Goal: Task Accomplishment & Management: Manage account settings

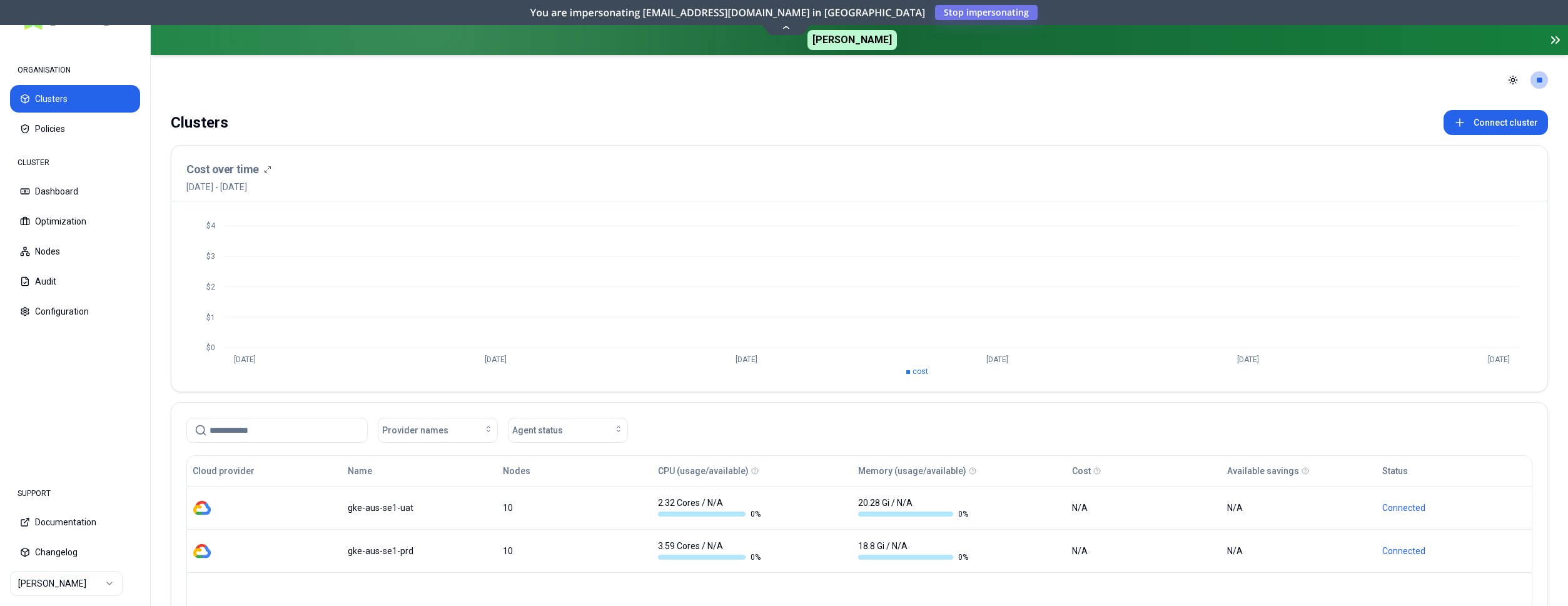
click at [36, 581] on html "ORGANISATION Clusters Policies CLUSTER Dashboard Optimization Nodes Audit Confi…" at bounding box center [784, 303] width 1568 height 606
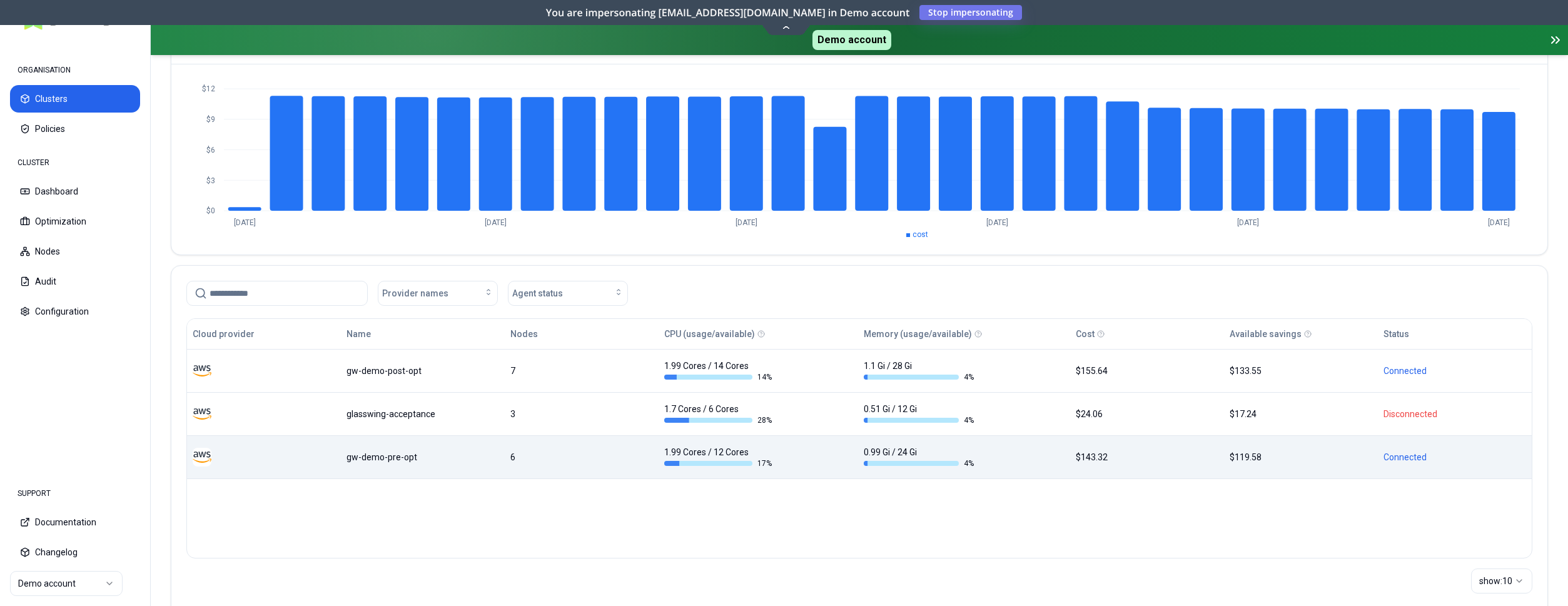
scroll to position [170, 0]
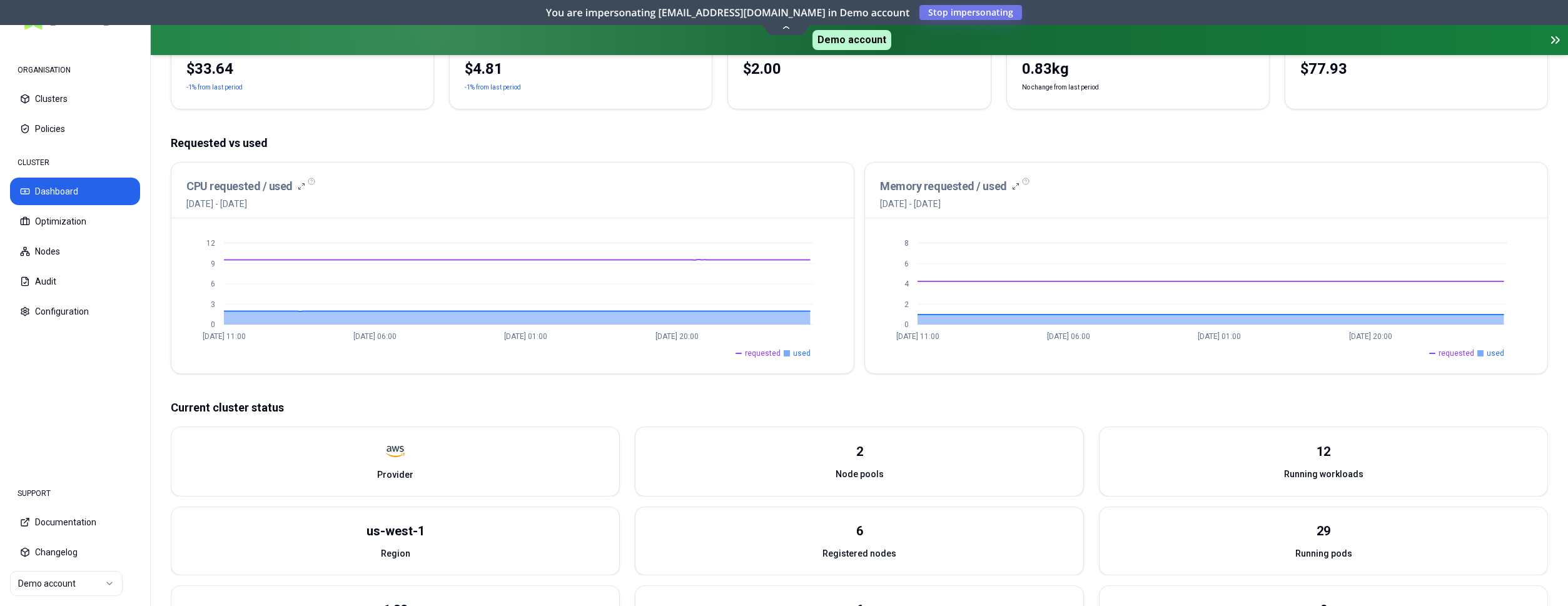
scroll to position [191, 0]
drag, startPoint x: 76, startPoint y: 215, endPoint x: 142, endPoint y: 216, distance: 66.0
click at [77, 215] on button "Optimization" at bounding box center [75, 221] width 130 height 28
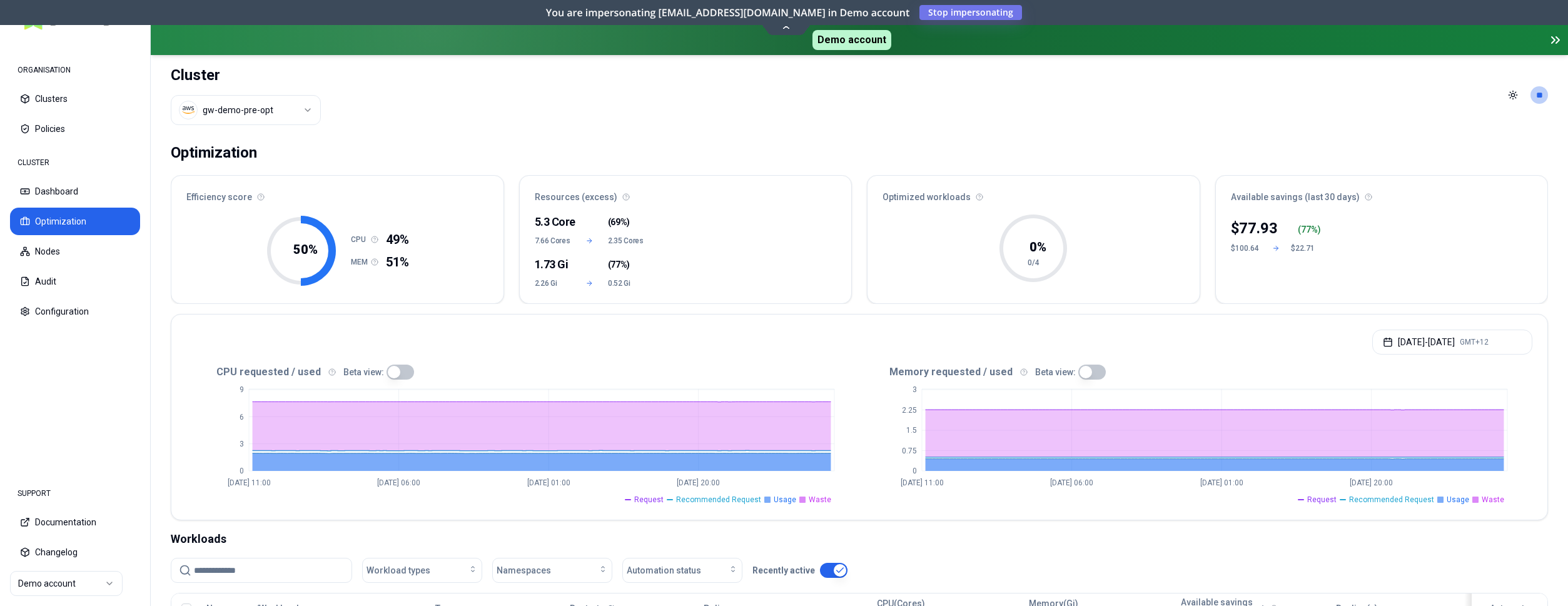
click at [291, 109] on html "ORGANISATION Clusters Policies CLUSTER Dashboard Optimization Nodes Audit Confi…" at bounding box center [784, 303] width 1568 height 606
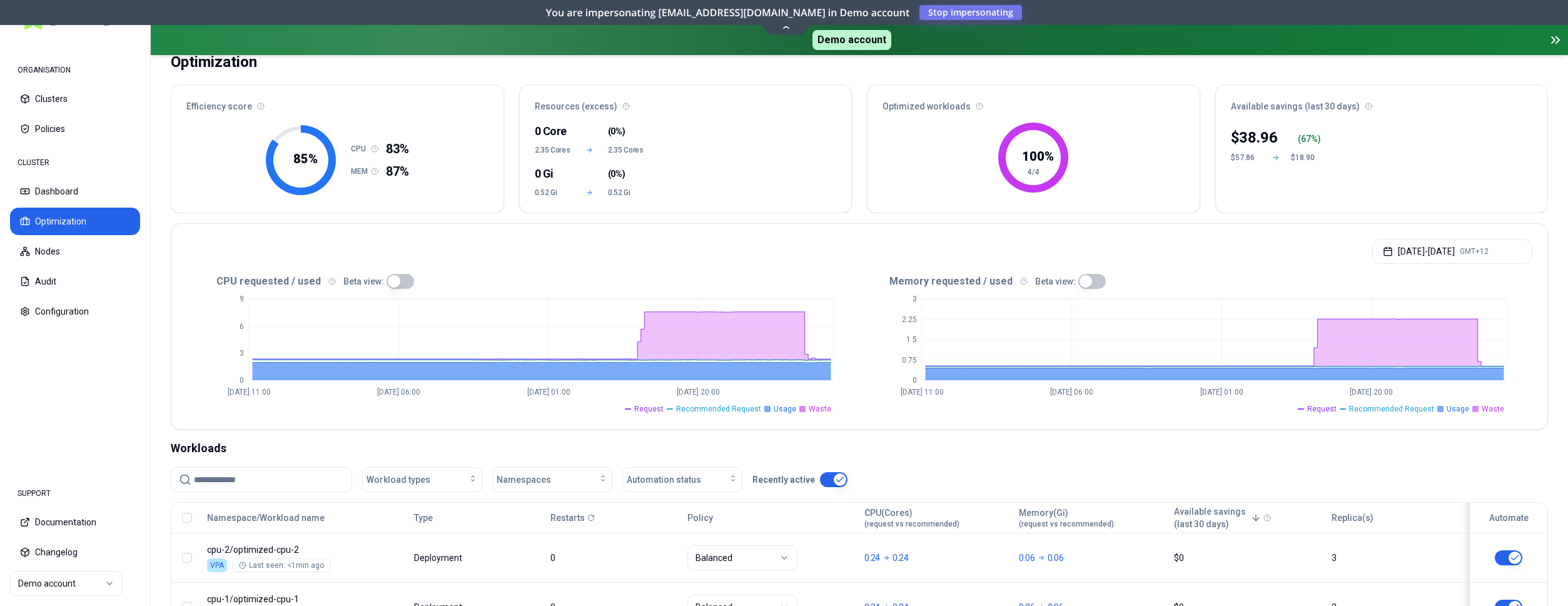
scroll to position [64, 0]
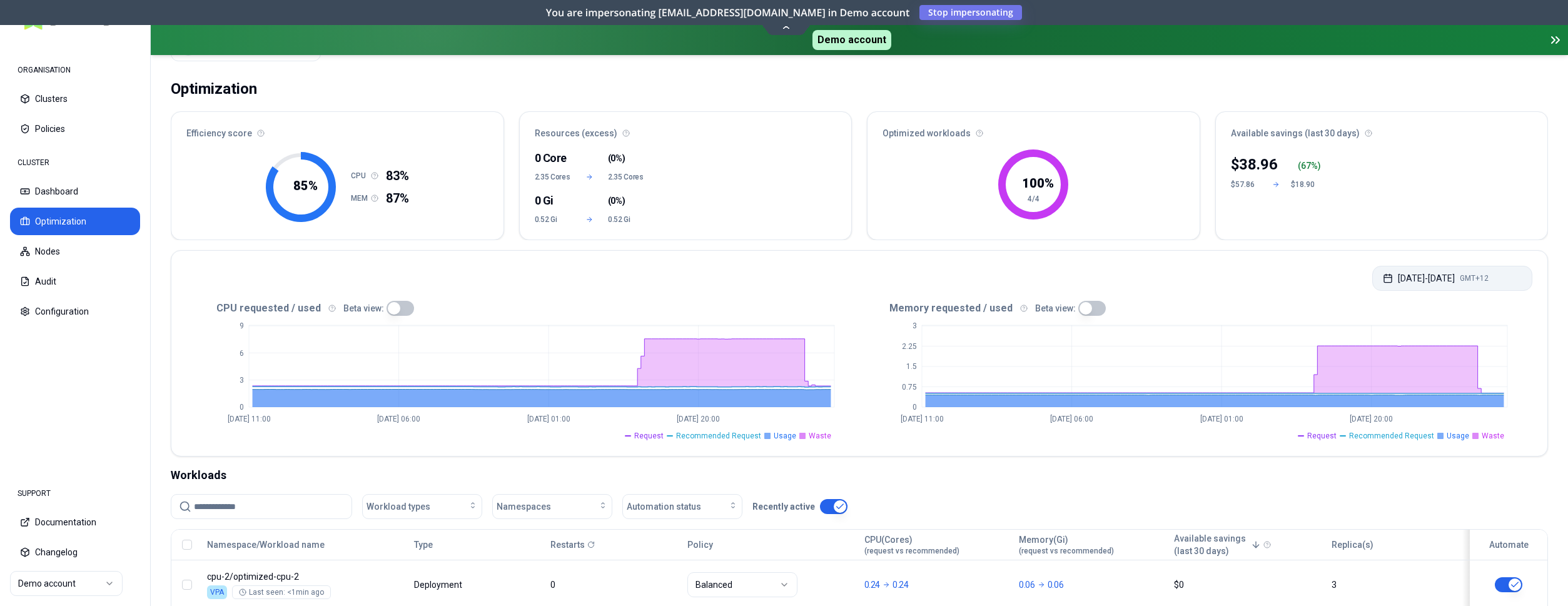
click at [1472, 285] on button "Sep 08, 2025 - Sep 15, 2025 GMT+12" at bounding box center [1452, 278] width 160 height 25
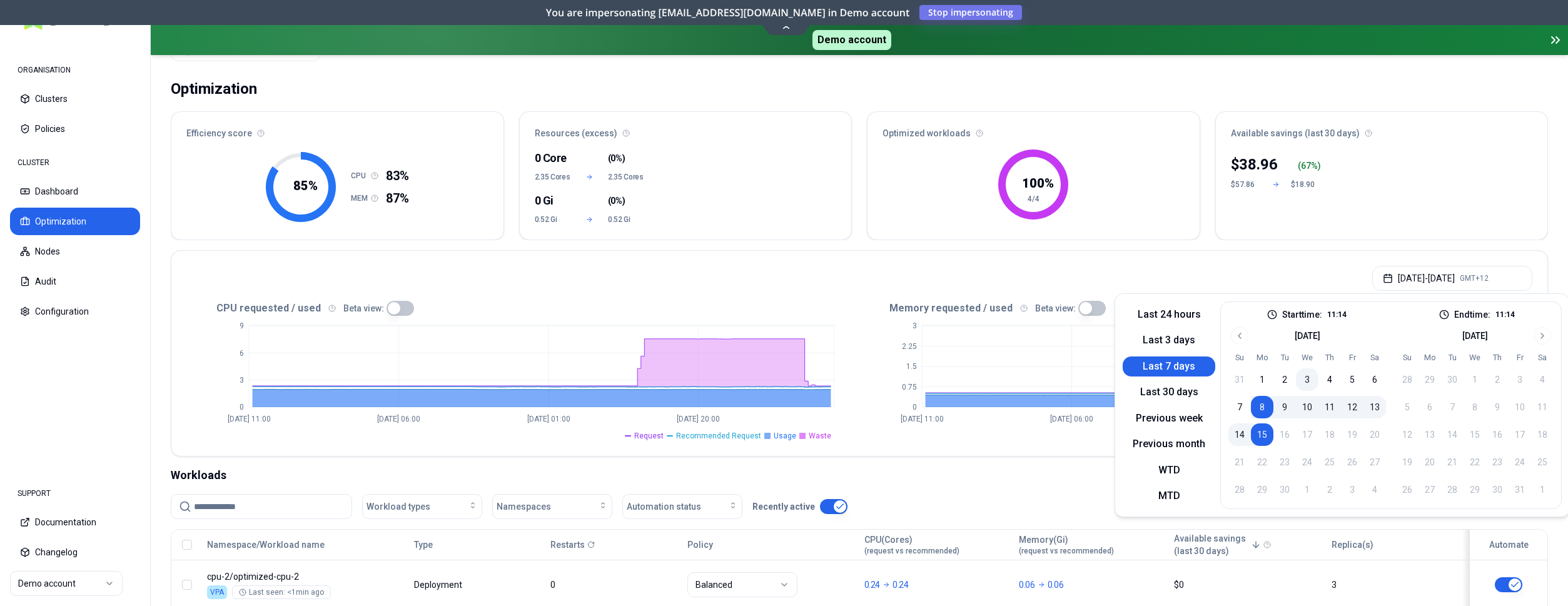
click at [1304, 376] on button "3" at bounding box center [1307, 380] width 23 height 23
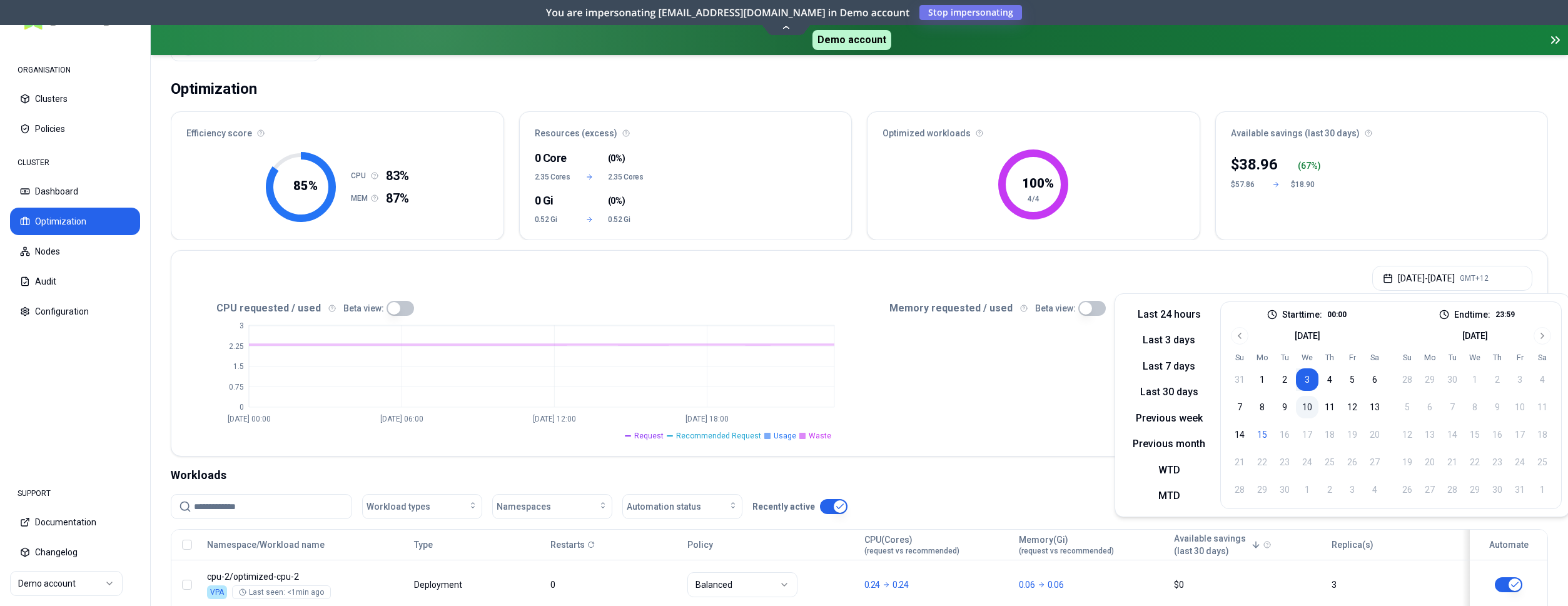
click at [1304, 406] on button "10" at bounding box center [1307, 408] width 23 height 23
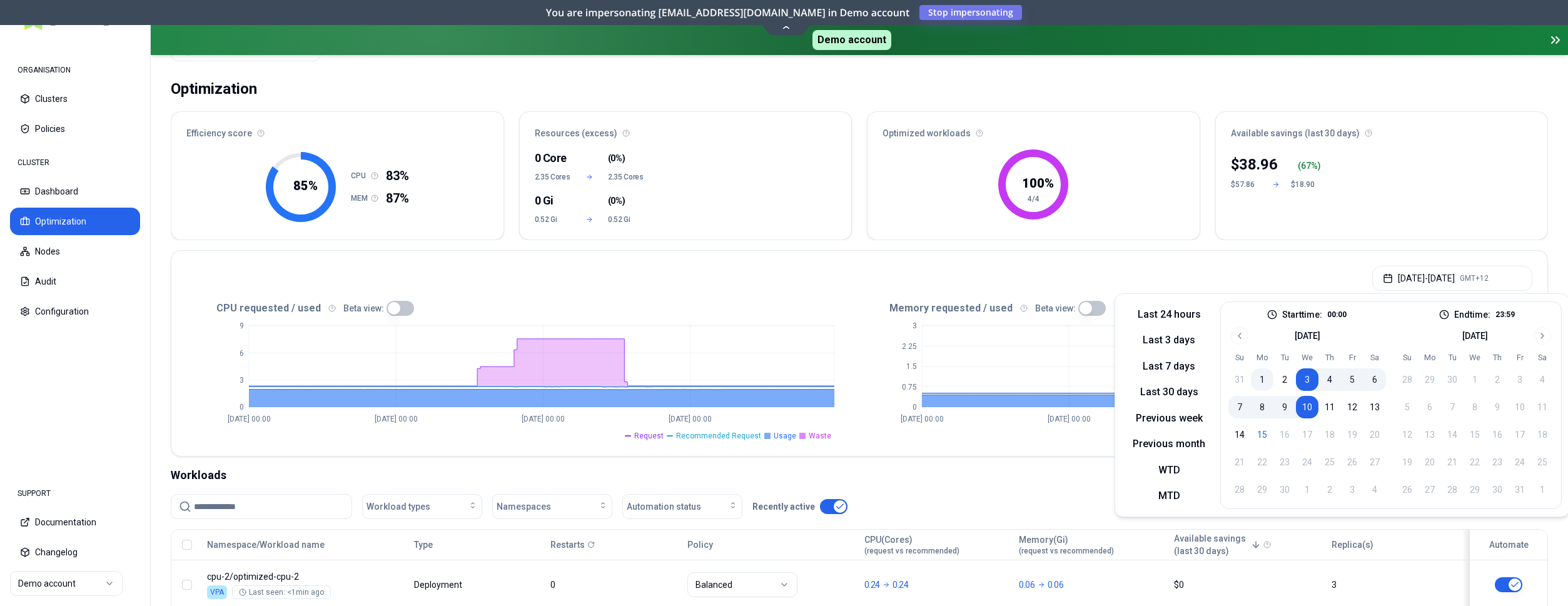
click at [1260, 378] on button "1" at bounding box center [1262, 380] width 23 height 23
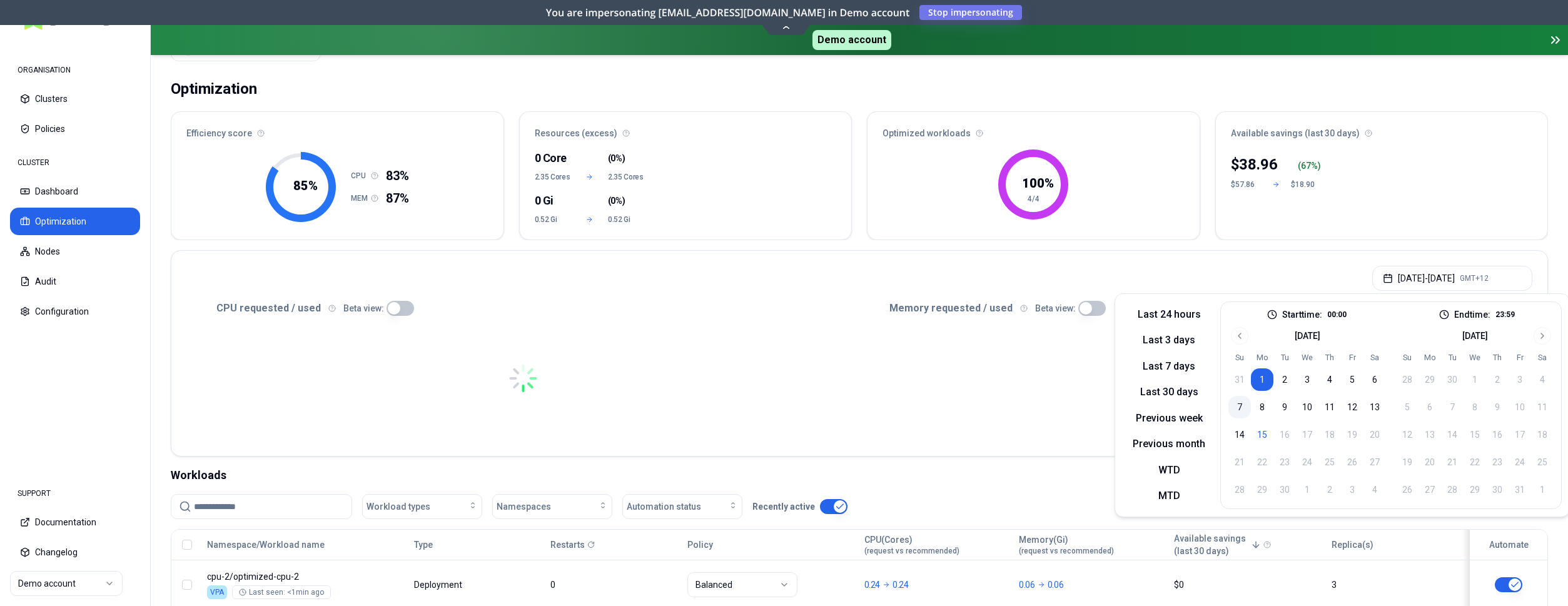
click at [1234, 407] on button "7" at bounding box center [1240, 408] width 23 height 23
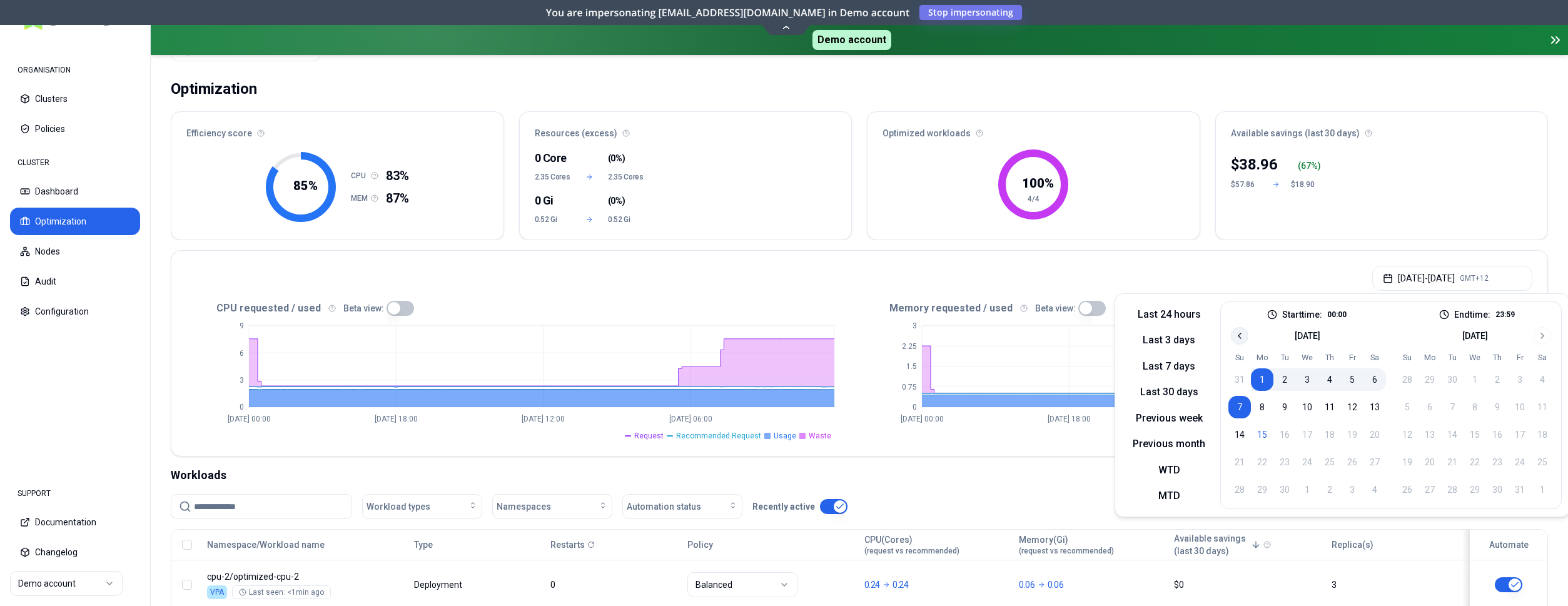
click at [1238, 337] on icon "Go to previous month" at bounding box center [1240, 335] width 3 height 5
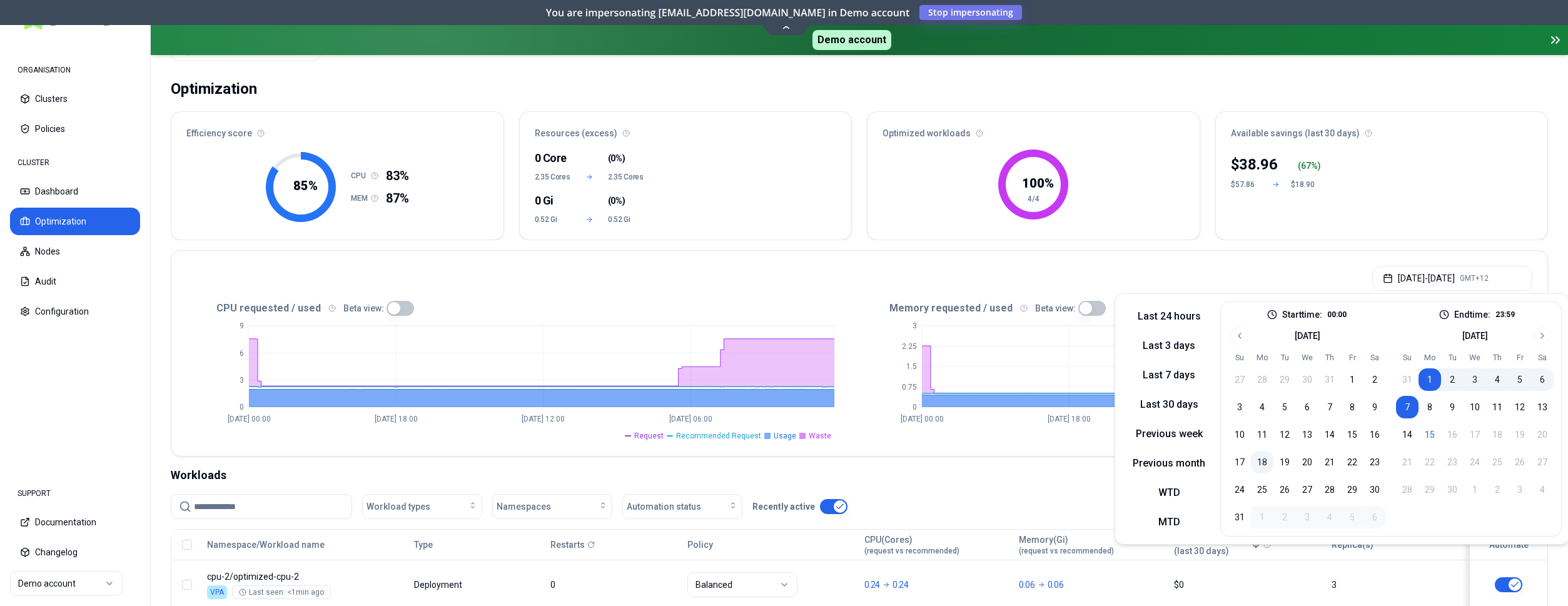
click at [1258, 461] on button "18" at bounding box center [1262, 462] width 23 height 23
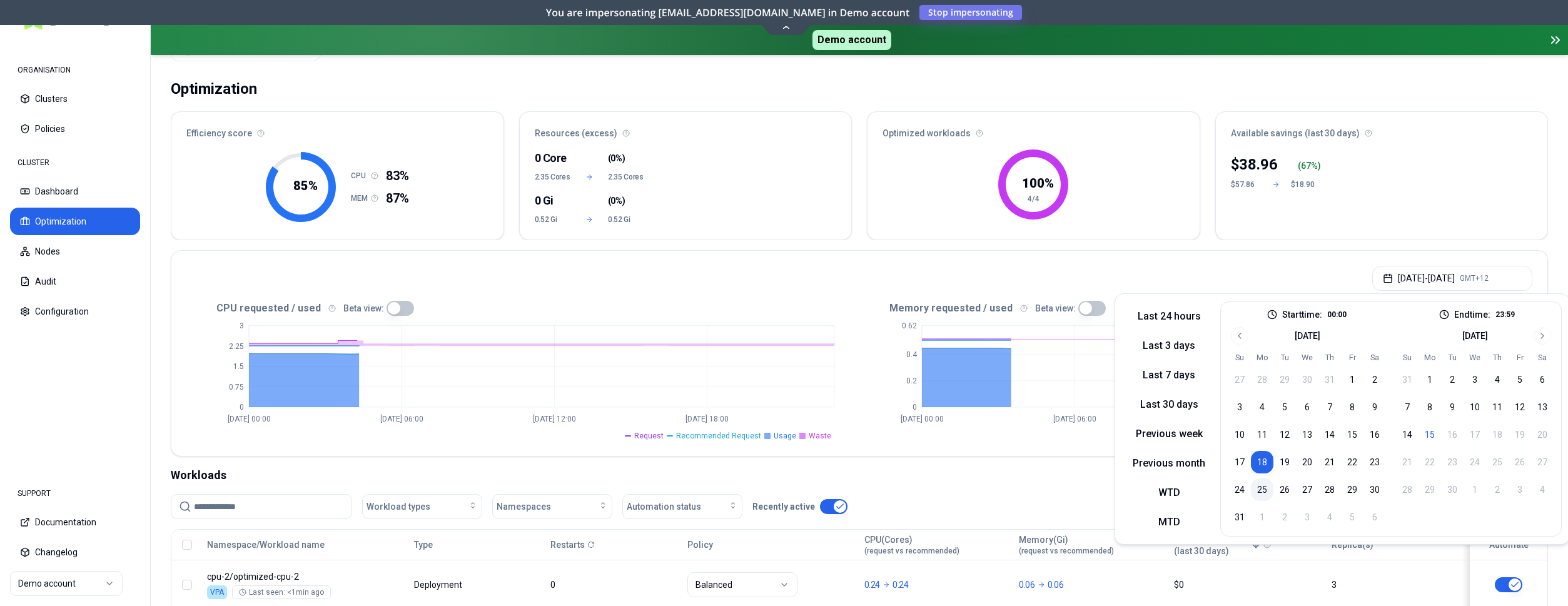
click at [1267, 489] on button "25" at bounding box center [1262, 490] width 23 height 23
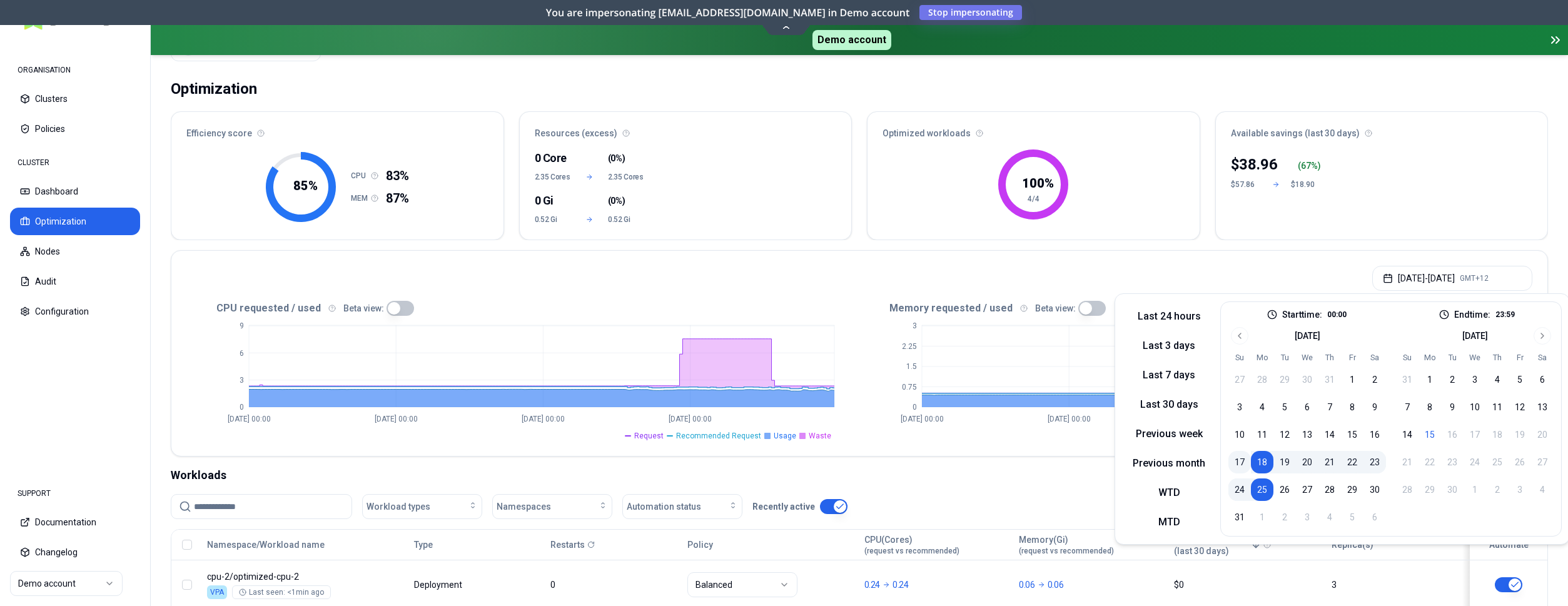
click at [1241, 459] on button "17" at bounding box center [1240, 462] width 23 height 23
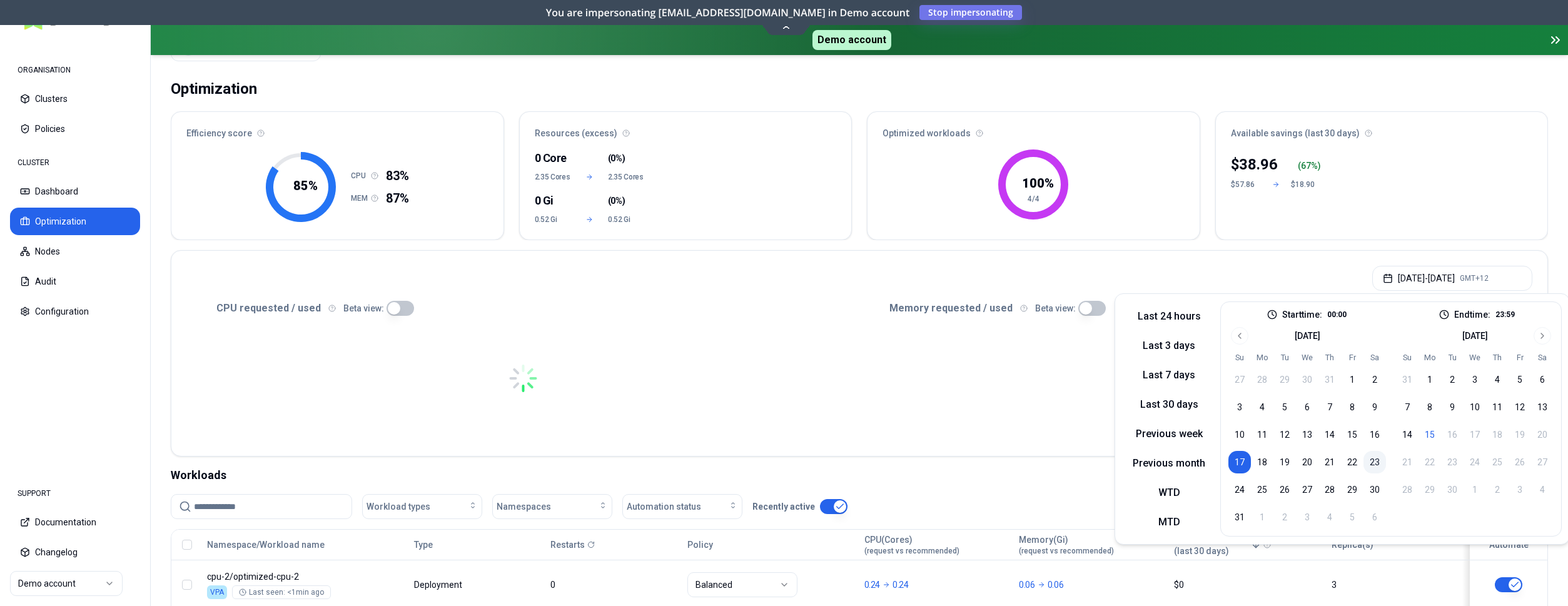
click at [1371, 460] on button "23" at bounding box center [1375, 462] width 23 height 23
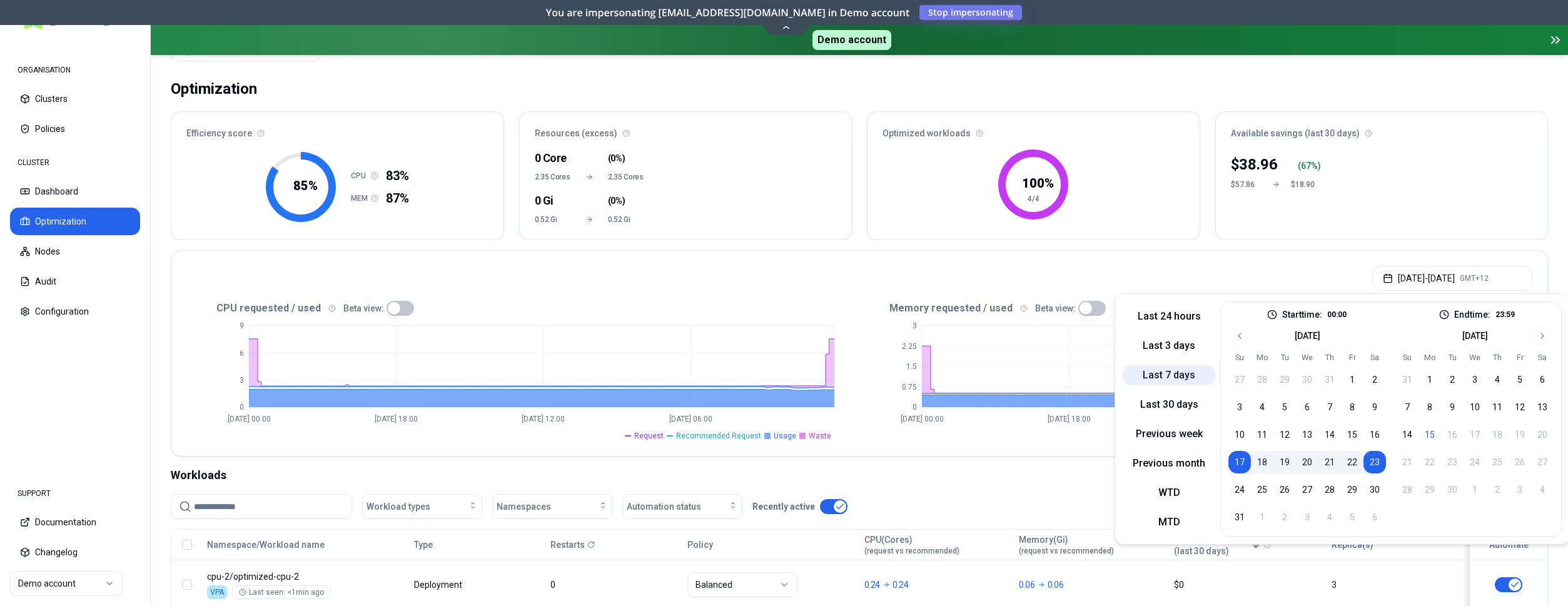
click at [1158, 376] on button "Last 7 days" at bounding box center [1169, 375] width 93 height 20
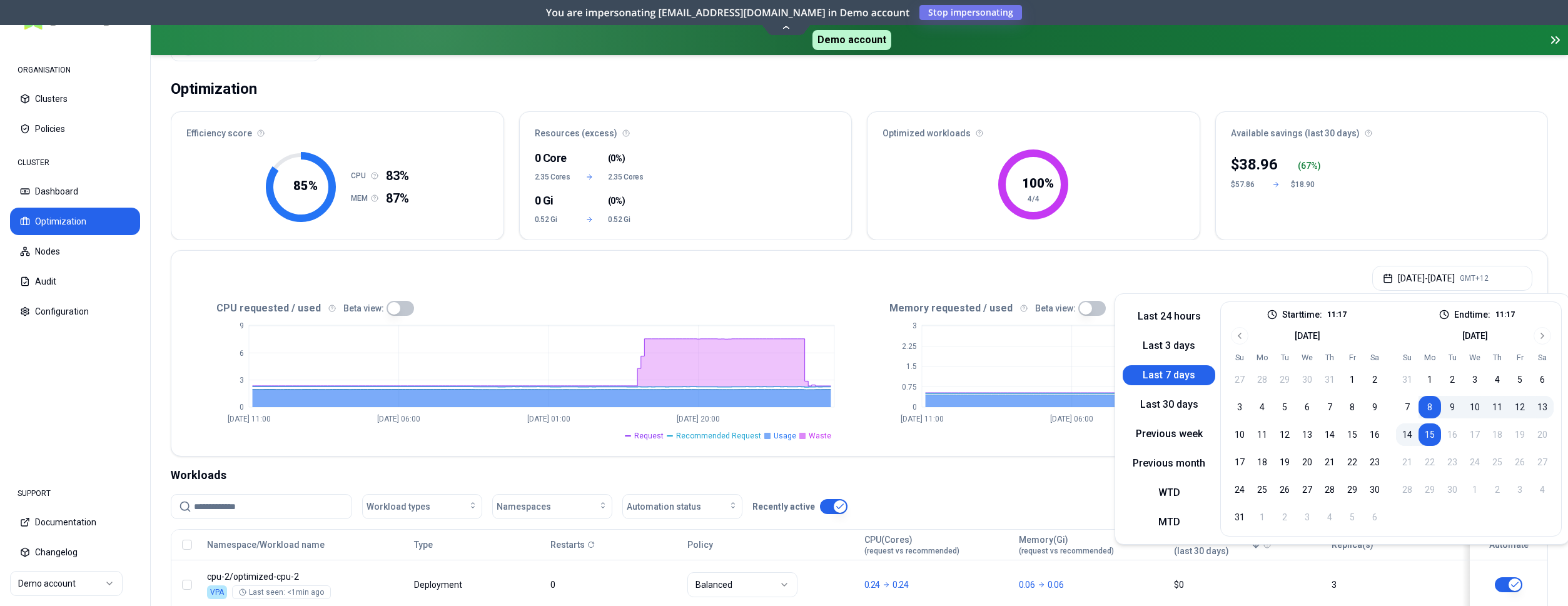
click at [1017, 270] on div "Sep 08, 2025 - Sep 15, 2025 GMT+12" at bounding box center [859, 274] width 1376 height 47
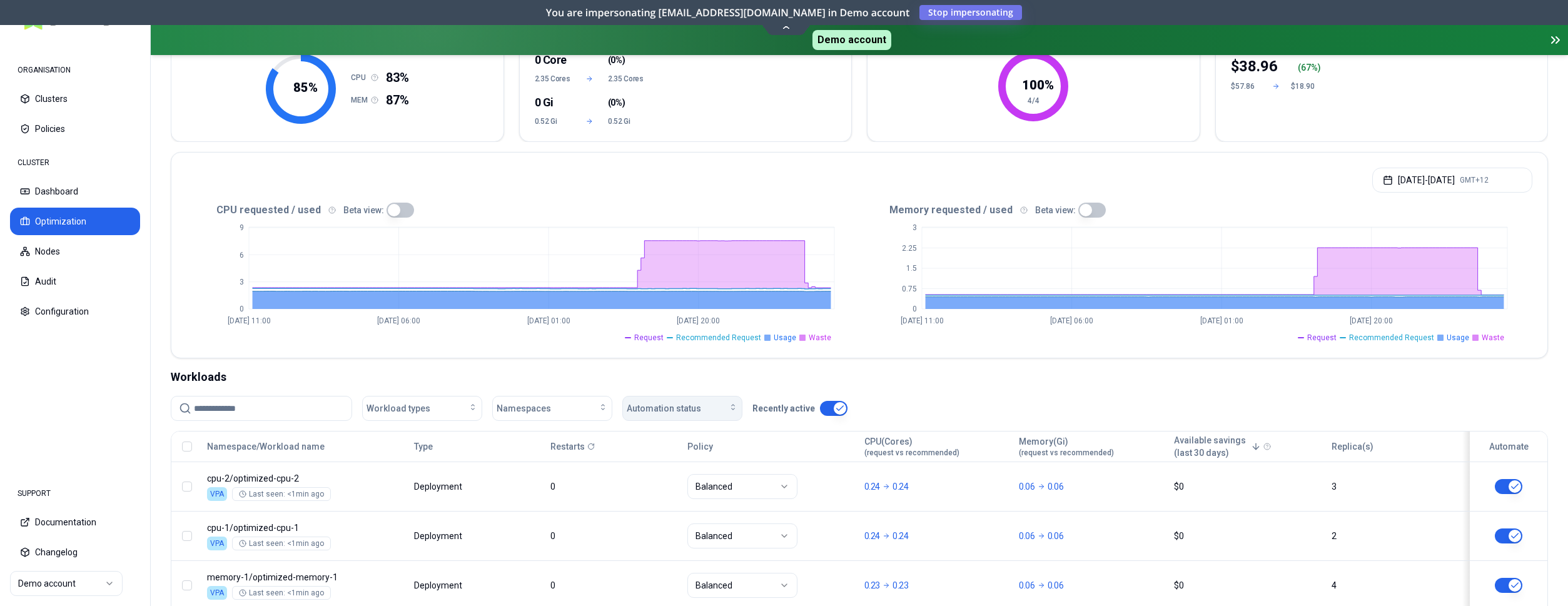
scroll to position [164, 0]
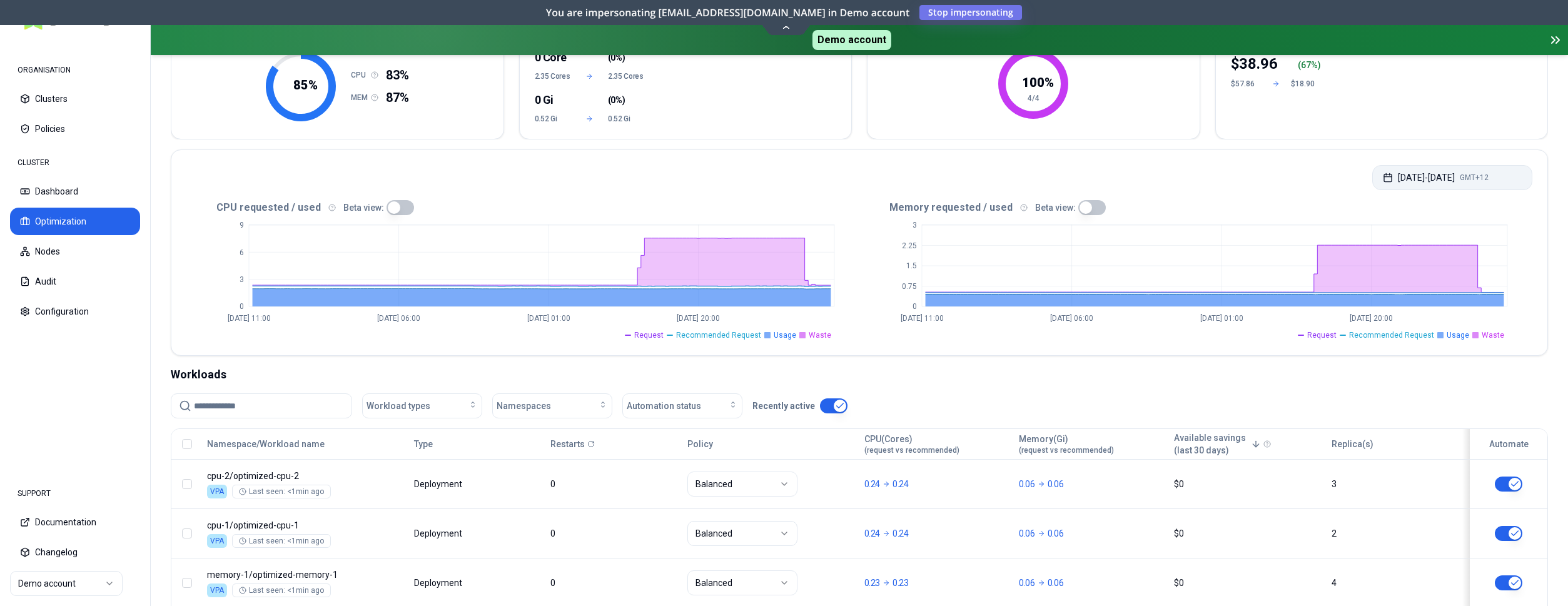
click at [1450, 184] on button "Sep 08, 2025 - Sep 15, 2025 GMT+12" at bounding box center [1452, 177] width 160 height 25
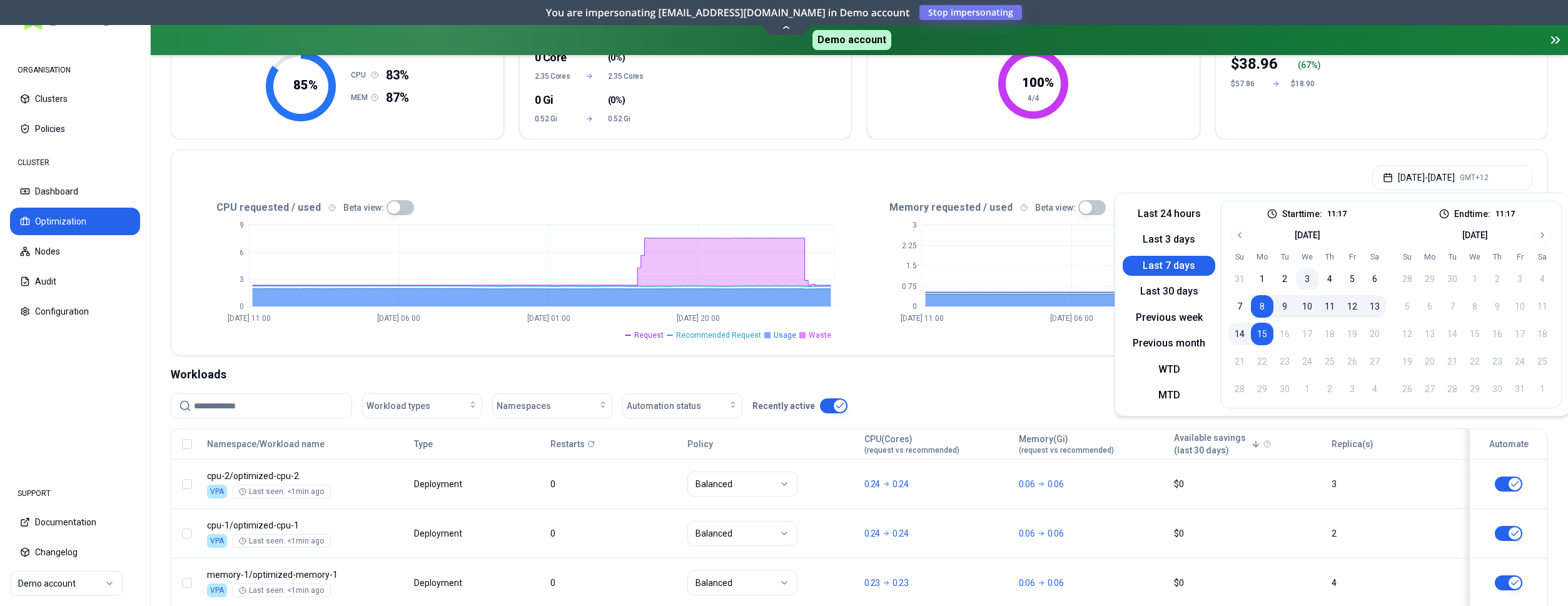
click at [1306, 276] on button "3" at bounding box center [1307, 279] width 23 height 23
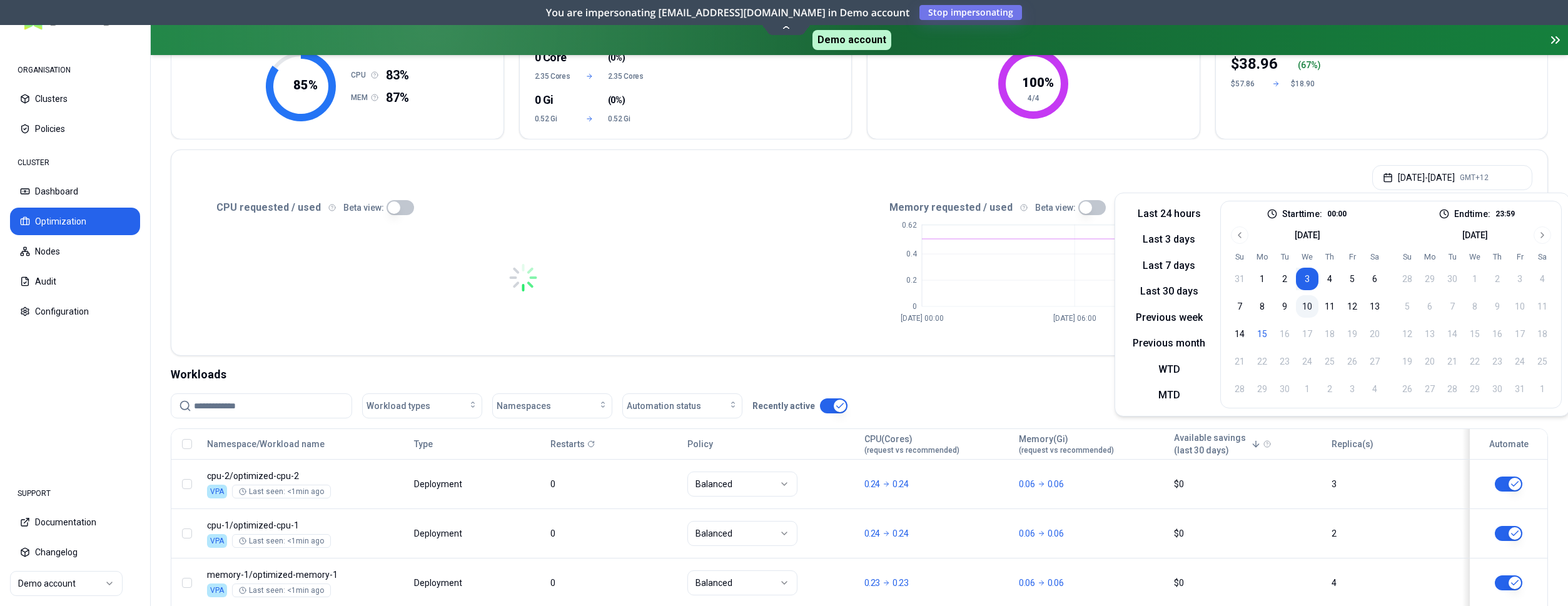
click at [1306, 303] on button "10" at bounding box center [1307, 307] width 23 height 23
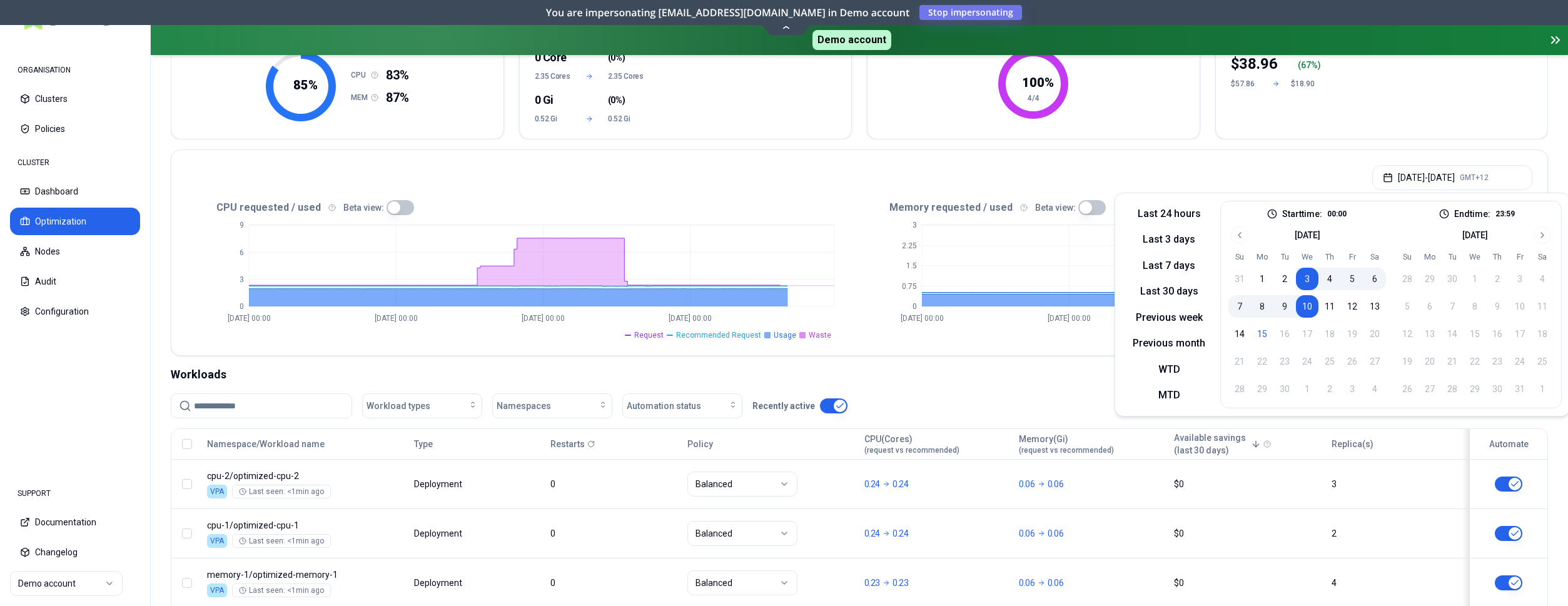
click at [756, 170] on div "Sep 03, 2025 - Sep 10, 2025 GMT+12" at bounding box center [859, 174] width 1376 height 47
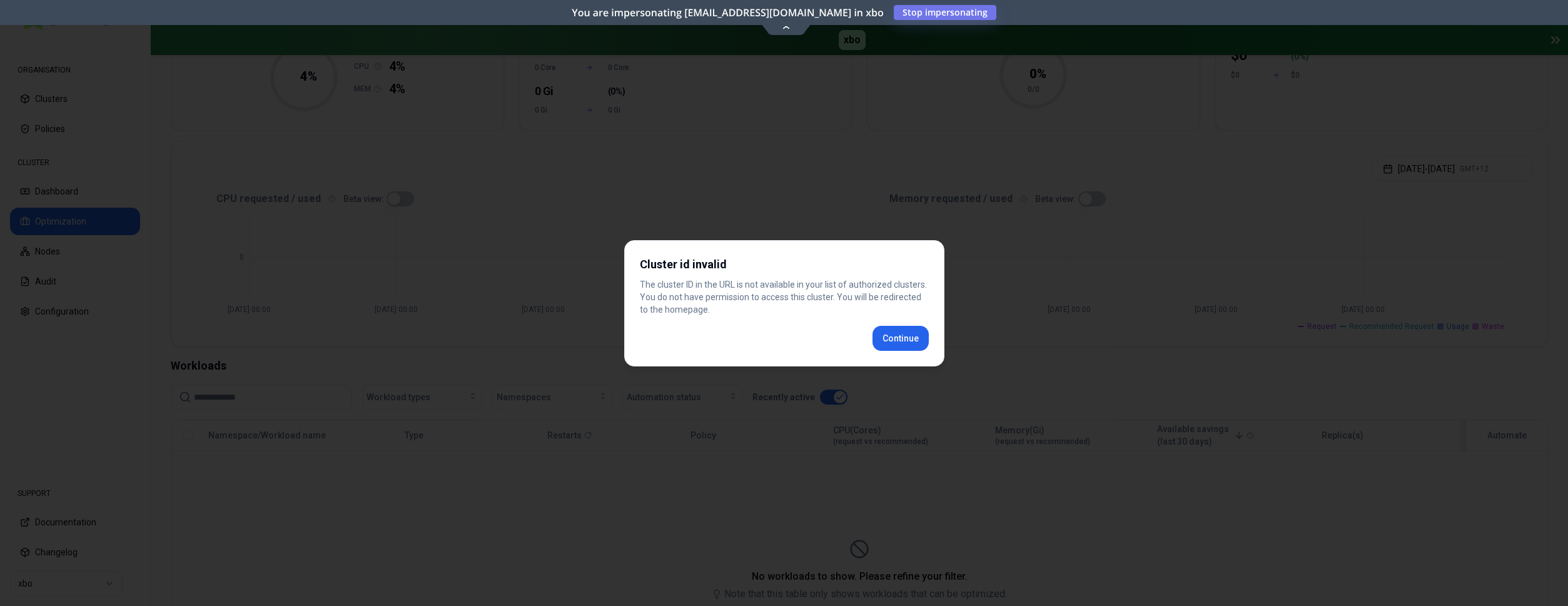
scroll to position [164, 0]
click at [919, 331] on button "Continue" at bounding box center [900, 338] width 56 height 25
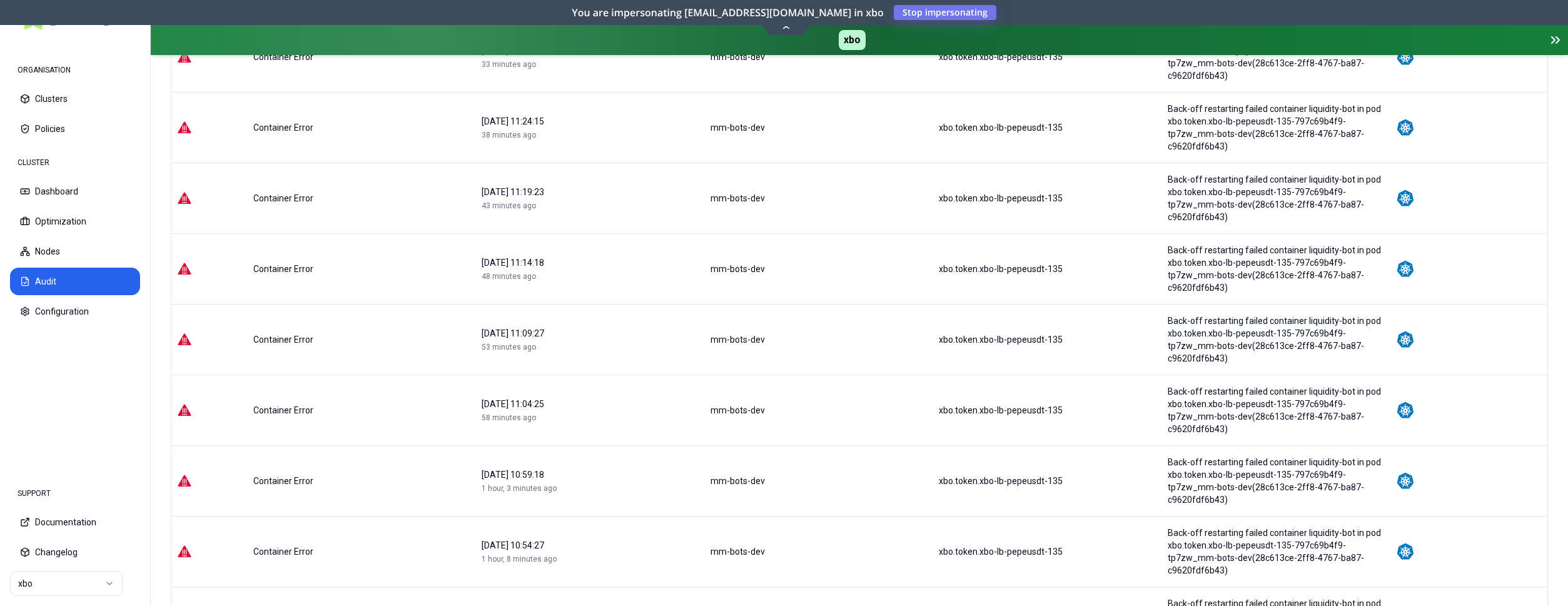
scroll to position [298, 0]
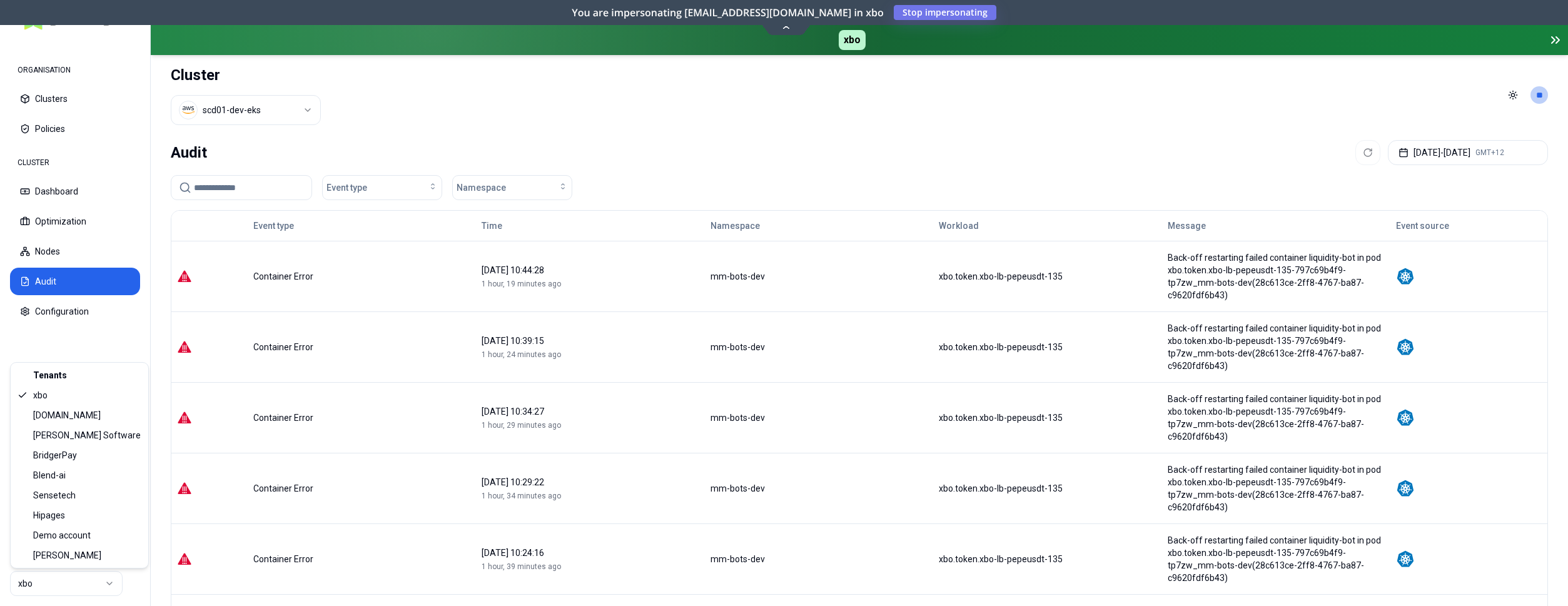
click at [75, 594] on html "ORGANISATION Clusters Policies CLUSTER Dashboard Optimization Nodes Audit Confi…" at bounding box center [784, 303] width 1568 height 606
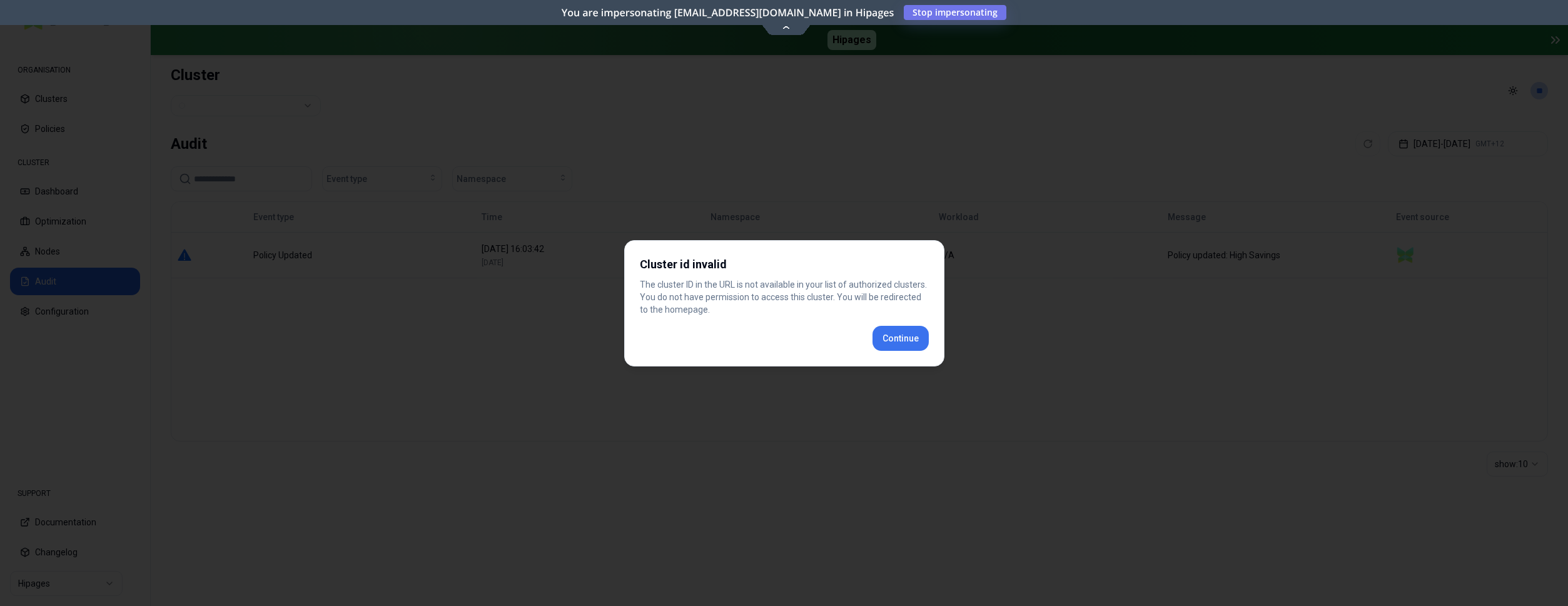
click at [892, 344] on div "Cluster id invalid The cluster ID in the URL is not available in your list of a…" at bounding box center [785, 303] width 320 height 126
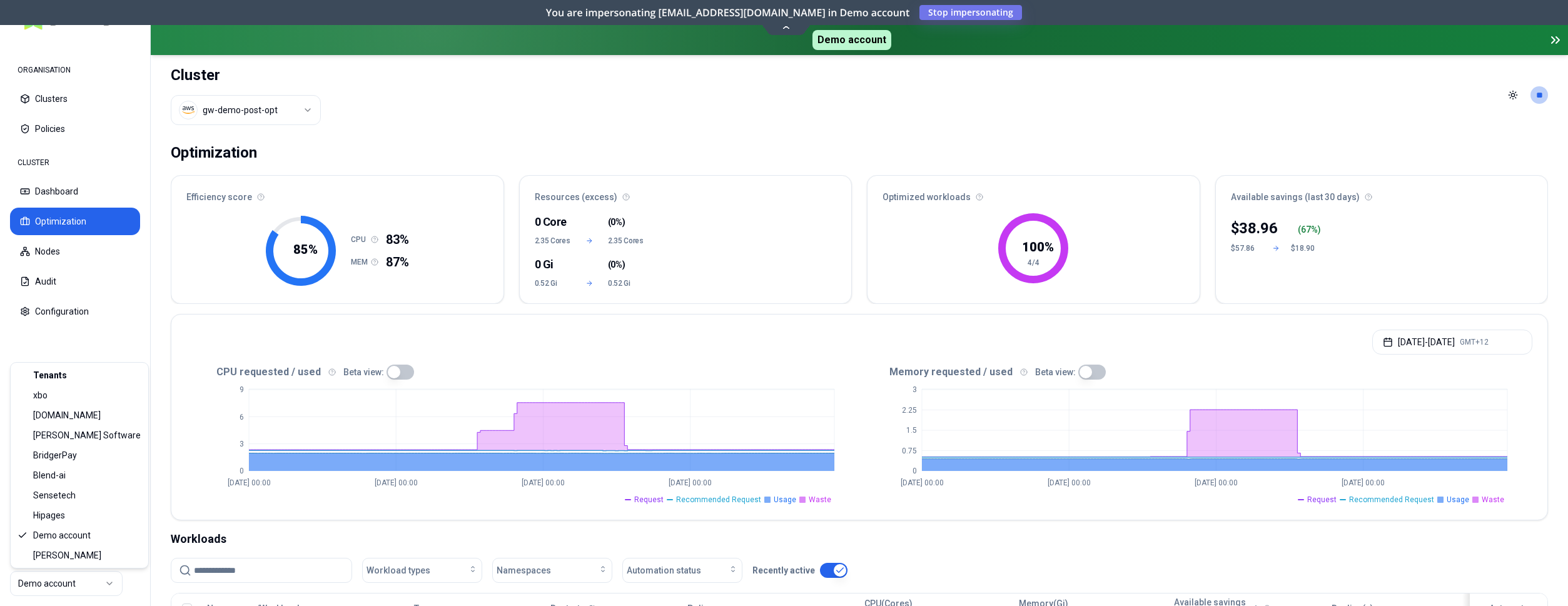
click at [98, 583] on html "ORGANISATION Clusters Policies CLUSTER Dashboard Optimization Nodes Audit Confi…" at bounding box center [784, 303] width 1568 height 606
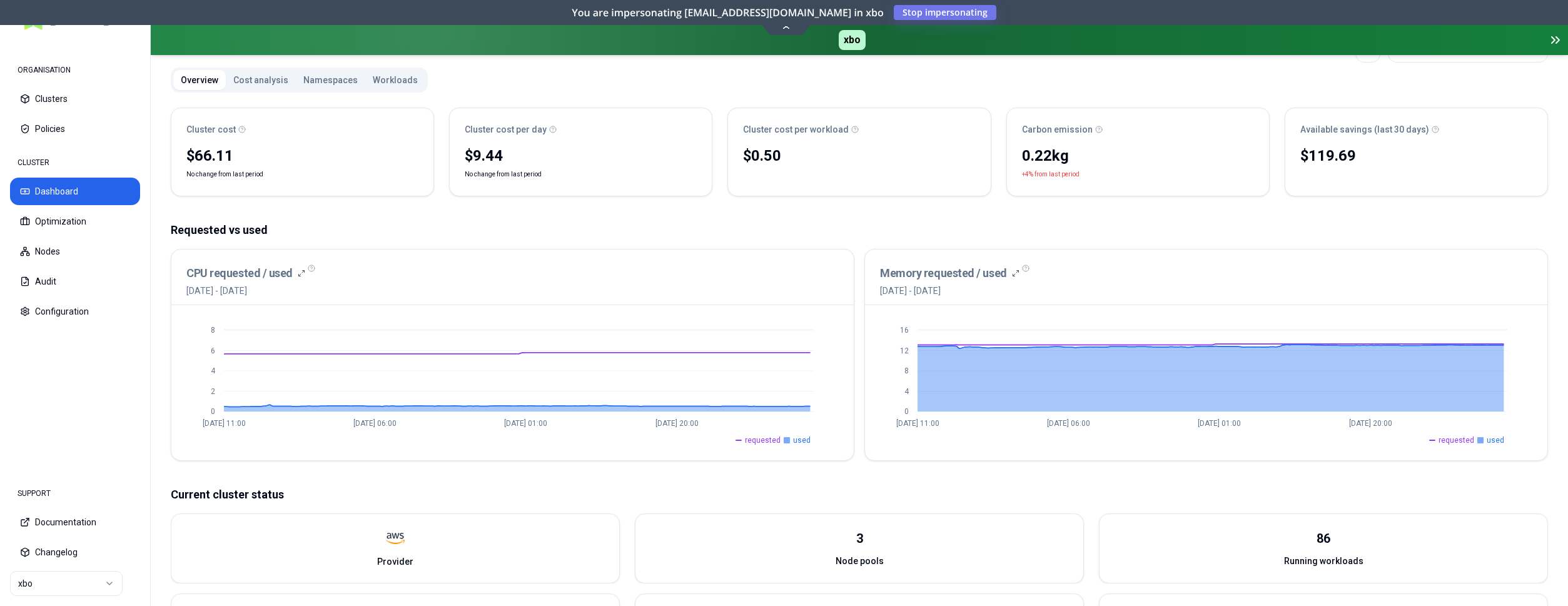
scroll to position [128, 0]
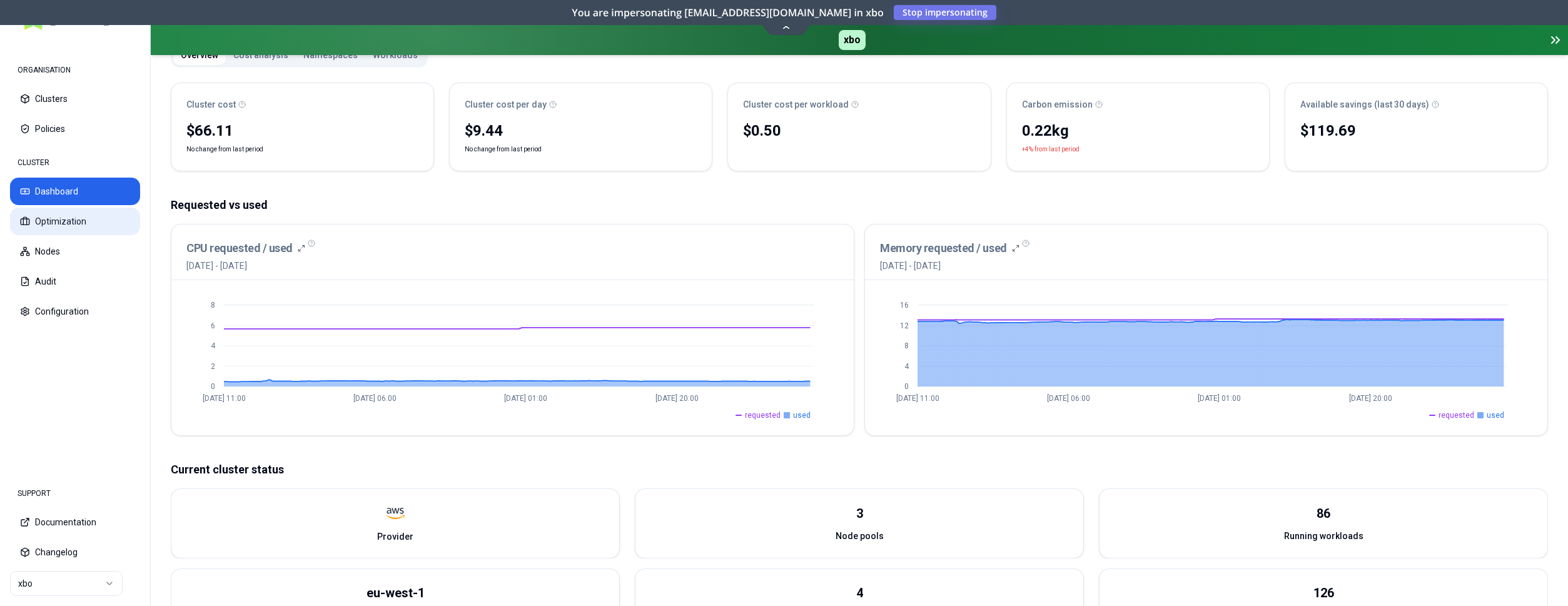
click at [70, 215] on button "Optimization" at bounding box center [75, 221] width 130 height 28
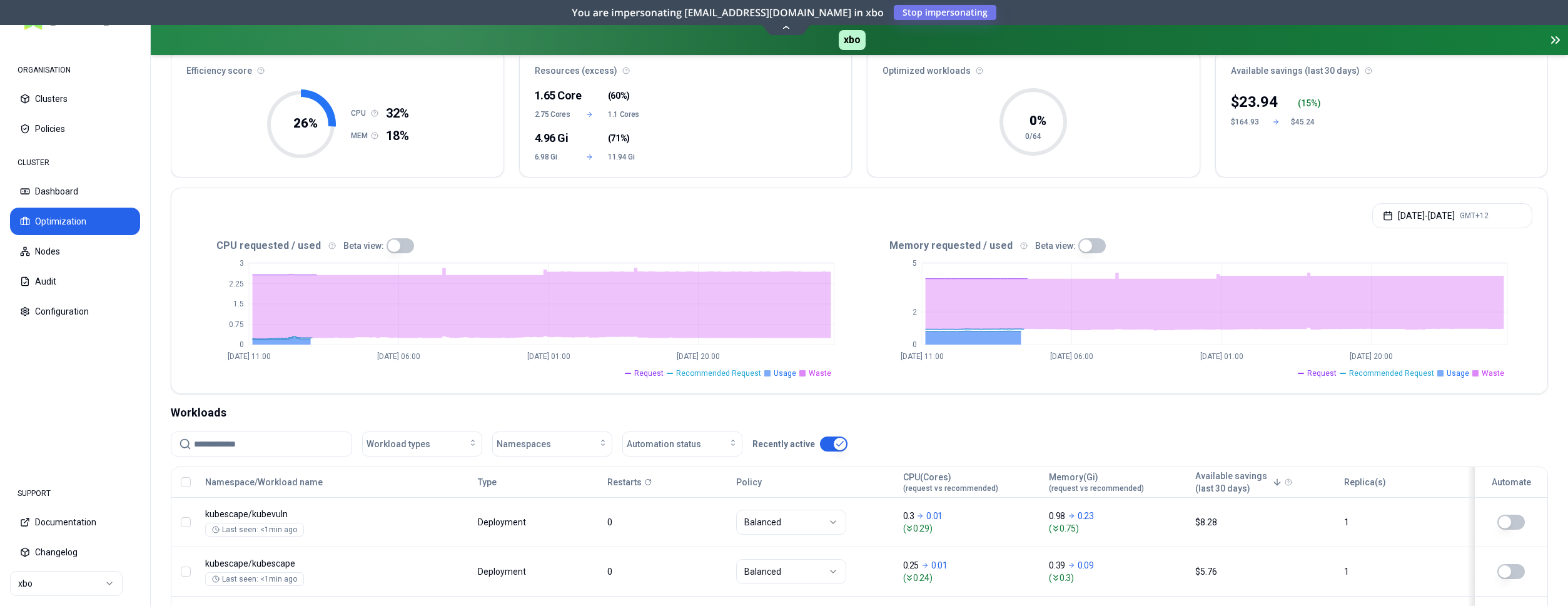
scroll to position [128, 0]
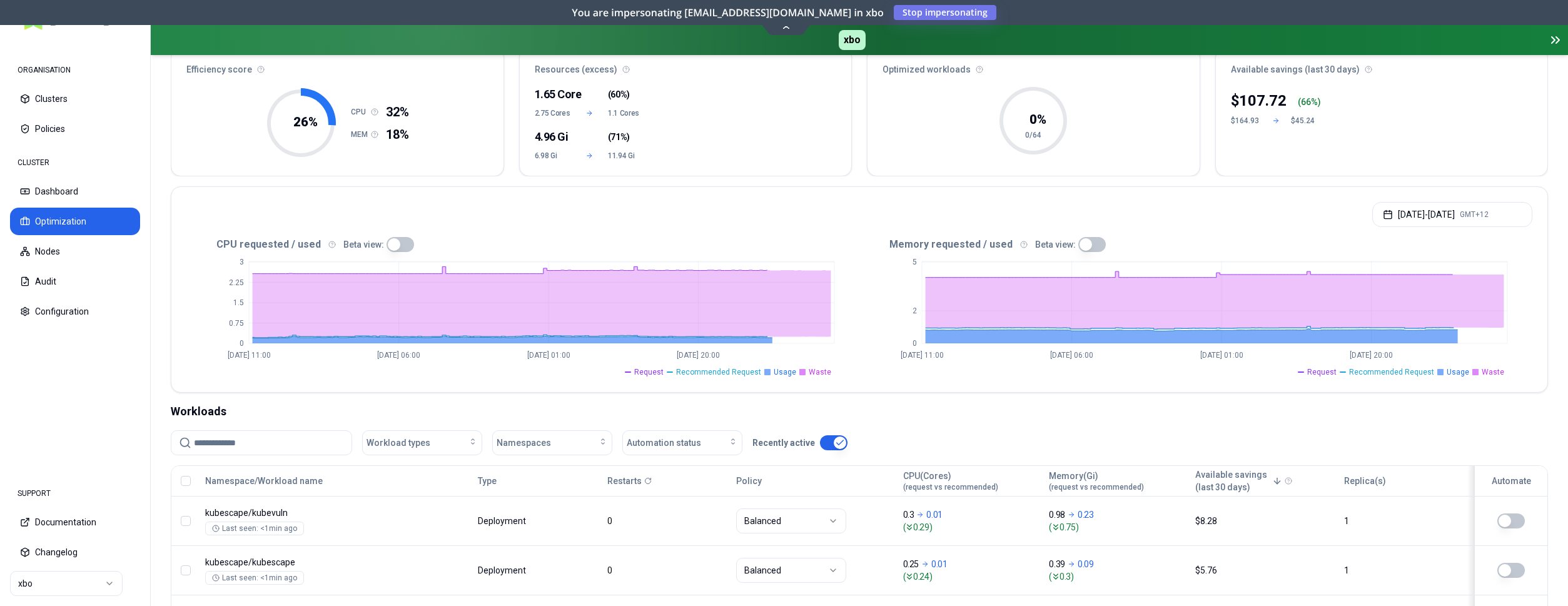
click at [1078, 240] on button "button" at bounding box center [1092, 244] width 28 height 15
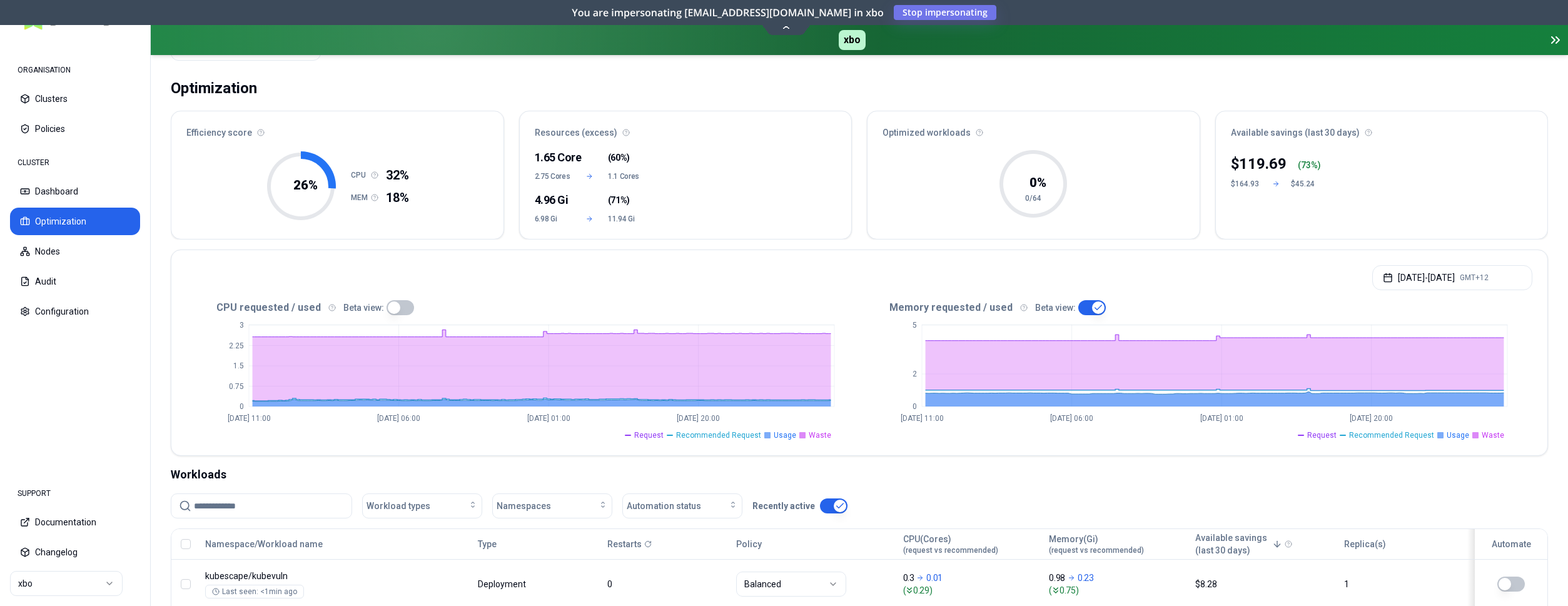
scroll to position [0, 0]
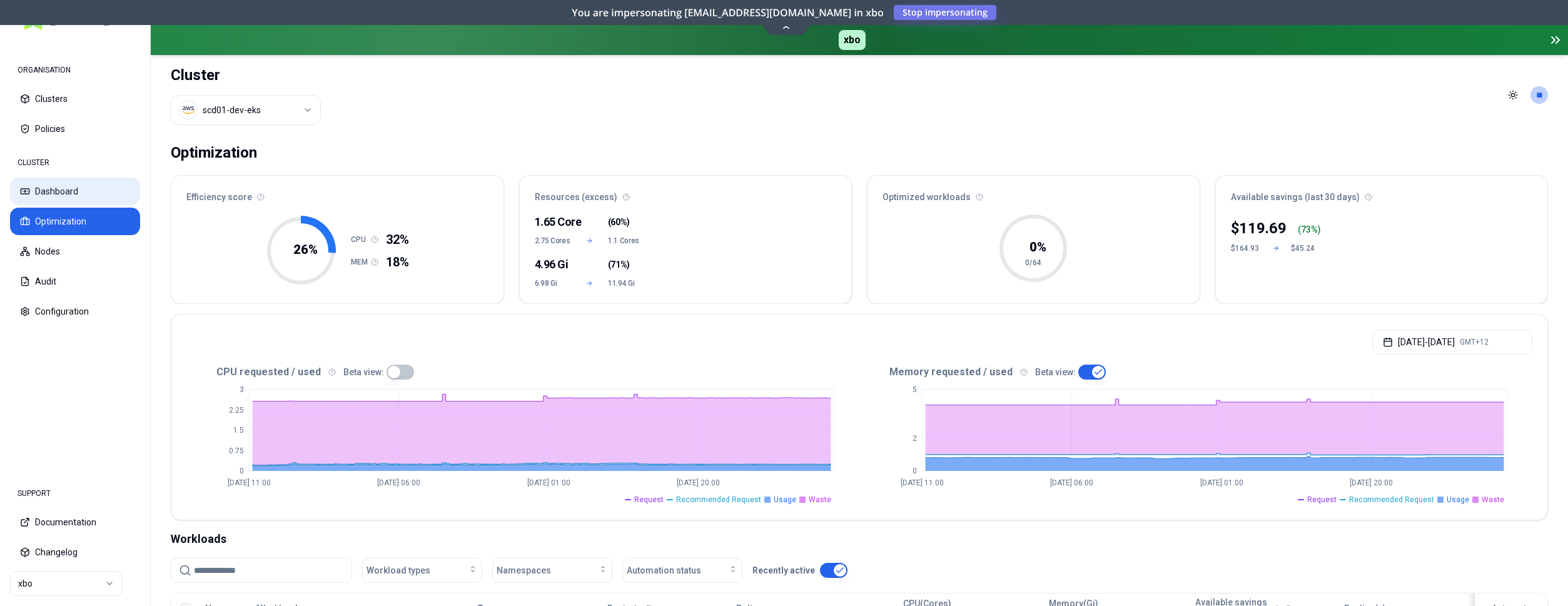
click at [48, 189] on button "Dashboard" at bounding box center [75, 191] width 130 height 28
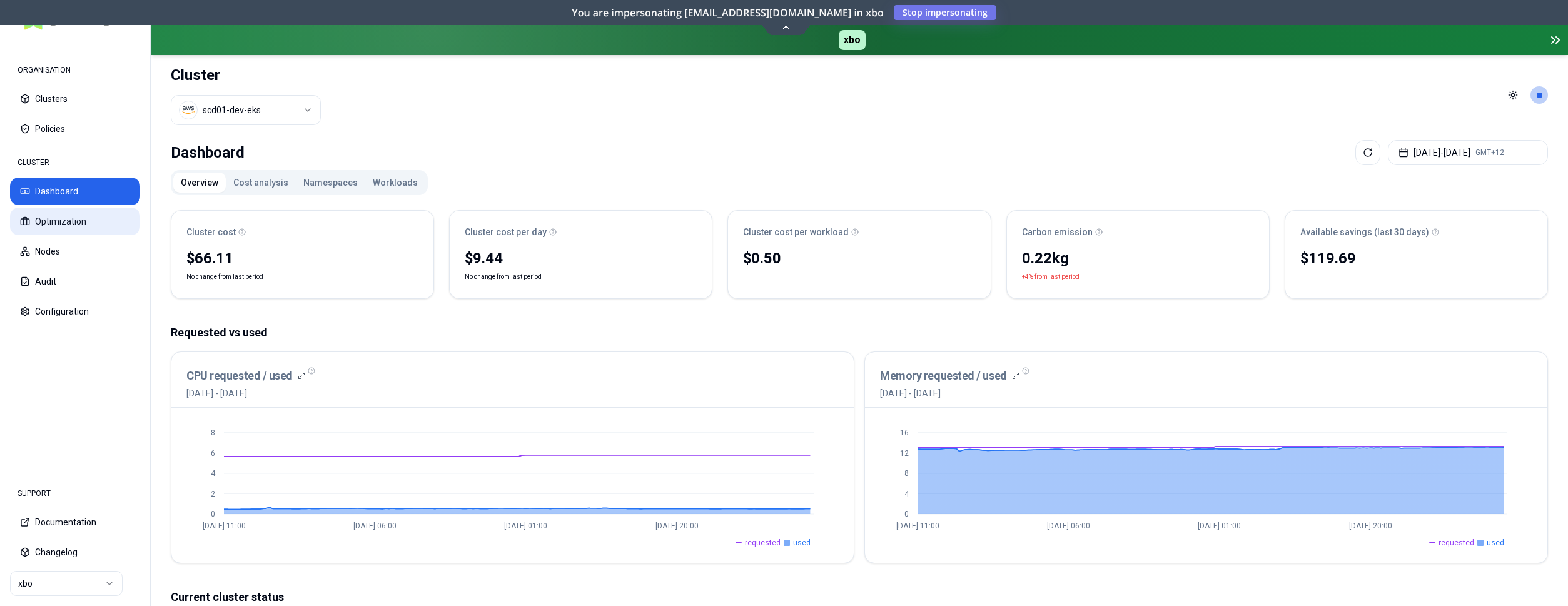
click at [94, 223] on button "Optimization" at bounding box center [75, 221] width 130 height 28
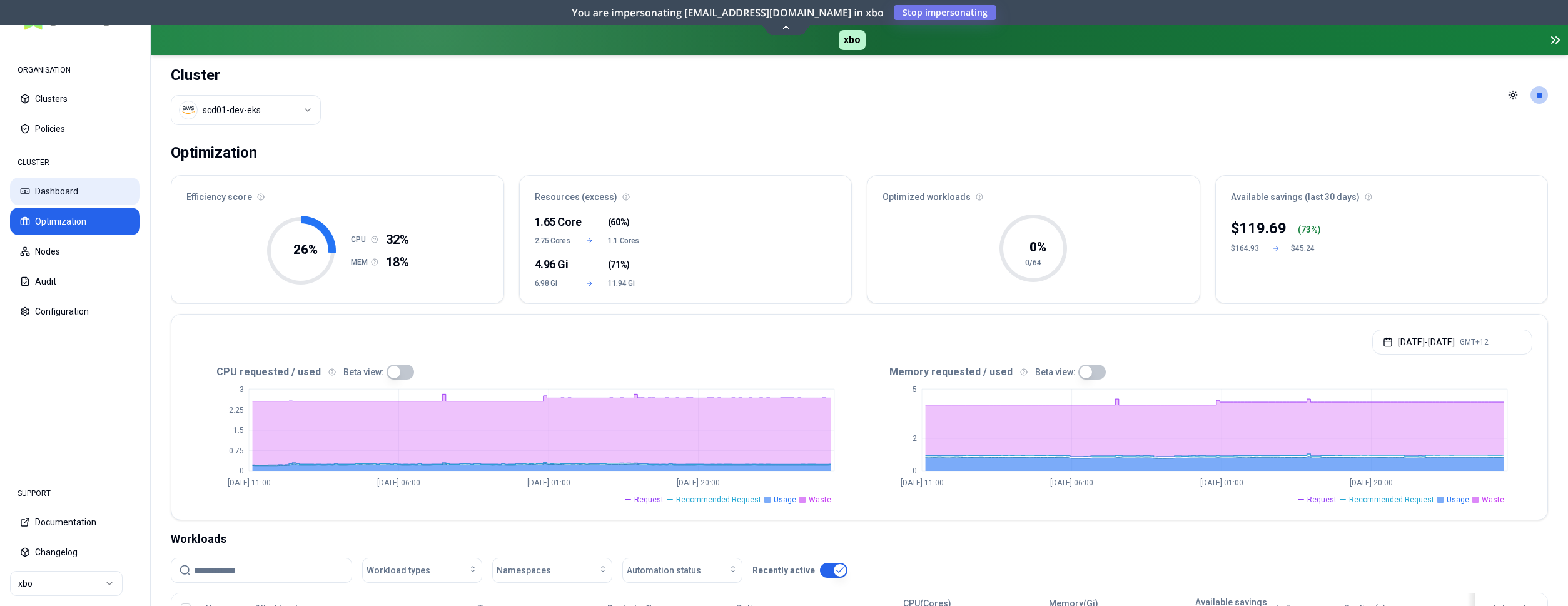
click at [65, 198] on button "Dashboard" at bounding box center [75, 191] width 130 height 28
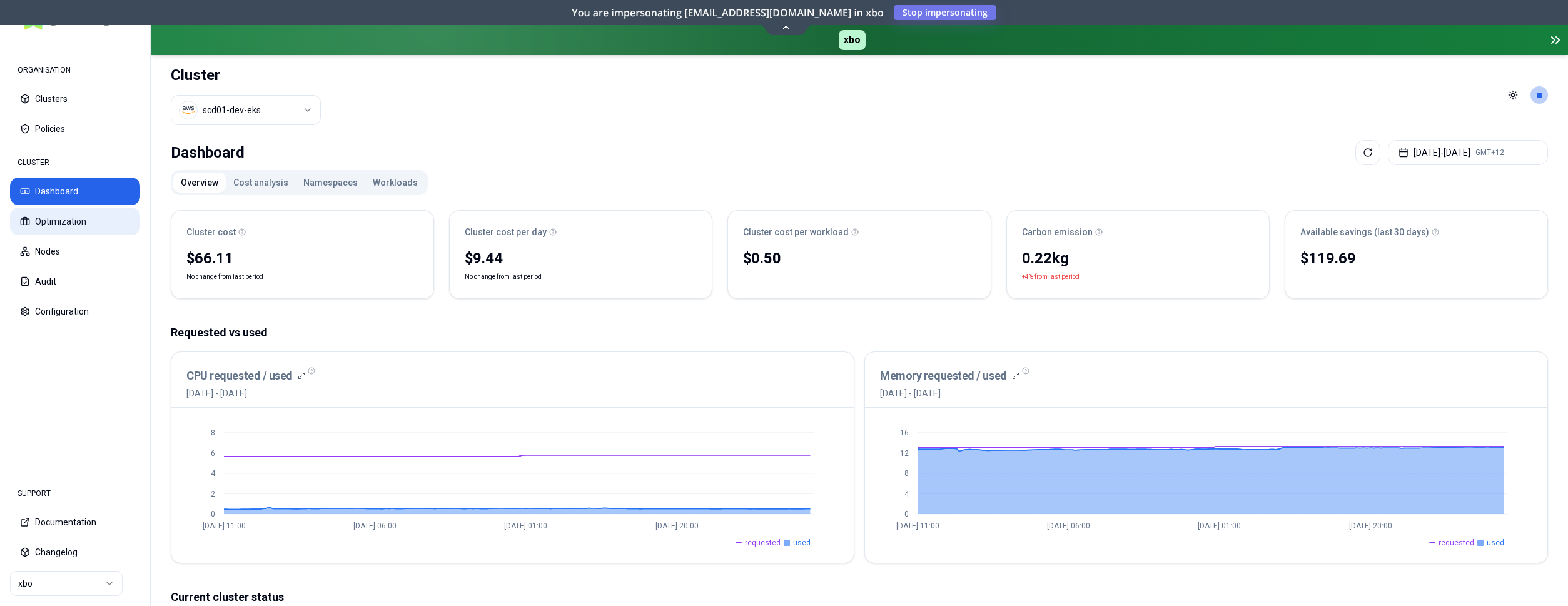
click at [67, 215] on button "Optimization" at bounding box center [75, 221] width 130 height 28
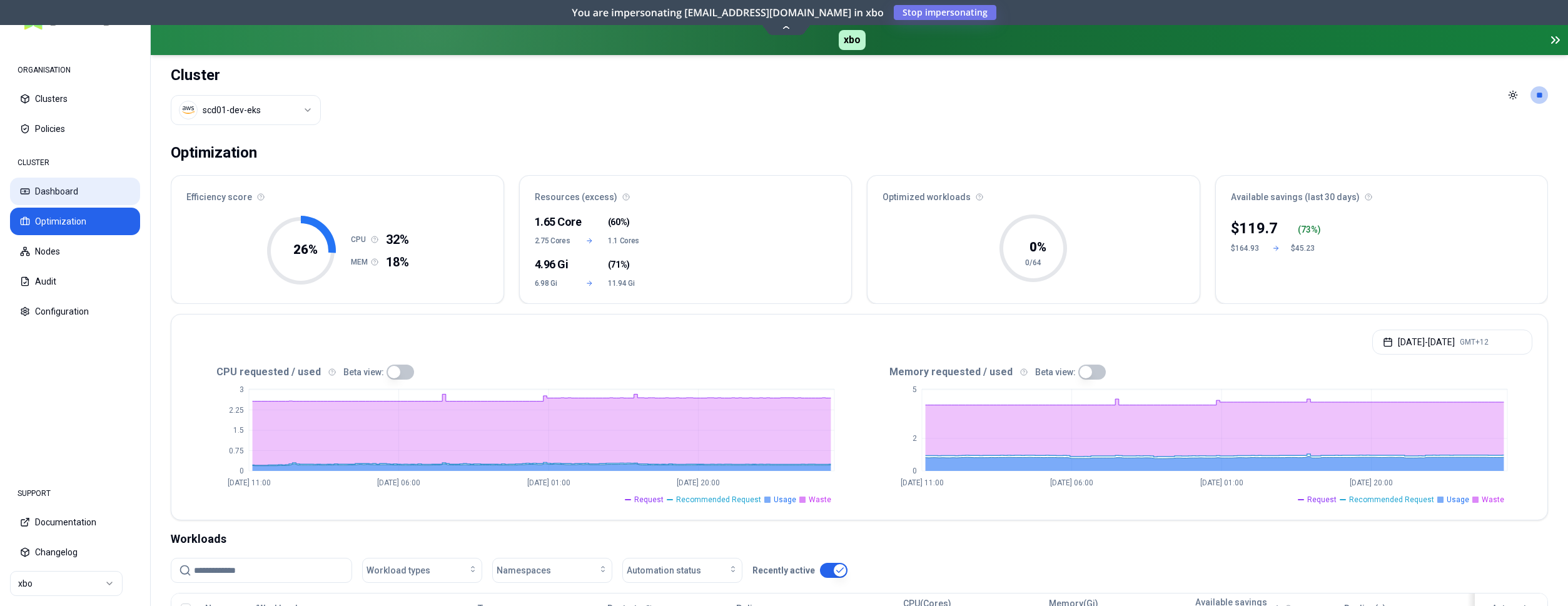
click at [70, 190] on button "Dashboard" at bounding box center [75, 191] width 130 height 28
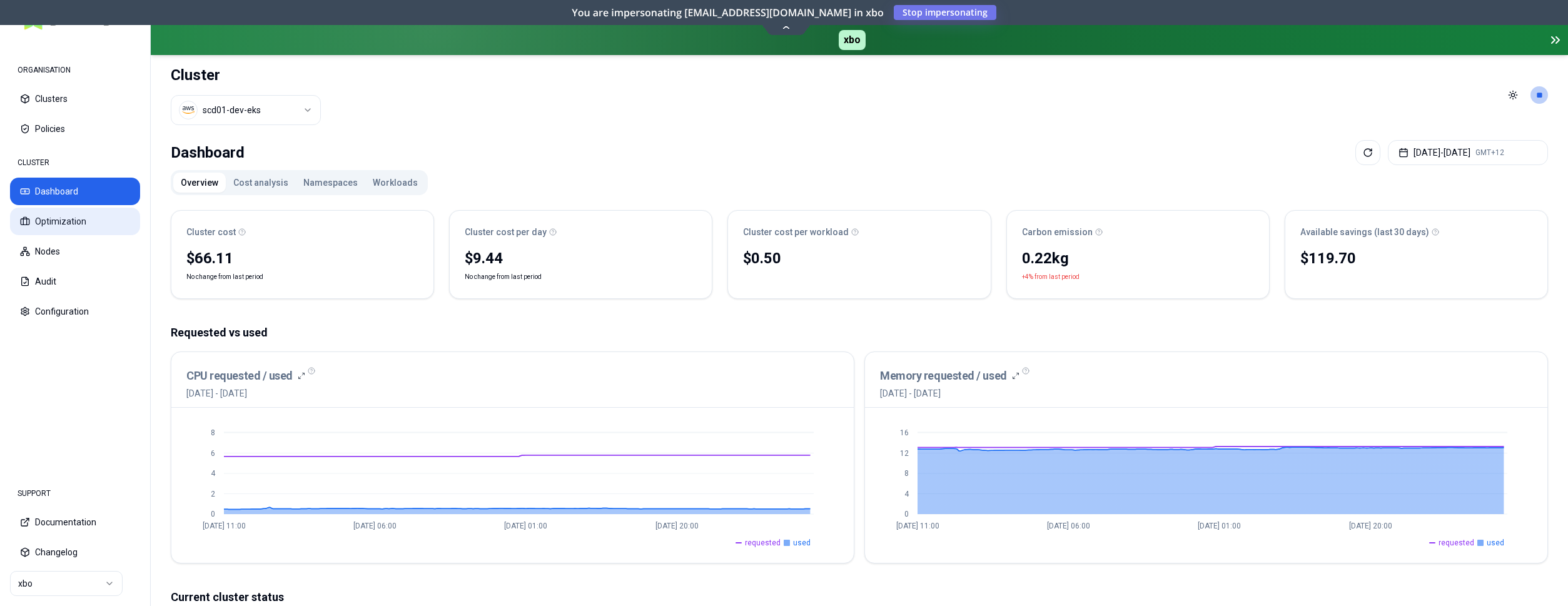
click at [82, 218] on button "Optimization" at bounding box center [75, 221] width 130 height 28
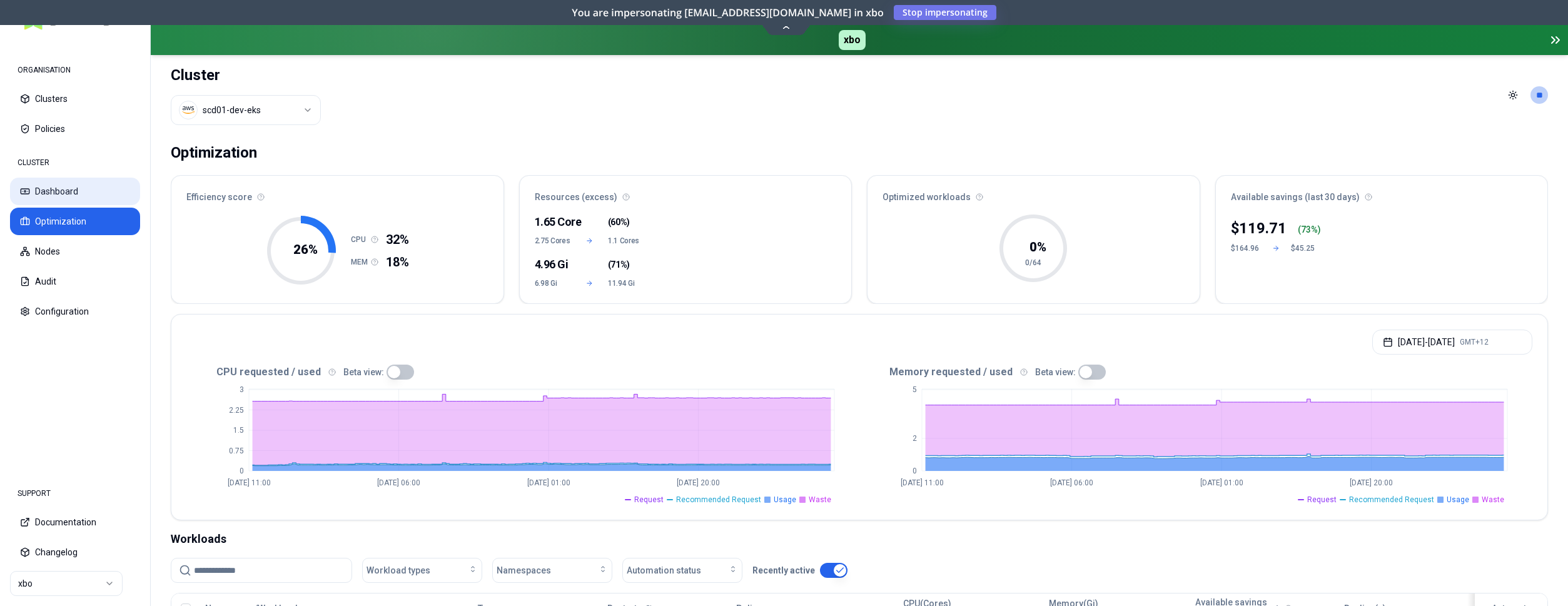
click at [88, 191] on button "Dashboard" at bounding box center [75, 191] width 130 height 28
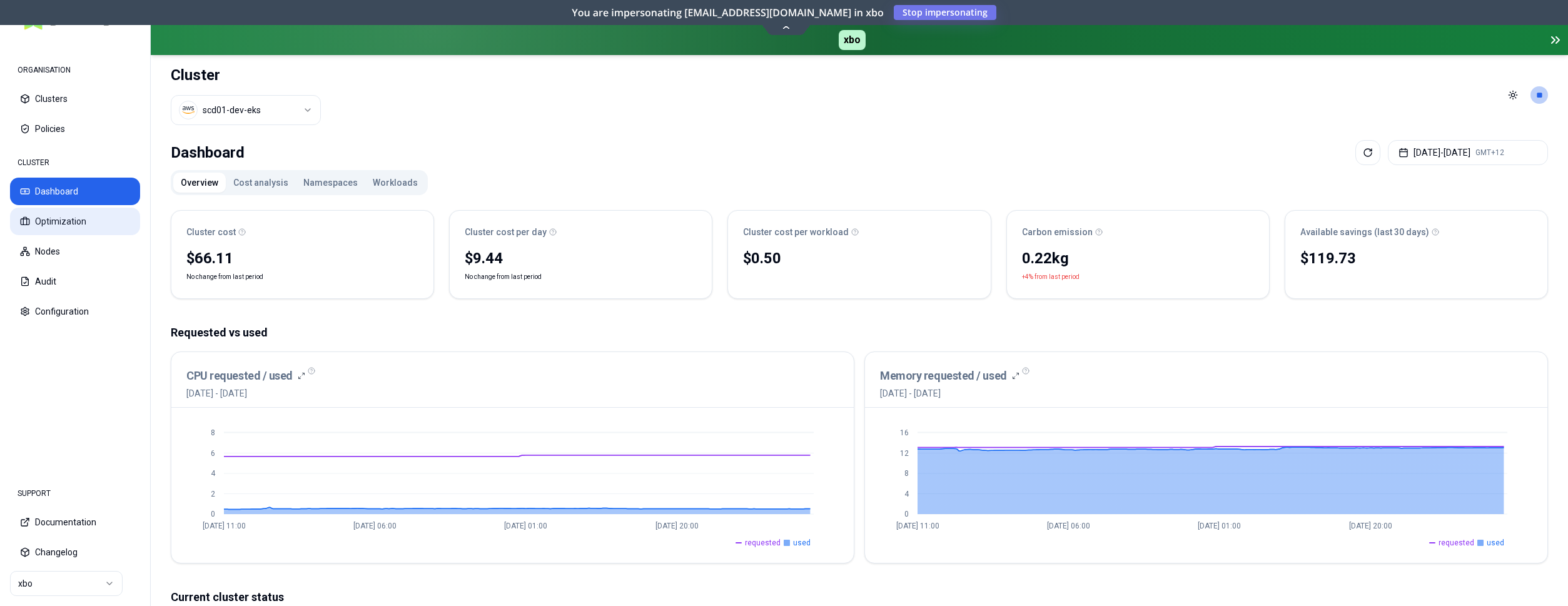
click at [65, 218] on button "Optimization" at bounding box center [75, 221] width 130 height 28
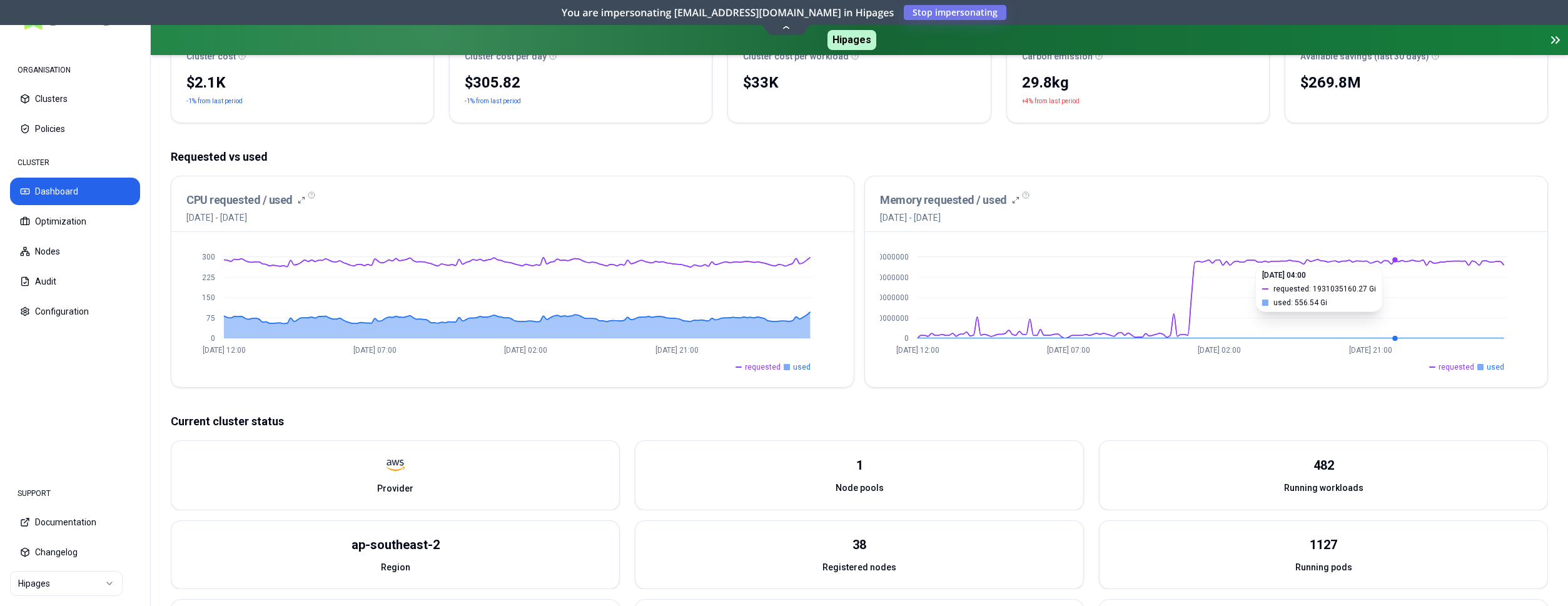
scroll to position [175, 0]
click at [43, 213] on button "Optimization" at bounding box center [75, 221] width 130 height 28
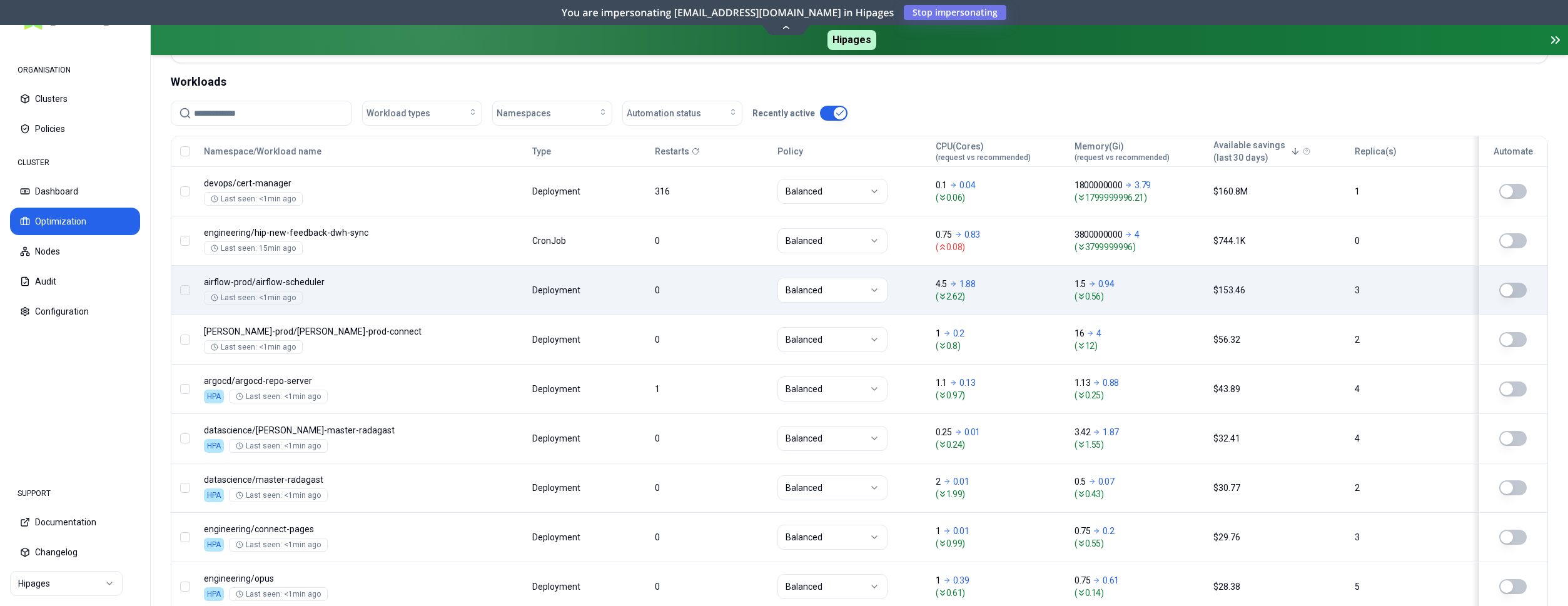
scroll to position [319, 0]
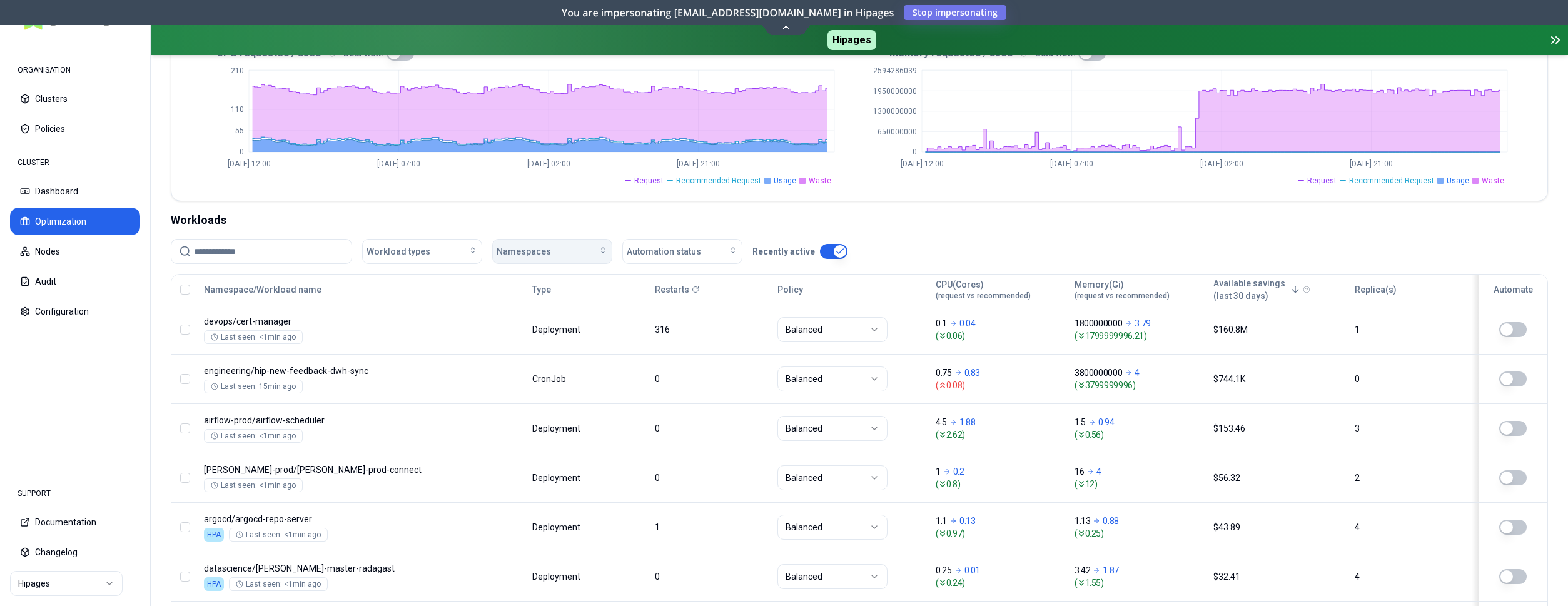
click at [501, 245] on span "Namespaces" at bounding box center [524, 252] width 55 height 13
type input "***"
click at [538, 318] on span "playground" at bounding box center [522, 324] width 45 height 13
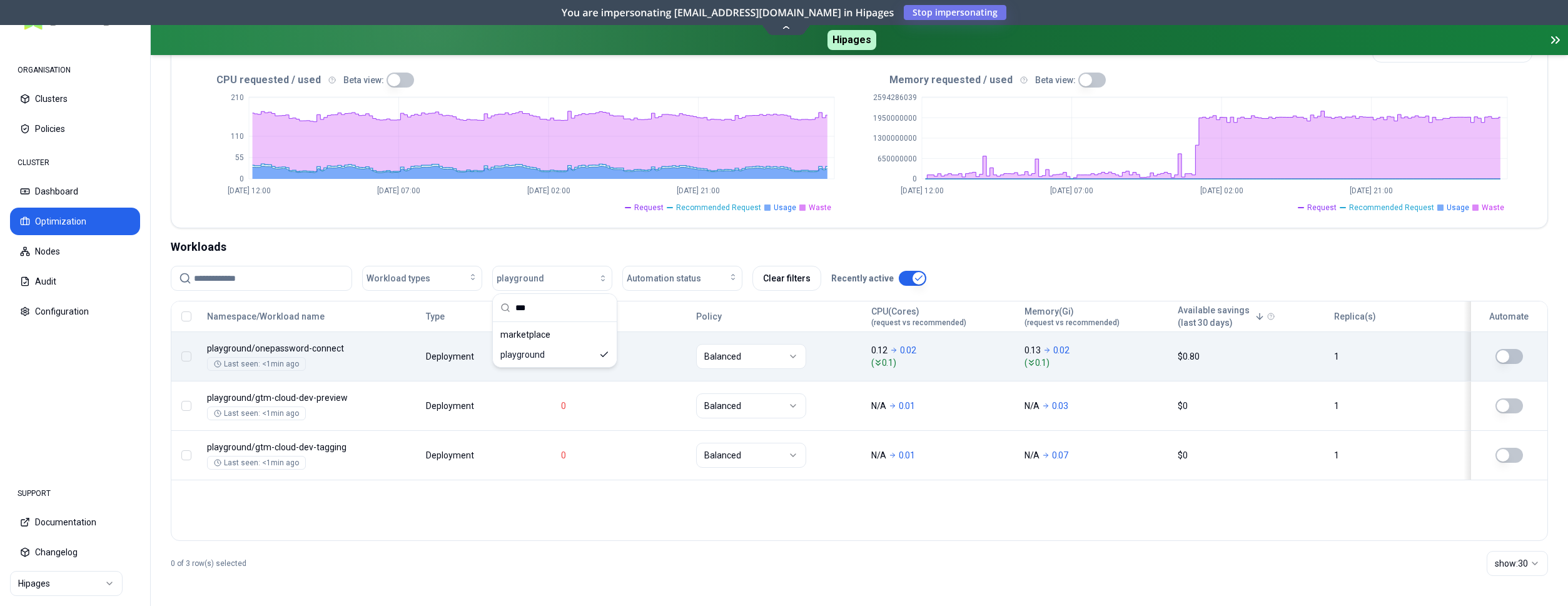
scroll to position [288, 0]
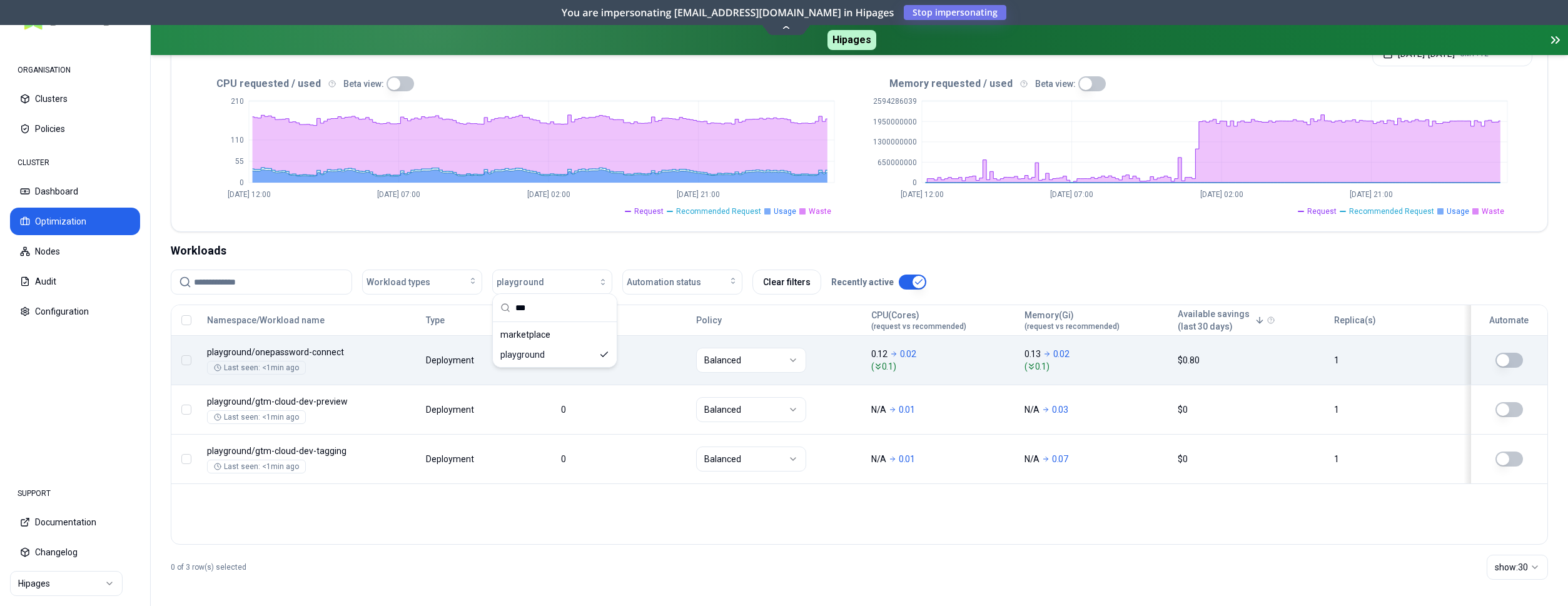
click at [958, 242] on div "Workloads" at bounding box center [859, 251] width 1377 height 18
click at [686, 280] on span "Automation status" at bounding box center [663, 282] width 74 height 13
click at [677, 249] on div "Workloads" at bounding box center [859, 251] width 1377 height 18
click at [601, 285] on button "playground" at bounding box center [552, 281] width 120 height 25
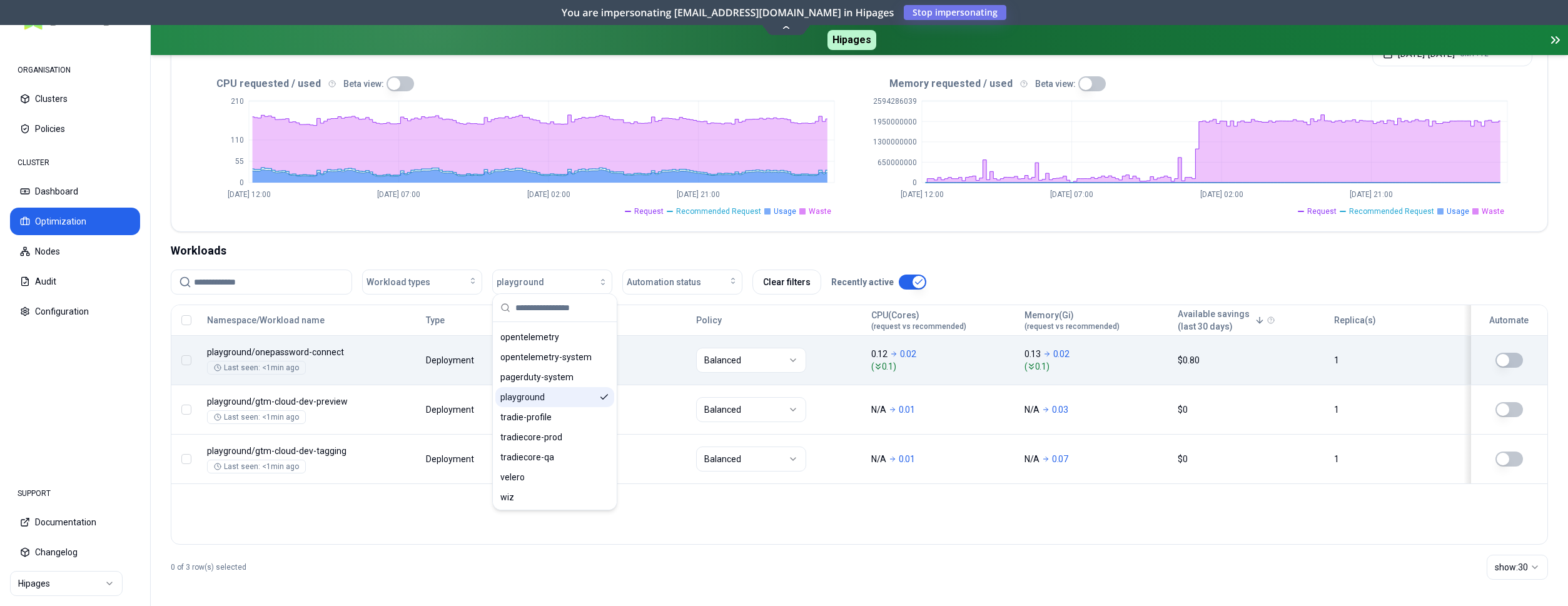
click at [603, 398] on icon "Suggestions" at bounding box center [604, 397] width 10 height 10
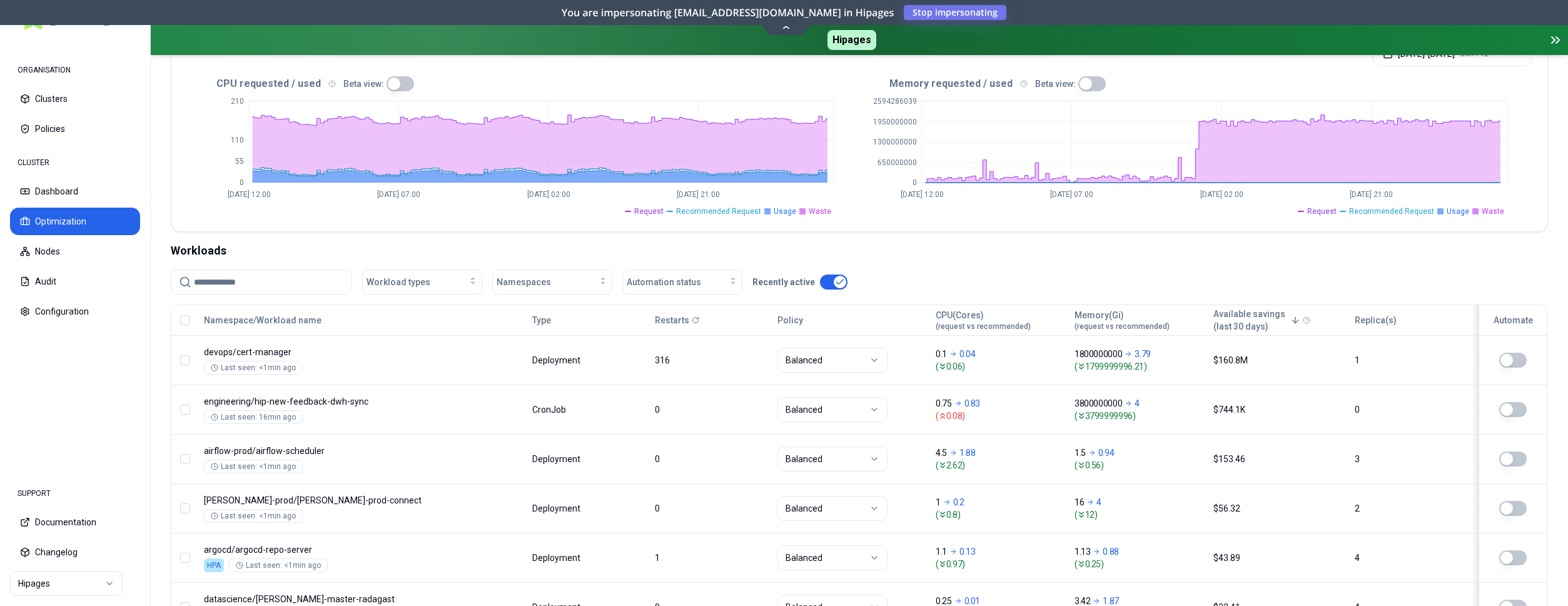
click at [826, 283] on button "button" at bounding box center [834, 281] width 28 height 15
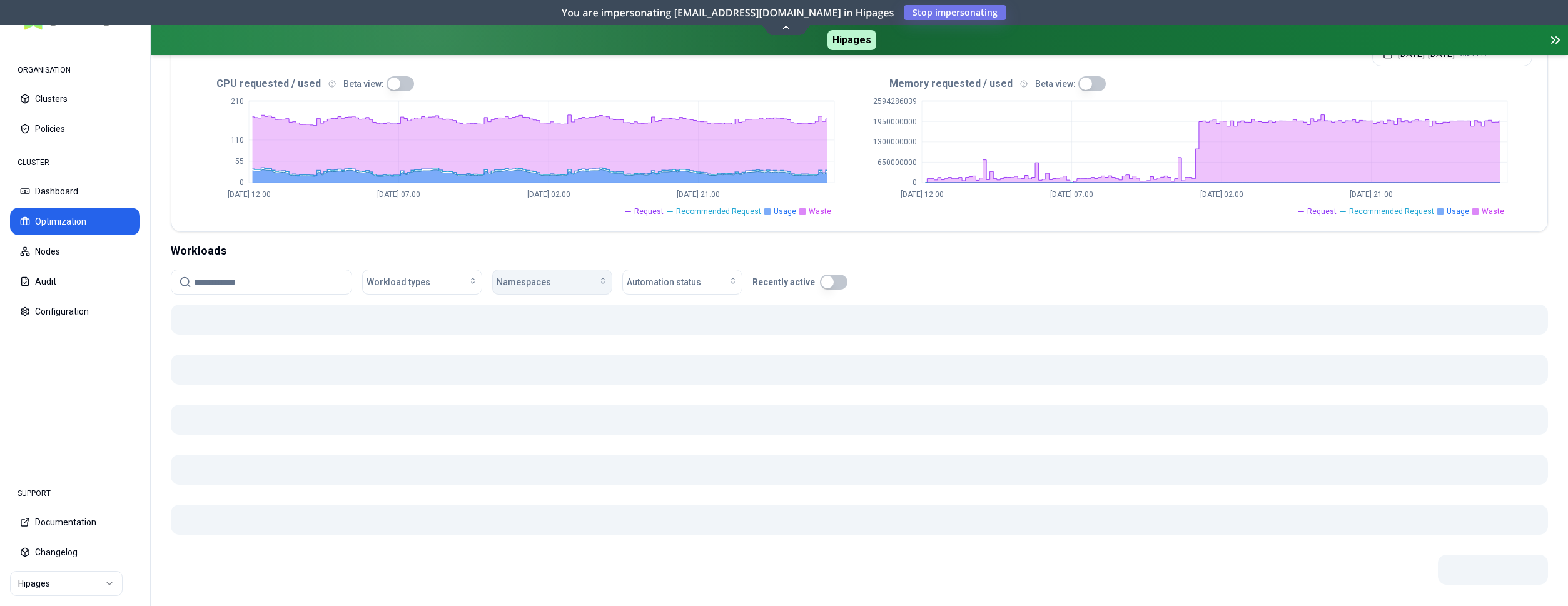
click at [563, 276] on div "Namespaces" at bounding box center [552, 282] width 111 height 13
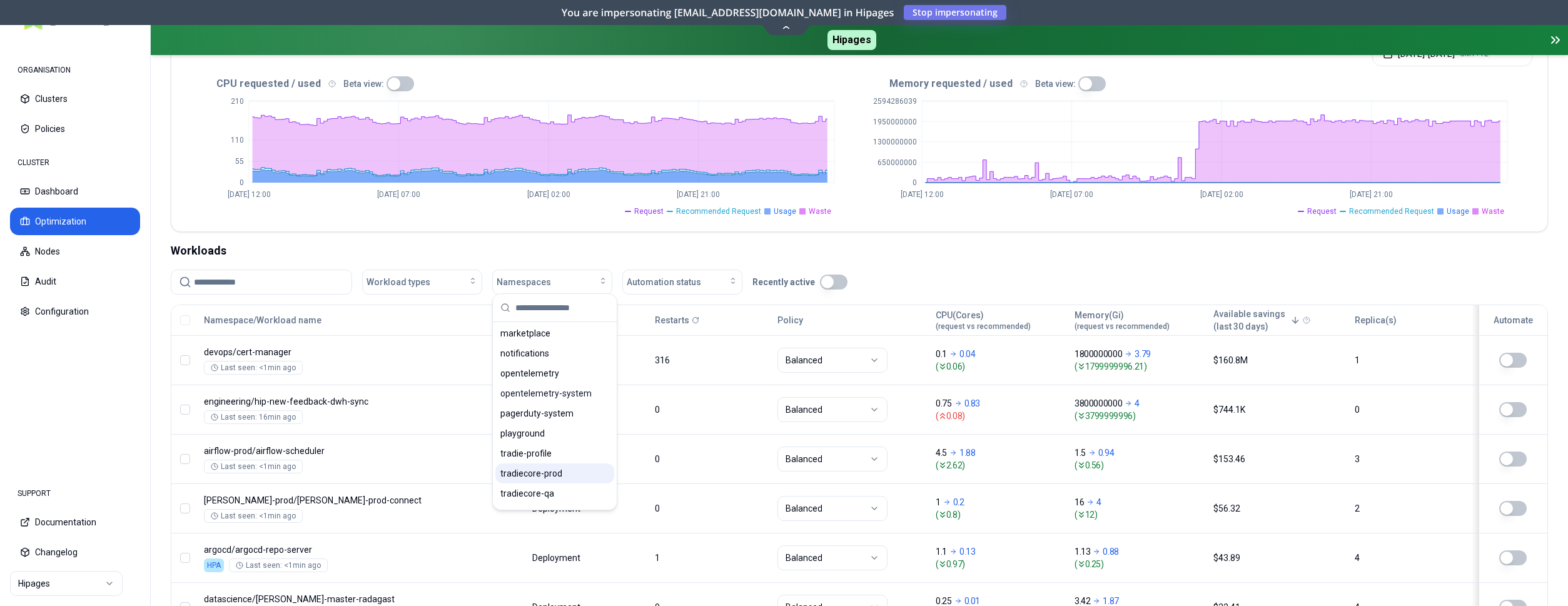
scroll to position [383, 0]
click at [540, 432] on span "playground" at bounding box center [522, 432] width 45 height 13
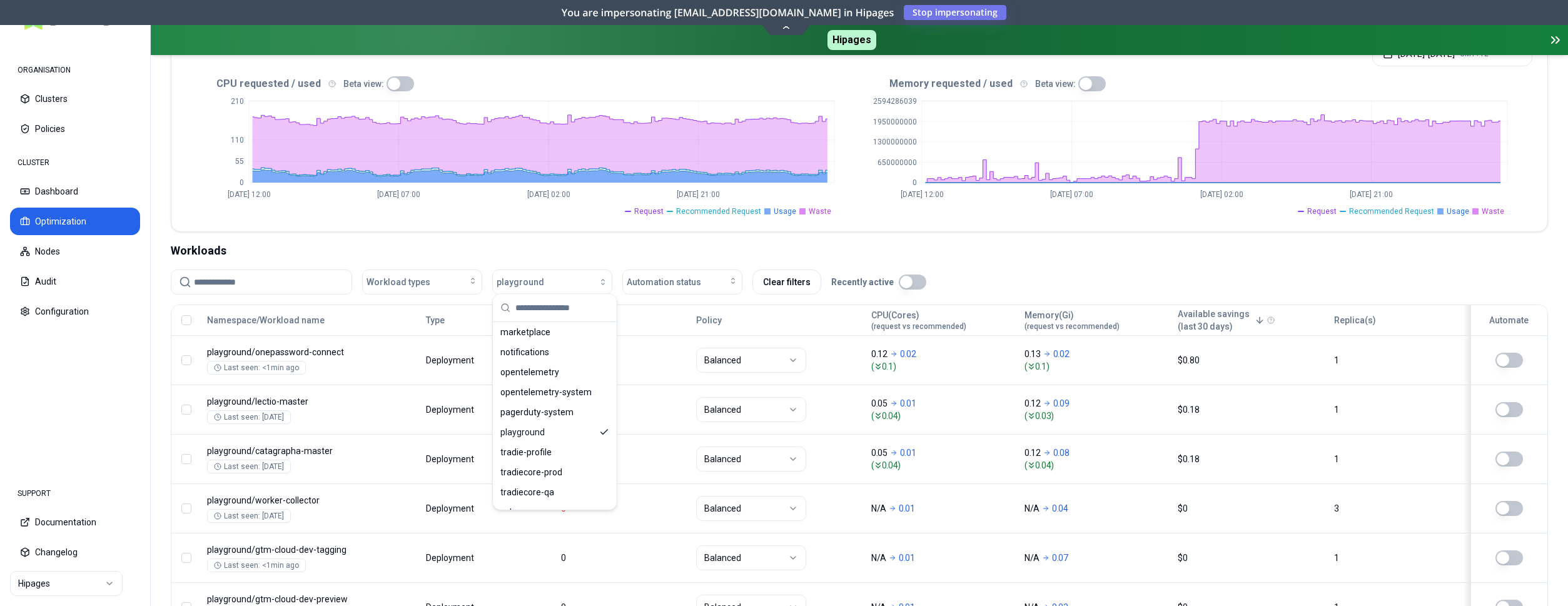
click at [1012, 233] on div "Optimization Efficiency score 31 % CPU 28% MEM 35% Resources (excess) 73.25 Cor…" at bounding box center [860, 297] width 1418 height 901
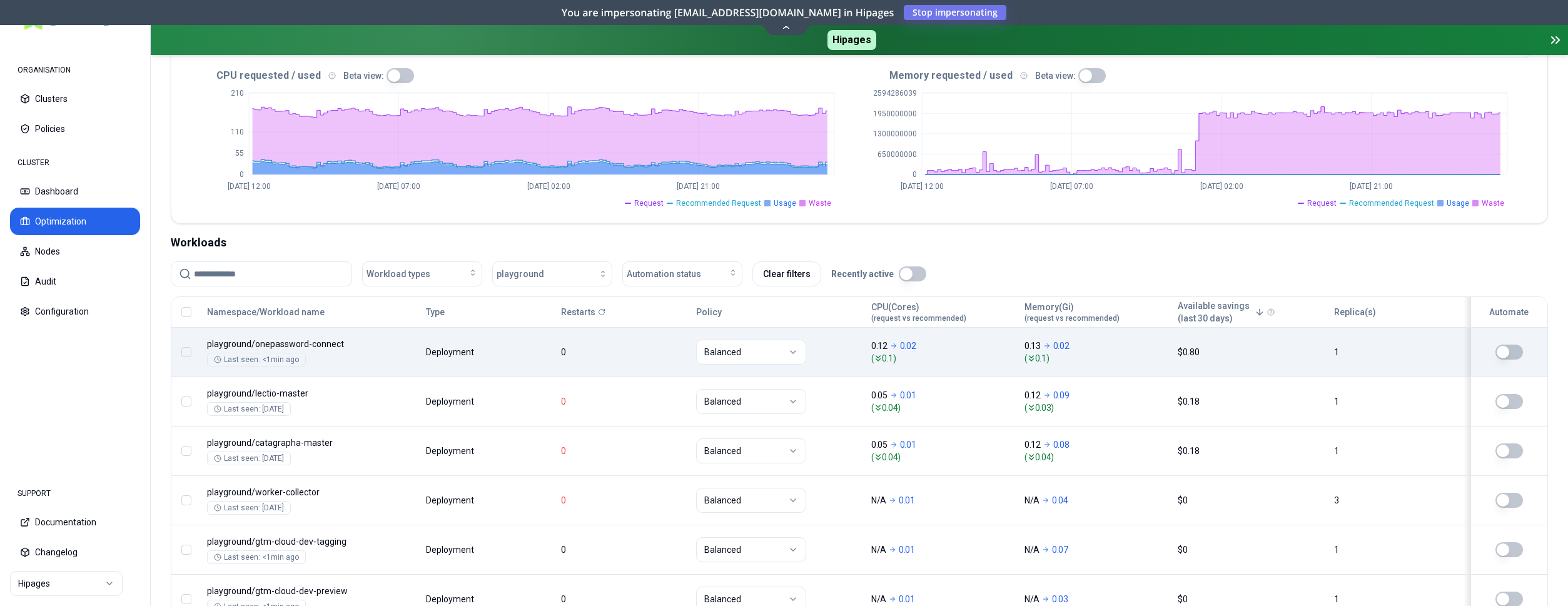
scroll to position [319, 0]
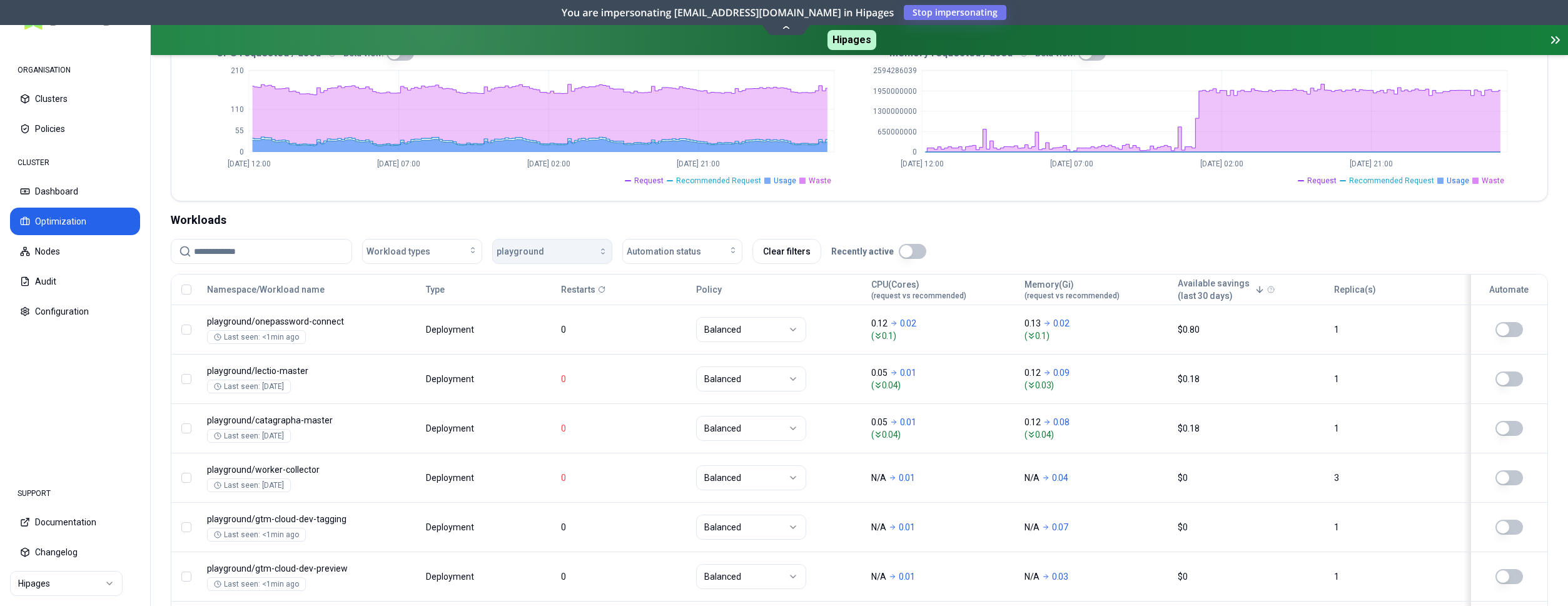
click at [581, 247] on div "button" at bounding box center [576, 252] width 64 height 10
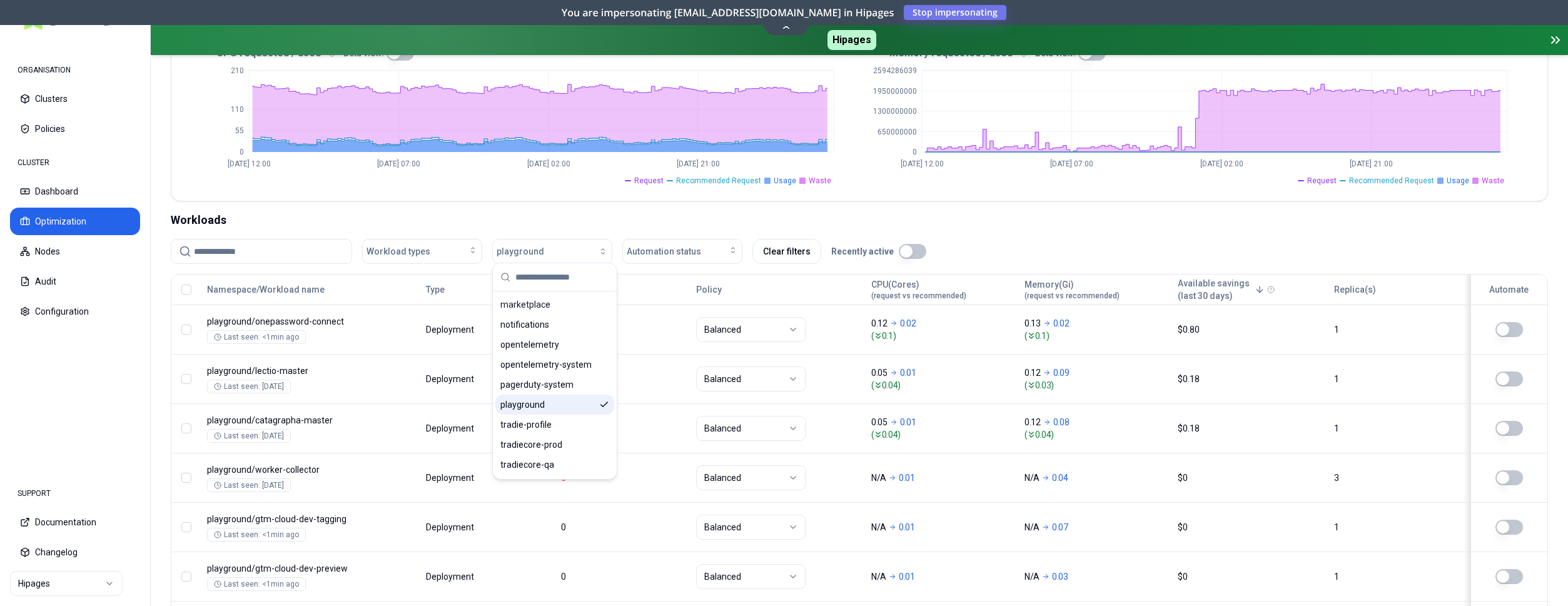
scroll to position [383, 0]
click at [605, 400] on icon "Suggestions" at bounding box center [604, 401] width 10 height 10
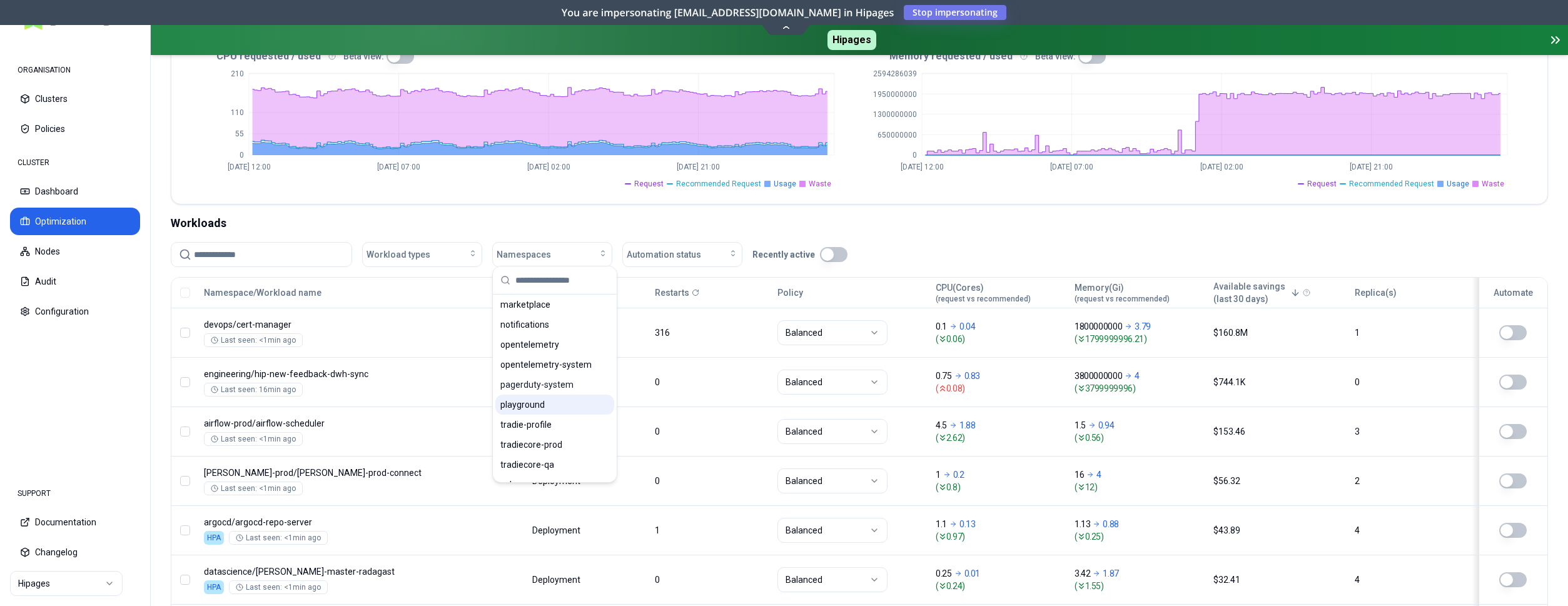
scroll to position [383, 0]
click at [897, 227] on div "Workloads" at bounding box center [859, 223] width 1377 height 18
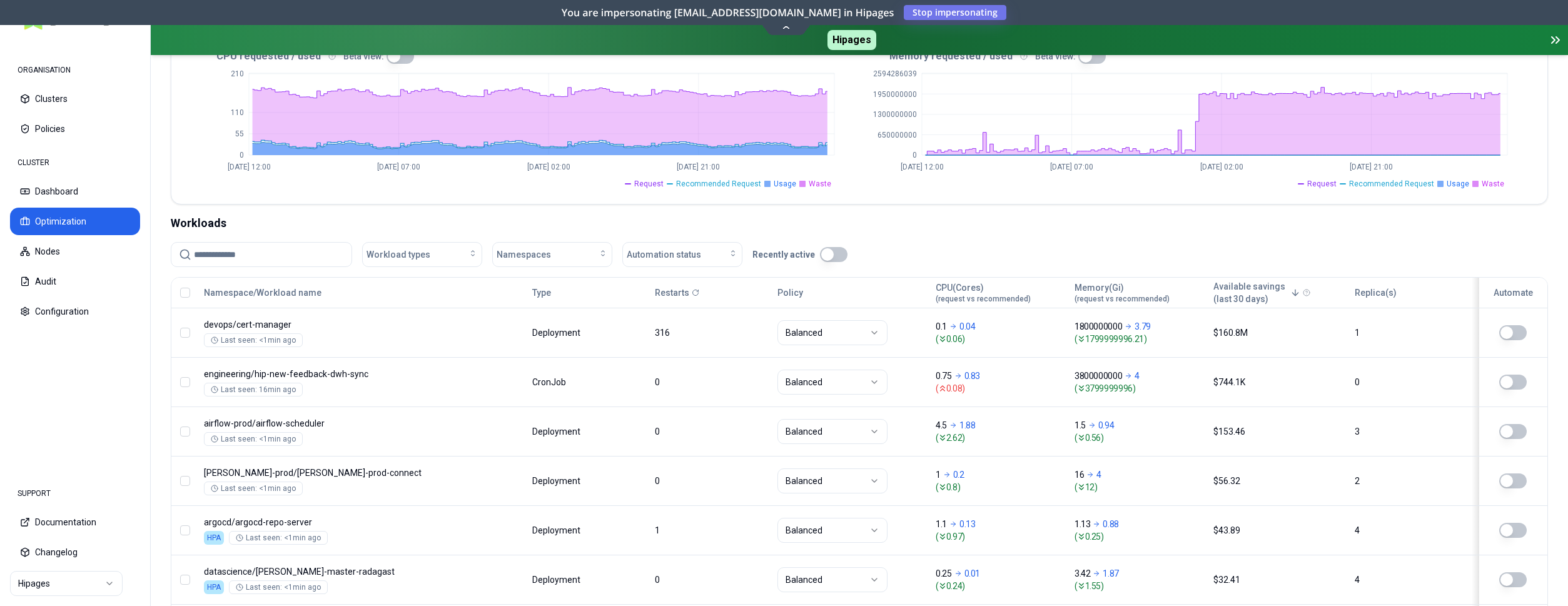
click at [969, 286] on div "CPU(Cores) (request vs recommended)" at bounding box center [983, 293] width 95 height 23
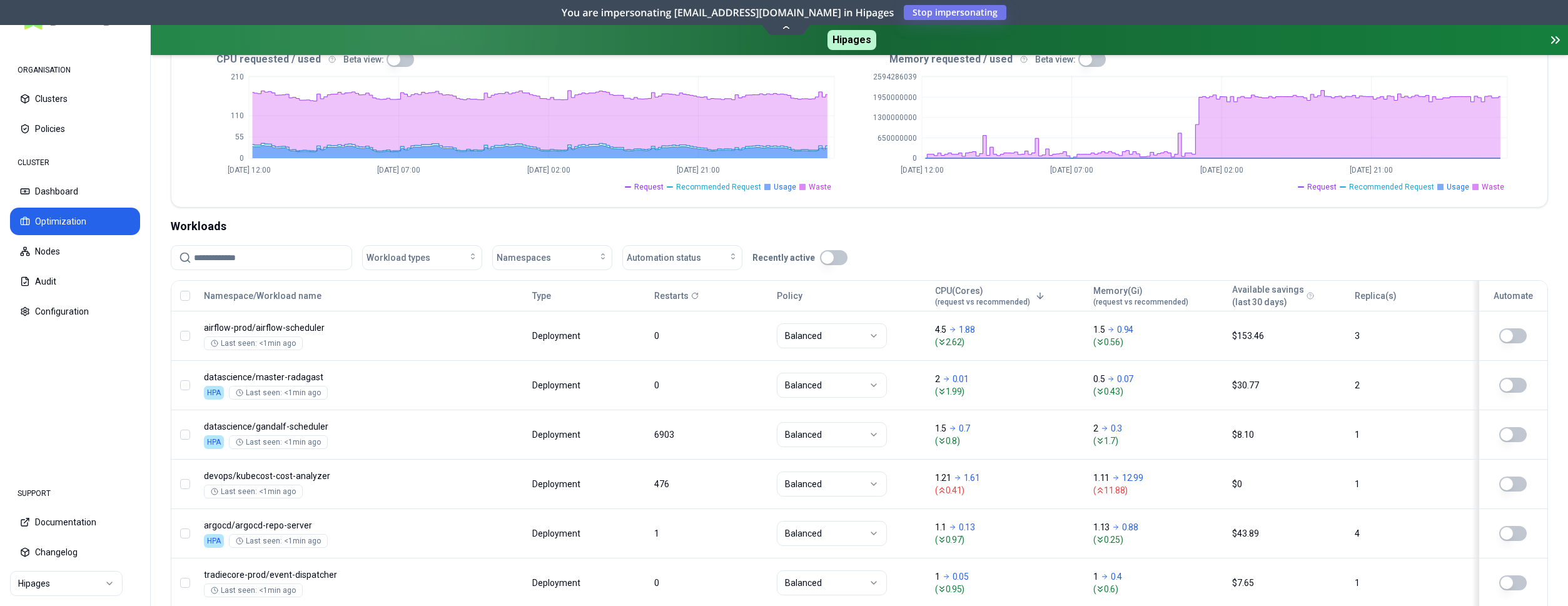
scroll to position [252, 0]
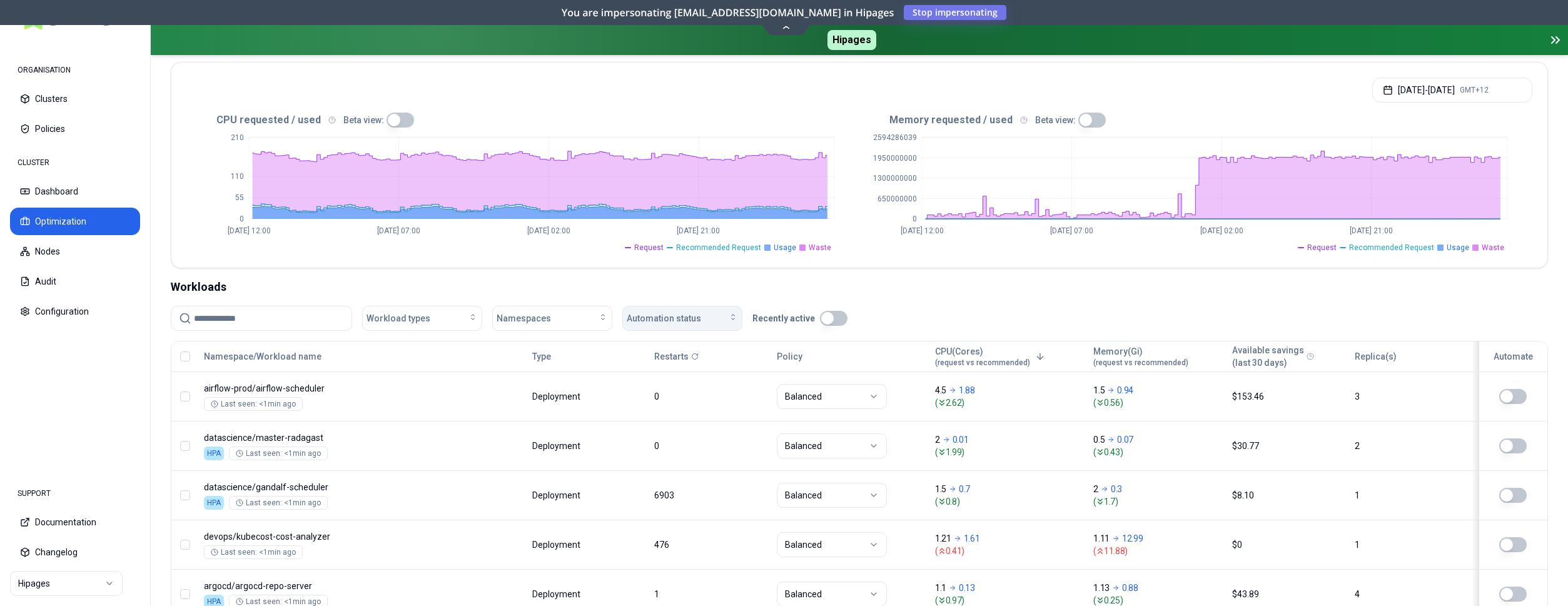
click at [722, 312] on div "Automation status" at bounding box center [682, 318] width 111 height 13
click at [686, 349] on div "on" at bounding box center [685, 342] width 119 height 20
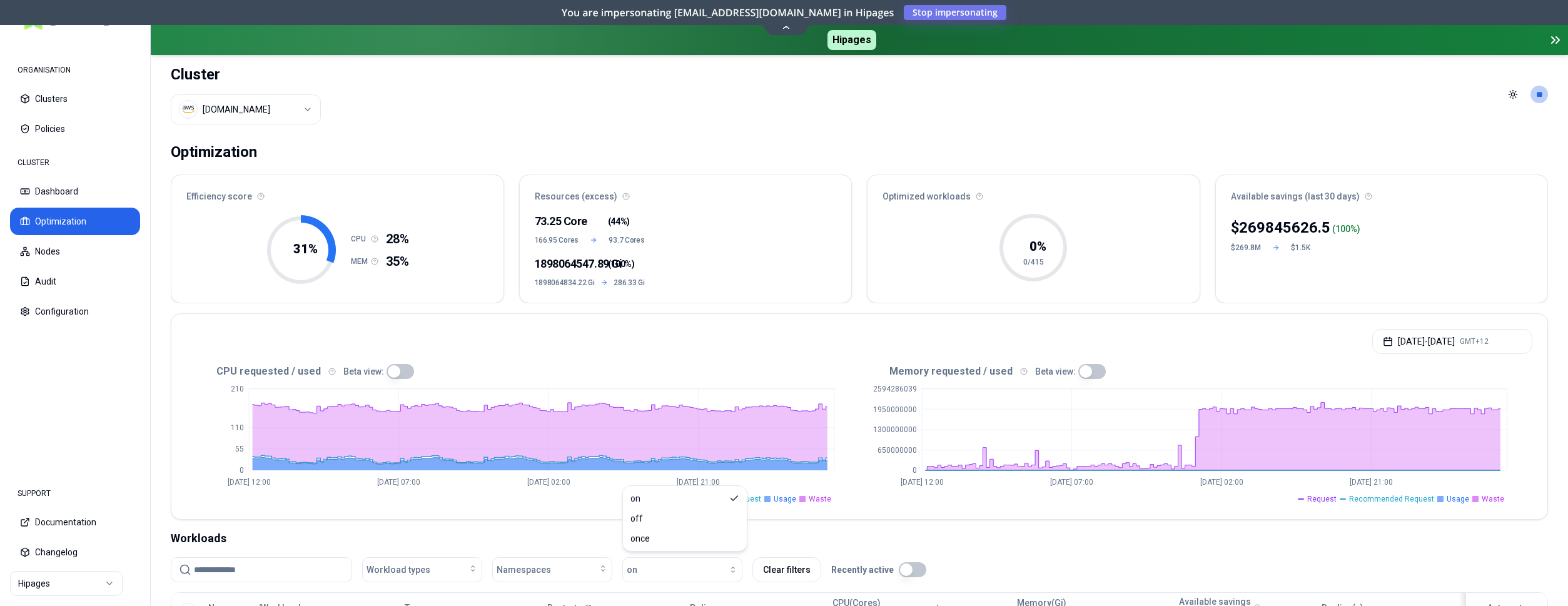
scroll to position [0, 0]
click at [276, 100] on html "ORGANISATION Clusters Policies CLUSTER Dashboard Optimization Nodes Audit Confi…" at bounding box center [784, 303] width 1568 height 606
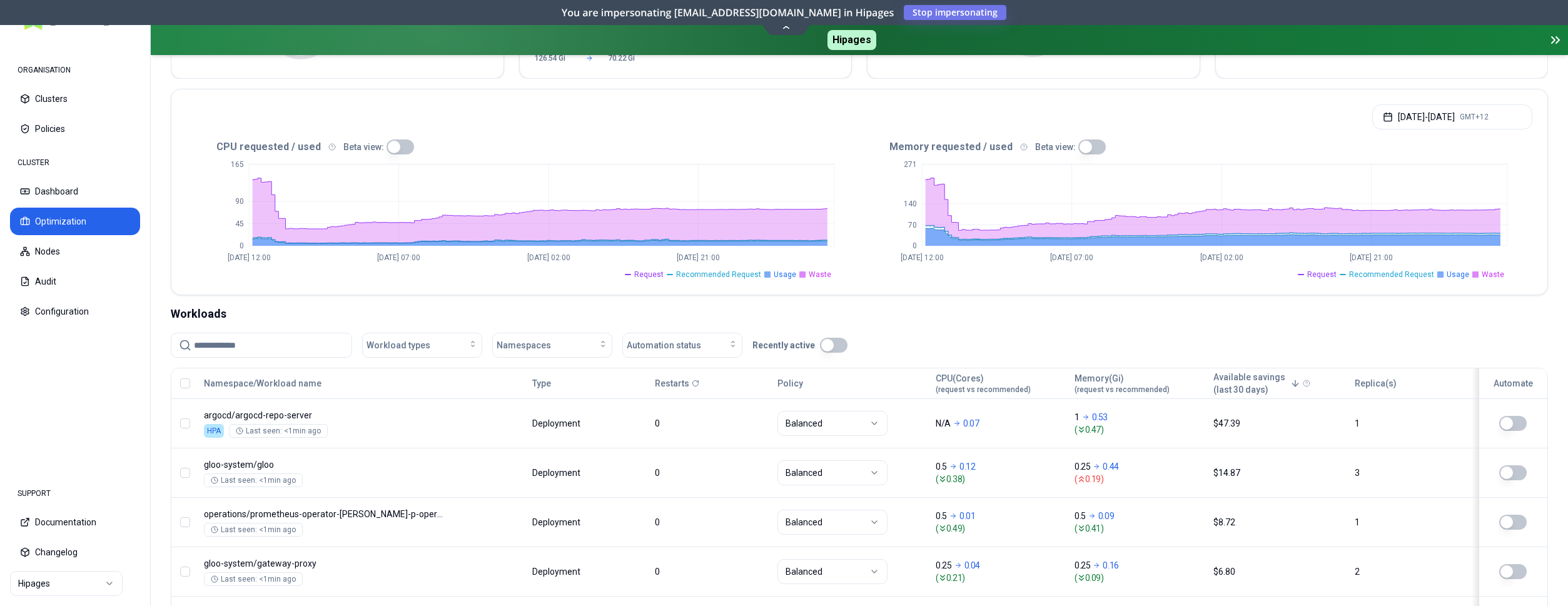
scroll to position [255, 0]
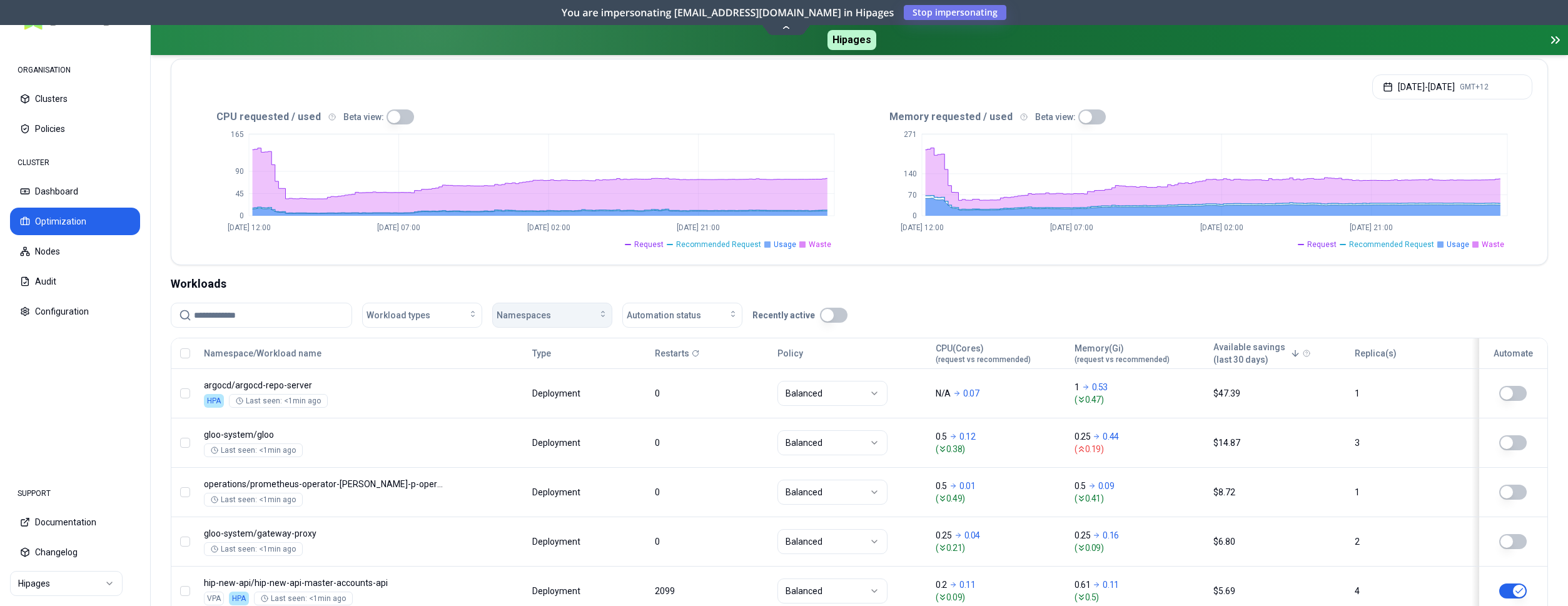
click at [556, 310] on div "Namespaces" at bounding box center [552, 315] width 111 height 13
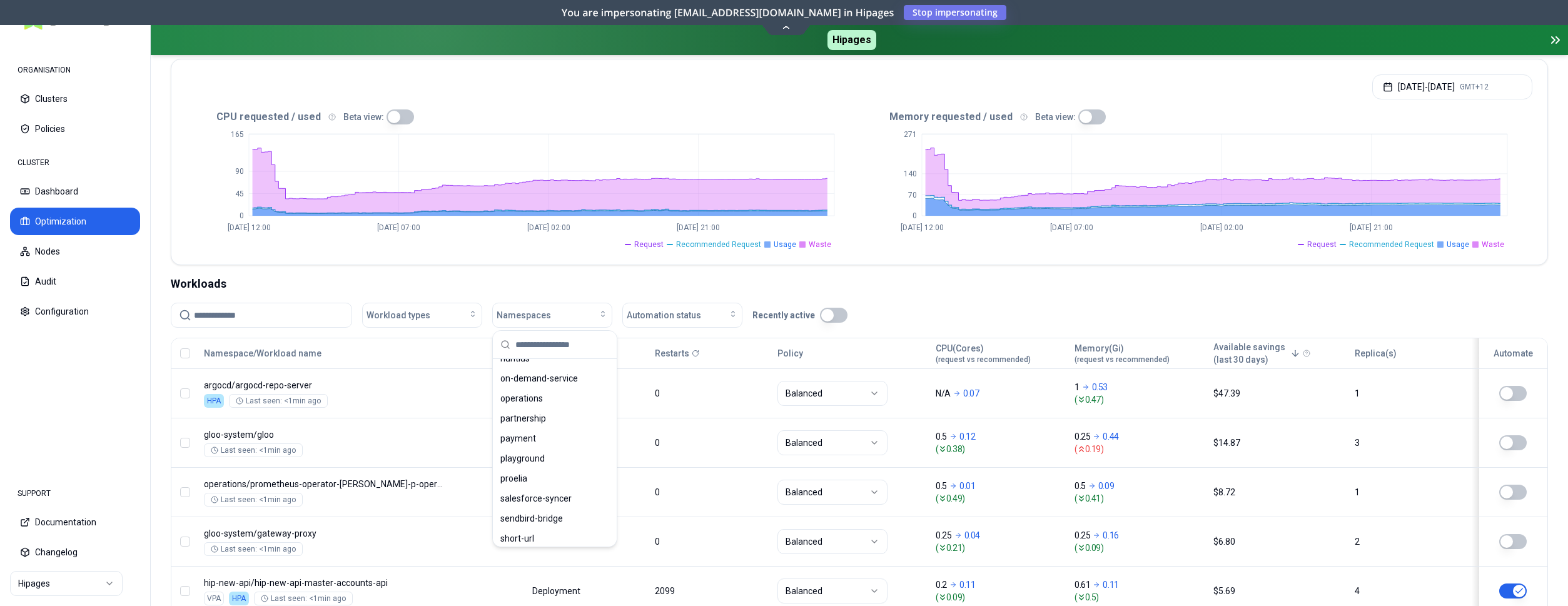
scroll to position [638, 0]
click at [545, 449] on div "playground" at bounding box center [555, 454] width 119 height 20
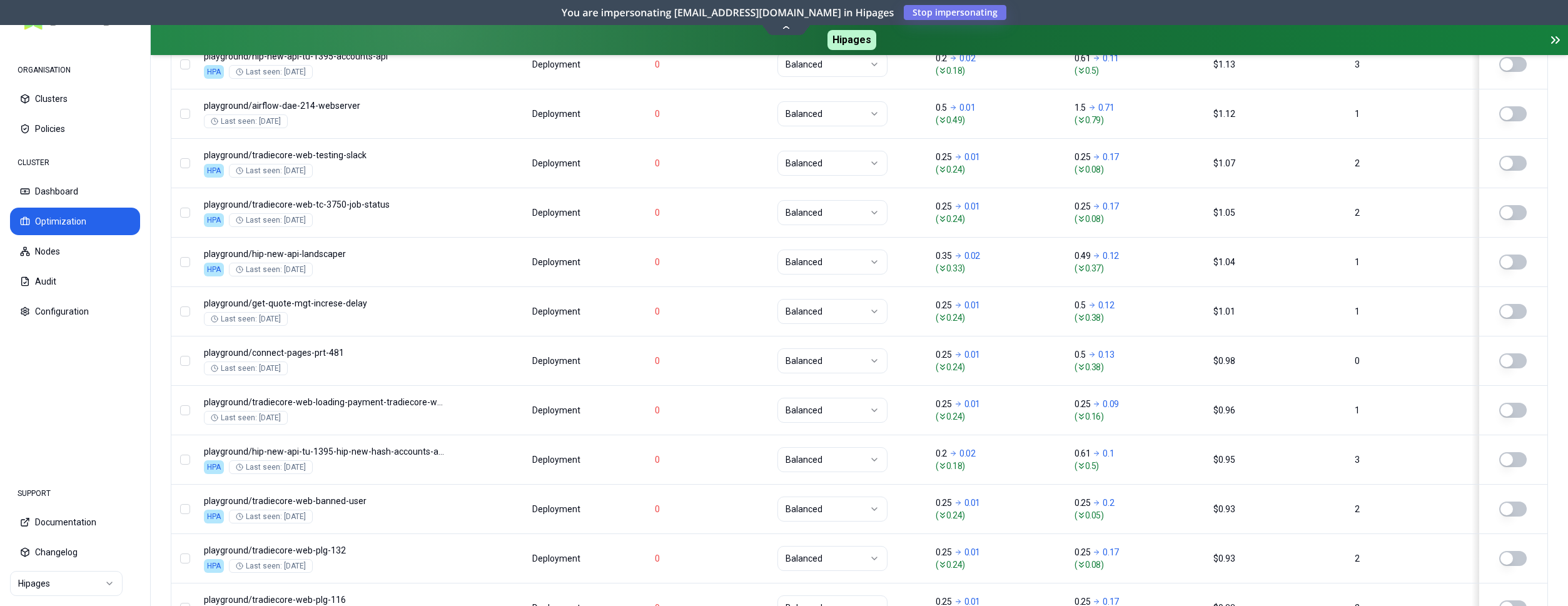
scroll to position [1566, 0]
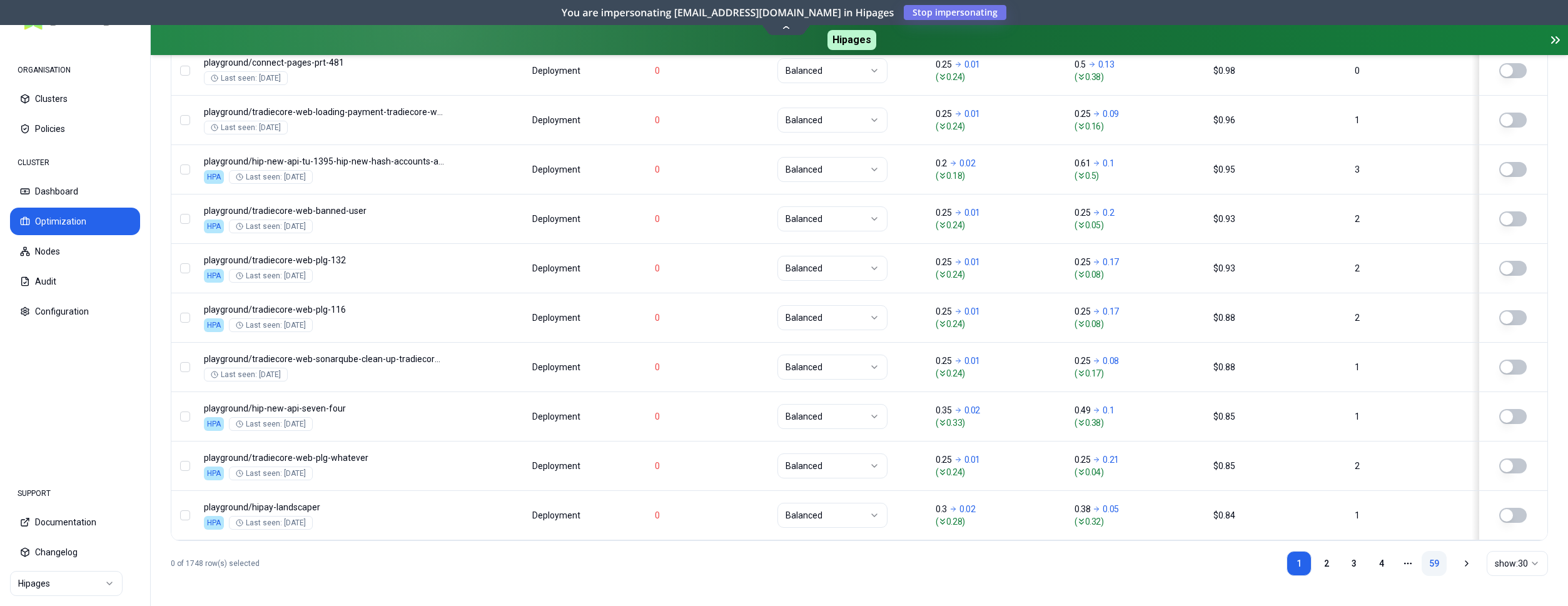
click at [1438, 562] on link "59" at bounding box center [1434, 563] width 25 height 25
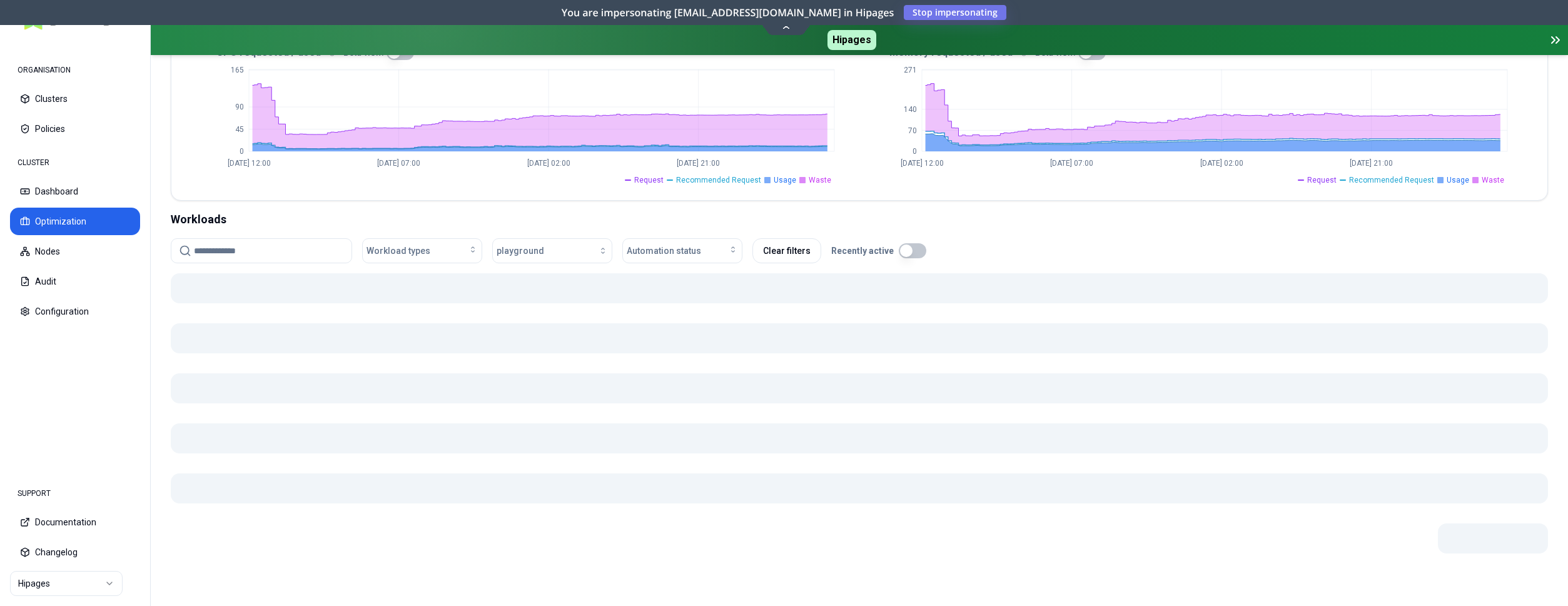
scroll to position [320, 0]
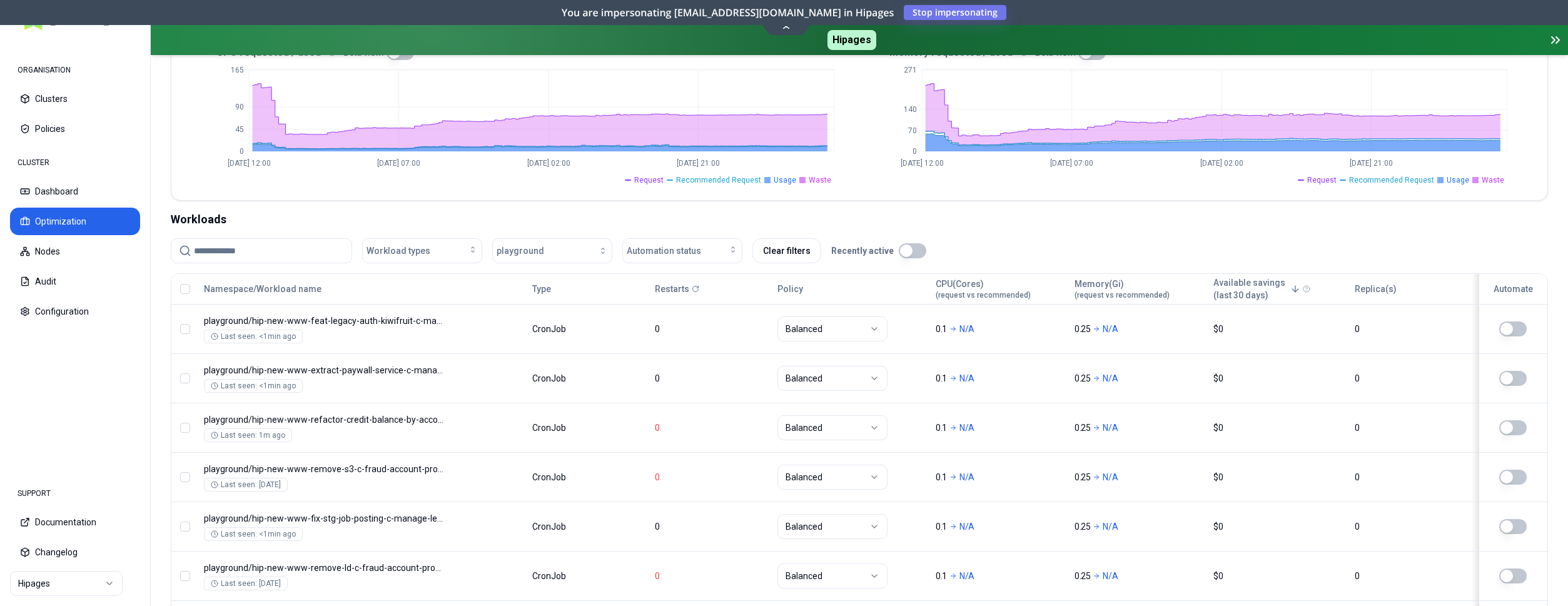
click at [904, 257] on button "button" at bounding box center [912, 250] width 28 height 15
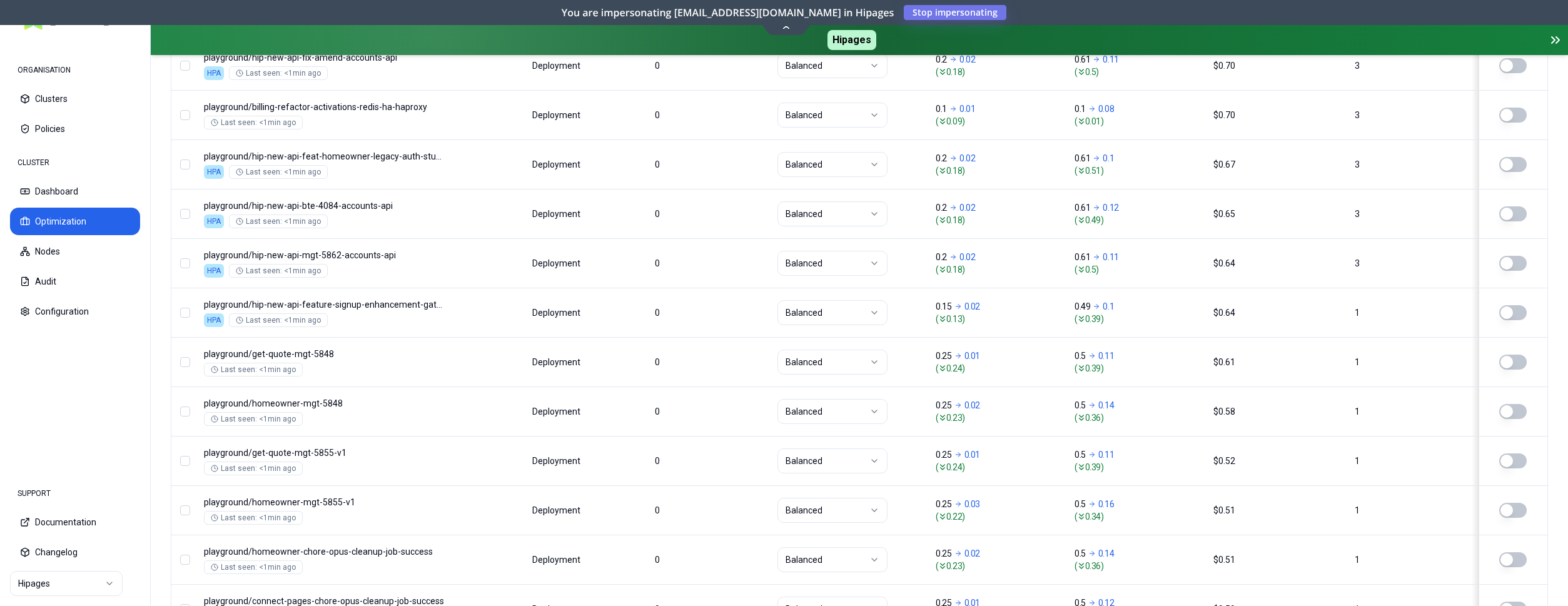
scroll to position [1566, 0]
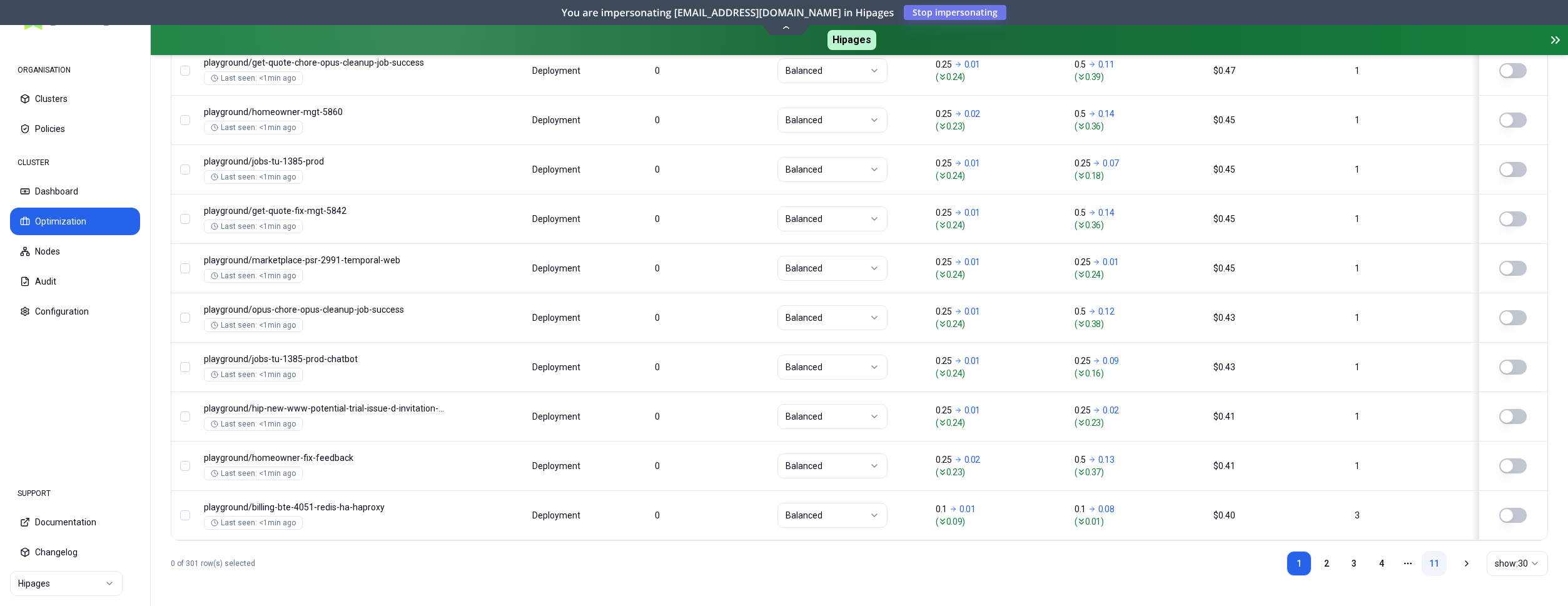
click at [1431, 563] on link "11" at bounding box center [1434, 563] width 25 height 25
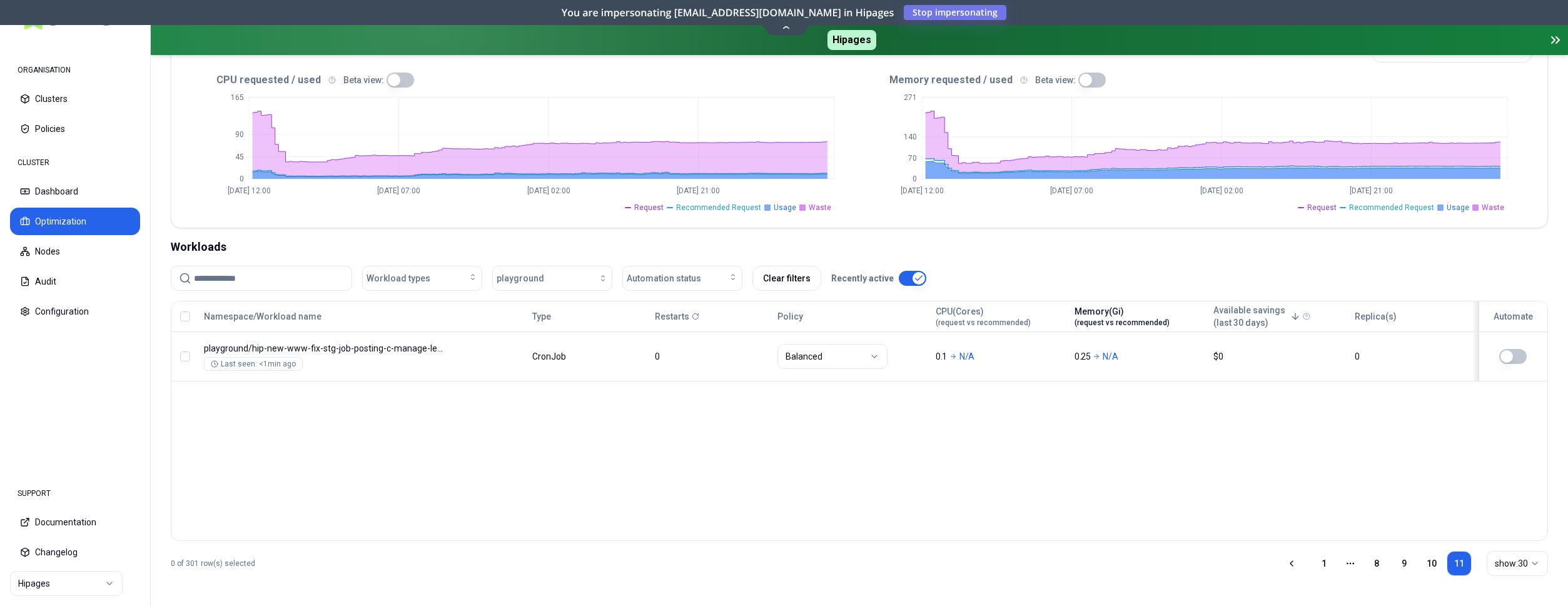
scroll to position [292, 0]
click at [86, 317] on button "Configuration" at bounding box center [75, 311] width 130 height 28
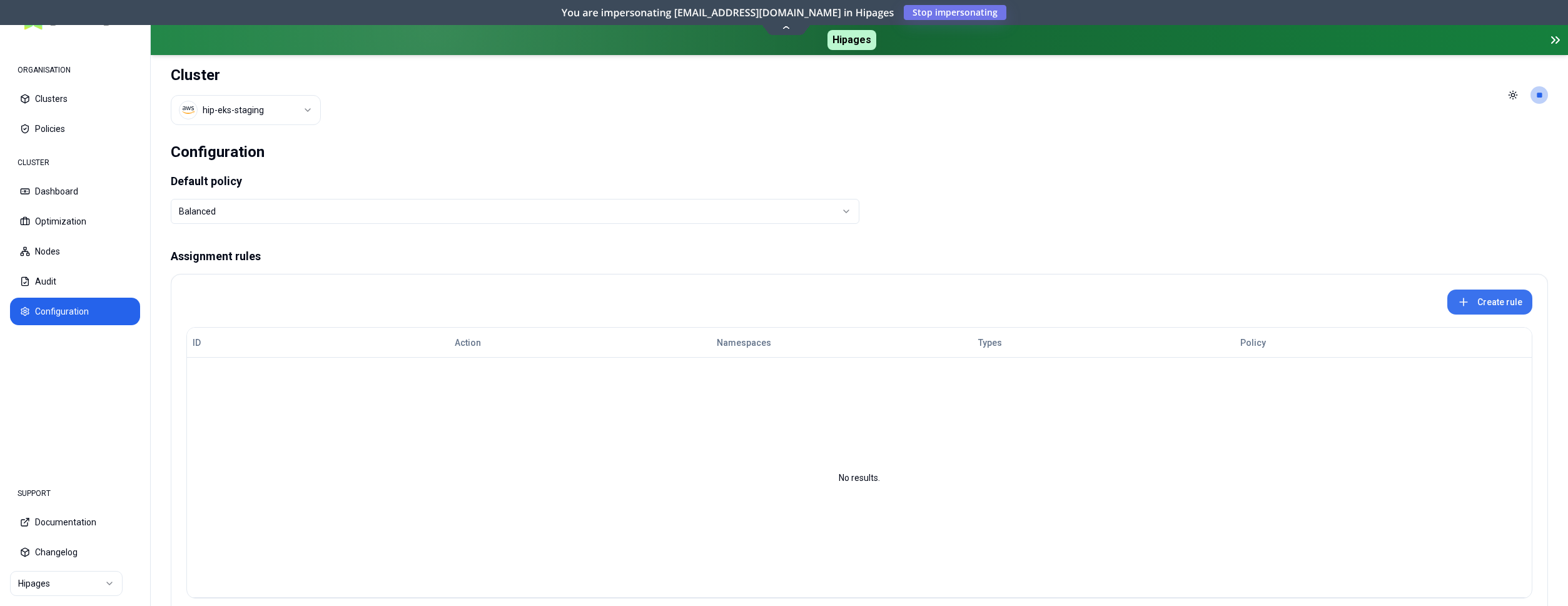
click at [1494, 305] on button "Create rule" at bounding box center [1490, 302] width 85 height 25
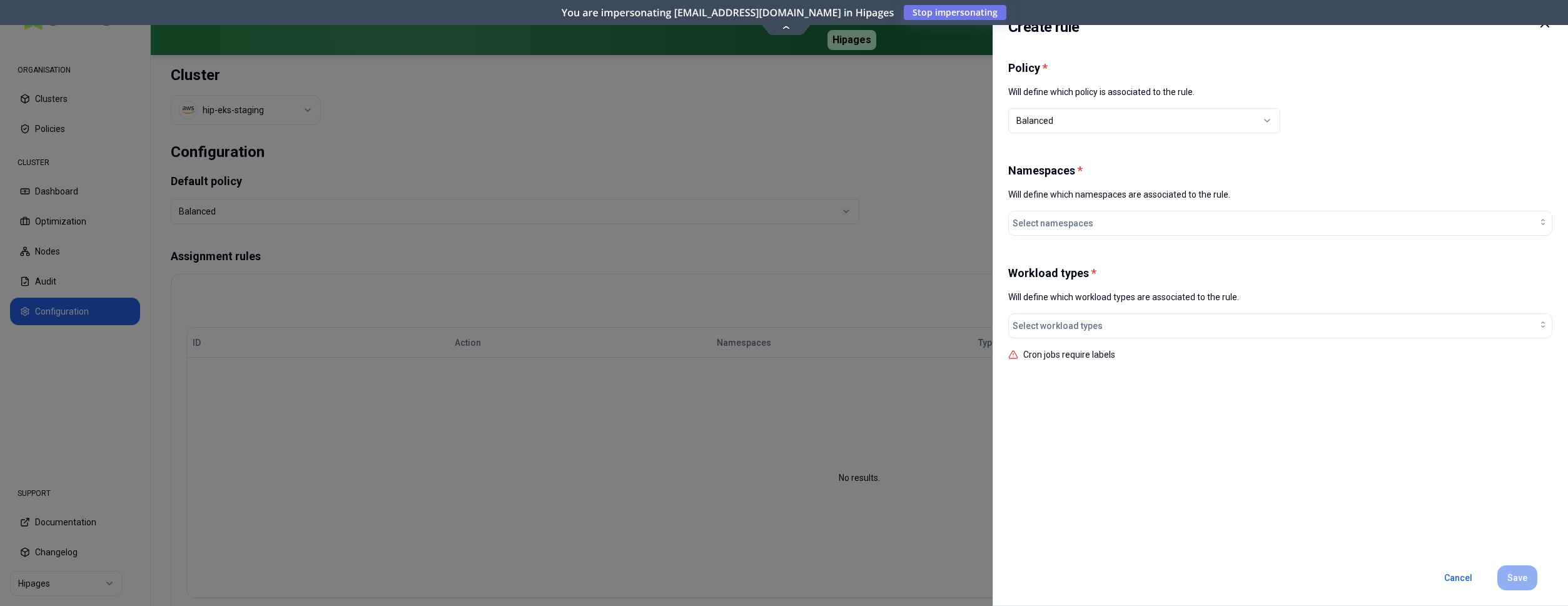
click at [1053, 123] on div "Balanced" at bounding box center [1139, 120] width 246 height 13
click at [1027, 94] on p "Will define which policy is associated to the rule." at bounding box center [1281, 92] width 544 height 13
click at [1075, 220] on span "Select namespaces" at bounding box center [1053, 223] width 81 height 13
click at [1068, 173] on h1 "Namespaces *" at bounding box center [1281, 170] width 544 height 15
click at [1136, 325] on div "Select workload types" at bounding box center [1280, 326] width 535 height 13
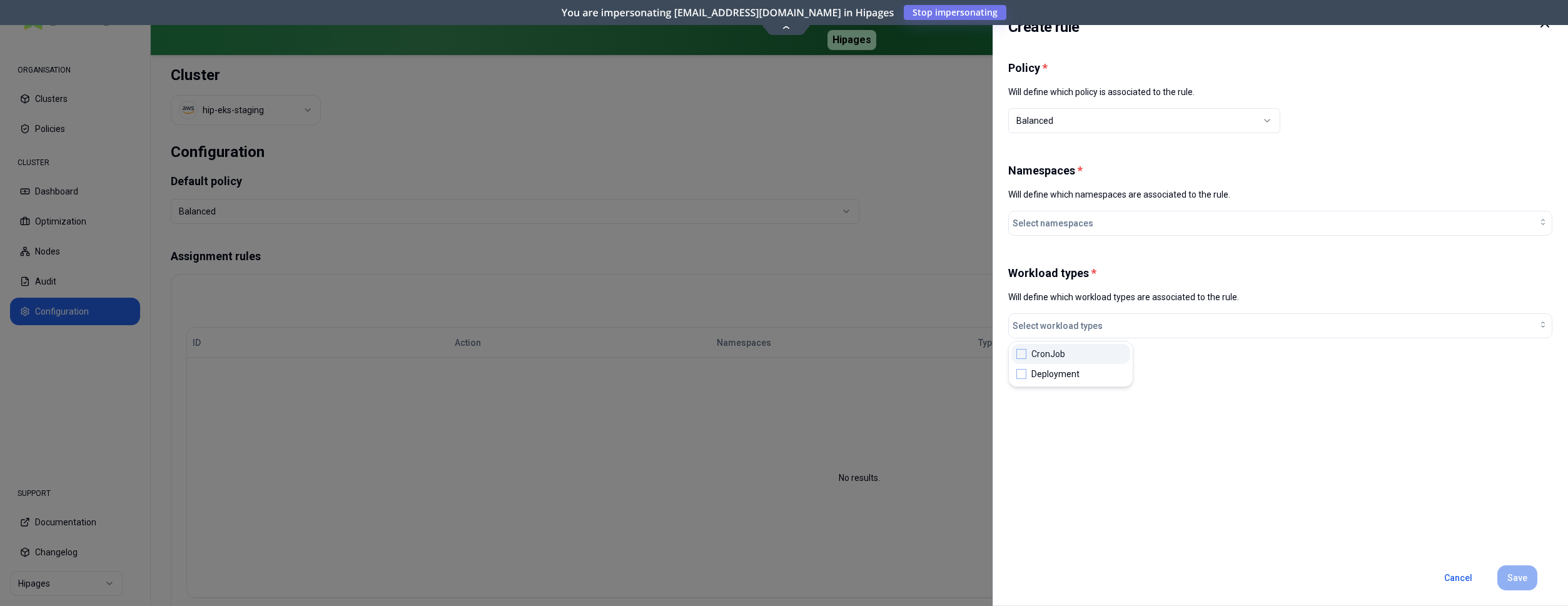
click at [1142, 281] on div "Workload types * Will define which workload types are associated to the rule. S…" at bounding box center [1281, 313] width 544 height 95
click at [1453, 578] on button "Cancel" at bounding box center [1459, 578] width 48 height 25
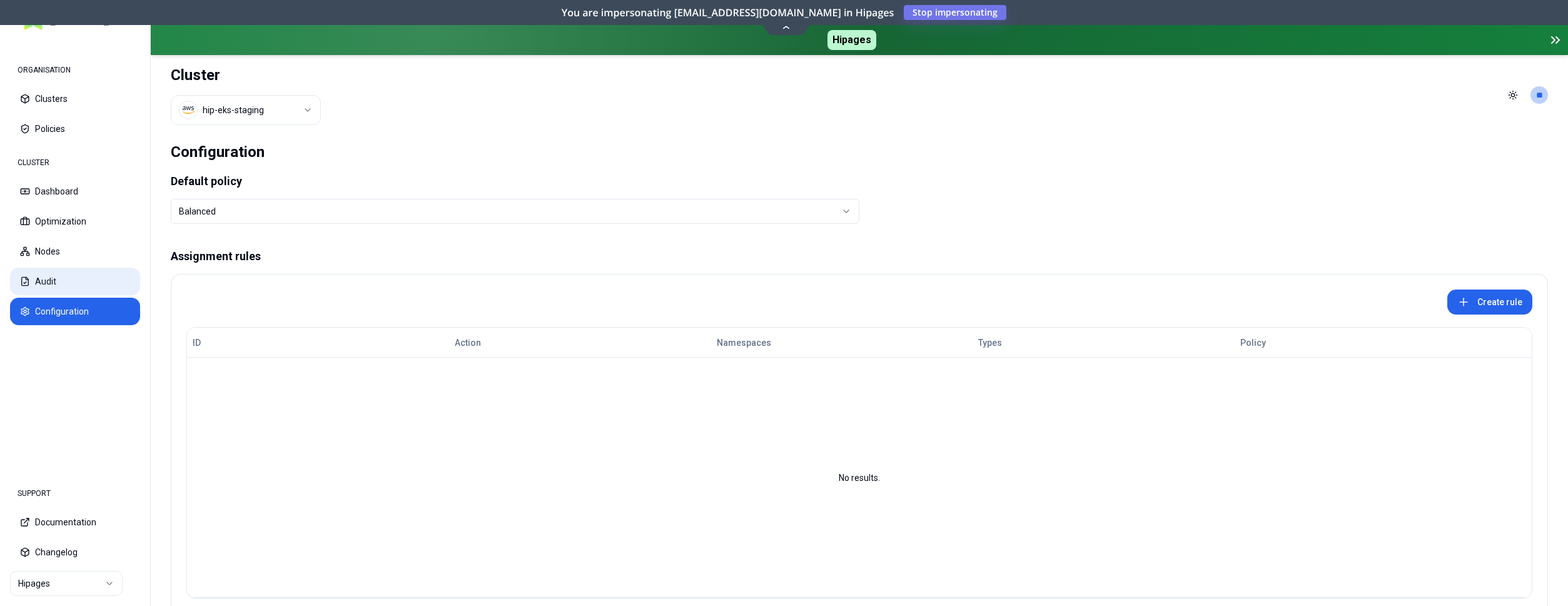
click at [55, 273] on button "Audit" at bounding box center [75, 281] width 130 height 28
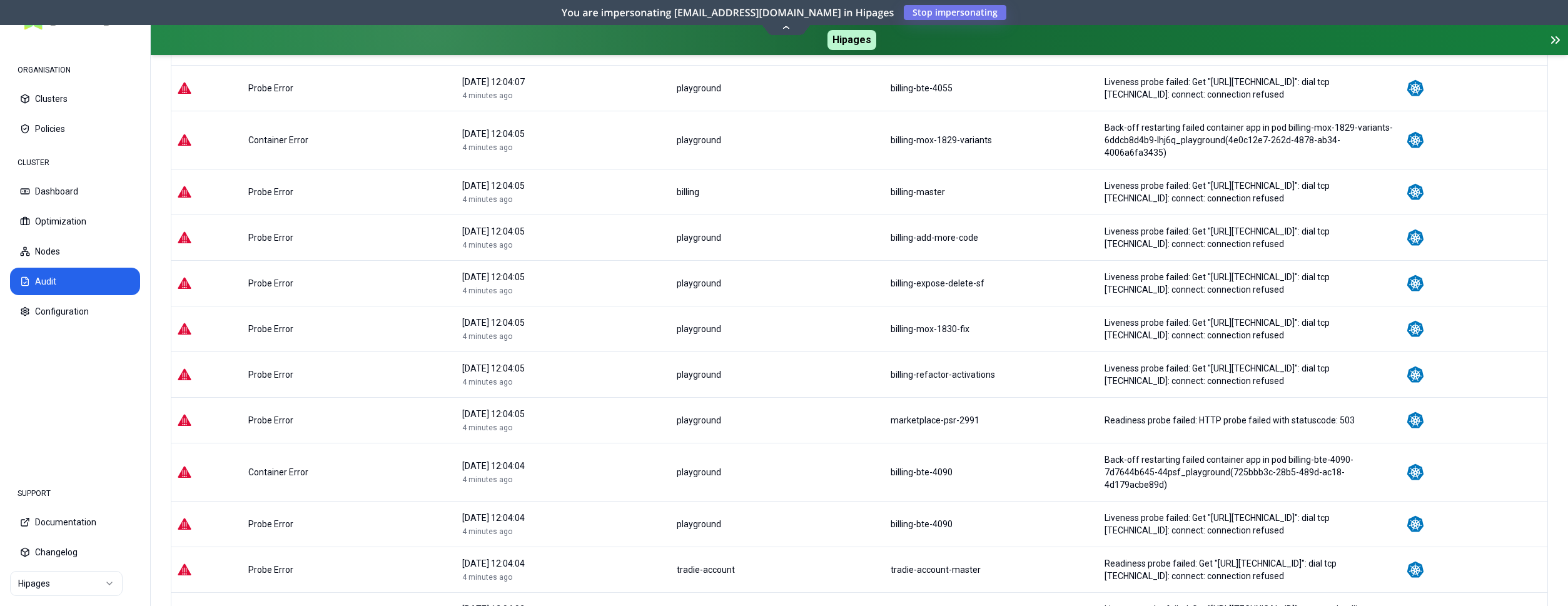
scroll to position [1084, 0]
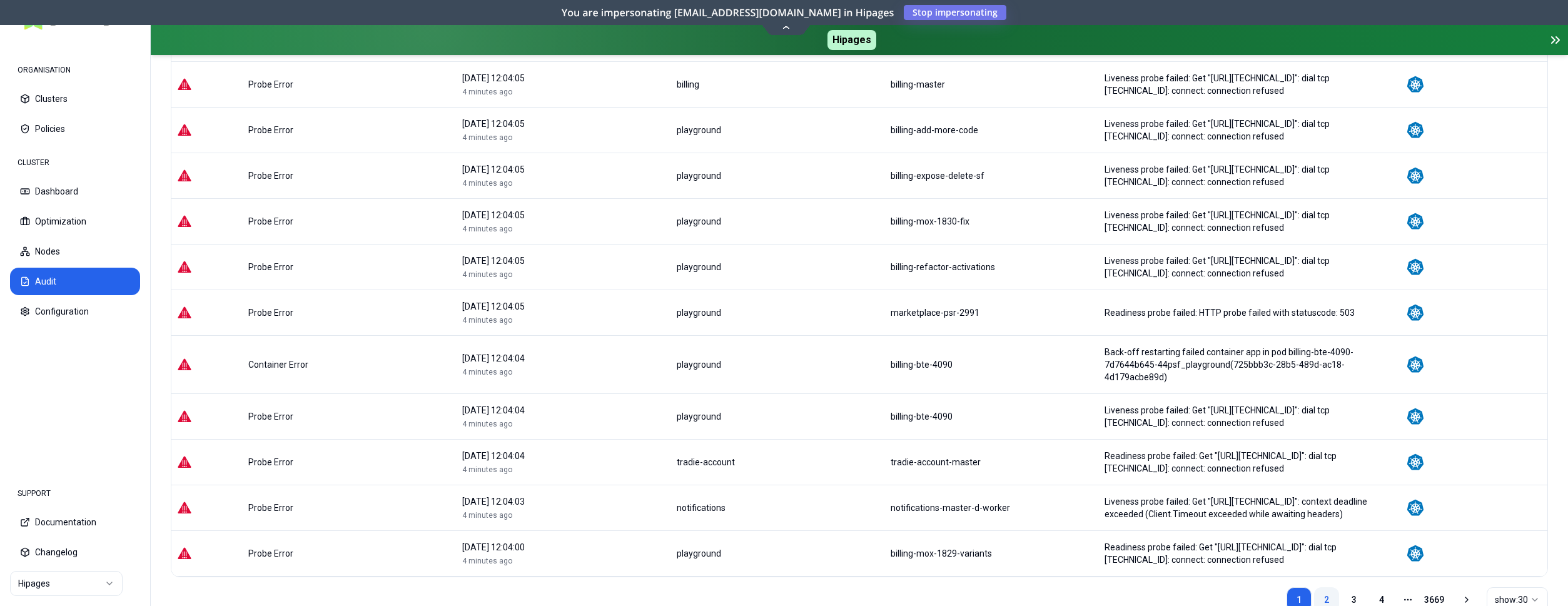
click at [1333, 588] on link "2" at bounding box center [1326, 600] width 25 height 25
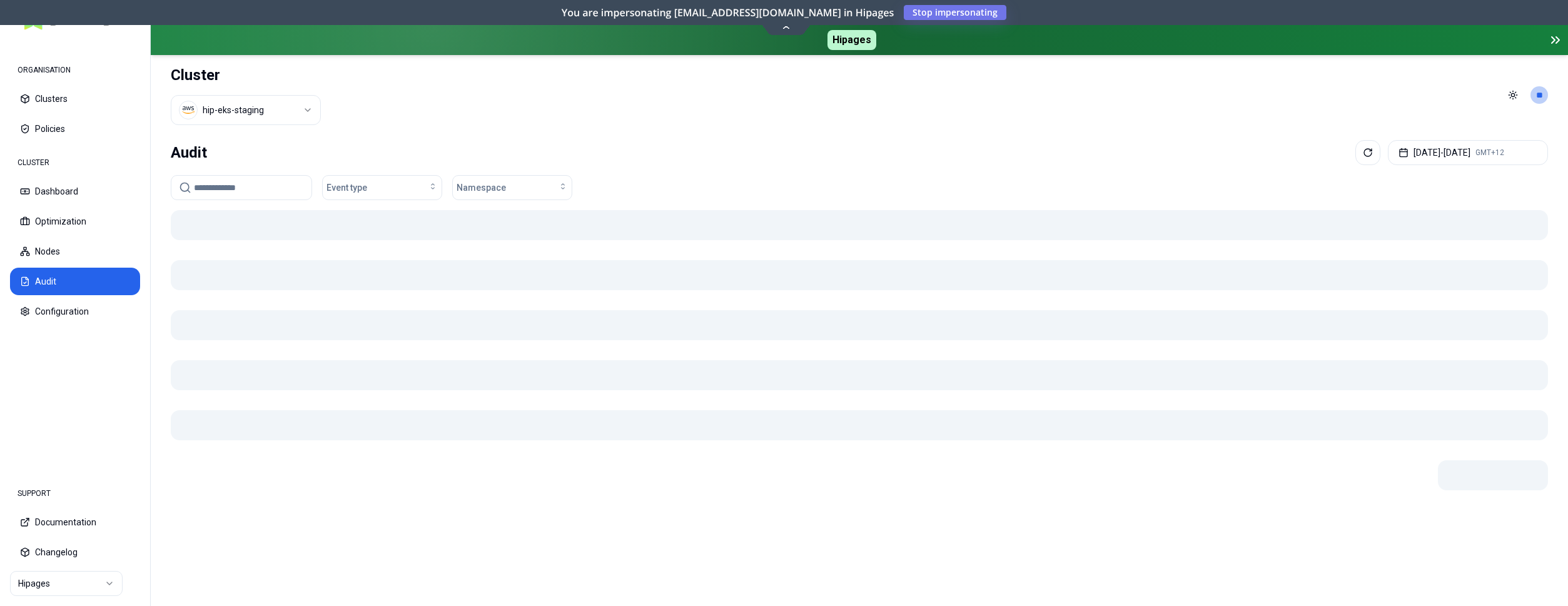
scroll to position [0, 0]
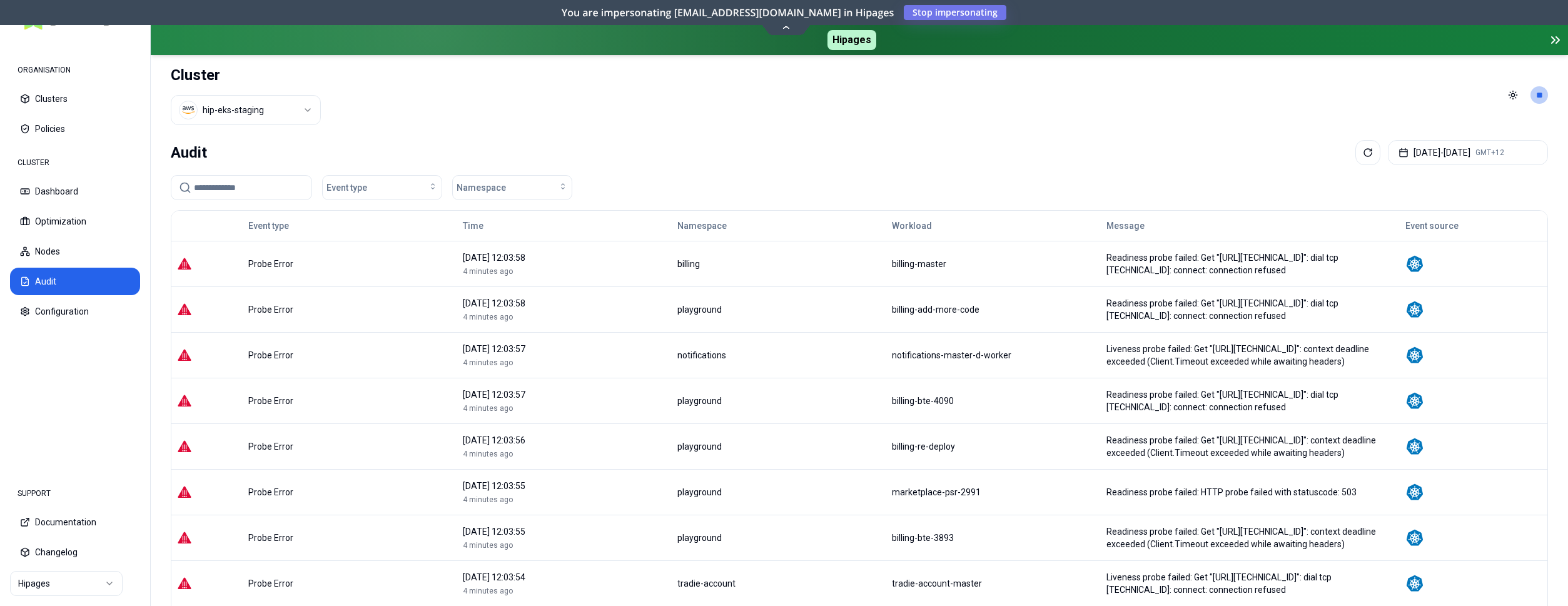
click at [892, 266] on div "billing-master" at bounding box center [993, 264] width 203 height 13
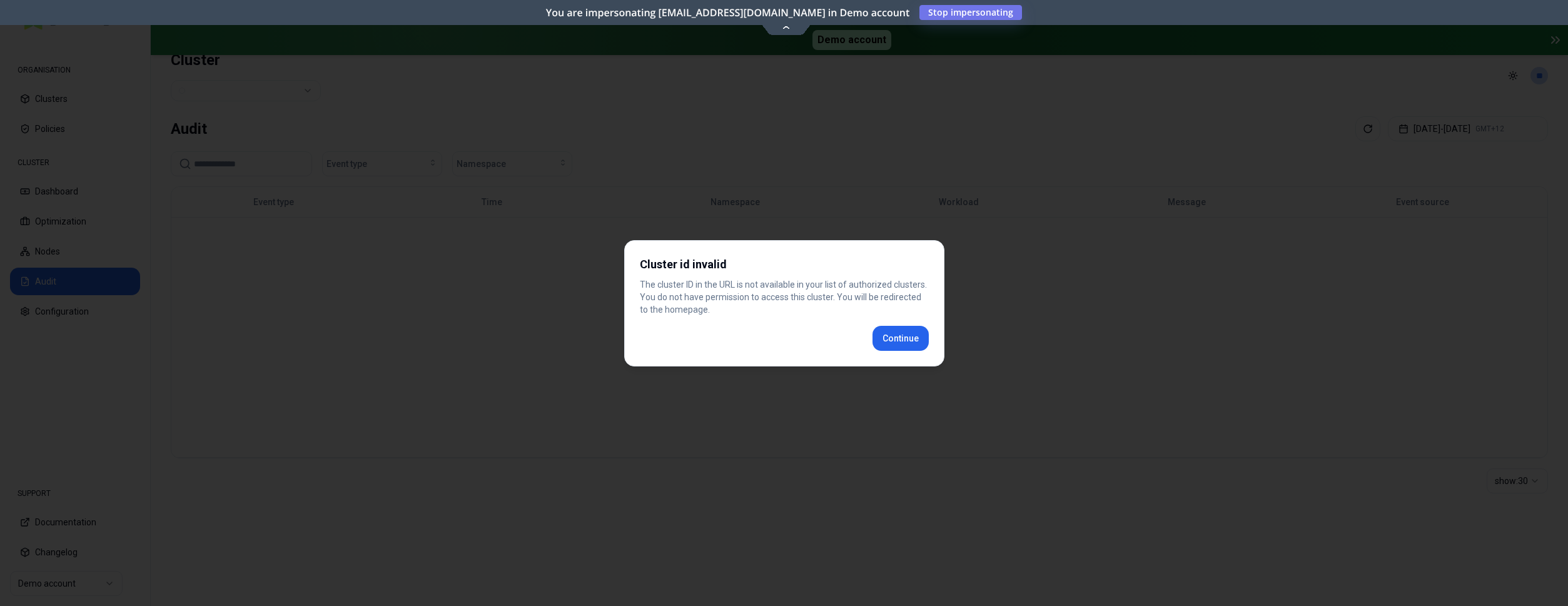
scroll to position [15, 0]
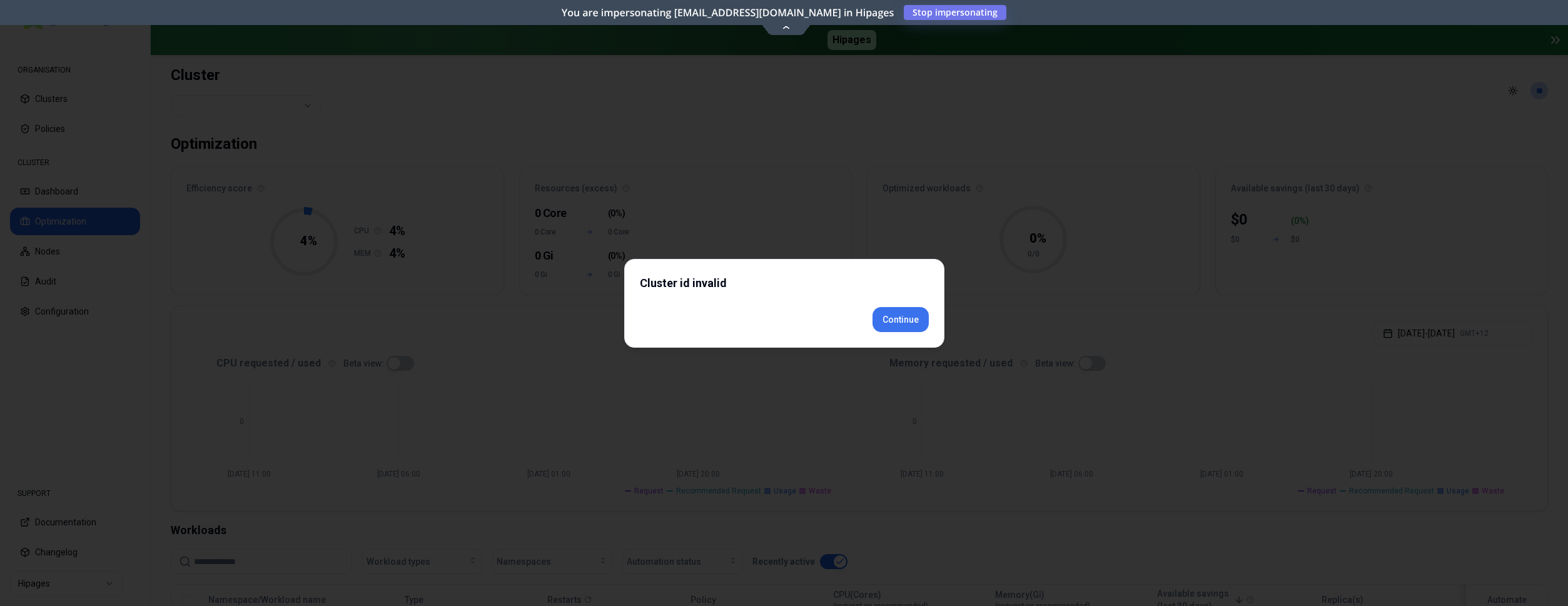
click at [895, 335] on div "Cluster id invalid Continue" at bounding box center [785, 303] width 320 height 89
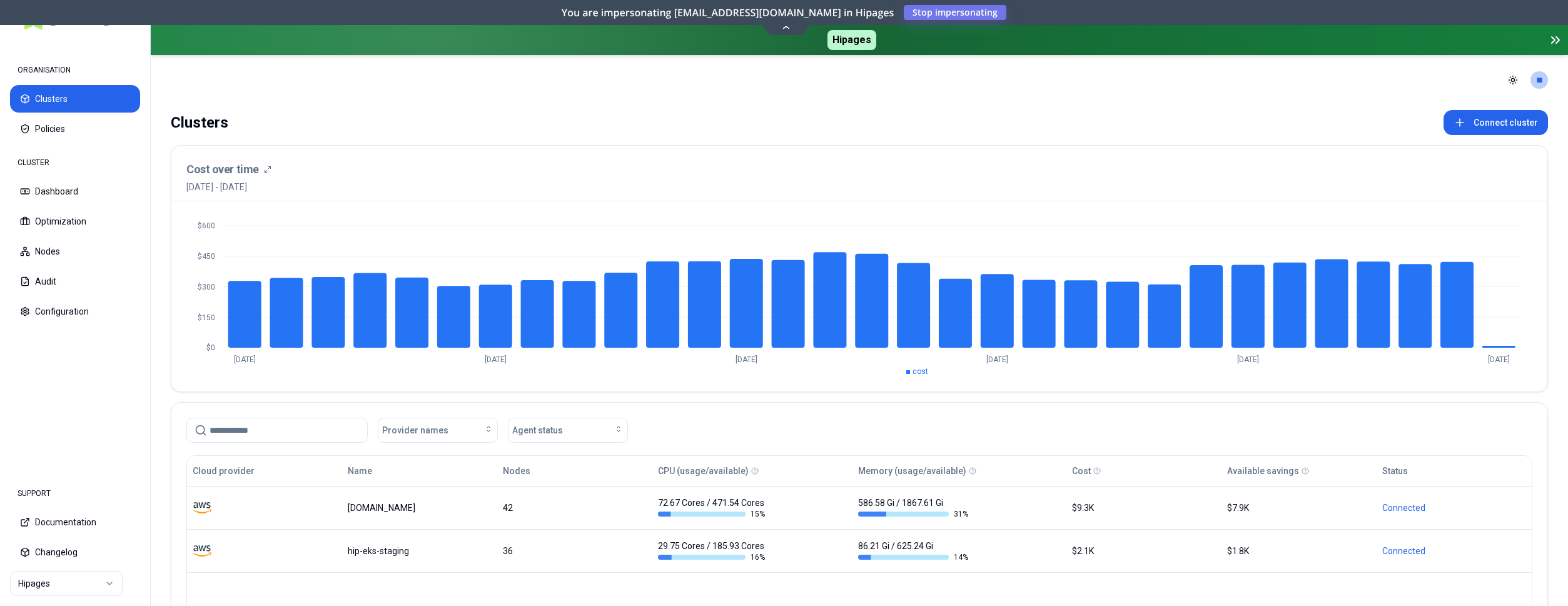
click at [50, 583] on html "ORGANISATION Clusters Policies CLUSTER Dashboard Optimization Nodes Audit Confi…" at bounding box center [784, 303] width 1568 height 606
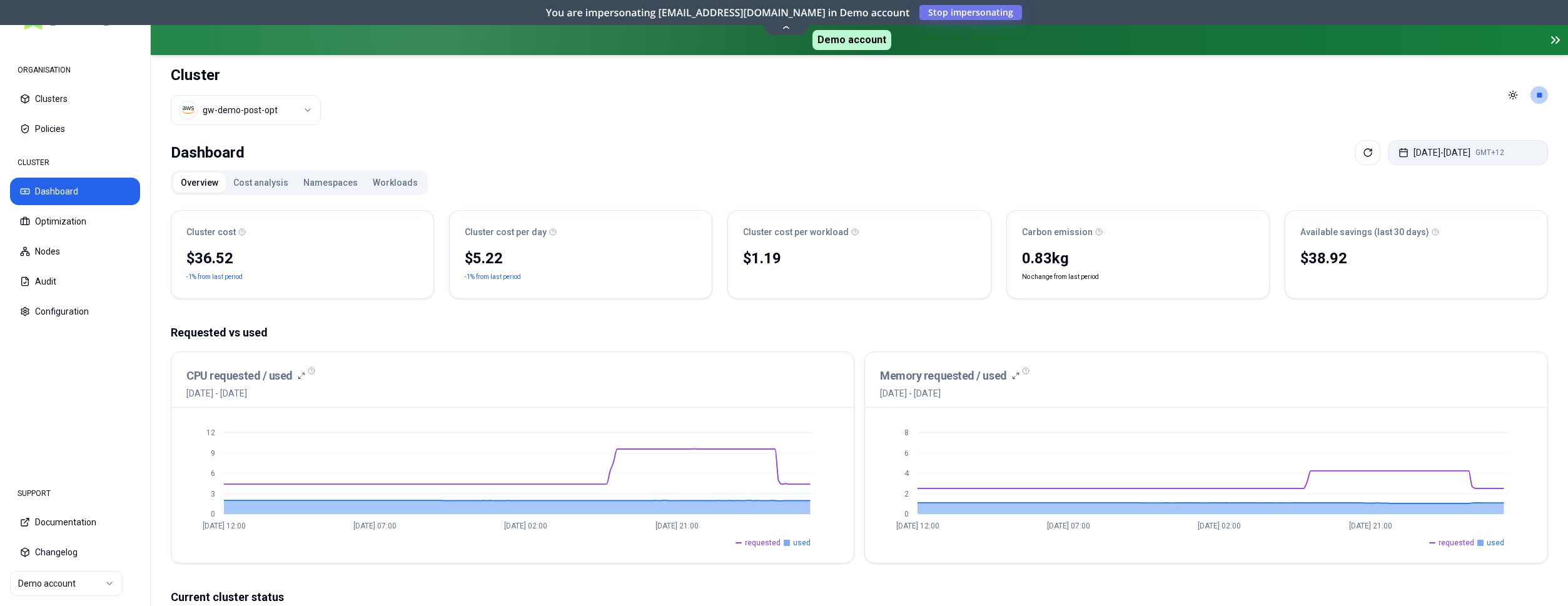
click at [1450, 151] on button "[DATE] - [DATE] GMT+12" at bounding box center [1468, 152] width 160 height 25
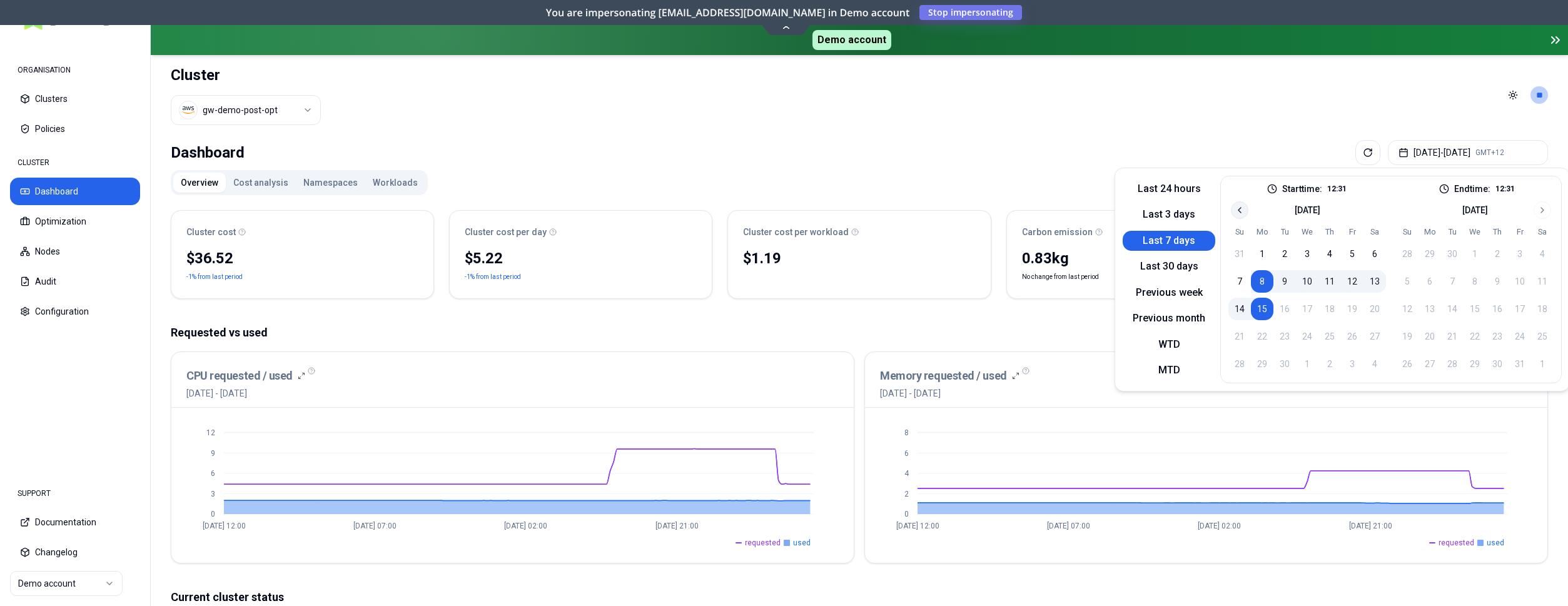
click at [1231, 206] on button "Go to previous month" at bounding box center [1240, 210] width 18 height 18
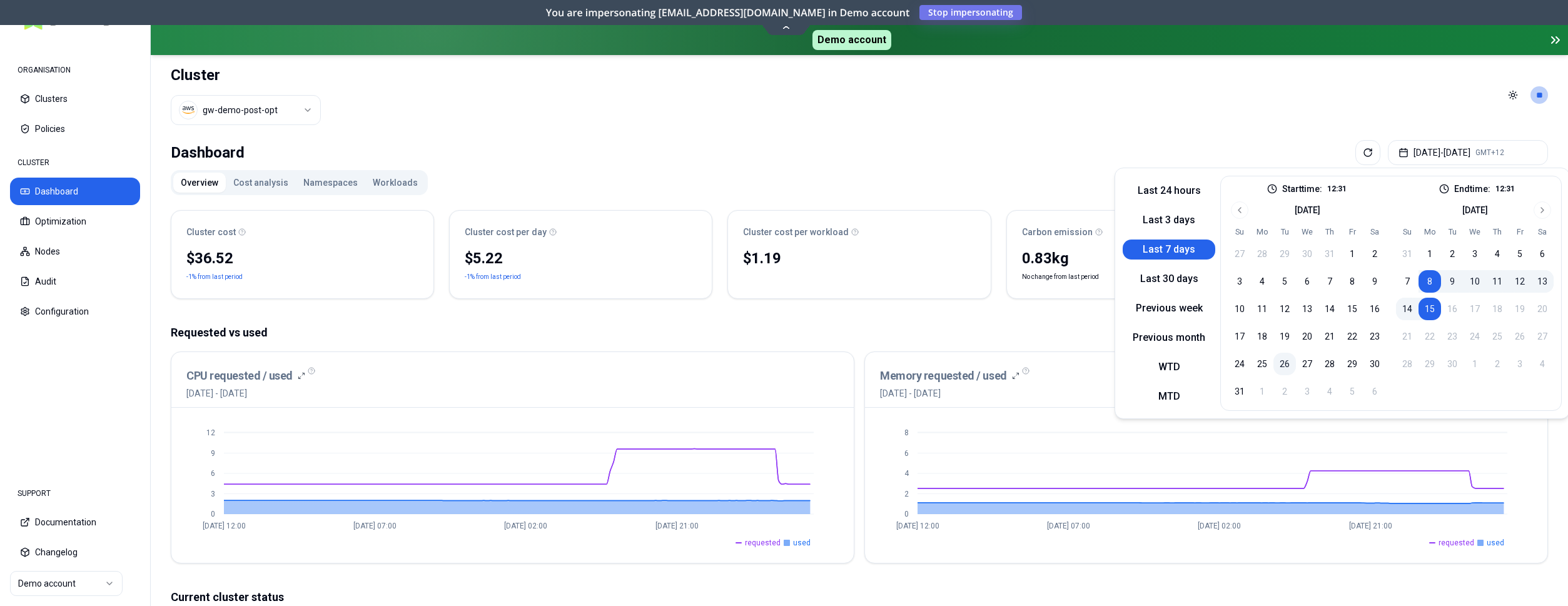
click at [1286, 364] on button "26" at bounding box center [1285, 364] width 23 height 23
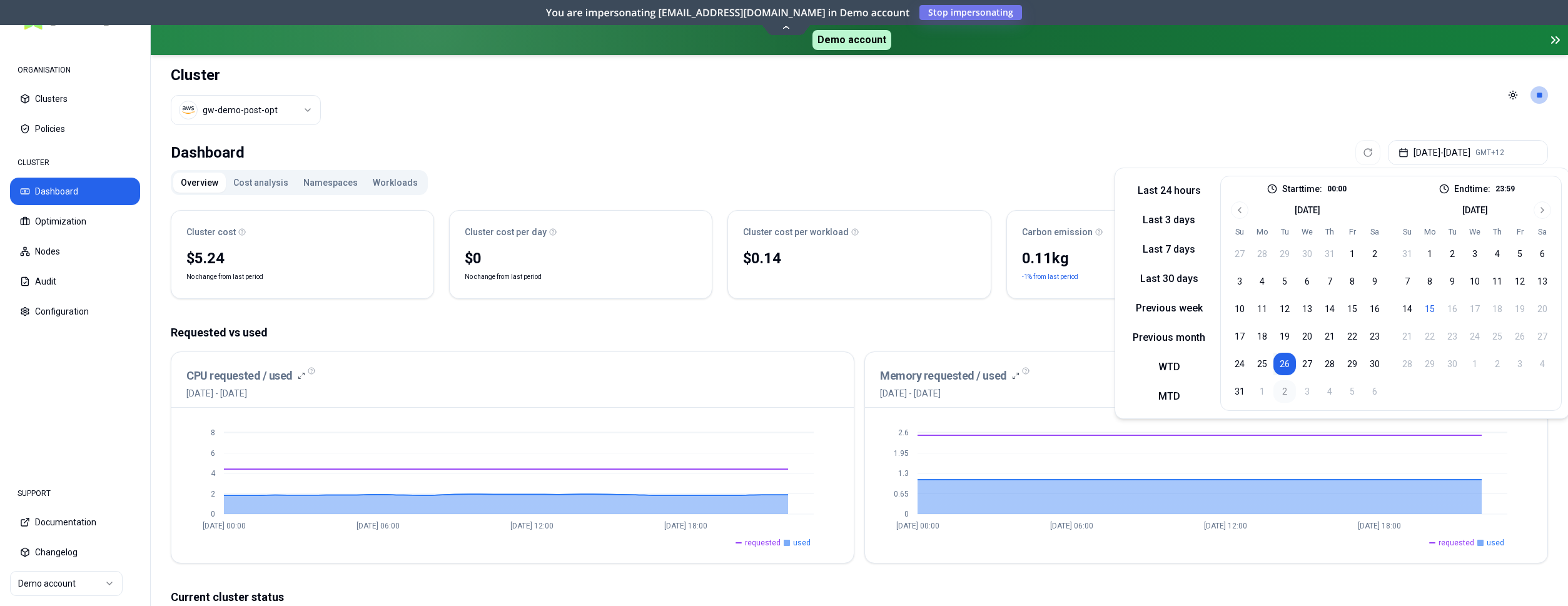
click at [1285, 393] on button "2" at bounding box center [1285, 392] width 23 height 23
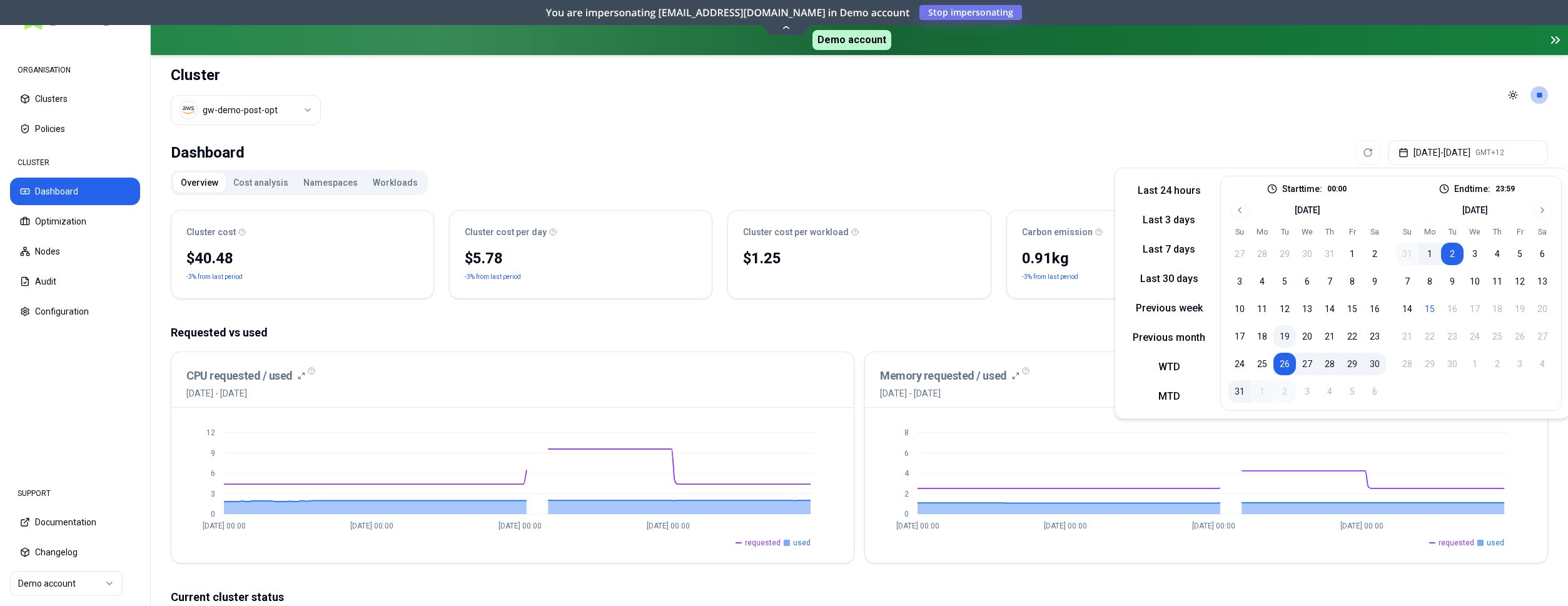
click at [1285, 332] on button "19" at bounding box center [1285, 337] width 23 height 23
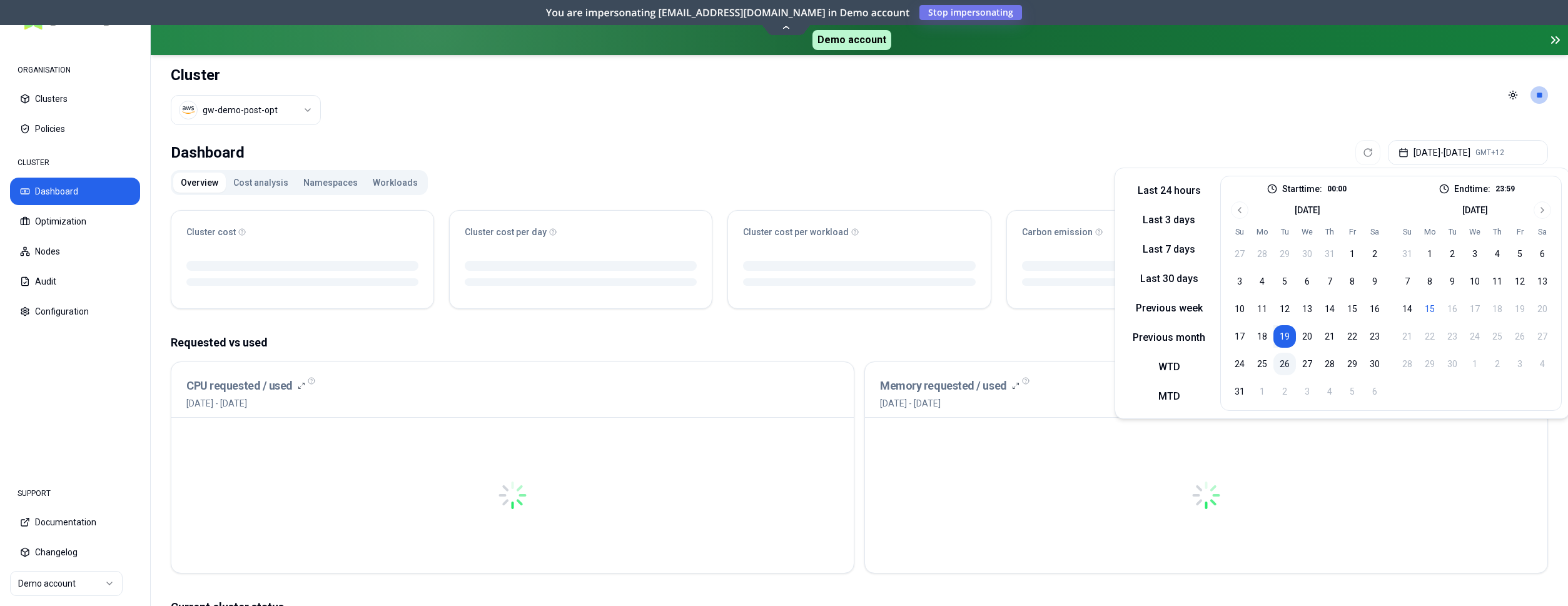
click at [1284, 361] on button "26" at bounding box center [1285, 364] width 23 height 23
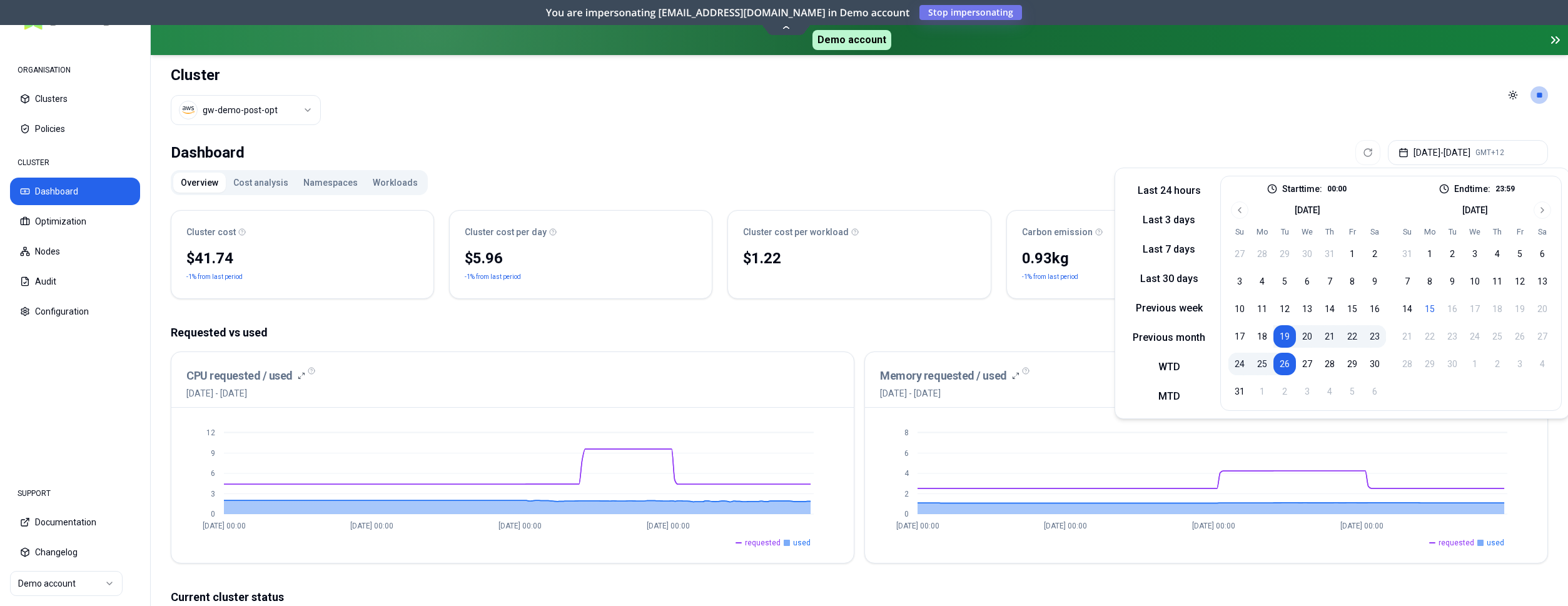
click at [1350, 332] on button "22" at bounding box center [1353, 337] width 23 height 23
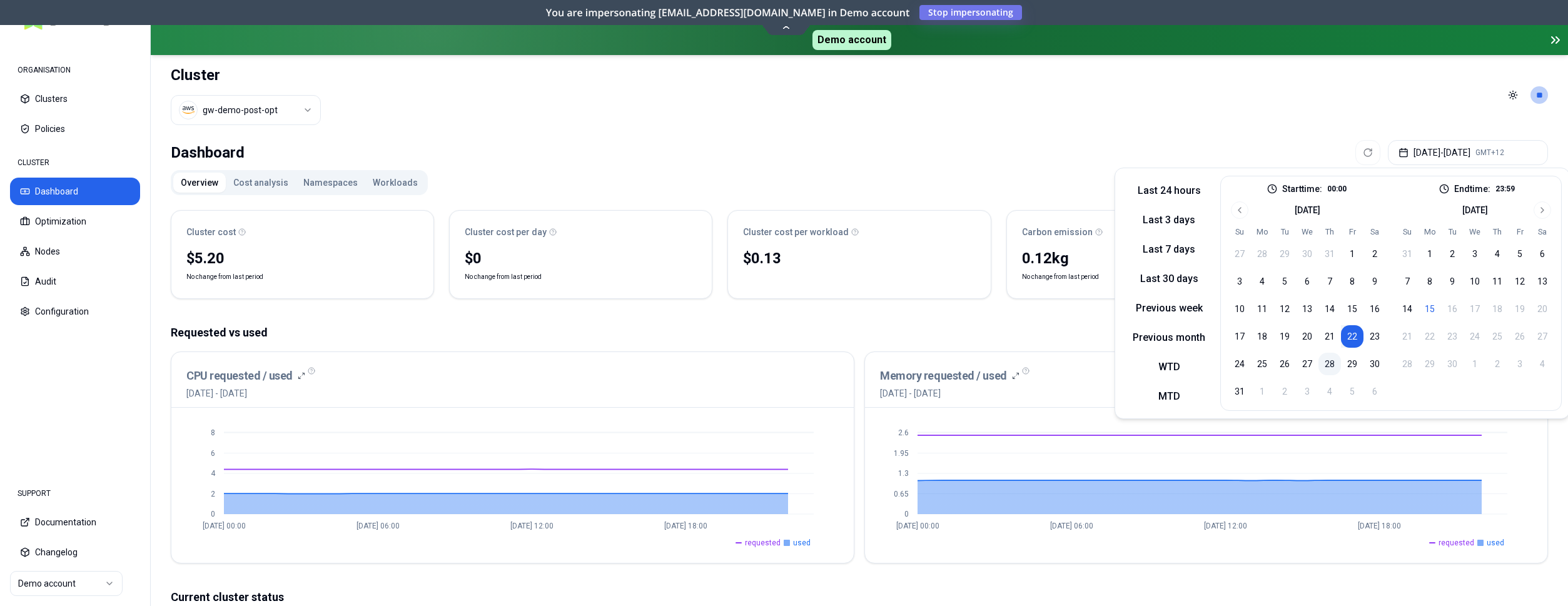
click at [1332, 360] on button "28" at bounding box center [1330, 364] width 23 height 23
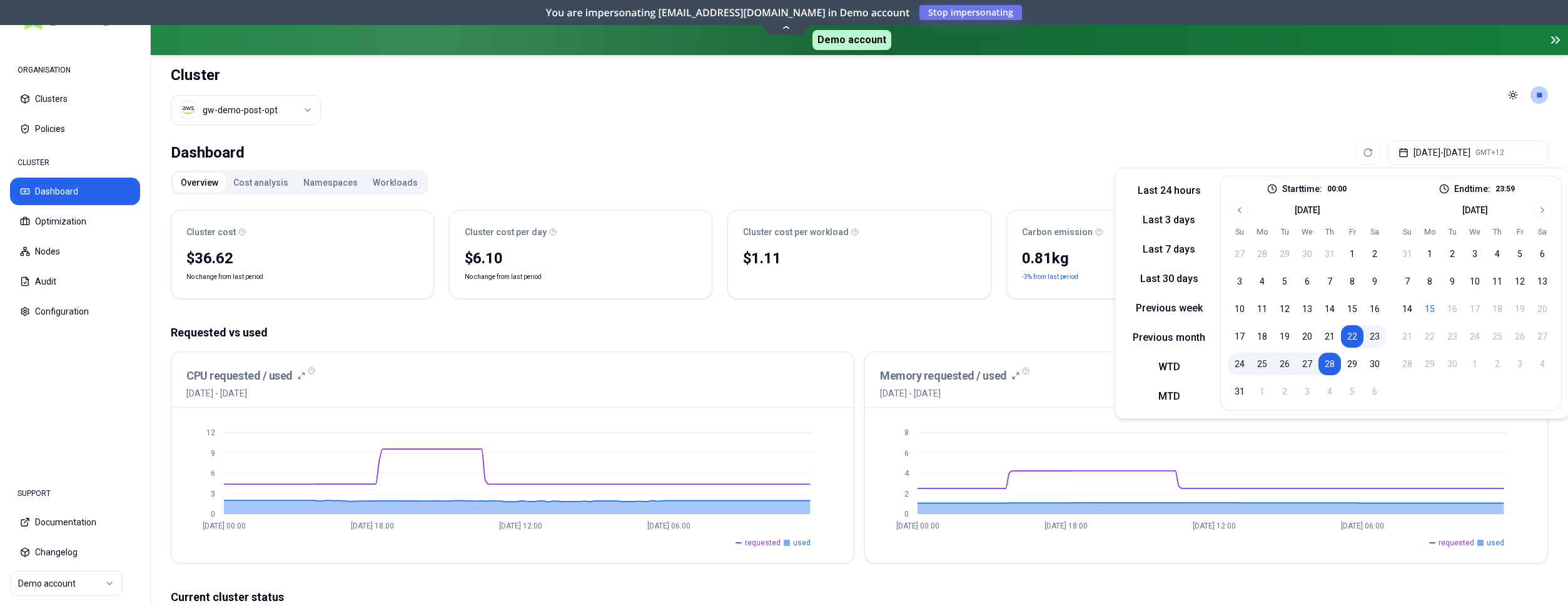
click at [1374, 332] on button "23" at bounding box center [1375, 337] width 23 height 23
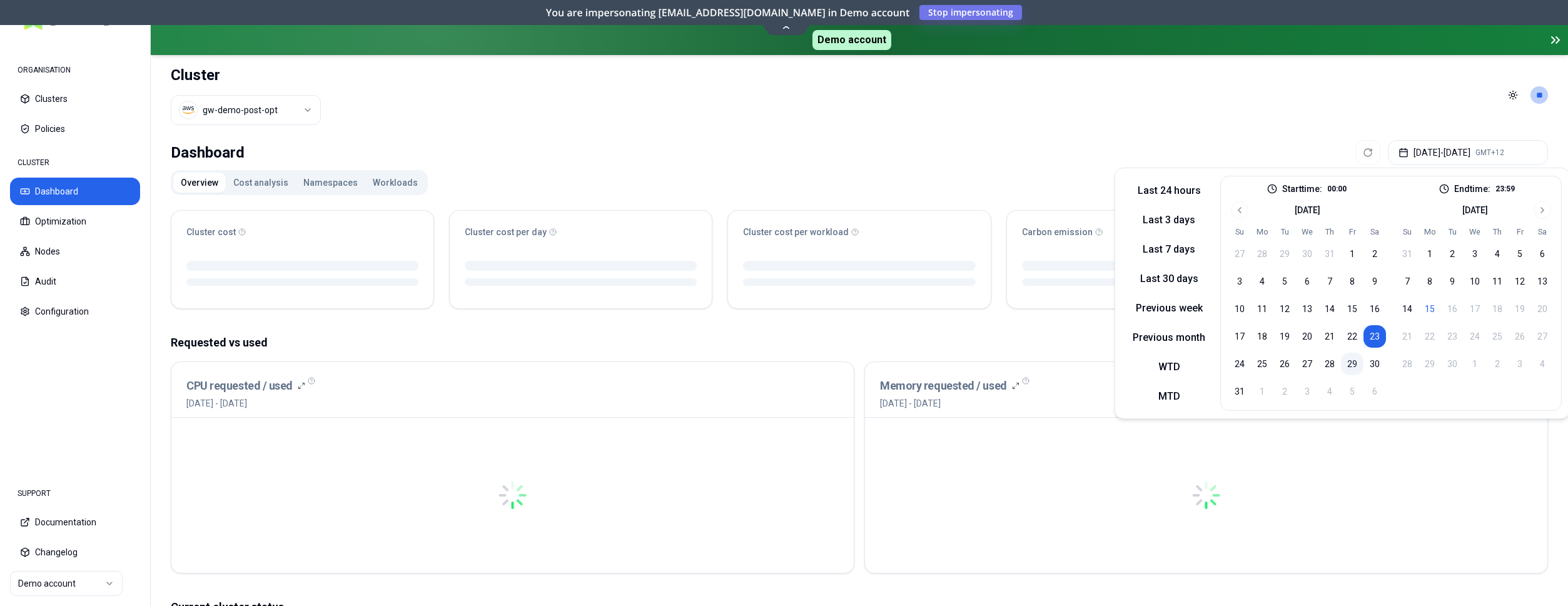
click at [1350, 361] on button "29" at bounding box center [1353, 364] width 23 height 23
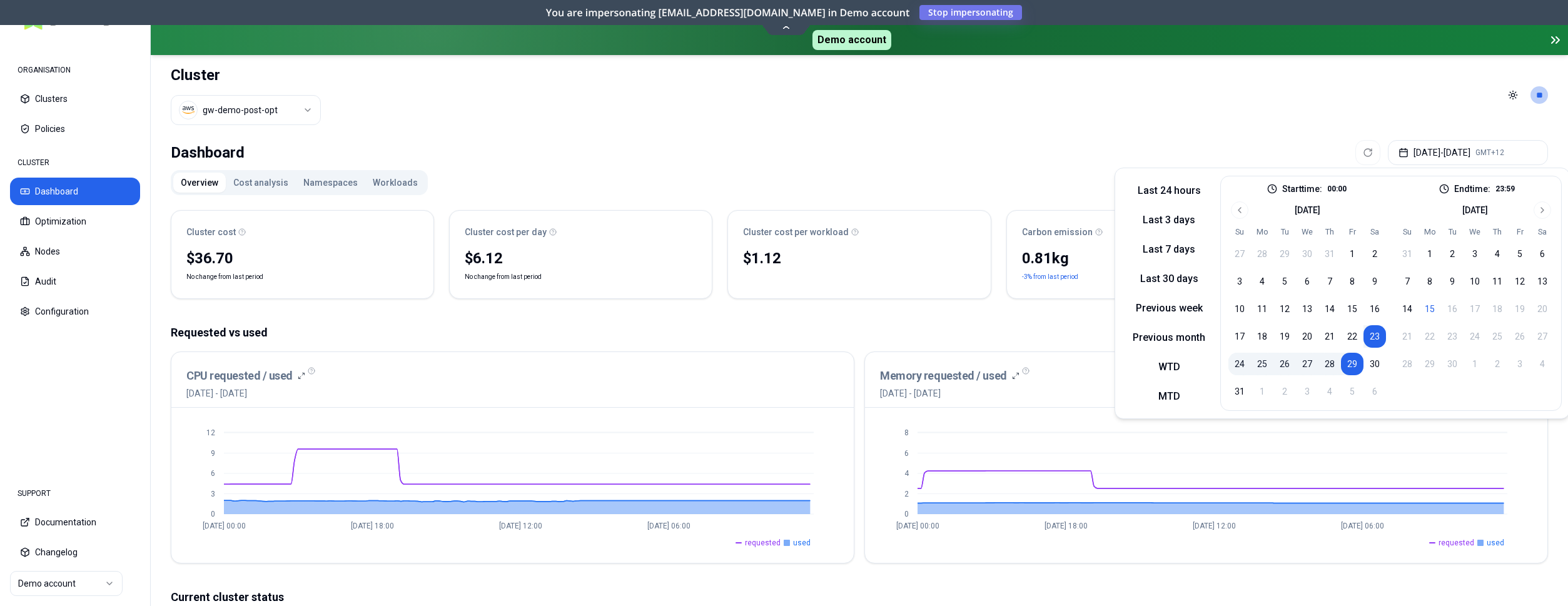
click at [1370, 339] on button "23" at bounding box center [1375, 337] width 23 height 23
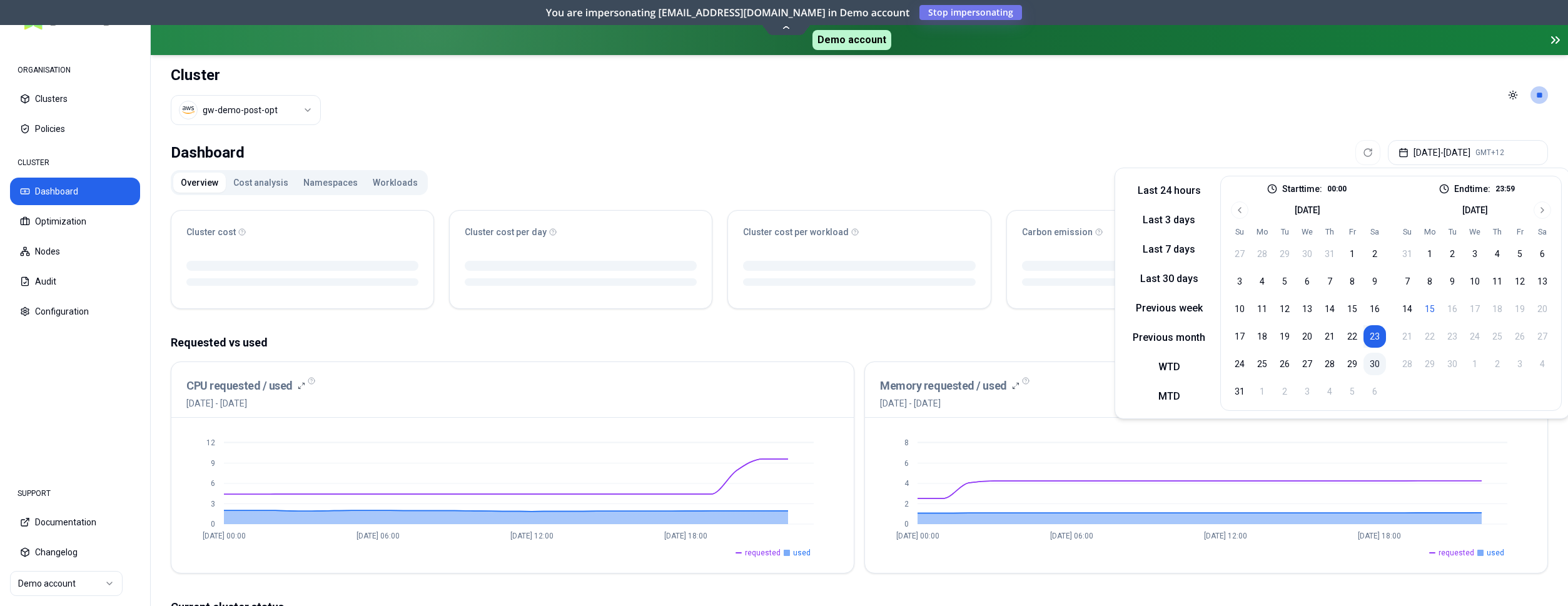
click at [1375, 358] on button "30" at bounding box center [1375, 364] width 23 height 23
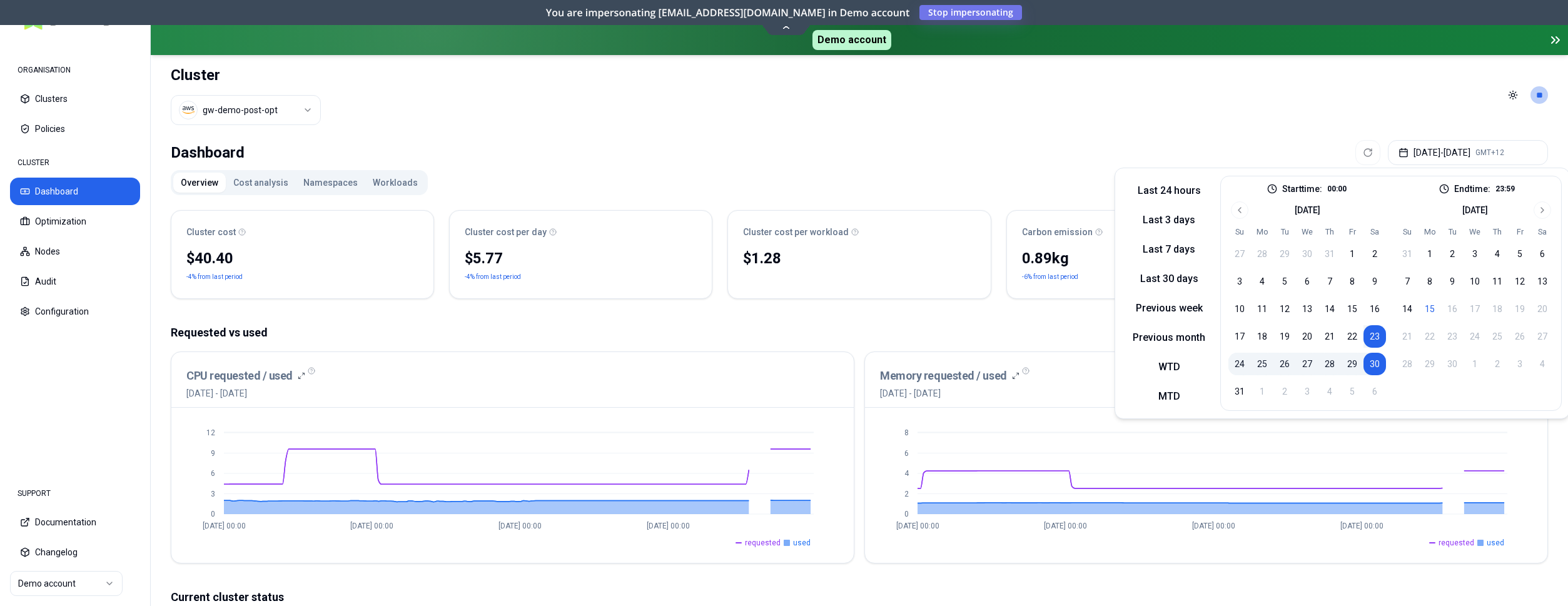
click at [1243, 363] on button "24" at bounding box center [1240, 364] width 23 height 23
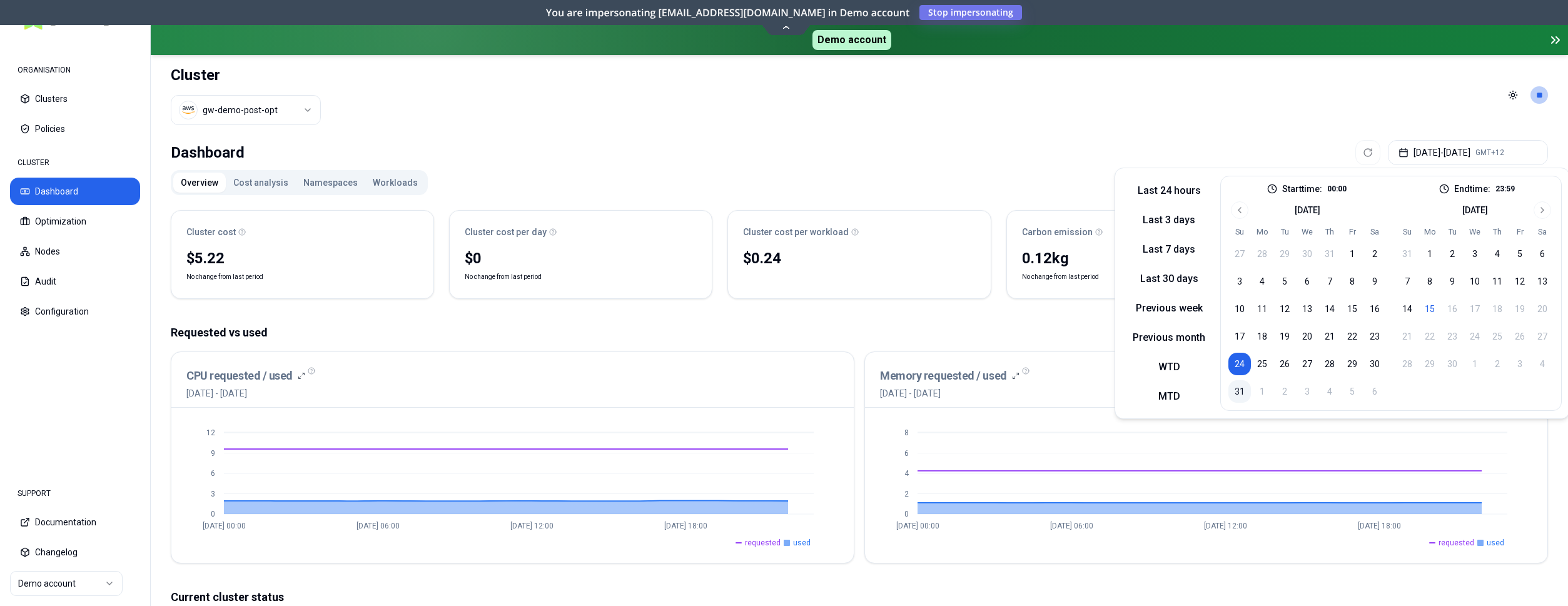
click at [1238, 391] on button "31" at bounding box center [1240, 392] width 23 height 23
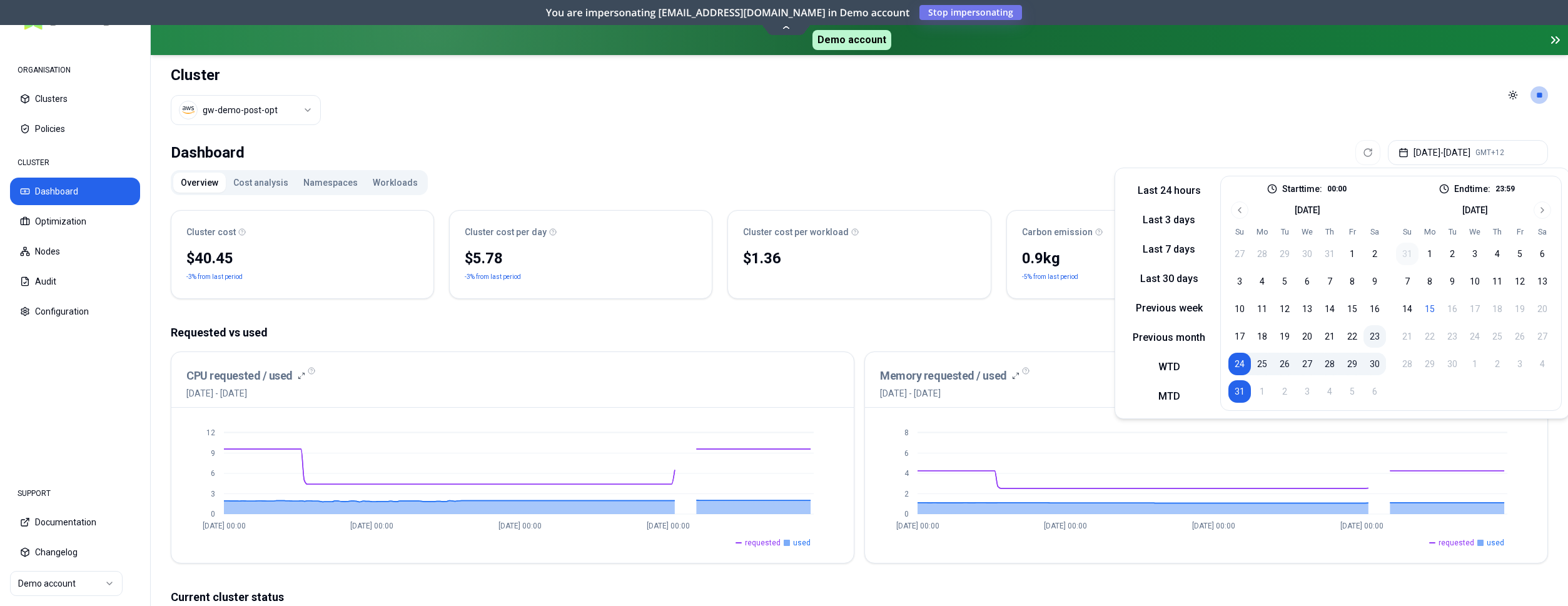
click at [1377, 335] on button "23" at bounding box center [1375, 337] width 23 height 23
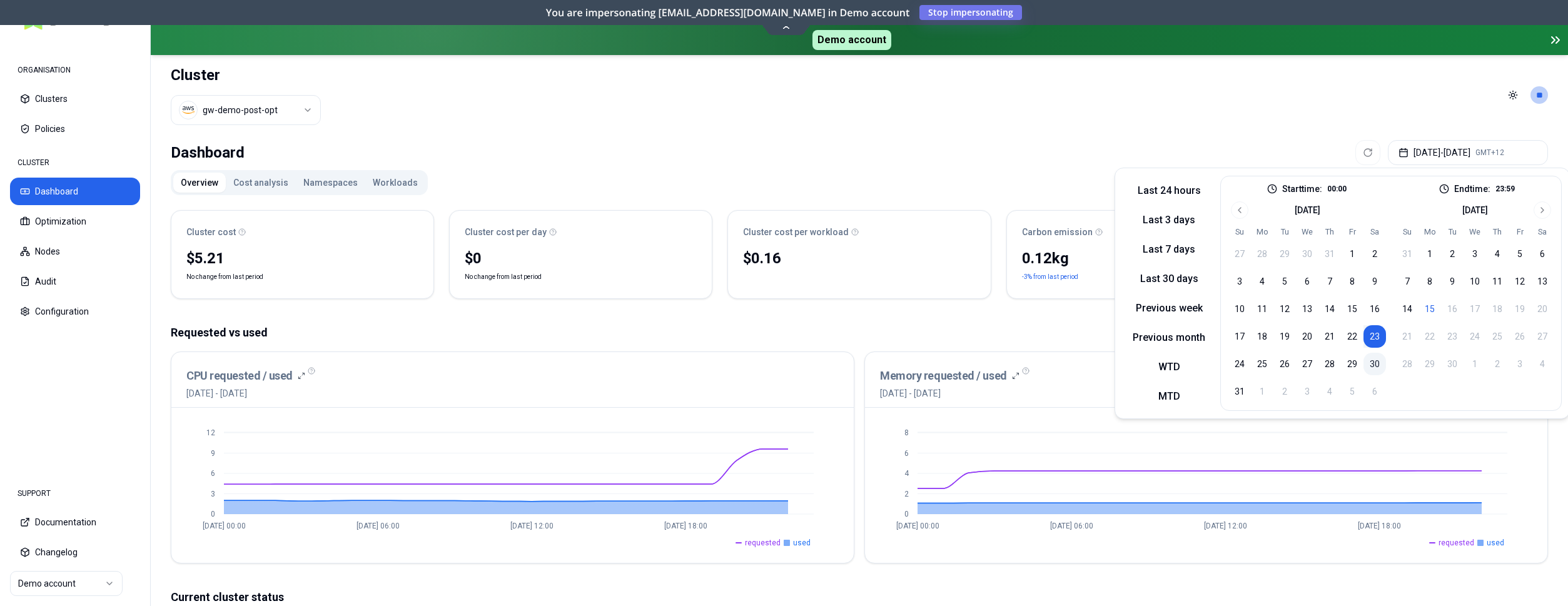
click at [1372, 359] on button "30" at bounding box center [1375, 364] width 23 height 23
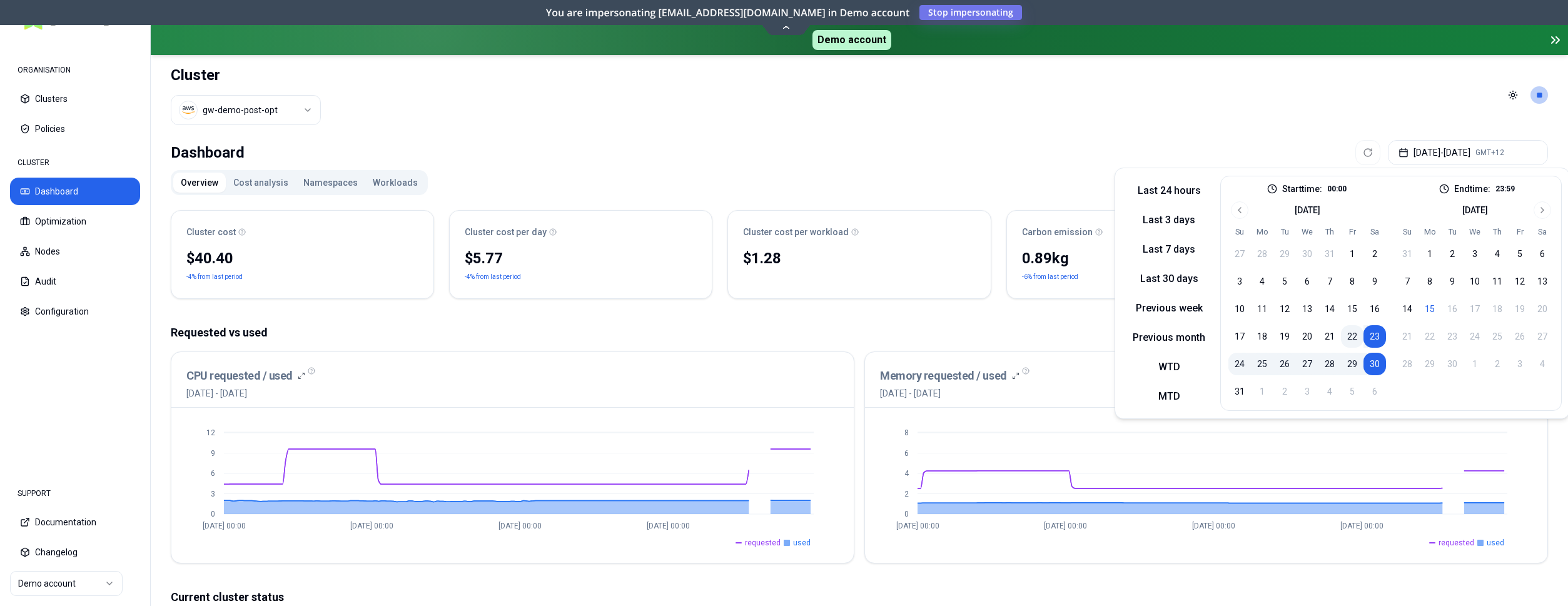
click at [1350, 334] on button "22" at bounding box center [1353, 337] width 23 height 23
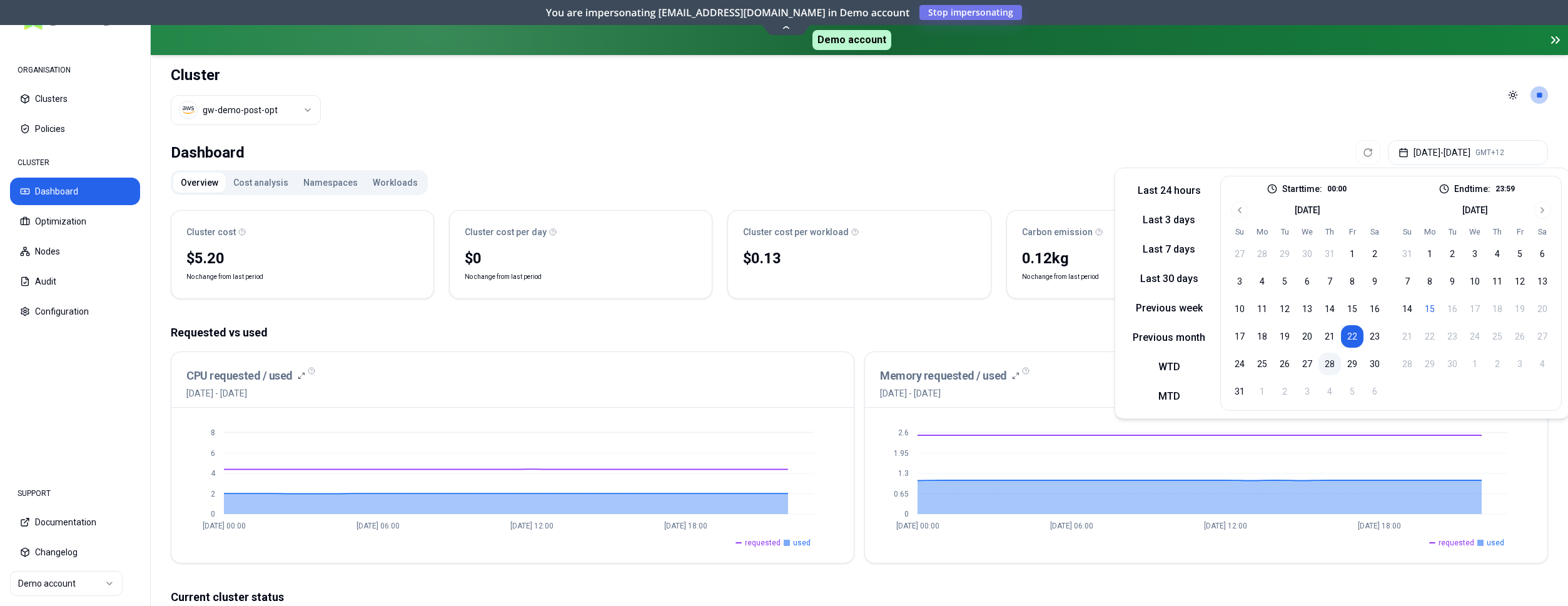
click at [1333, 361] on button "28" at bounding box center [1330, 364] width 23 height 23
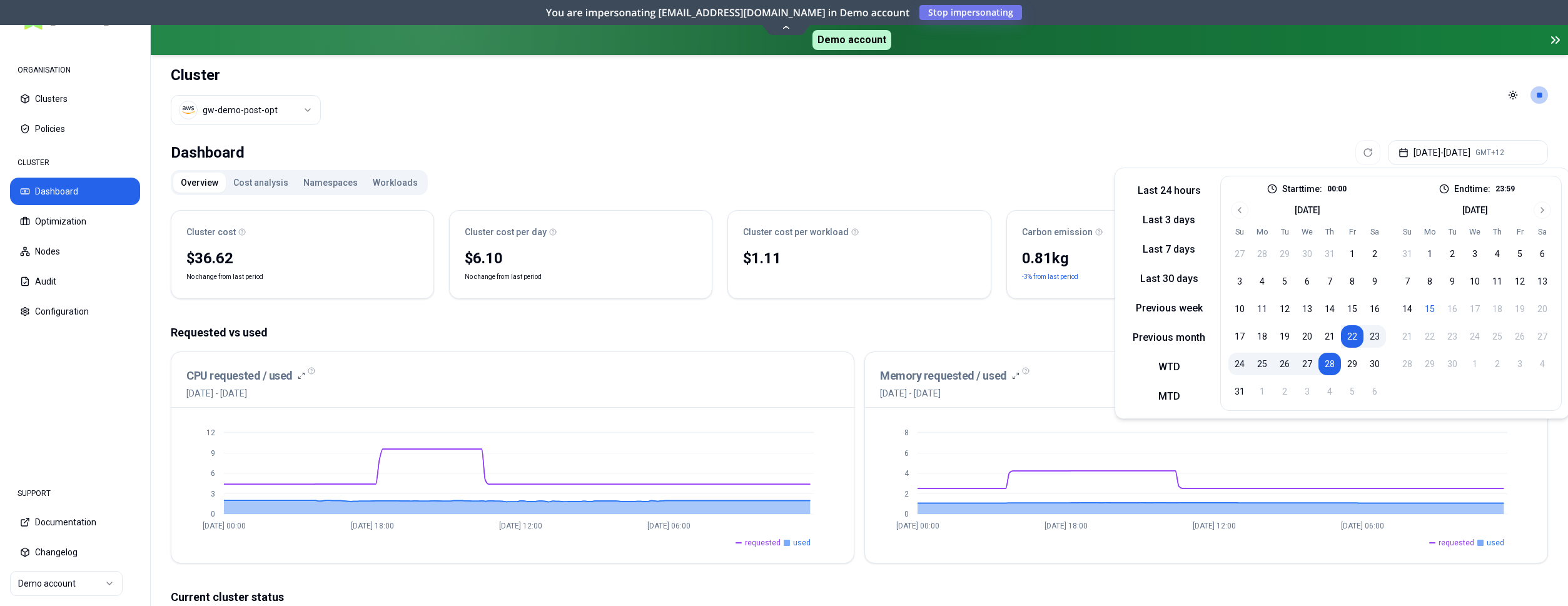
click at [569, 383] on div "CPU requested / used 22nd August 2025 - 28th August 2025" at bounding box center [513, 383] width 652 height 33
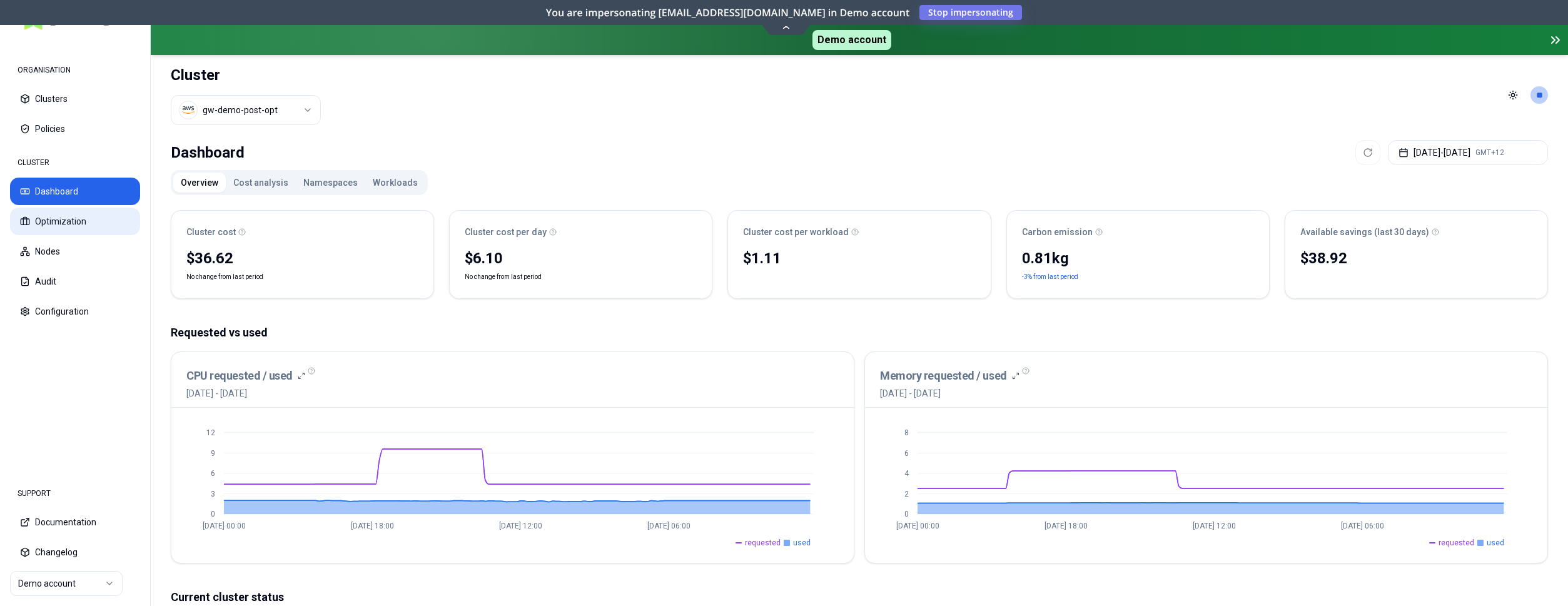
click at [59, 226] on button "Optimization" at bounding box center [75, 221] width 130 height 28
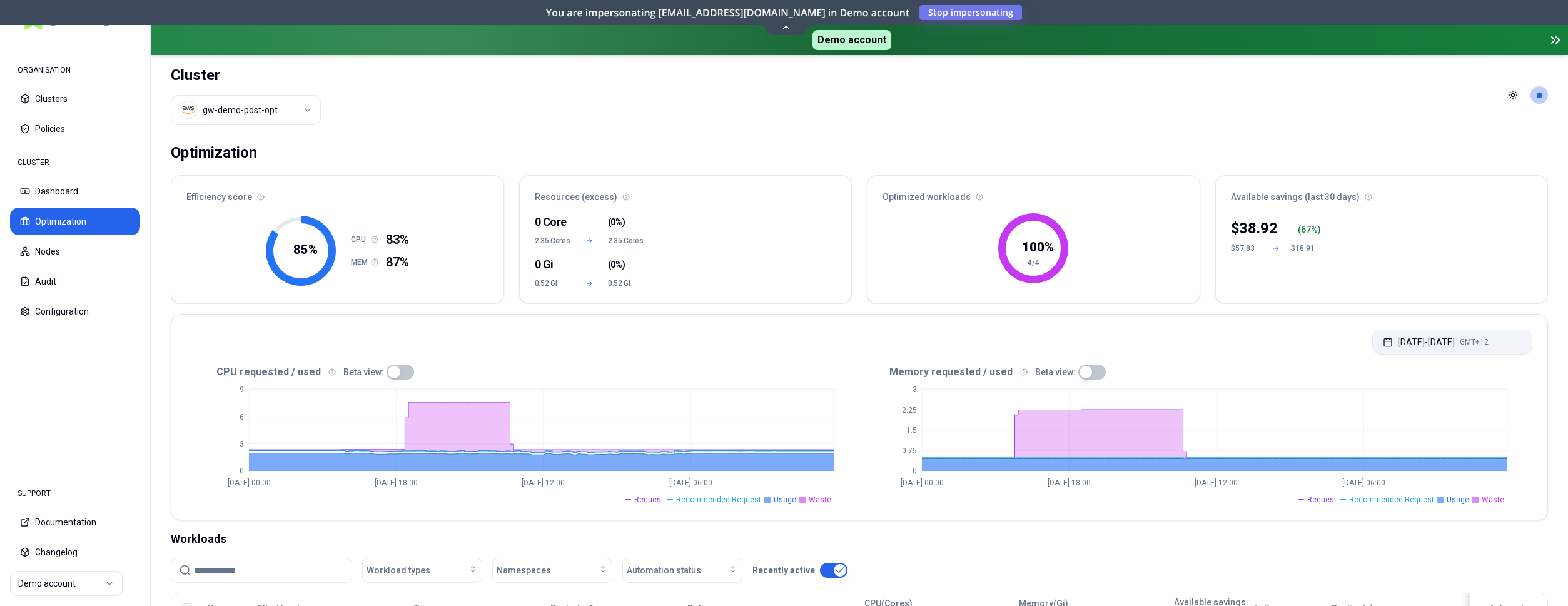
click at [1445, 347] on button "Aug 22, 2025 - Aug 28, 2025 GMT+12" at bounding box center [1452, 342] width 160 height 25
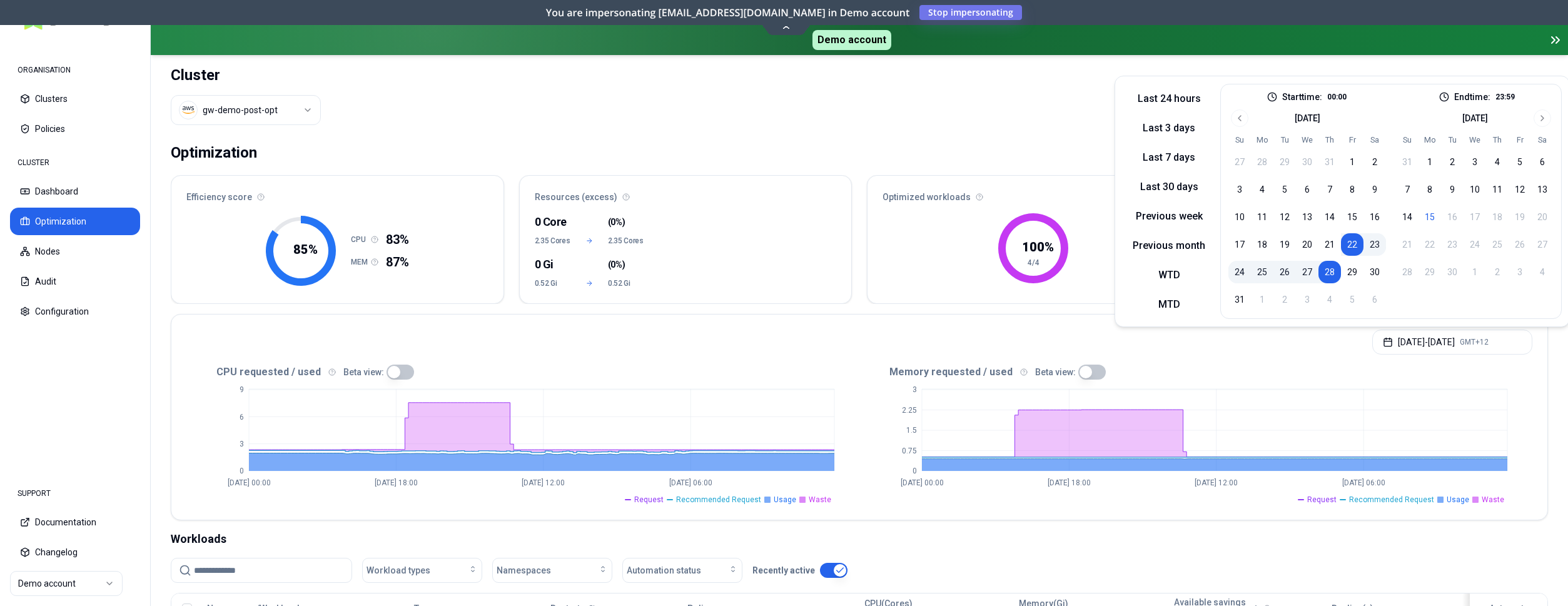
click at [1375, 246] on button "23" at bounding box center [1375, 245] width 23 height 23
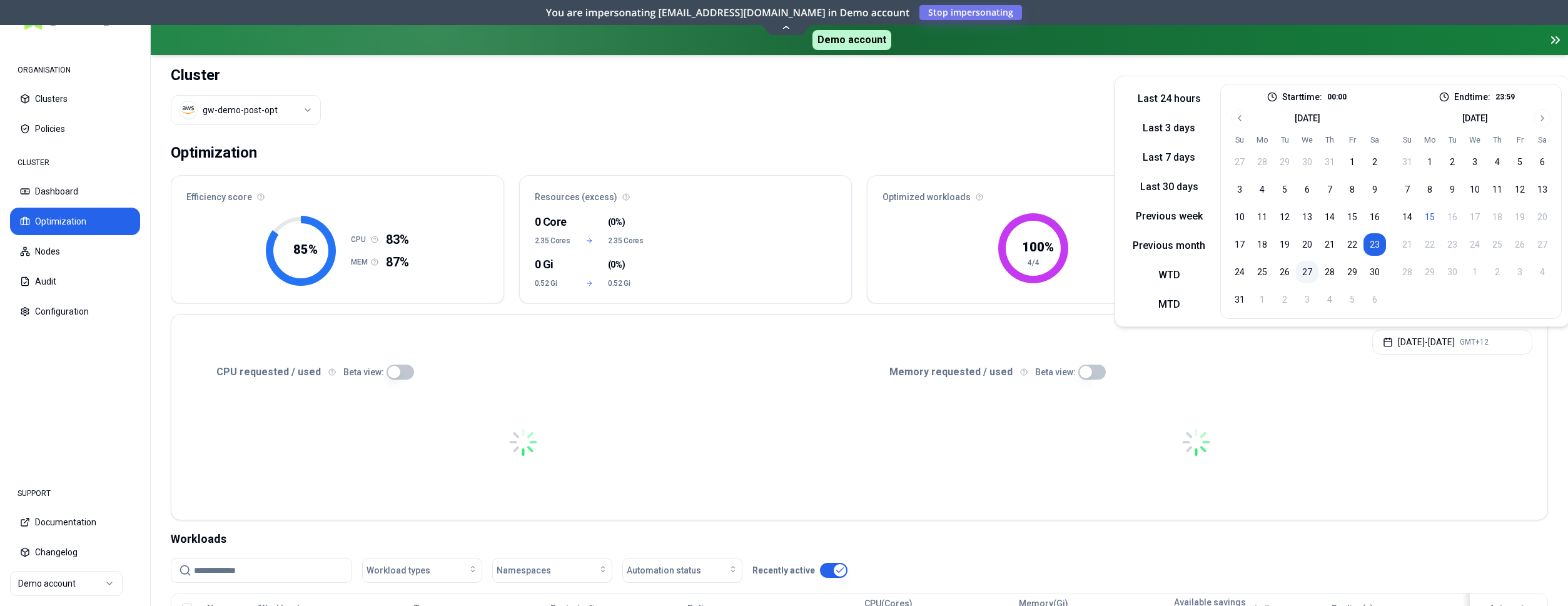
click at [1303, 272] on button "27" at bounding box center [1307, 272] width 23 height 23
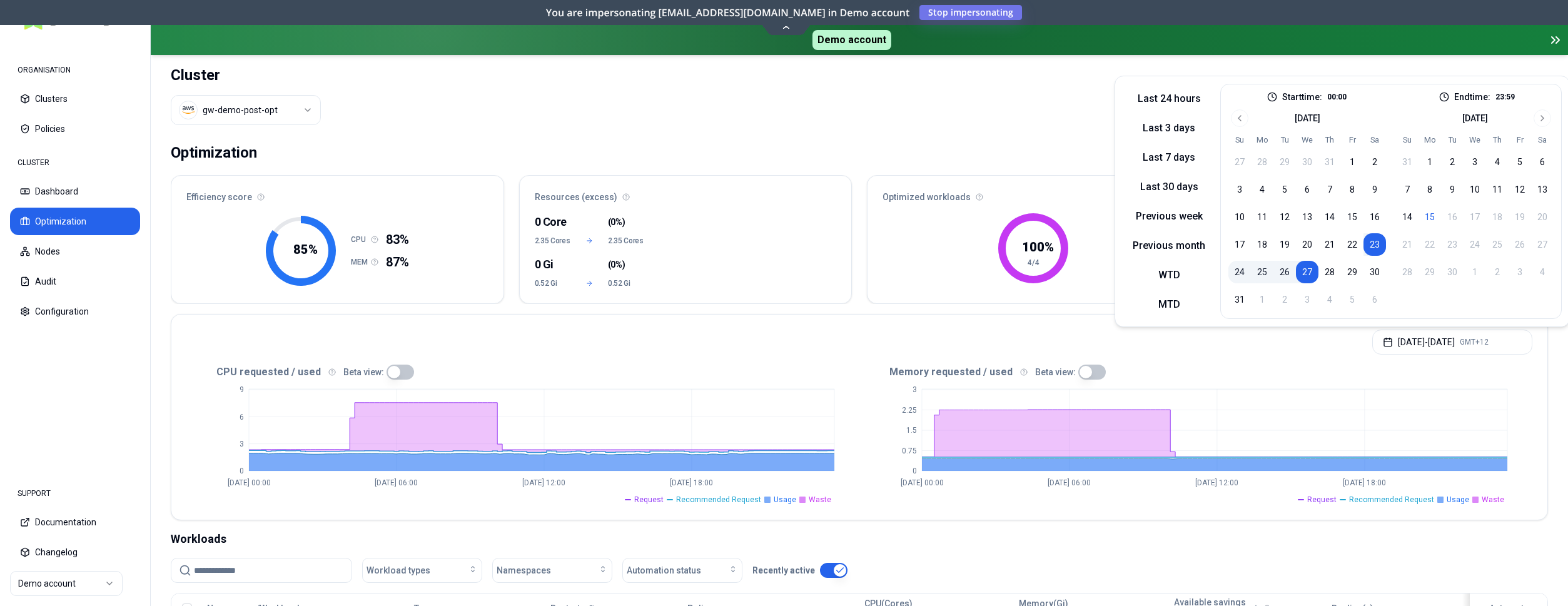
click at [1238, 269] on button "24" at bounding box center [1240, 272] width 23 height 23
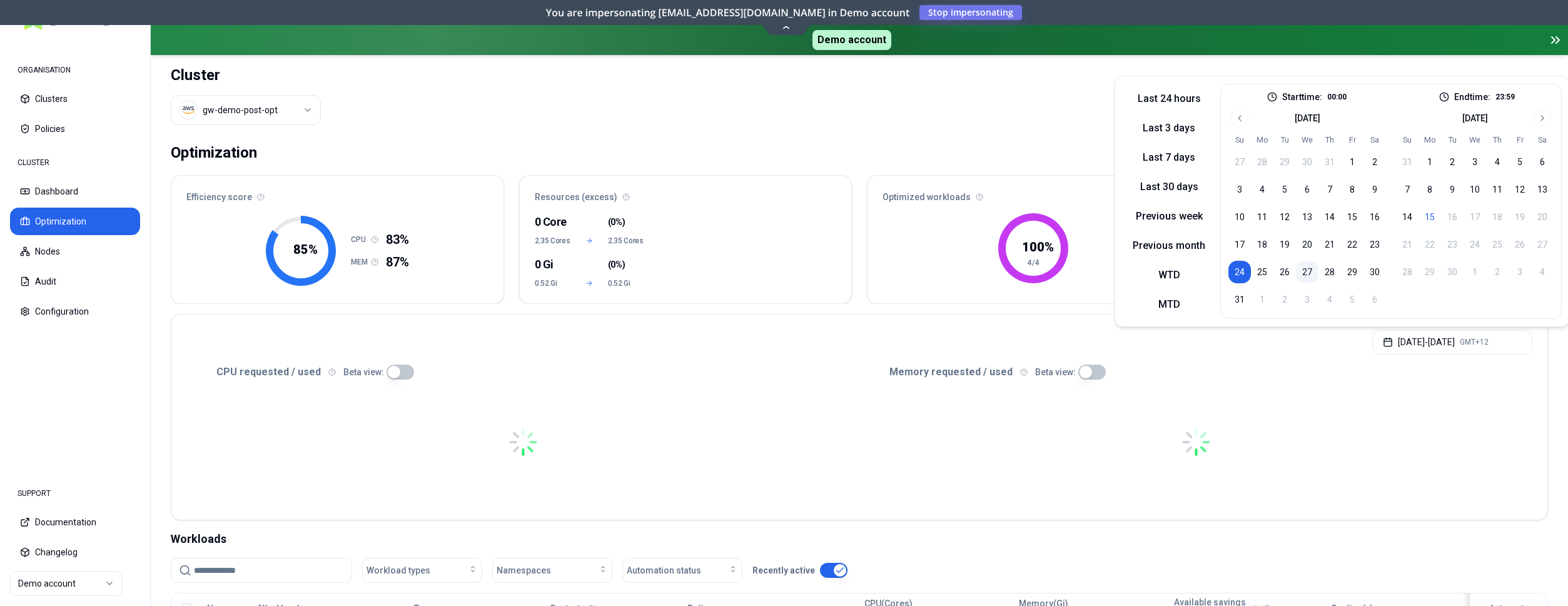
click at [1306, 269] on button "27" at bounding box center [1307, 272] width 23 height 23
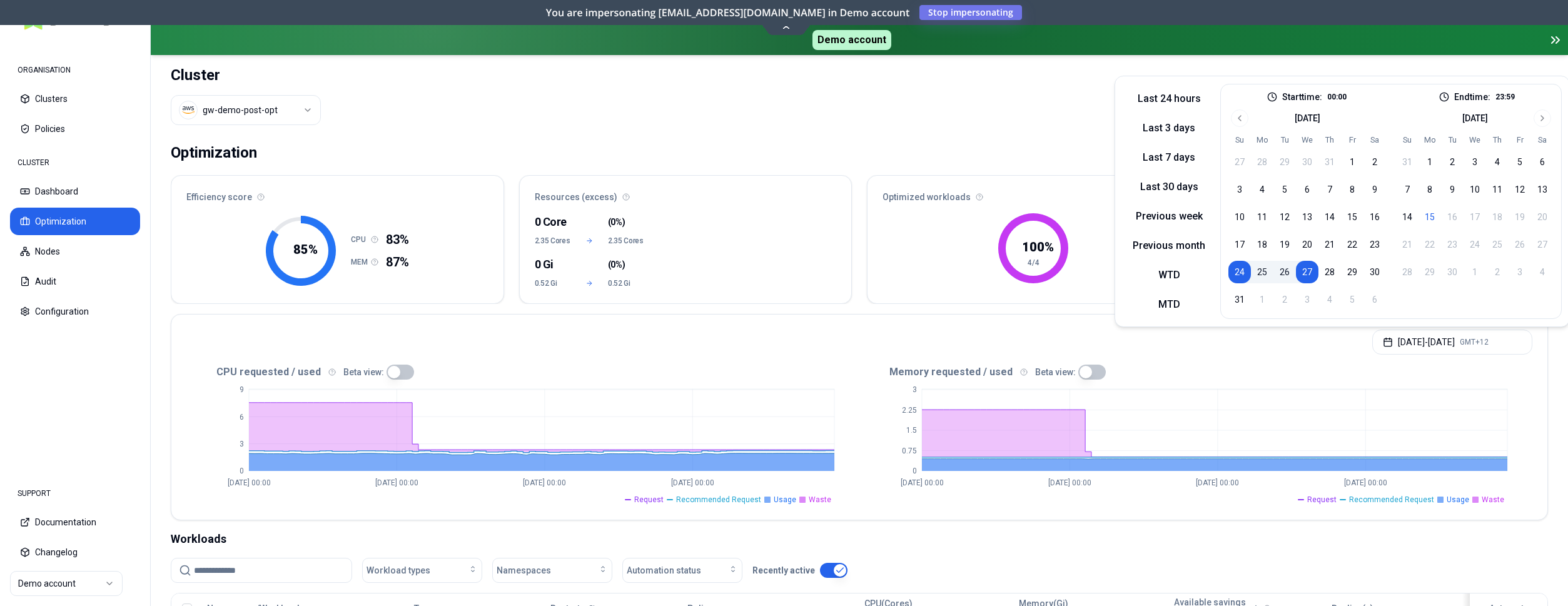
click at [906, 129] on header "Cluster gw-demo-post-opt Toggle theme **" at bounding box center [860, 95] width 1418 height 80
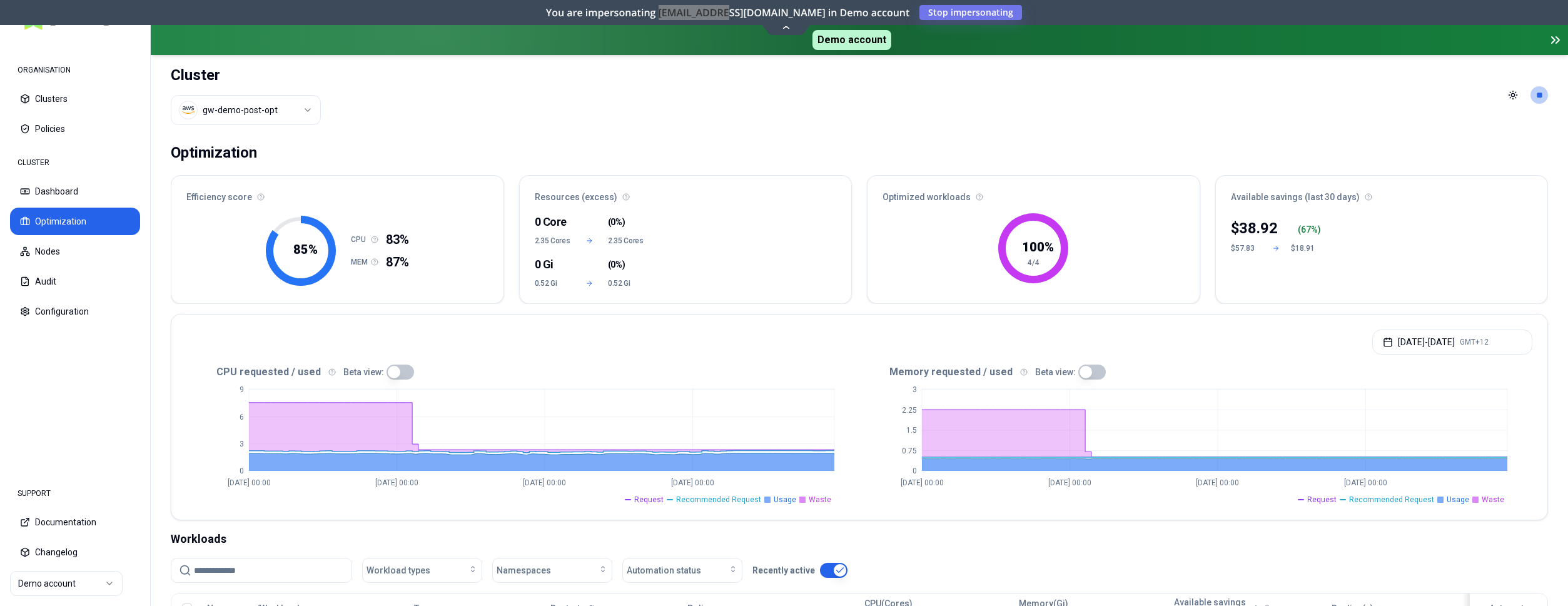
drag, startPoint x: 668, startPoint y: 16, endPoint x: 737, endPoint y: 15, distance: 69.0
click at [737, 15] on h6 "You are impersonating ops+readonly@glasswing.cloud in Demo account" at bounding box center [728, 12] width 364 height 15
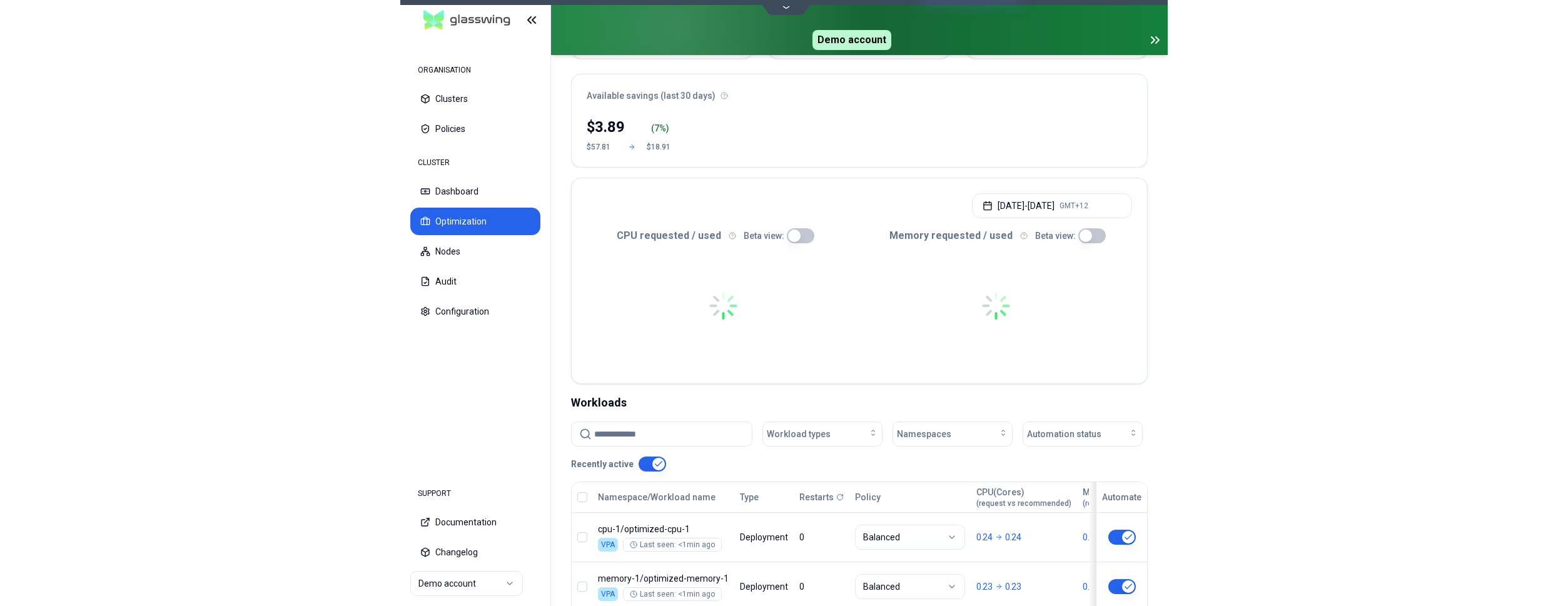
scroll to position [235, 0]
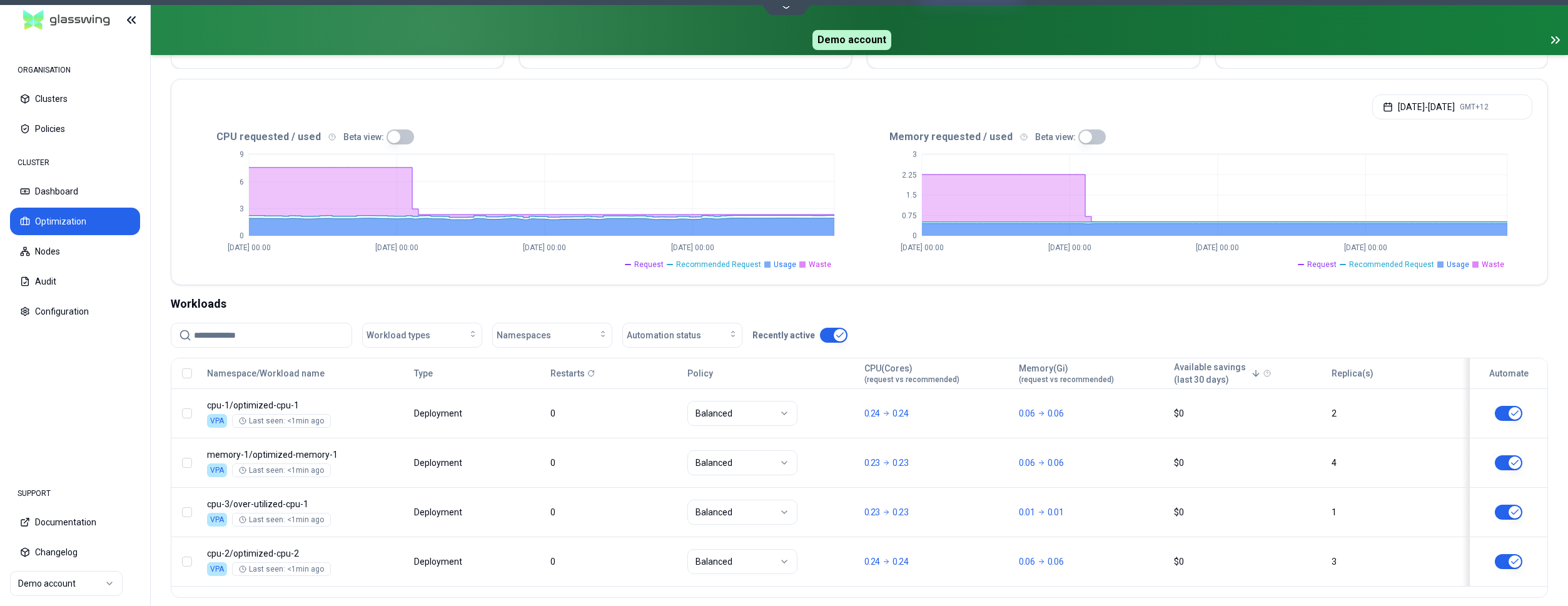
click at [67, 585] on html "ORGANISATION Clusters Policies CLUSTER Dashboard Optimization Nodes Audit Confi…" at bounding box center [784, 303] width 1568 height 606
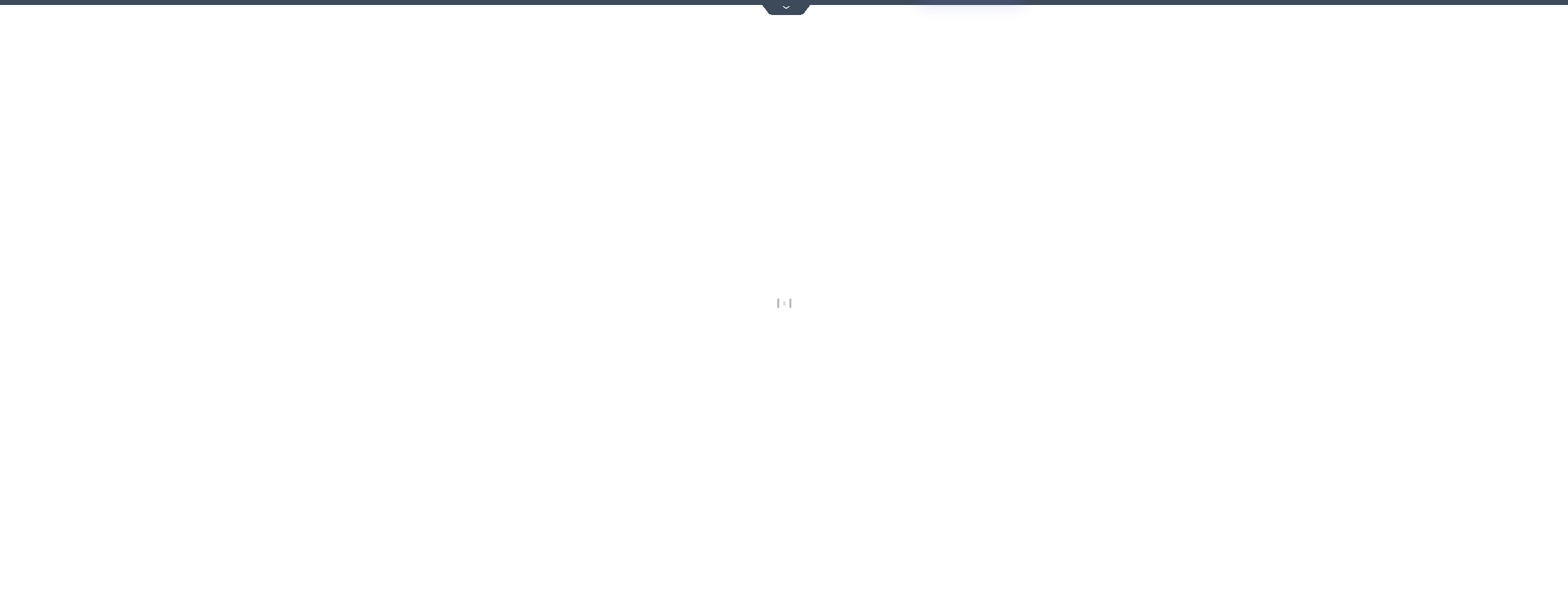
click at [1, 42] on div at bounding box center [784, 303] width 1568 height 606
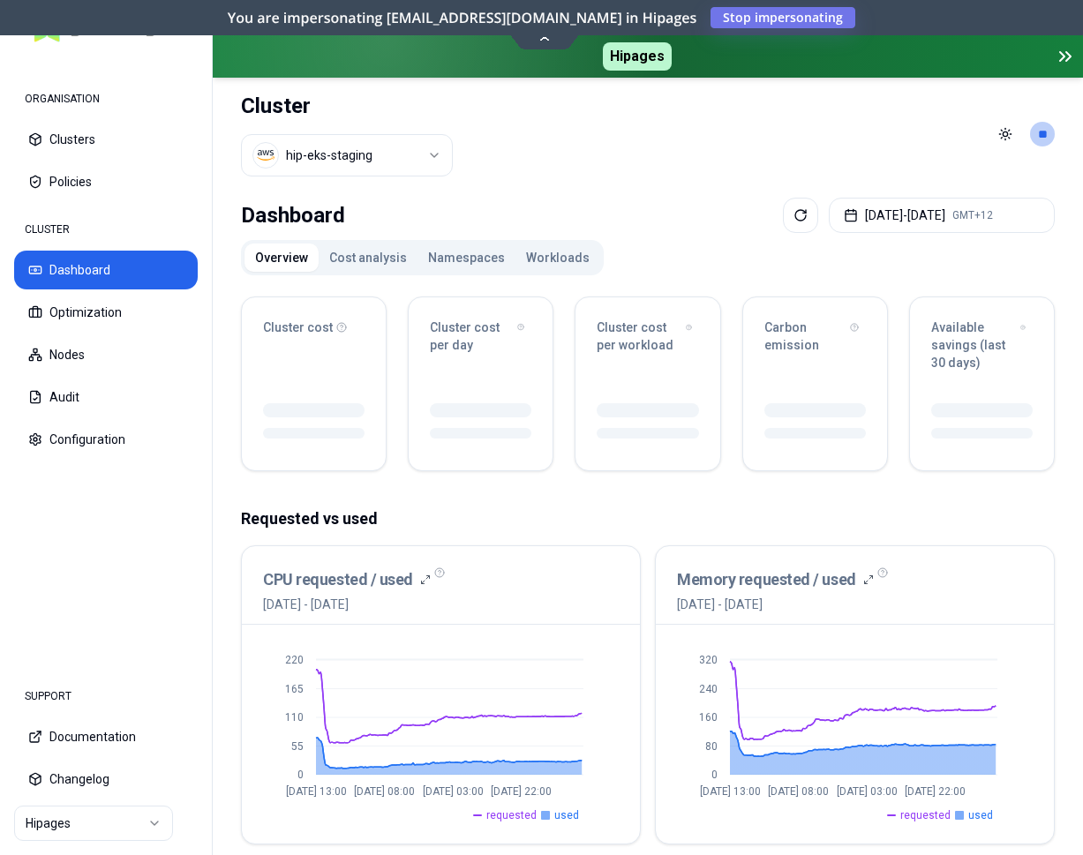
click at [604, 200] on div "Dashboard [DATE] - [DATE] GMT+12" at bounding box center [648, 215] width 814 height 35
click at [68, 436] on button "Configuration" at bounding box center [106, 439] width 184 height 39
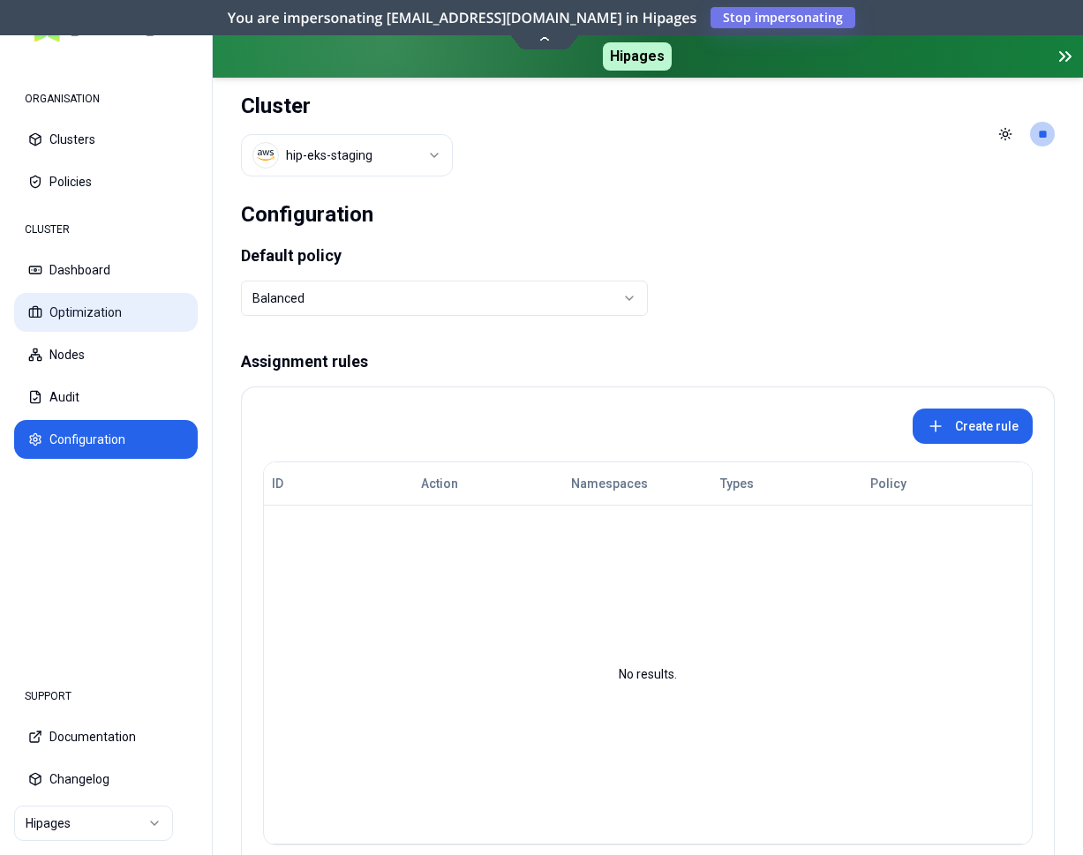
click at [100, 302] on button "Optimization" at bounding box center [106, 312] width 184 height 39
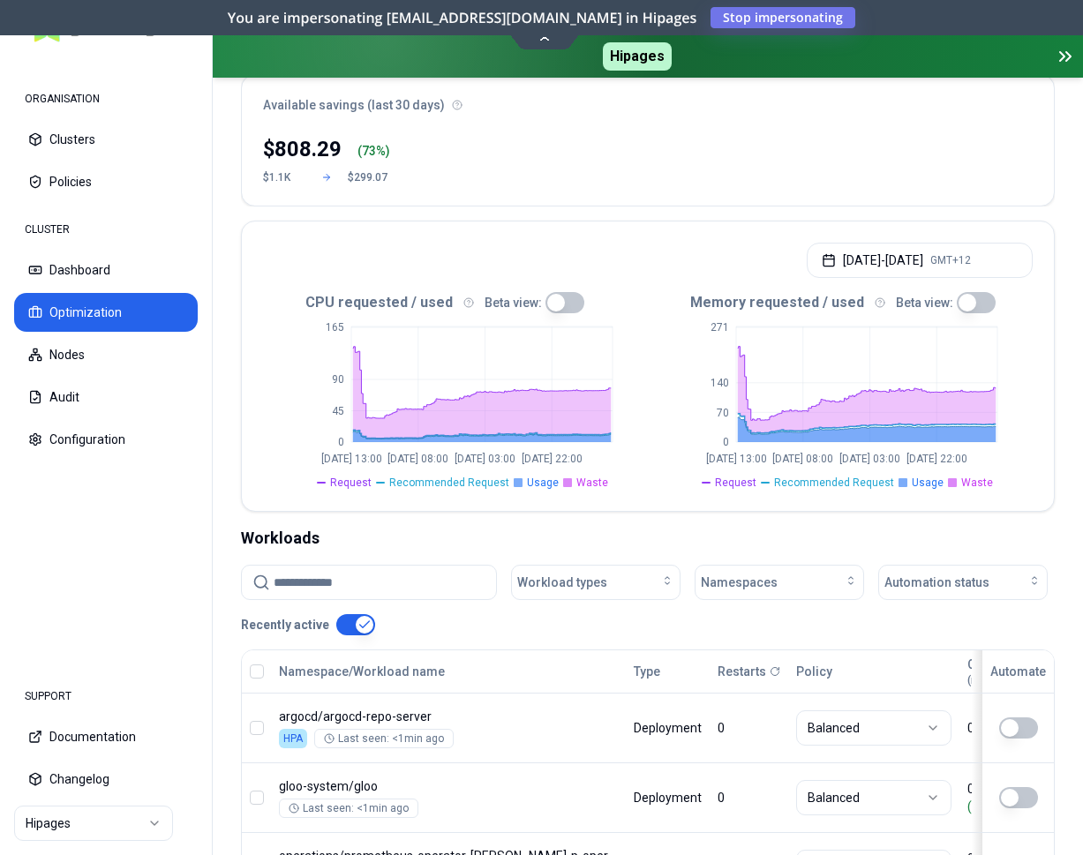
scroll to position [450, 0]
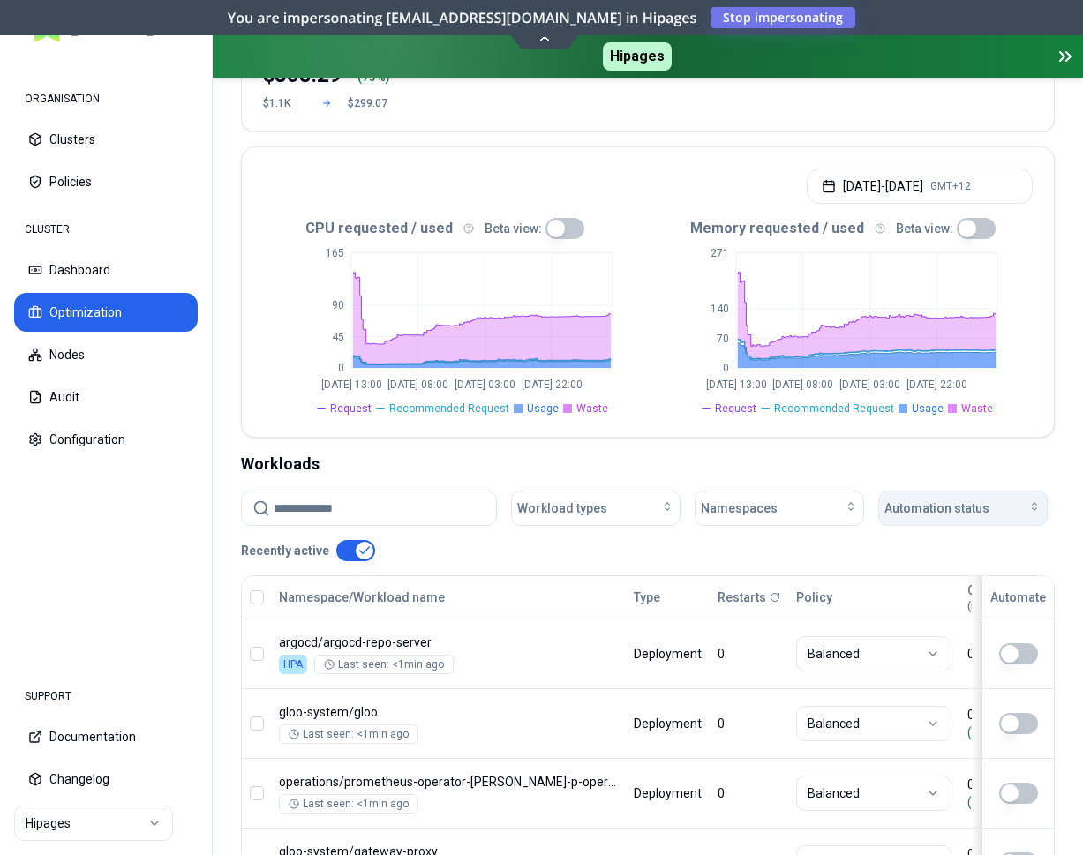
click at [941, 503] on span "Automation status" at bounding box center [936, 508] width 105 height 18
click at [908, 548] on div "on" at bounding box center [966, 548] width 168 height 28
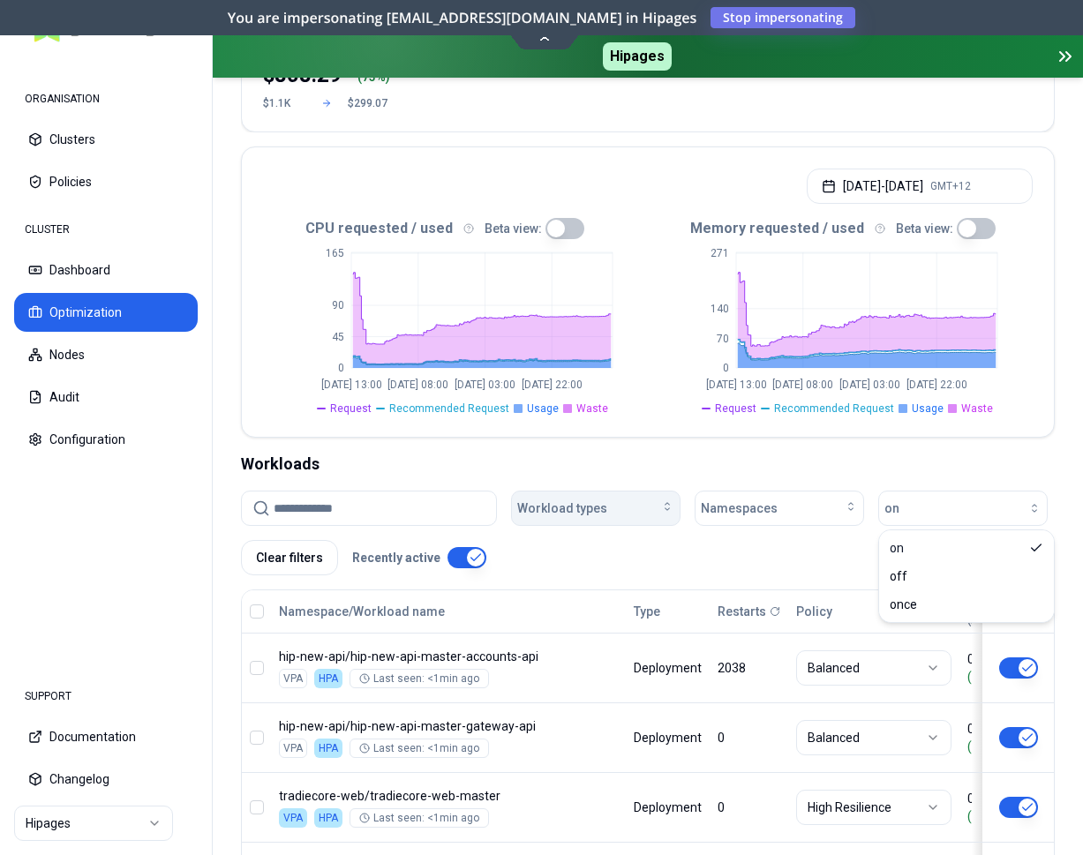
click at [674, 503] on button "Workload types" at bounding box center [595, 508] width 169 height 35
click at [580, 577] on span "Deployment" at bounding box center [556, 576] width 68 height 18
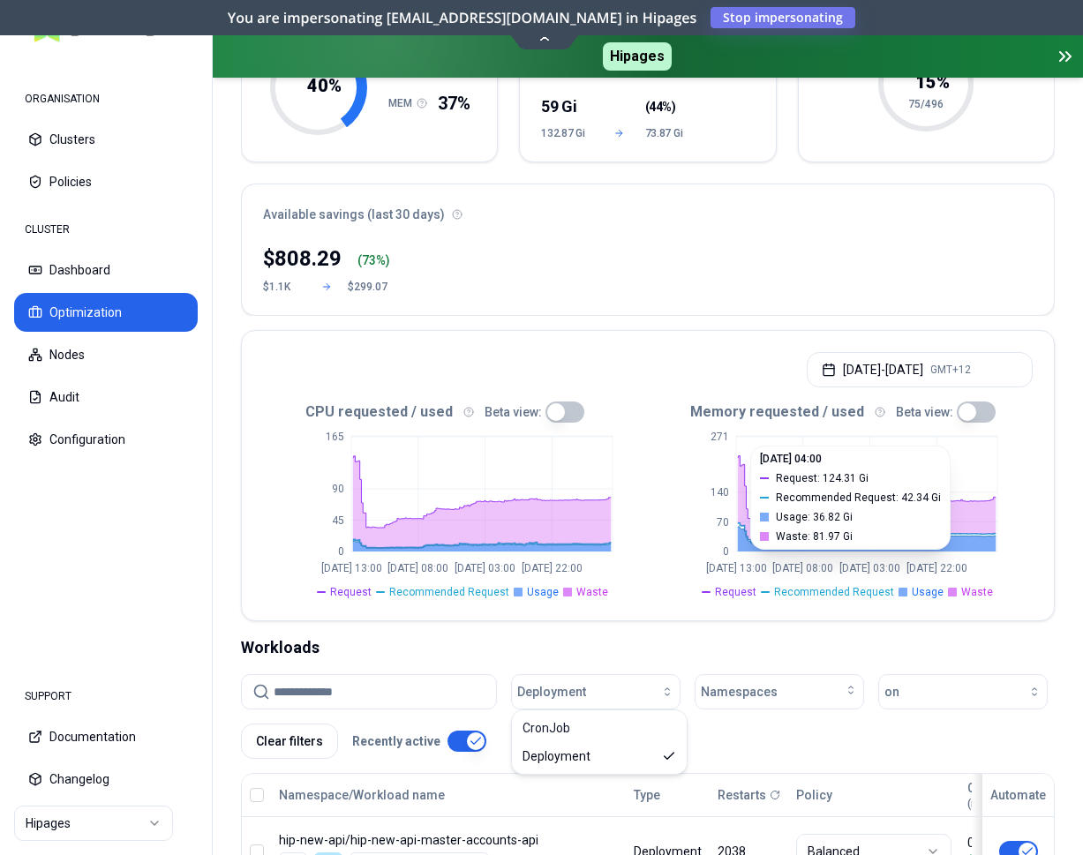
scroll to position [162, 0]
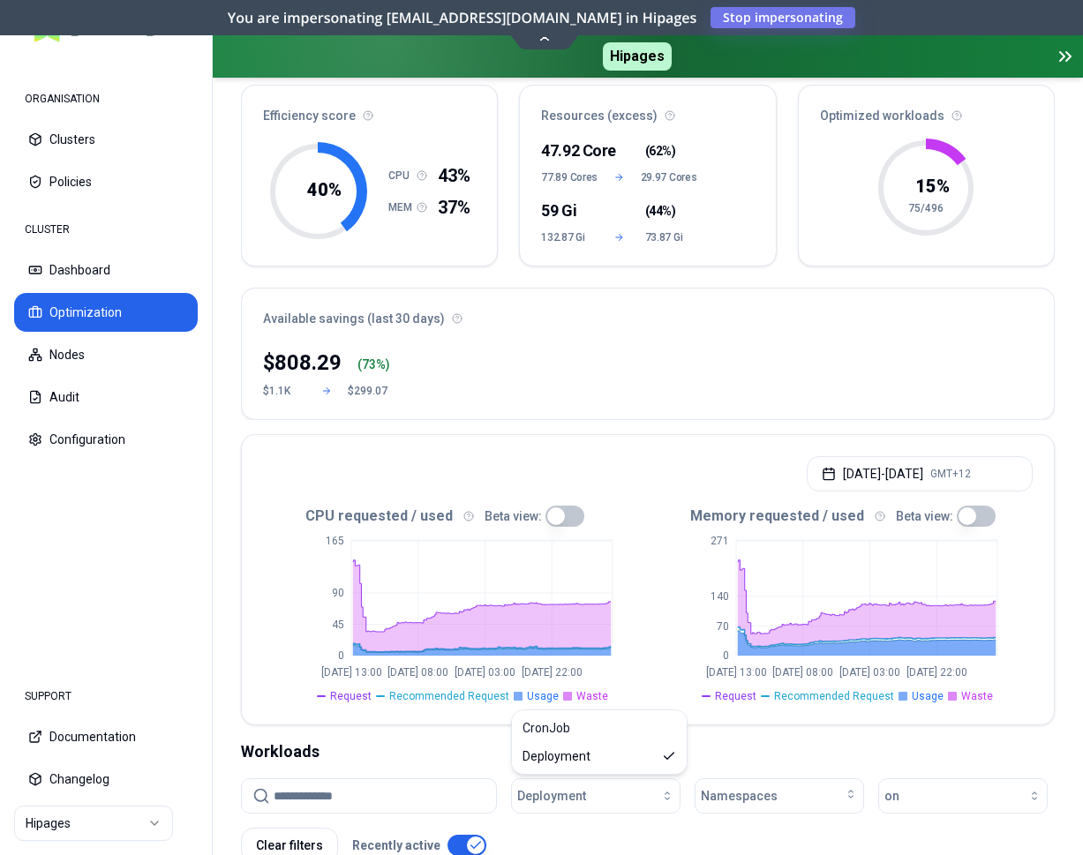
click at [749, 741] on div "Workloads" at bounding box center [648, 752] width 814 height 25
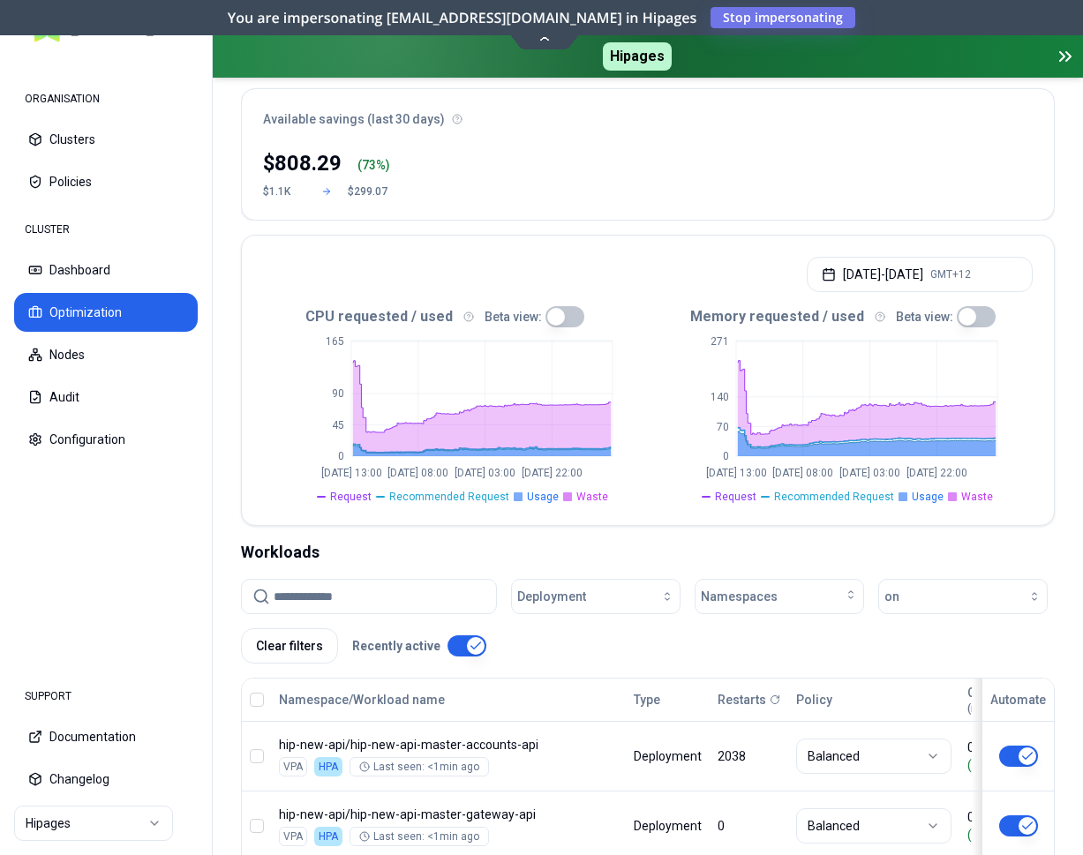
scroll to position [432, 0]
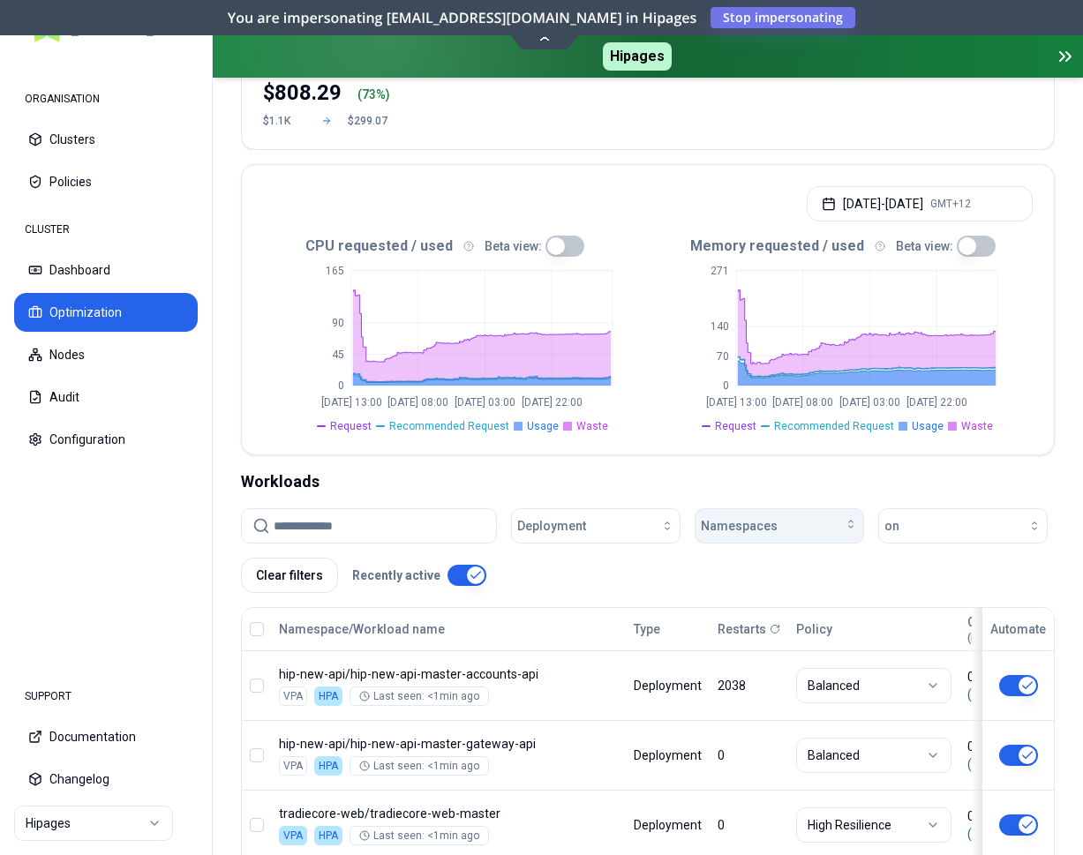
click at [821, 530] on div "Namespaces" at bounding box center [779, 526] width 157 height 18
type input "****"
click at [768, 602] on div "playground" at bounding box center [783, 605] width 168 height 28
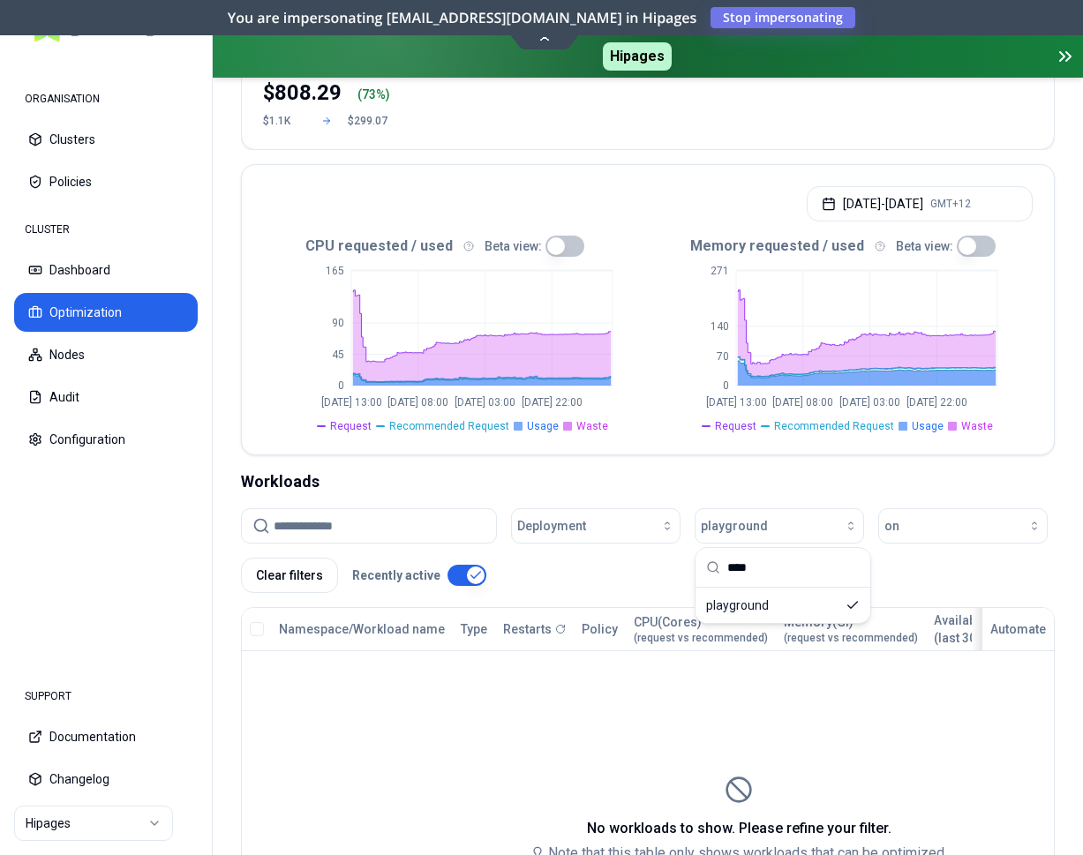
click at [901, 485] on div "Workloads" at bounding box center [648, 481] width 814 height 25
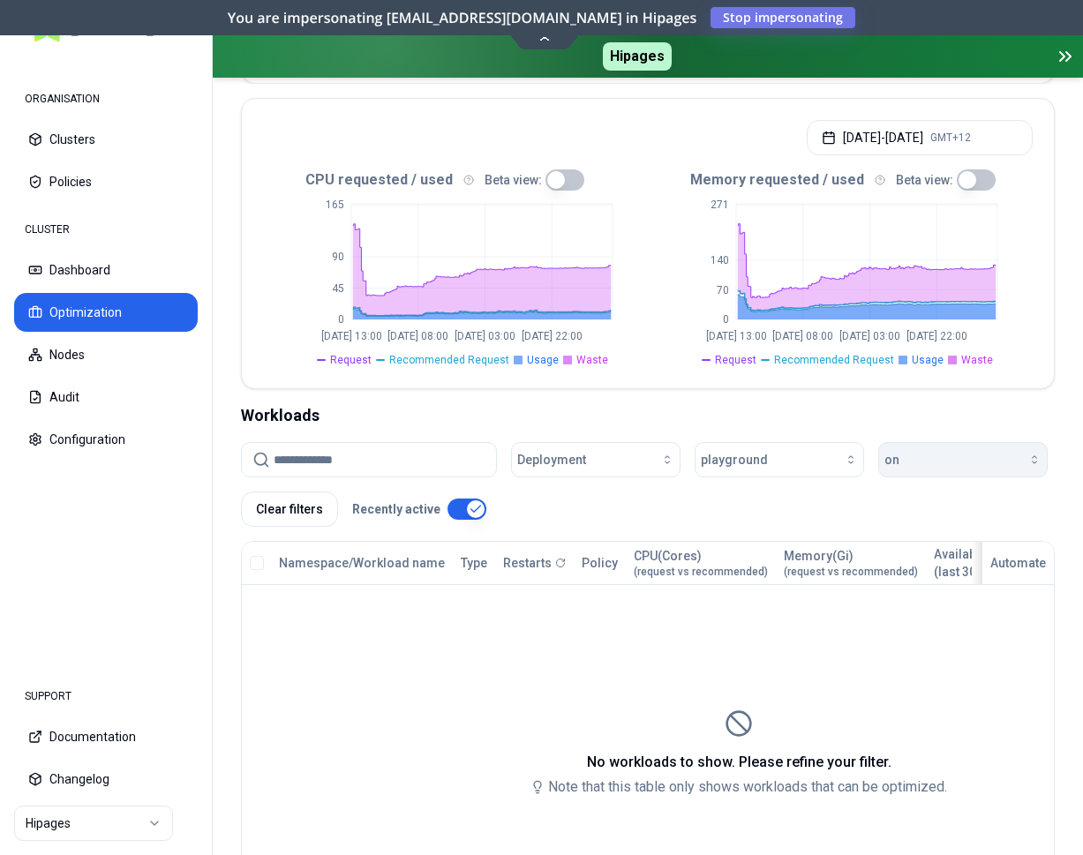
scroll to position [480, 0]
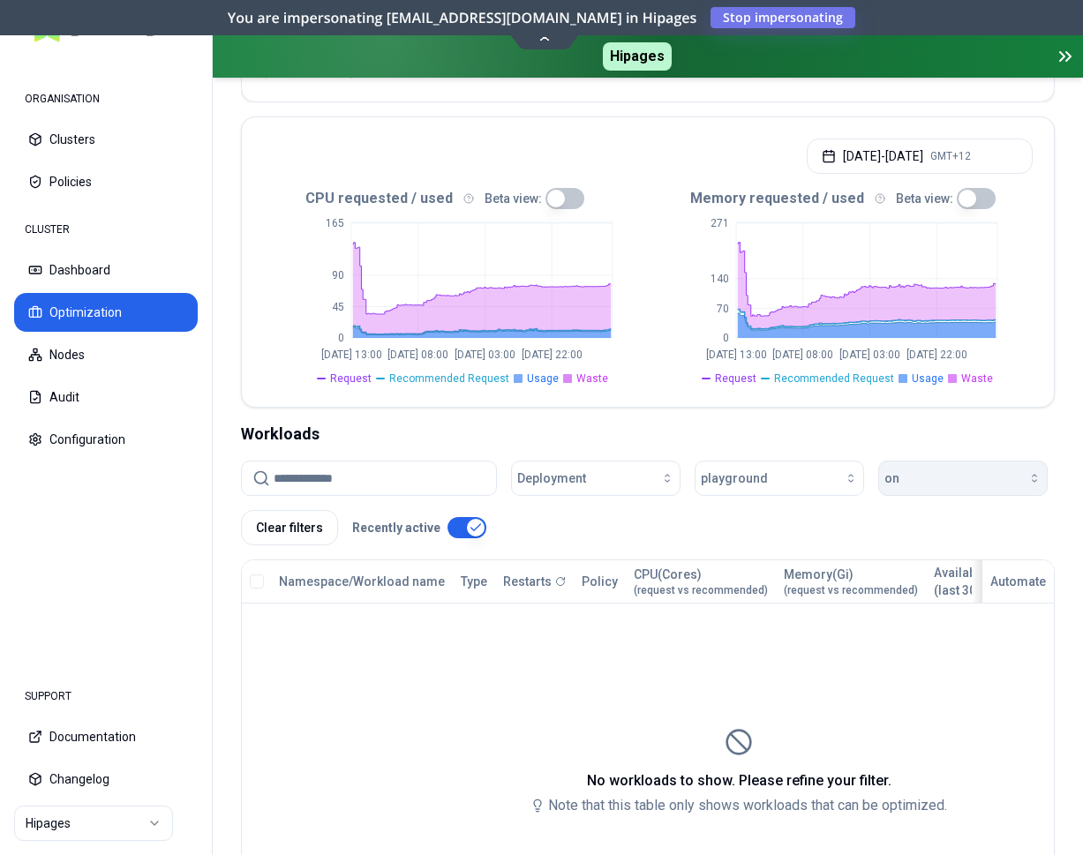
click at [927, 480] on div "button" at bounding box center [970, 478] width 142 height 14
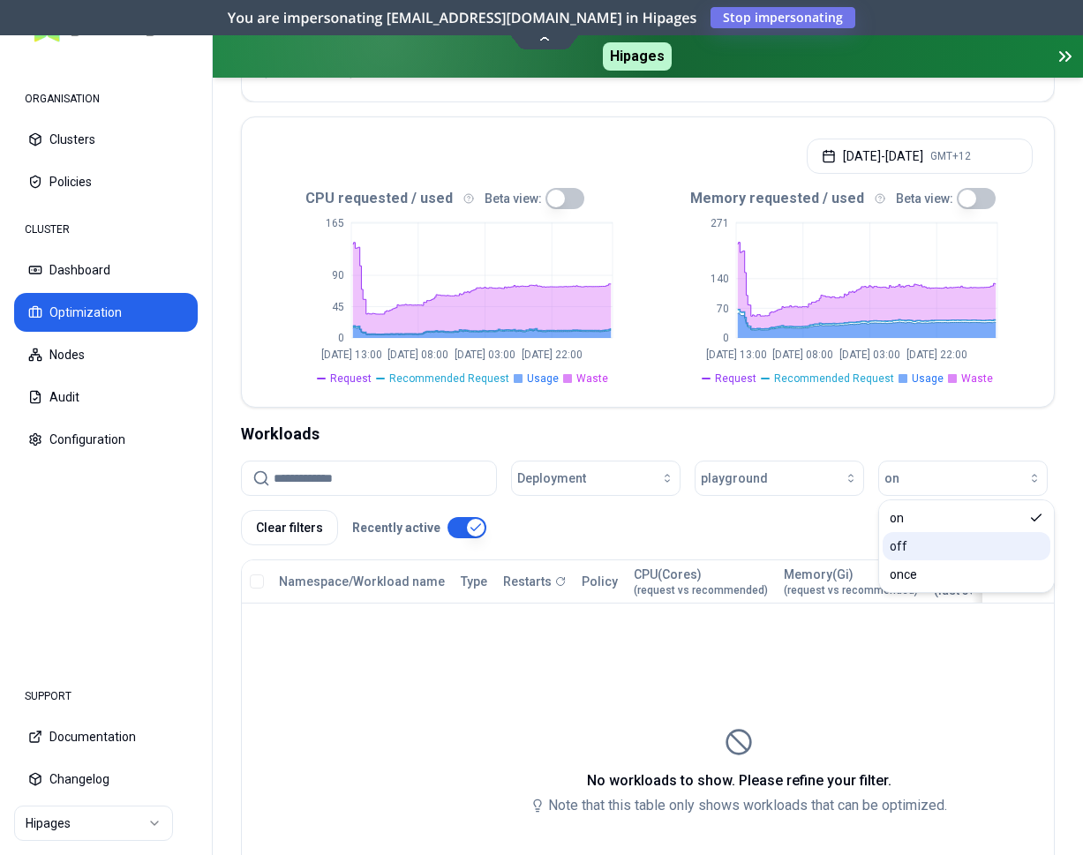
click at [912, 543] on div "off" at bounding box center [966, 546] width 168 height 28
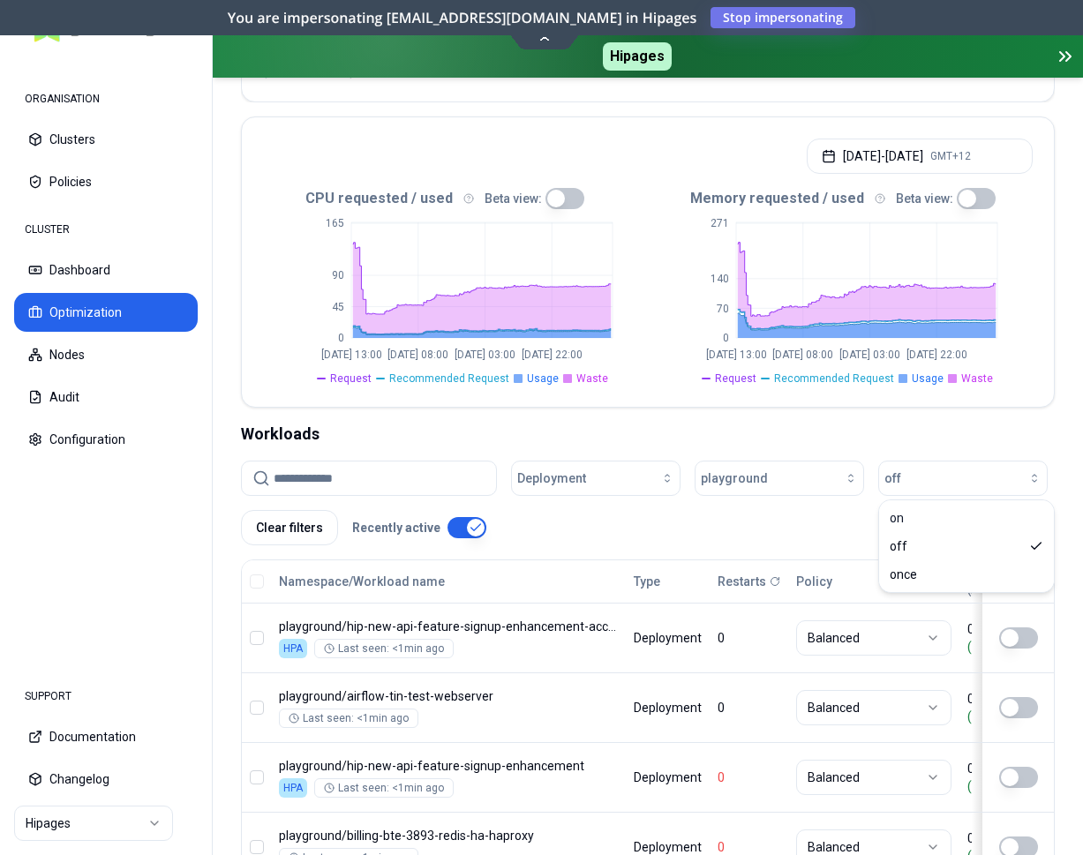
click at [964, 438] on div "Workloads" at bounding box center [648, 434] width 814 height 25
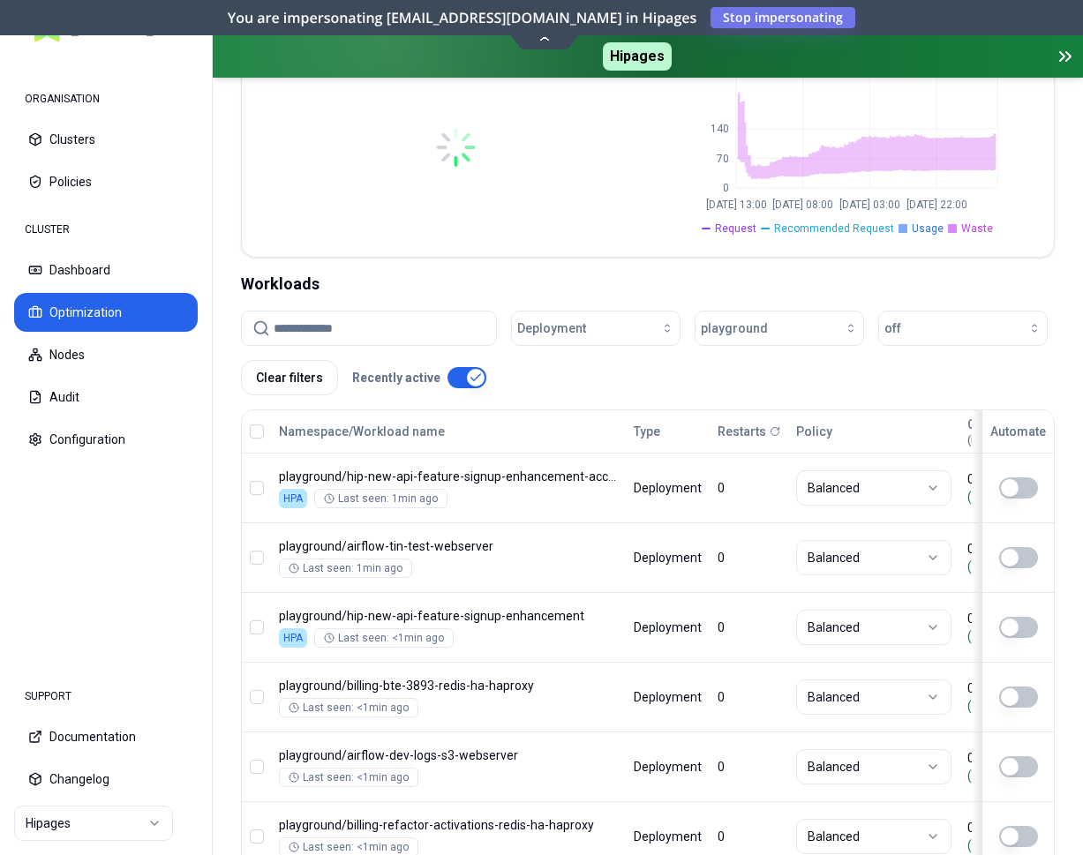
scroll to position [630, 0]
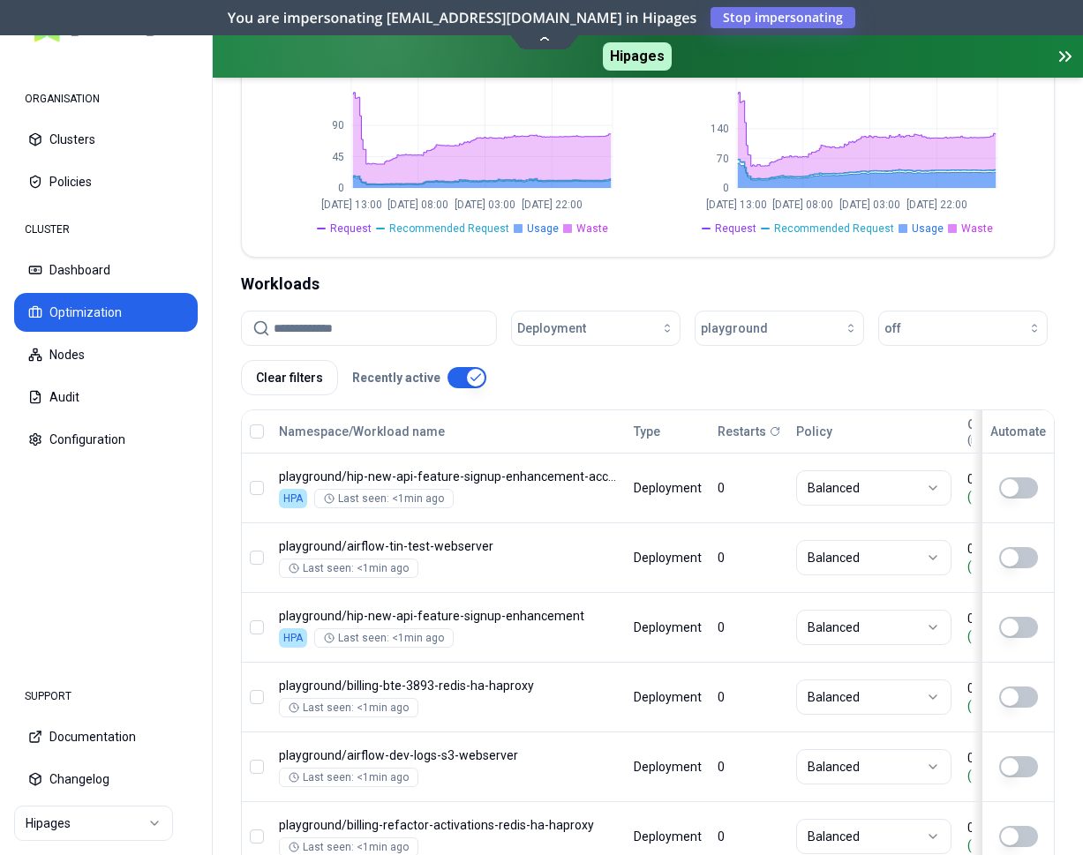
click at [246, 432] on div at bounding box center [257, 431] width 28 height 14
click at [252, 431] on button "button" at bounding box center [257, 431] width 14 height 14
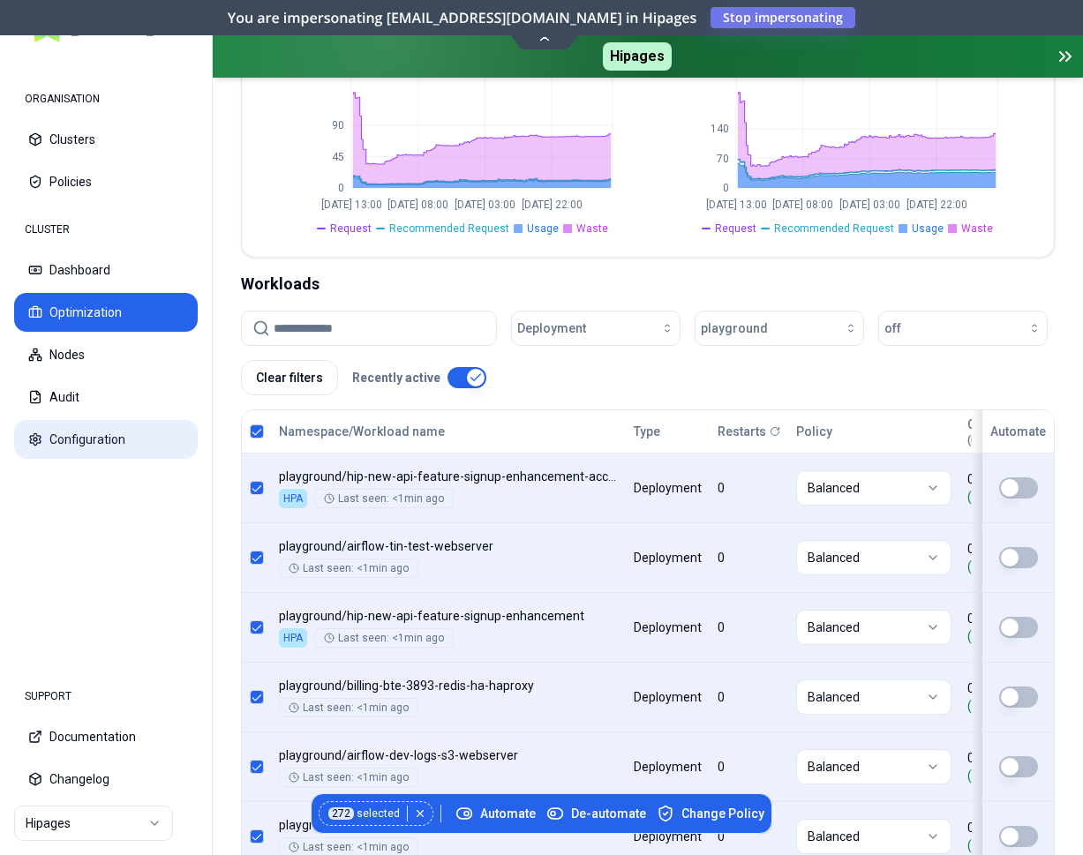
click at [92, 438] on button "Configuration" at bounding box center [106, 439] width 184 height 39
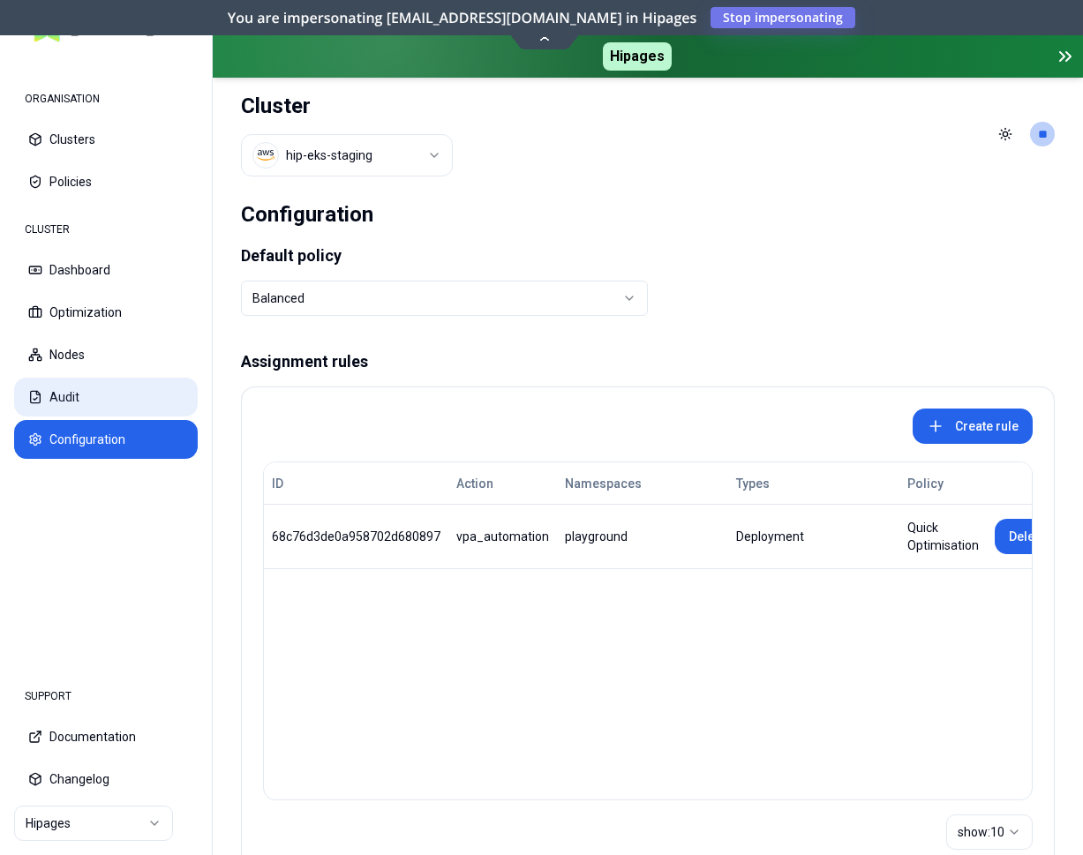
click at [78, 386] on button "Audit" at bounding box center [106, 397] width 184 height 39
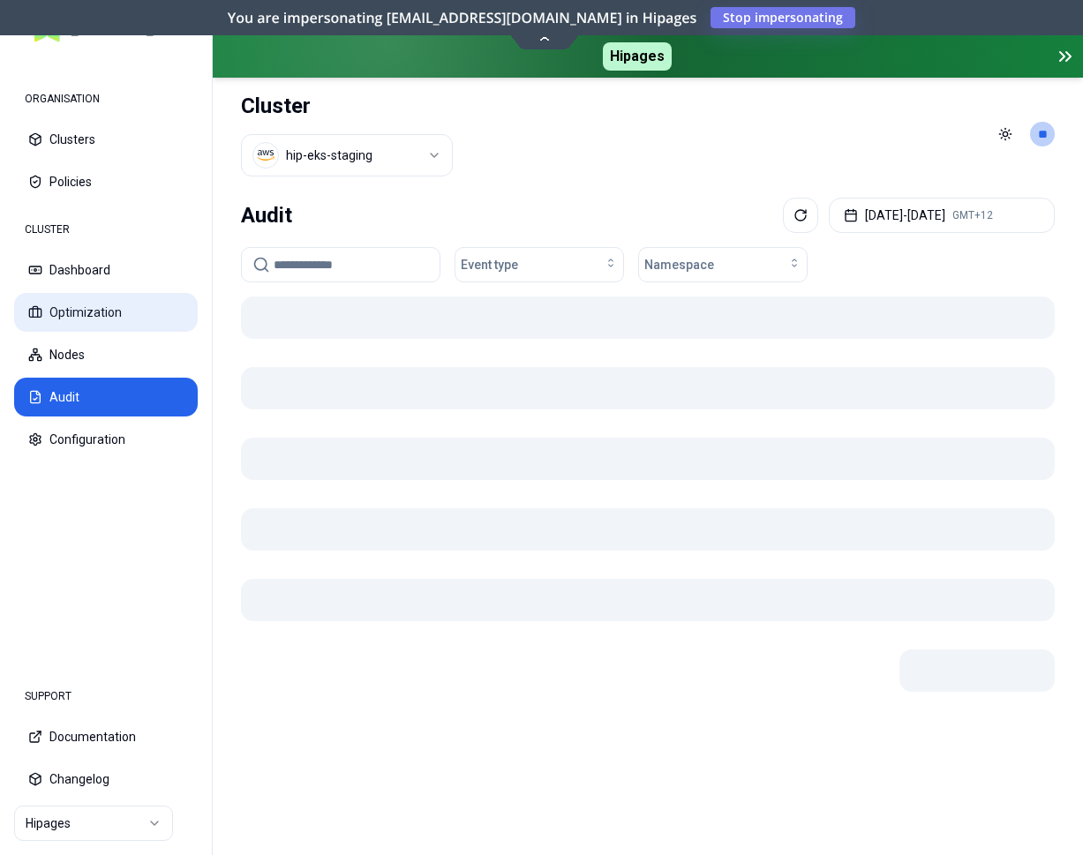
click at [106, 311] on button "Optimization" at bounding box center [106, 312] width 184 height 39
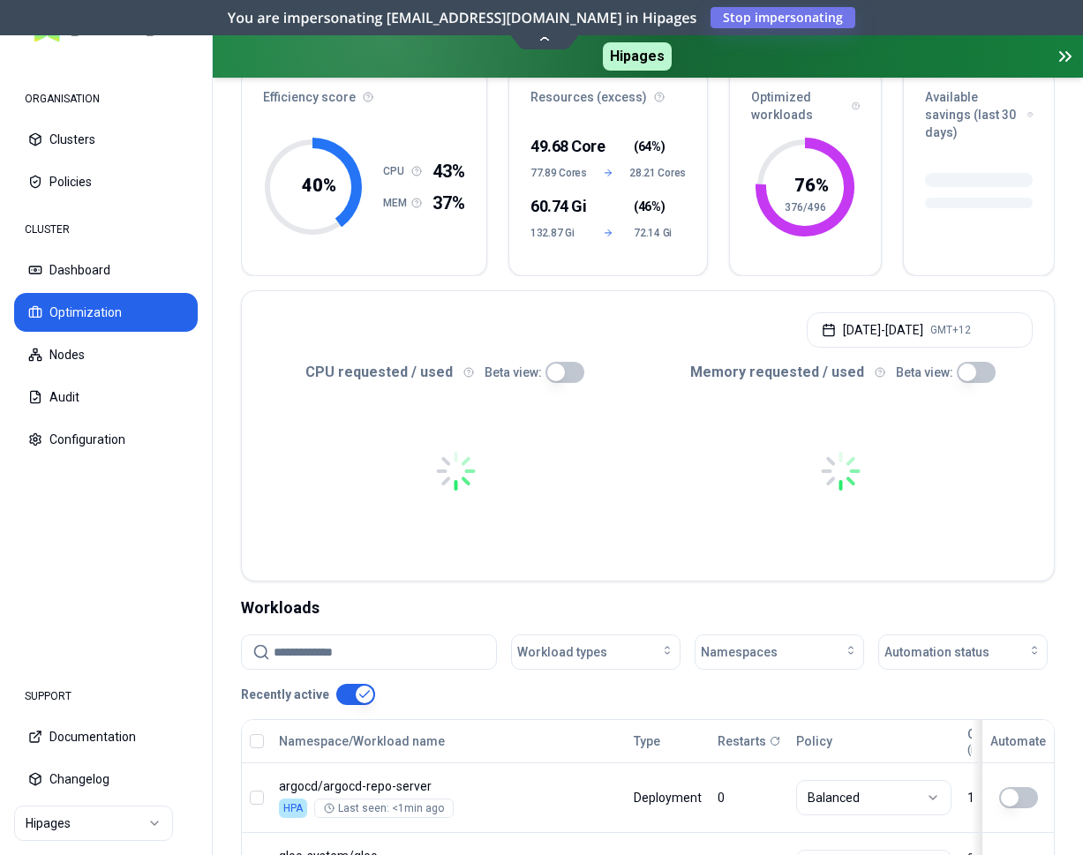
scroll to position [180, 0]
click at [761, 646] on span "Namespaces" at bounding box center [739, 653] width 77 height 18
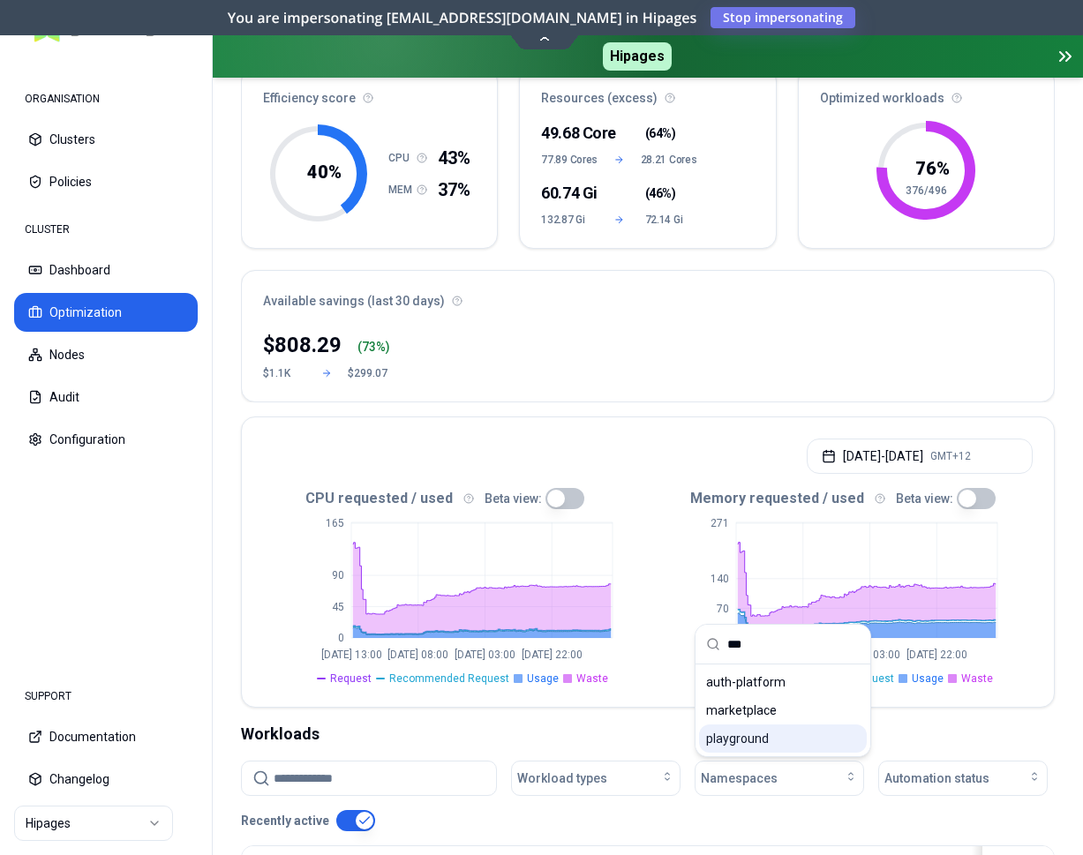
type input "***"
click at [743, 737] on span "playground" at bounding box center [737, 739] width 63 height 18
click at [1021, 570] on icon "0 70 140 271 Sep 8 13:00 Sep 10 08:00 Sep 12 03:00 Sep 13 22:00" at bounding box center [840, 597] width 385 height 176
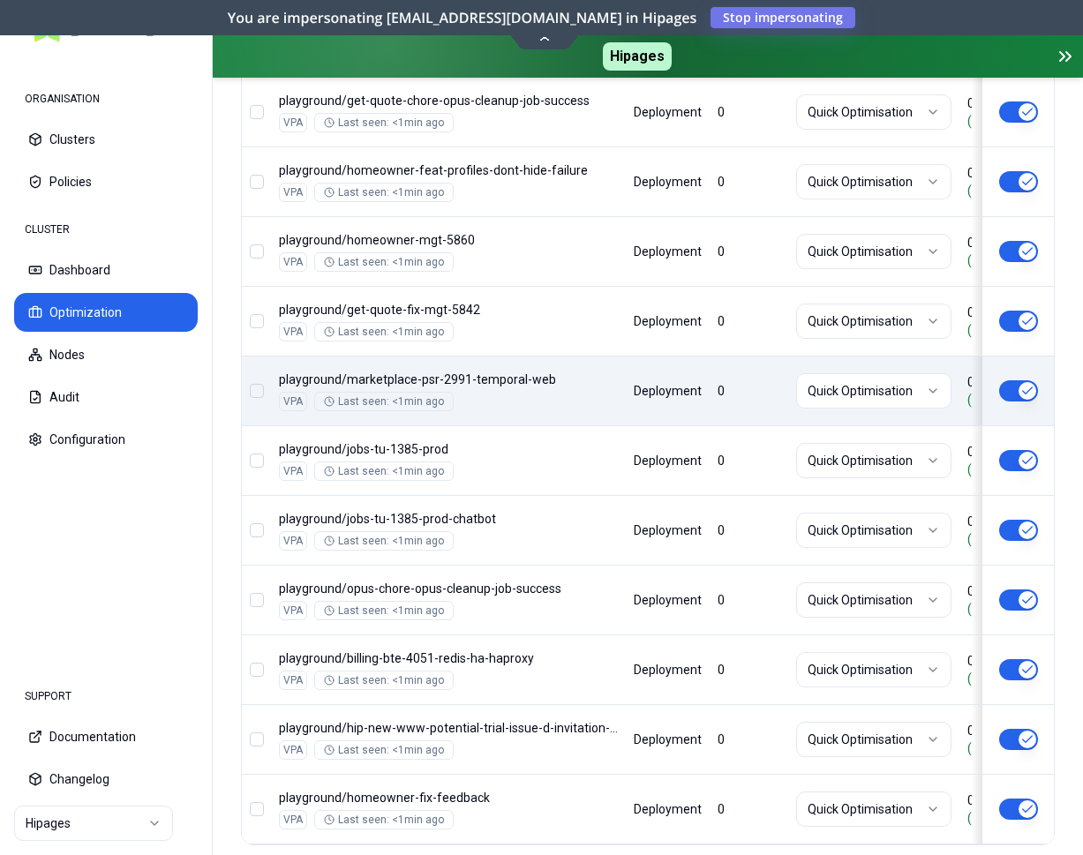
scroll to position [2413, 0]
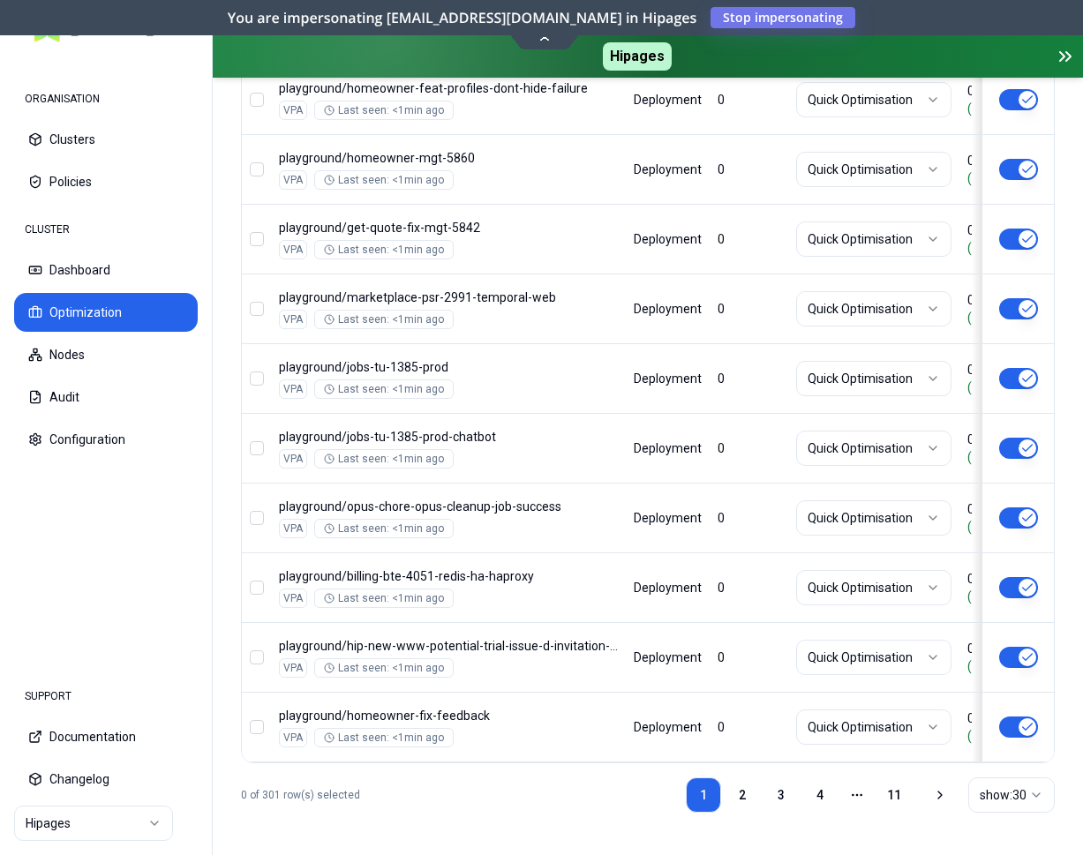
click at [987, 795] on html "ORGANISATION Clusters Policies CLUSTER Dashboard Optimization Nodes Audit Confi…" at bounding box center [541, 427] width 1083 height 855
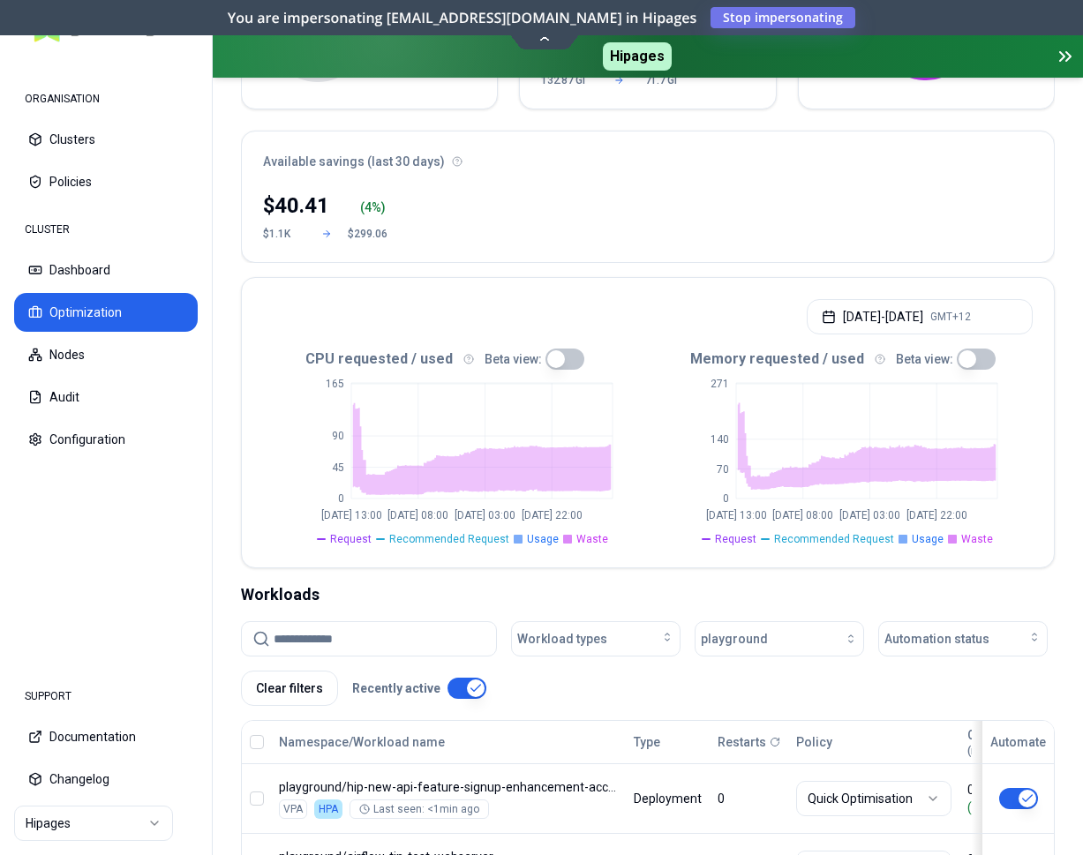
scroll to position [305, 0]
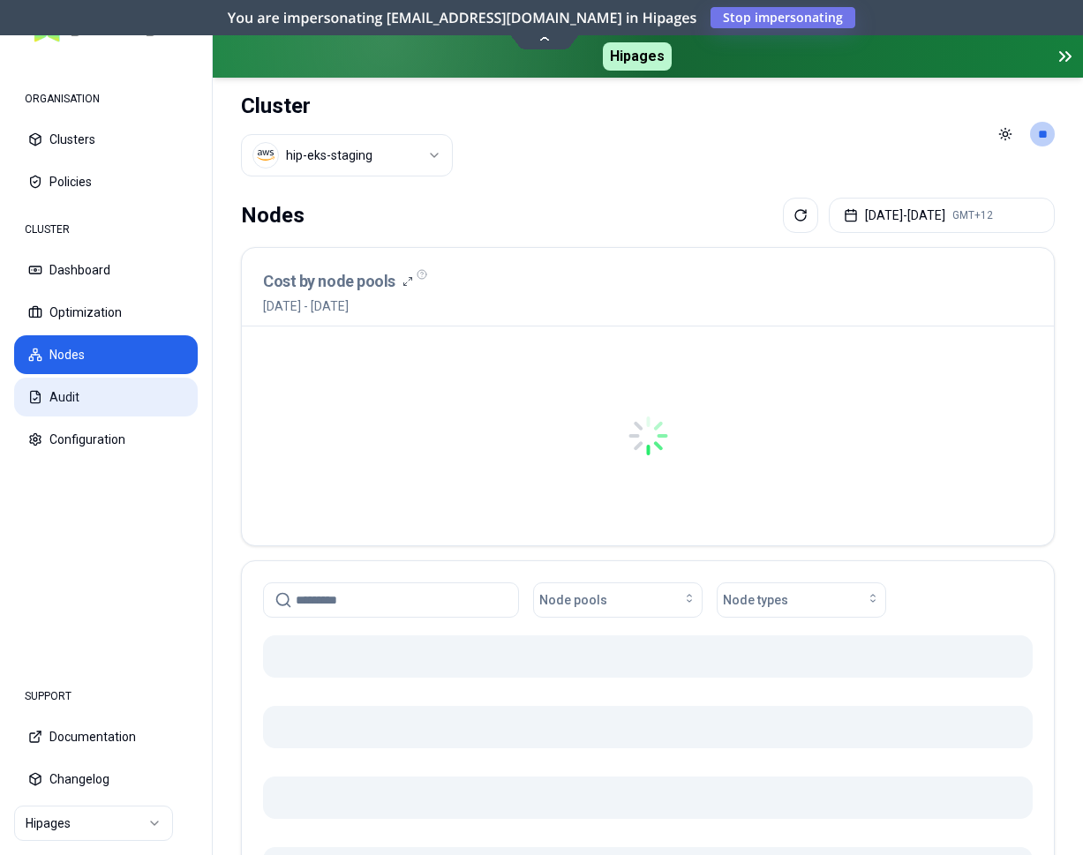
click at [62, 386] on button "Audit" at bounding box center [106, 397] width 184 height 39
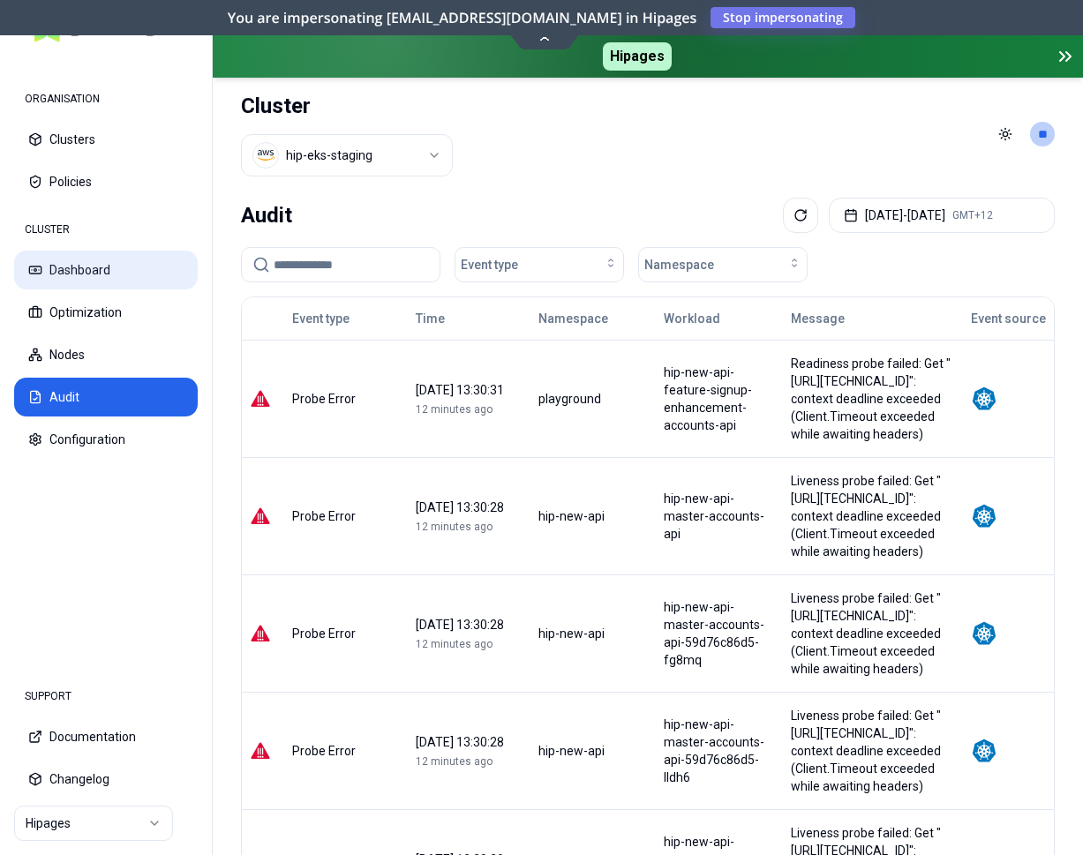
click at [92, 268] on button "Dashboard" at bounding box center [106, 270] width 184 height 39
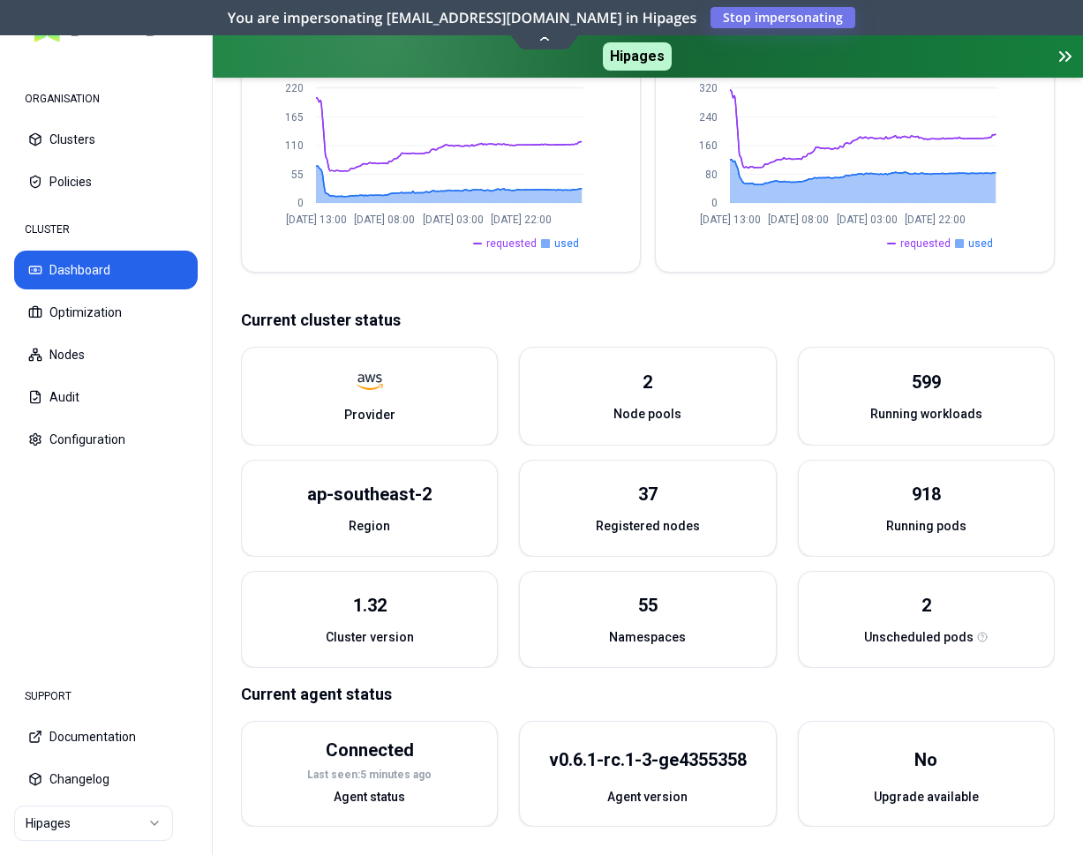
scroll to position [605, 0]
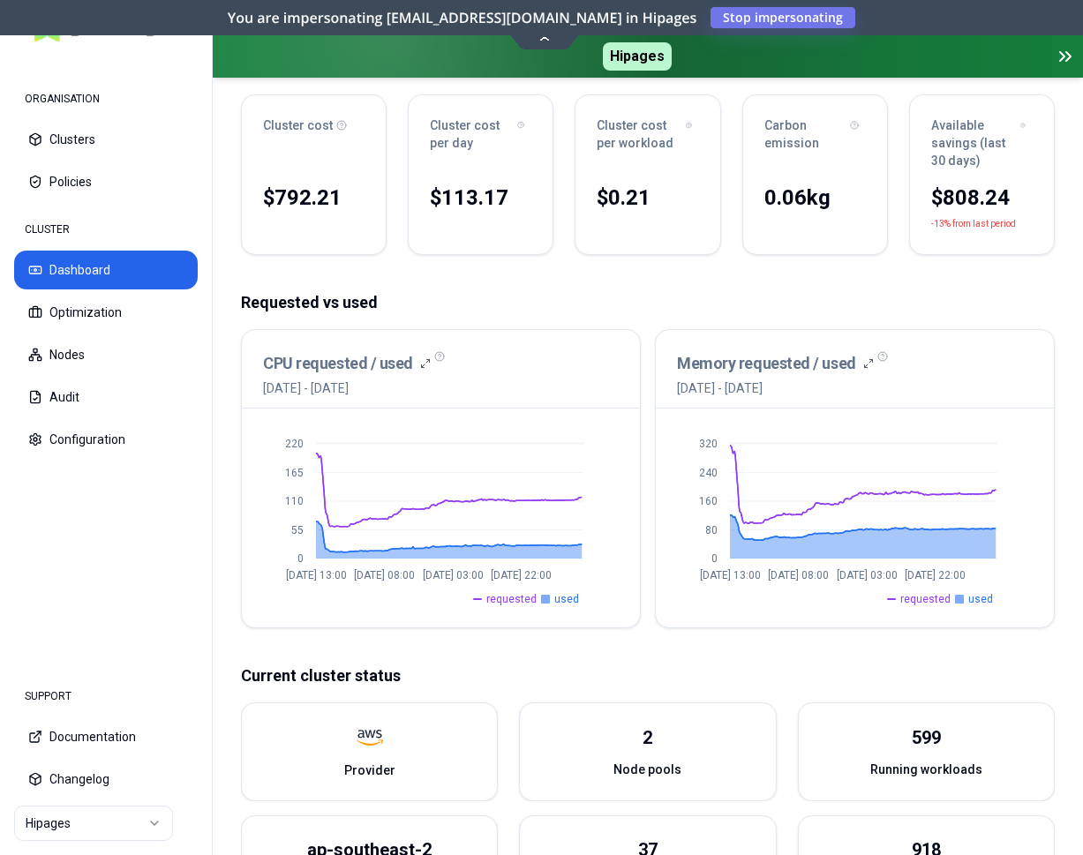
scroll to position [108, 0]
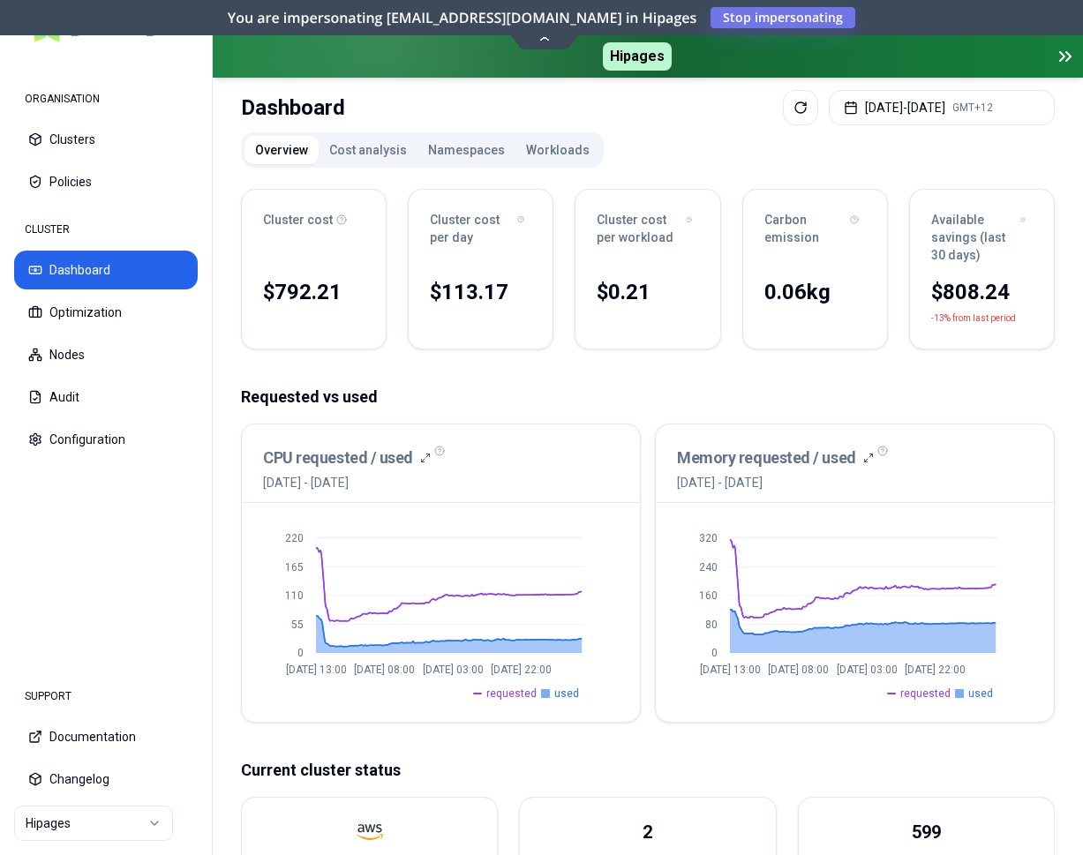
click at [442, 144] on button "Namespaces" at bounding box center [466, 150] width 98 height 28
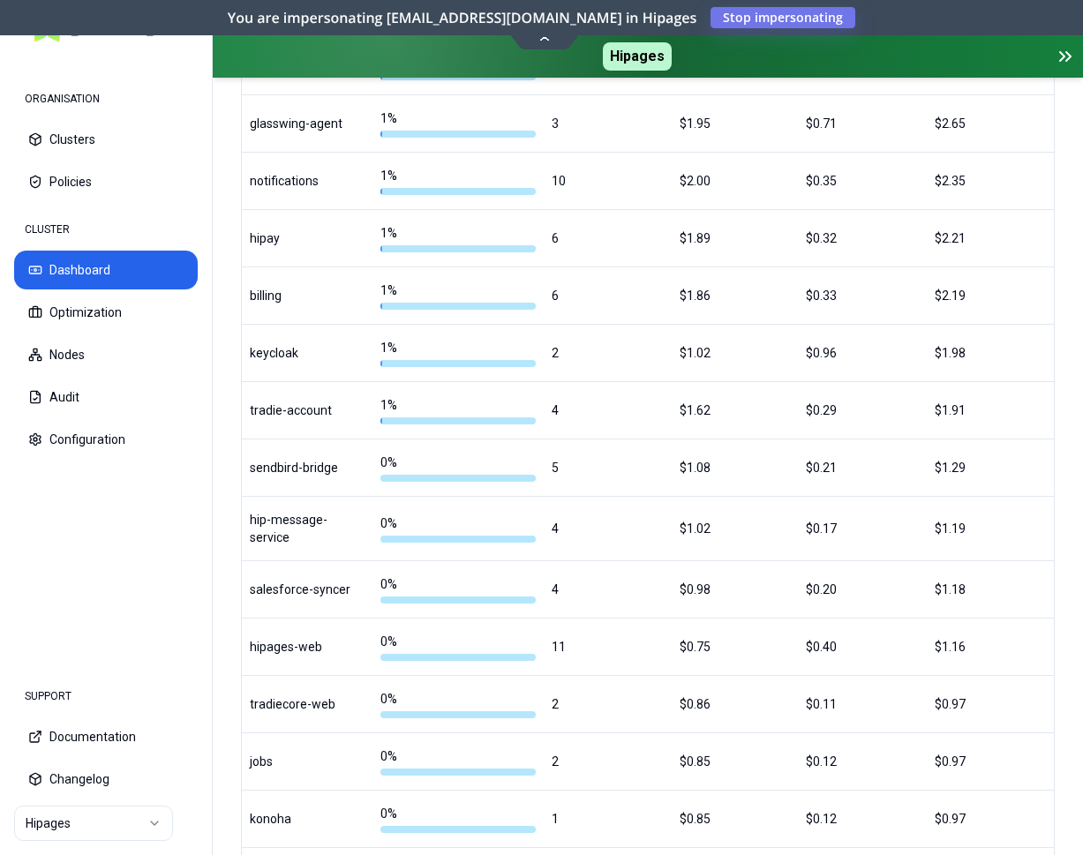
scroll to position [274, 0]
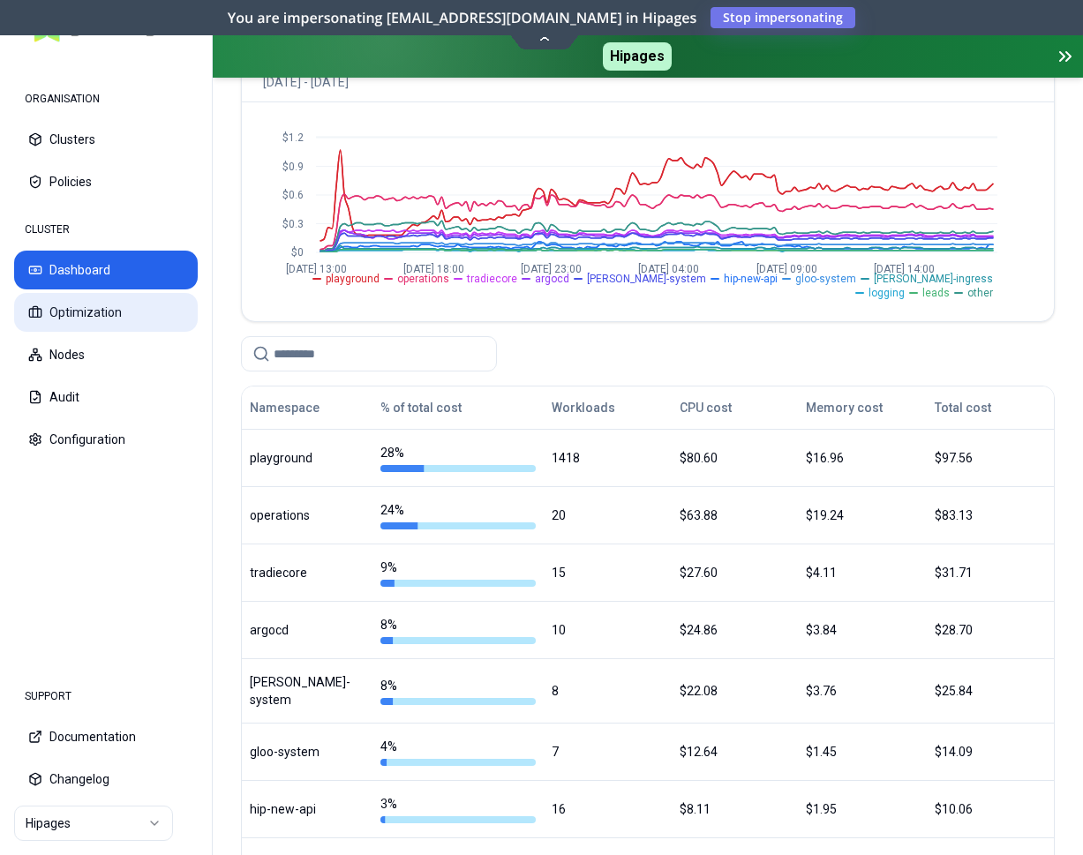
click at [112, 312] on button "Optimization" at bounding box center [106, 312] width 184 height 39
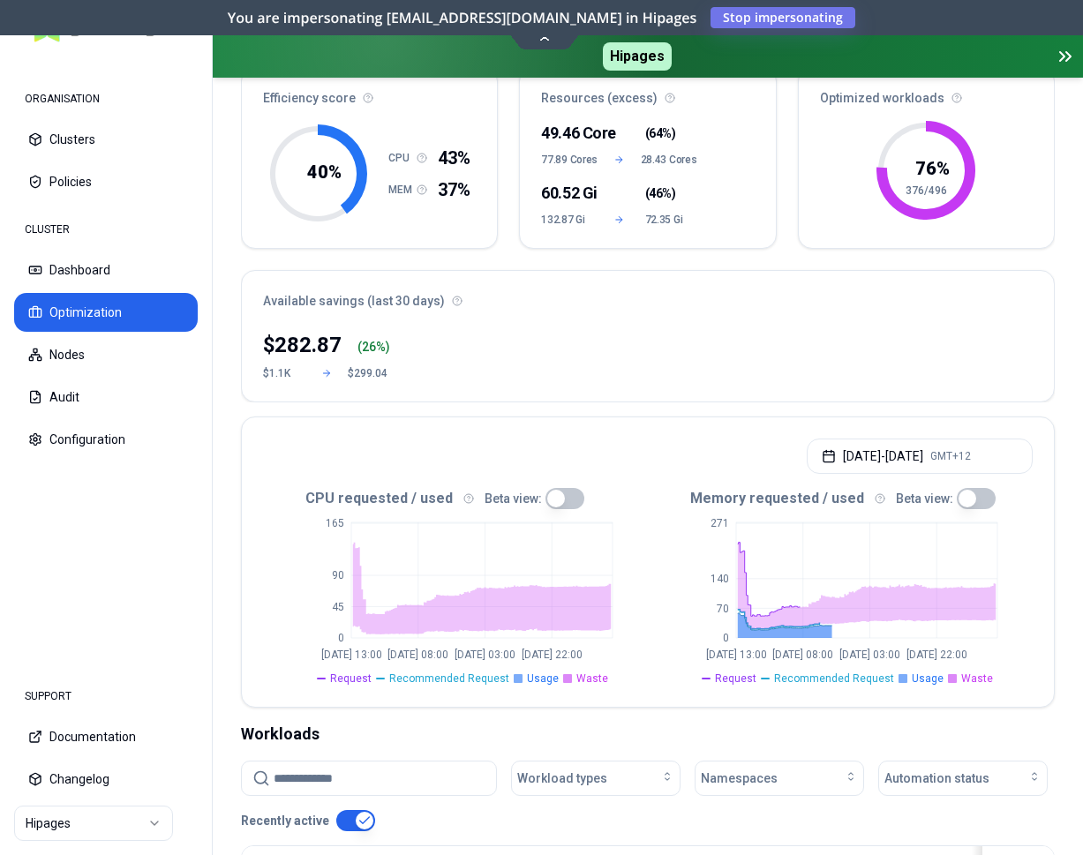
scroll to position [270, 0]
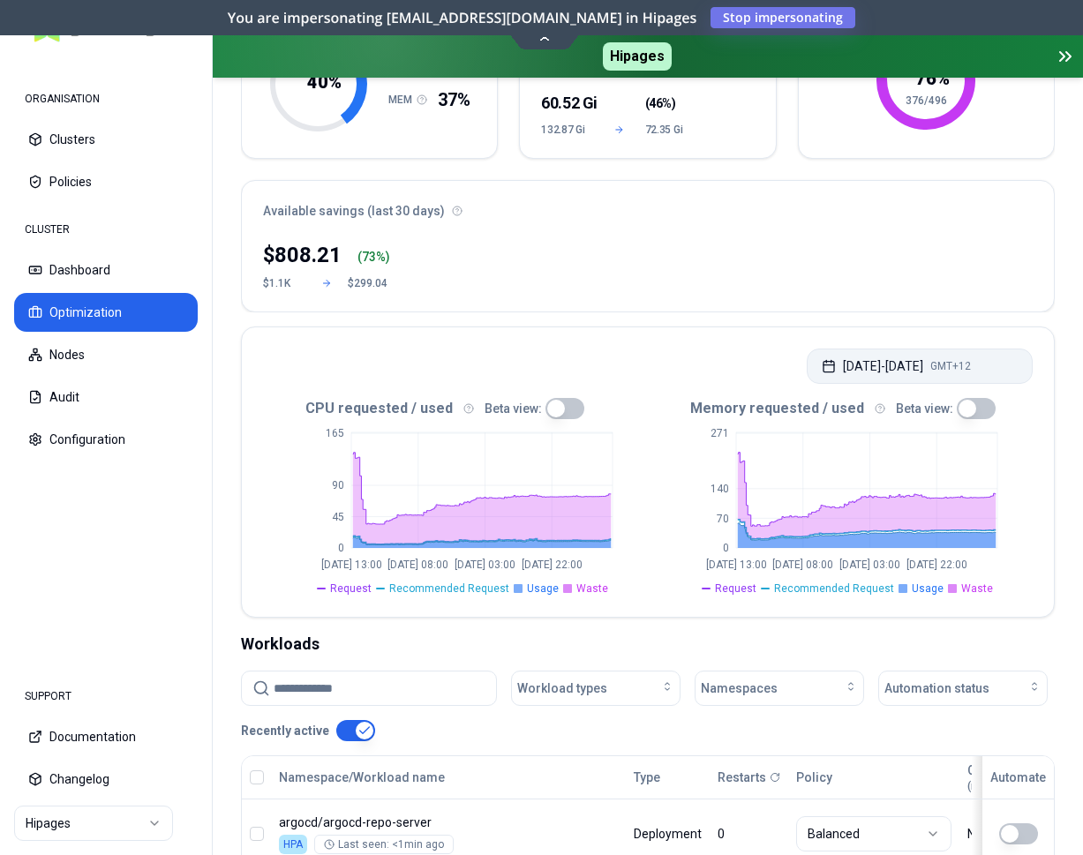
click at [887, 362] on button "[DATE] - [DATE] GMT+12" at bounding box center [920, 366] width 226 height 35
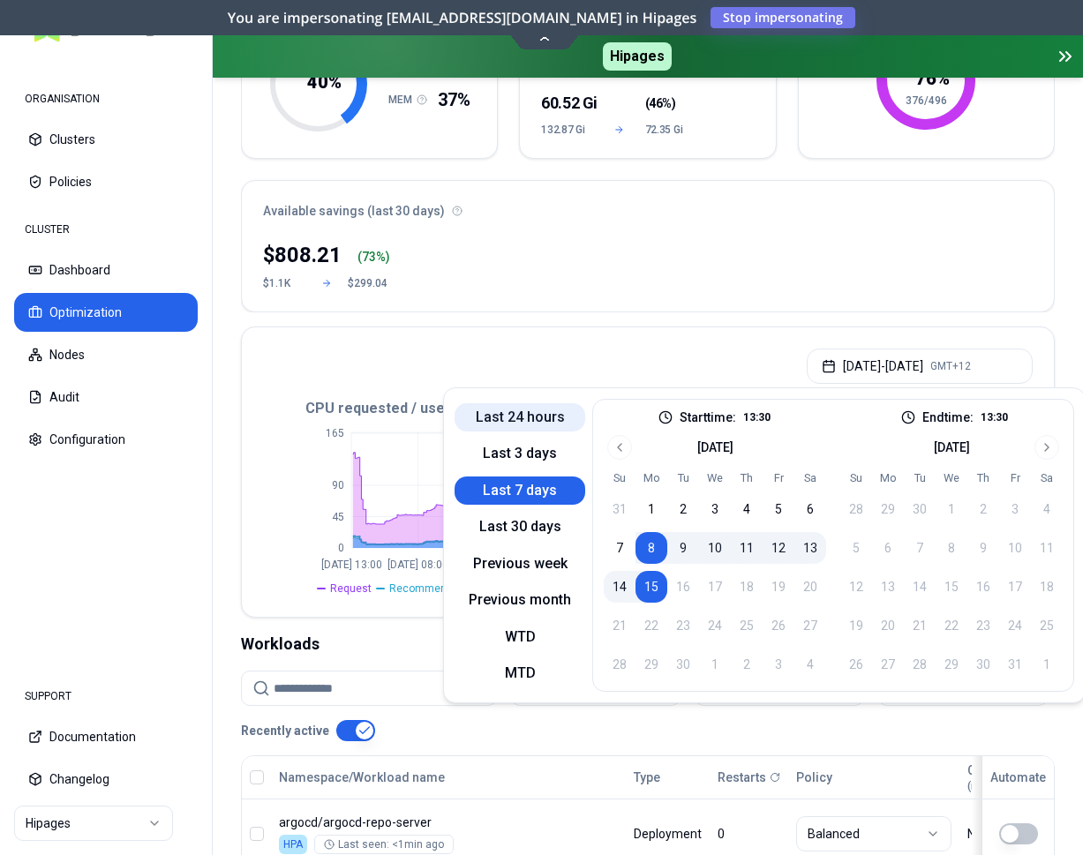
click at [533, 405] on button "Last 24 hours" at bounding box center [519, 417] width 131 height 28
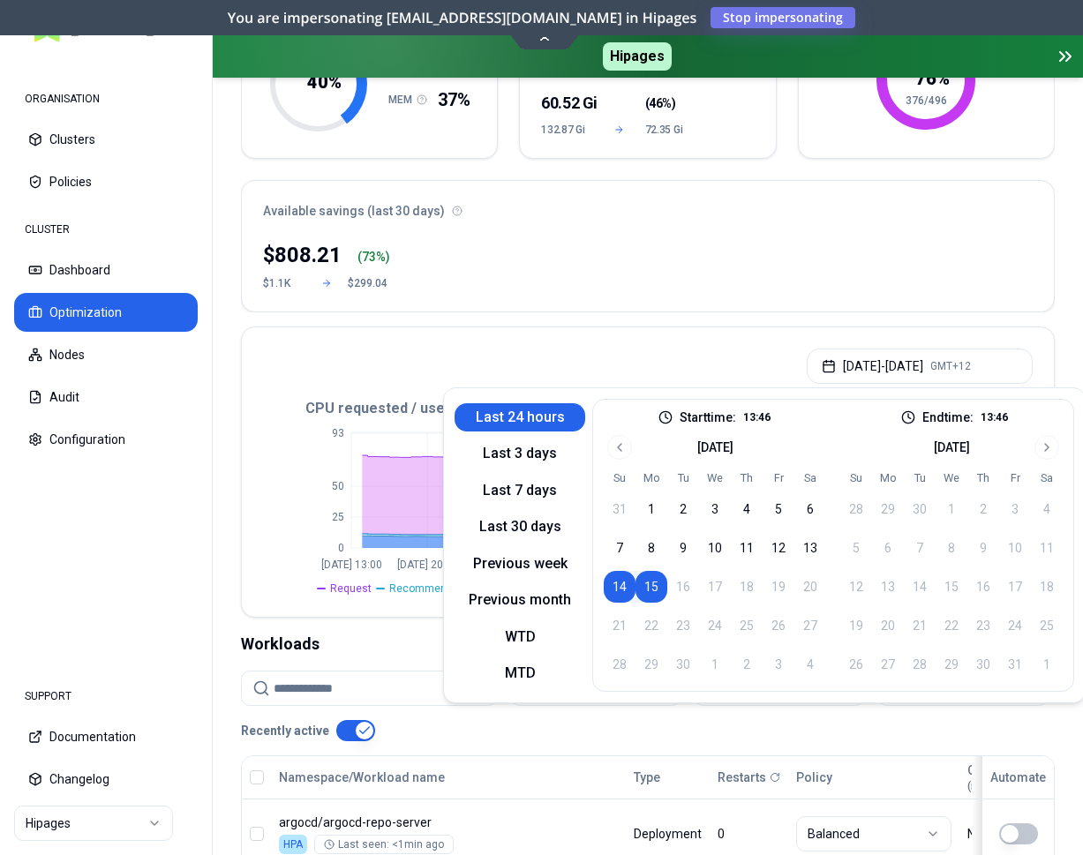
click at [609, 336] on div "[DATE] - [DATE] GMT+12" at bounding box center [648, 360] width 812 height 67
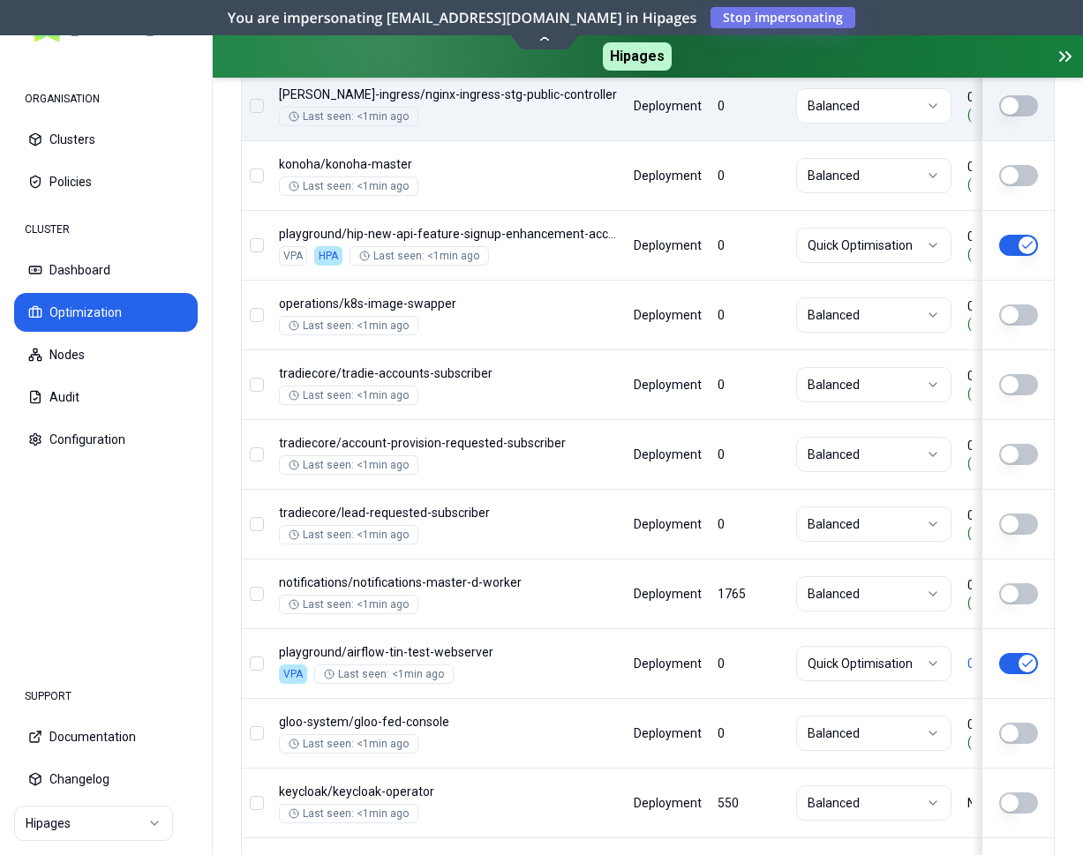
scroll to position [1620, 0]
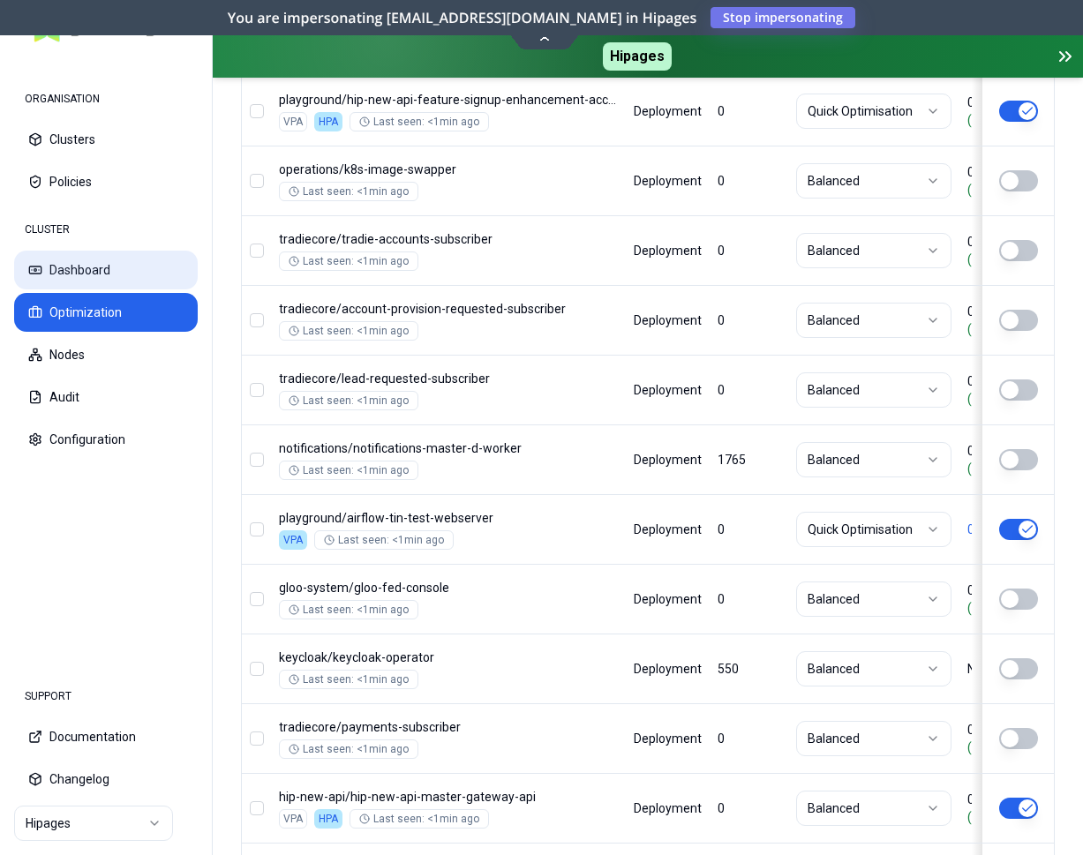
click at [74, 274] on button "Dashboard" at bounding box center [106, 270] width 184 height 39
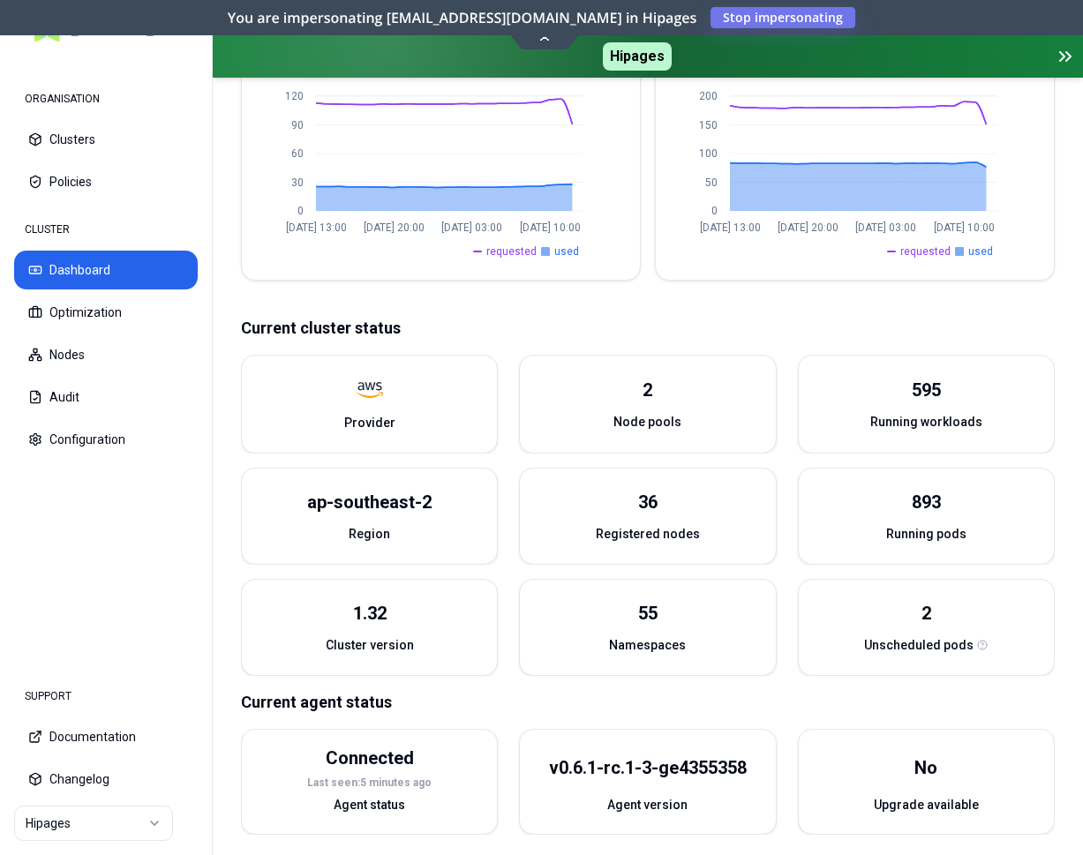
scroll to position [558, 0]
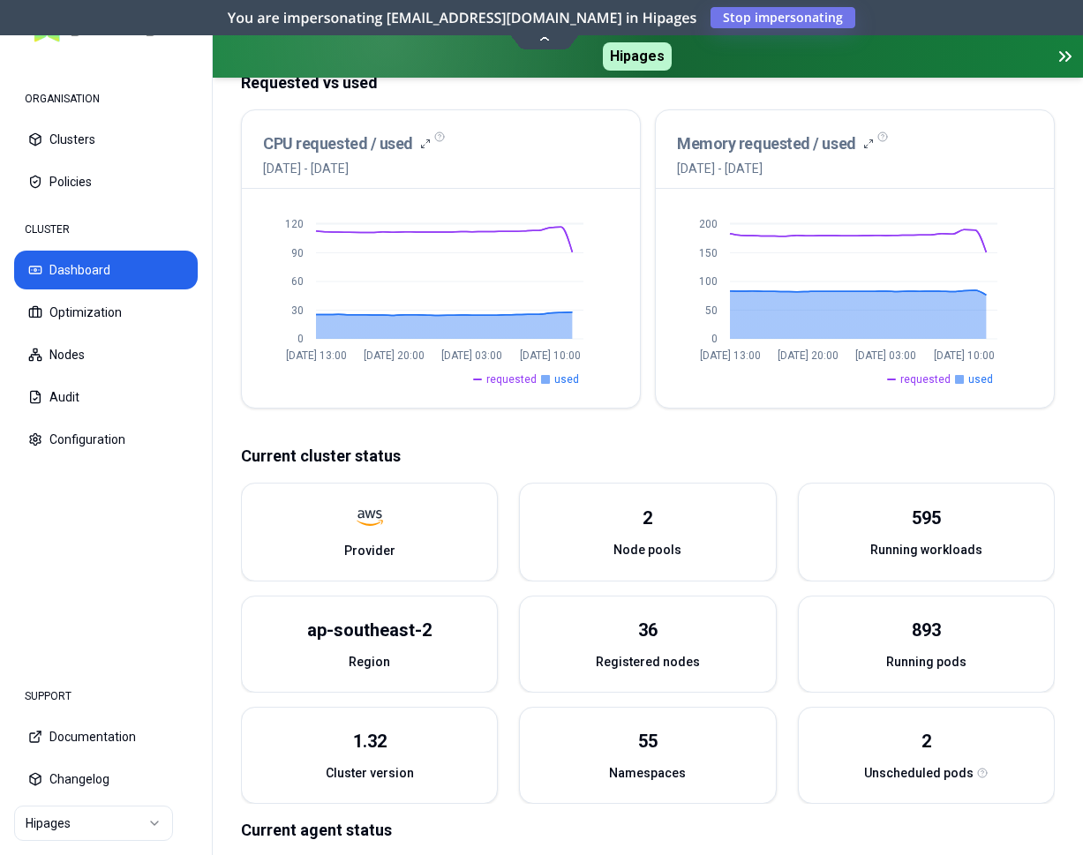
scroll to position [360, 0]
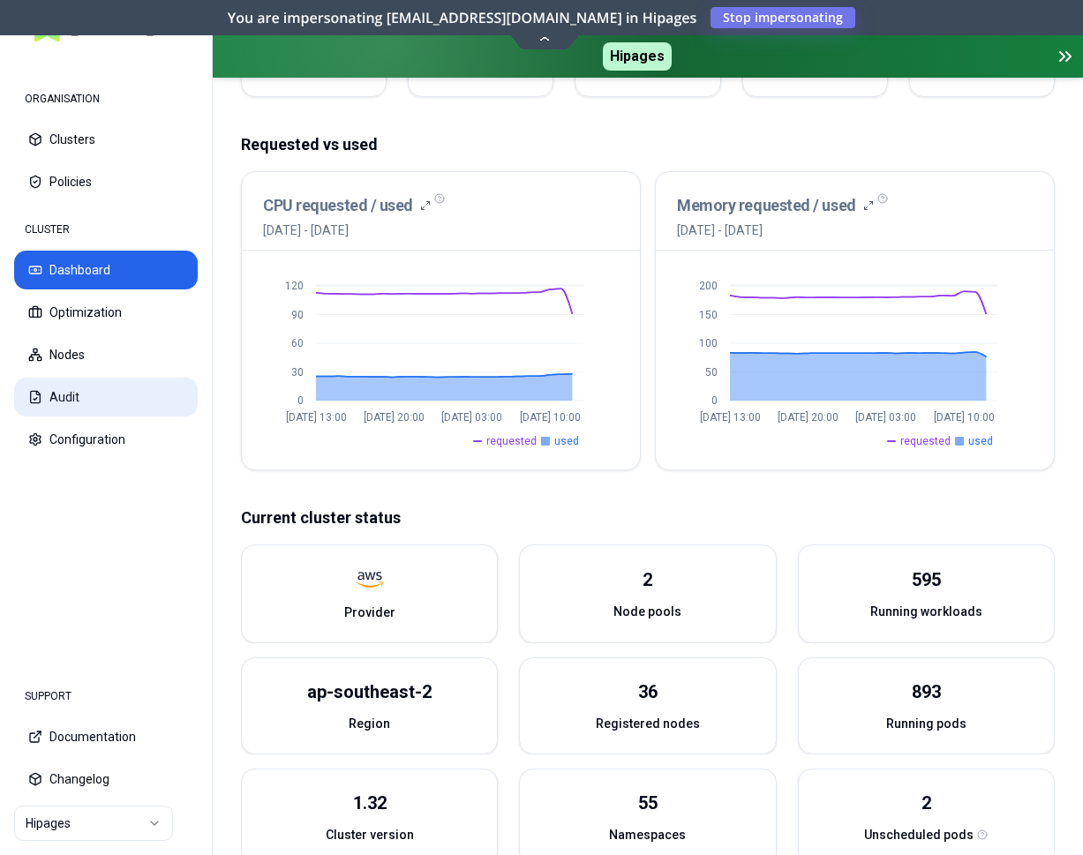
click at [92, 405] on button "Audit" at bounding box center [106, 397] width 184 height 39
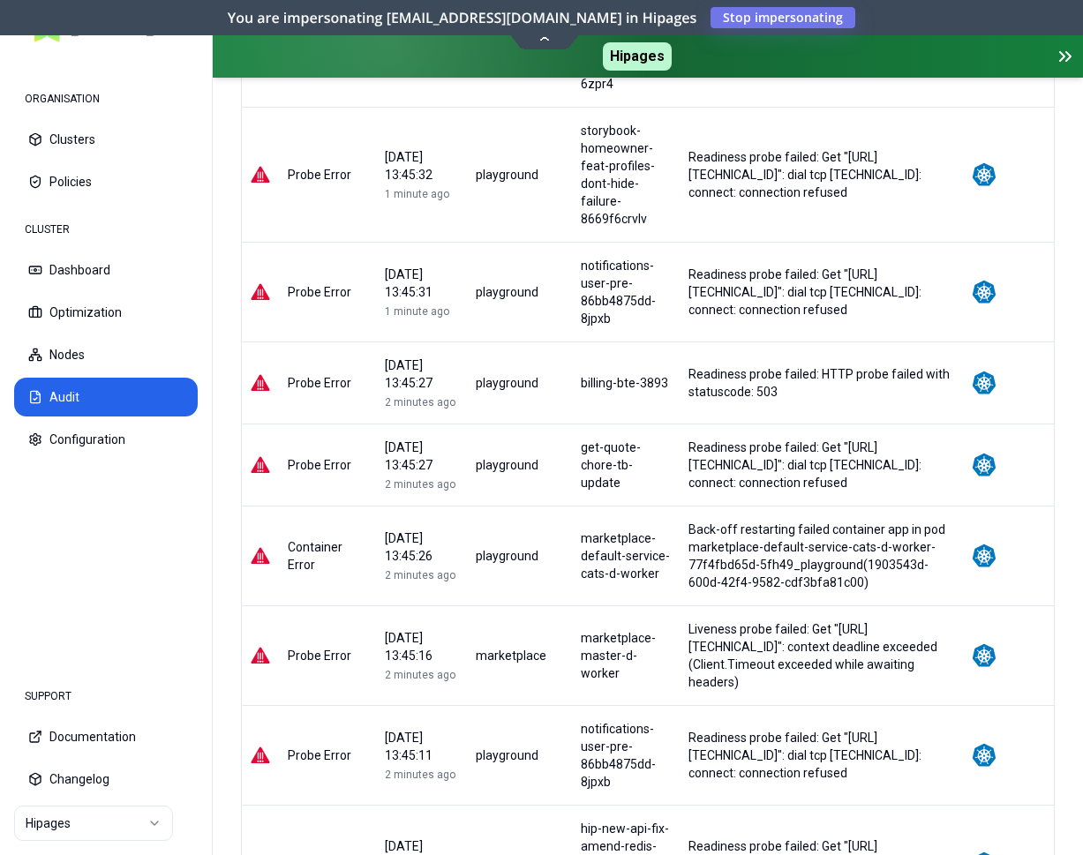
scroll to position [2340, 0]
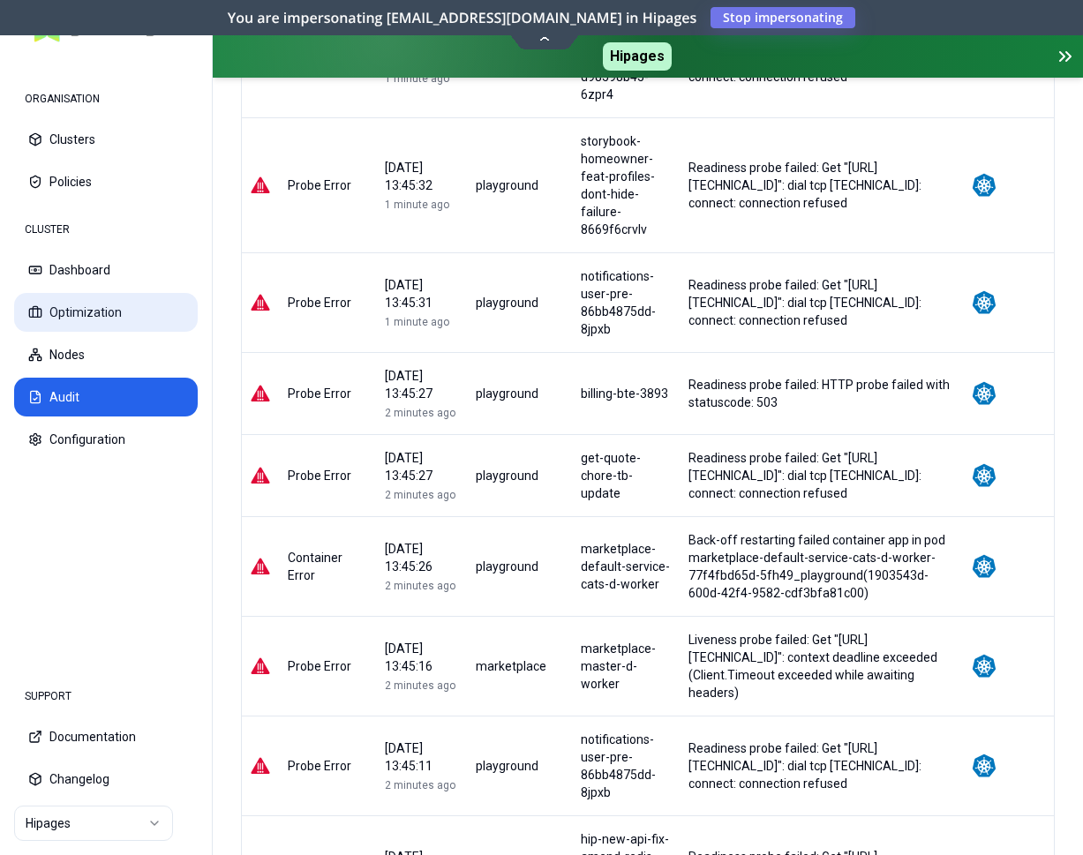
click at [117, 319] on button "Optimization" at bounding box center [106, 312] width 184 height 39
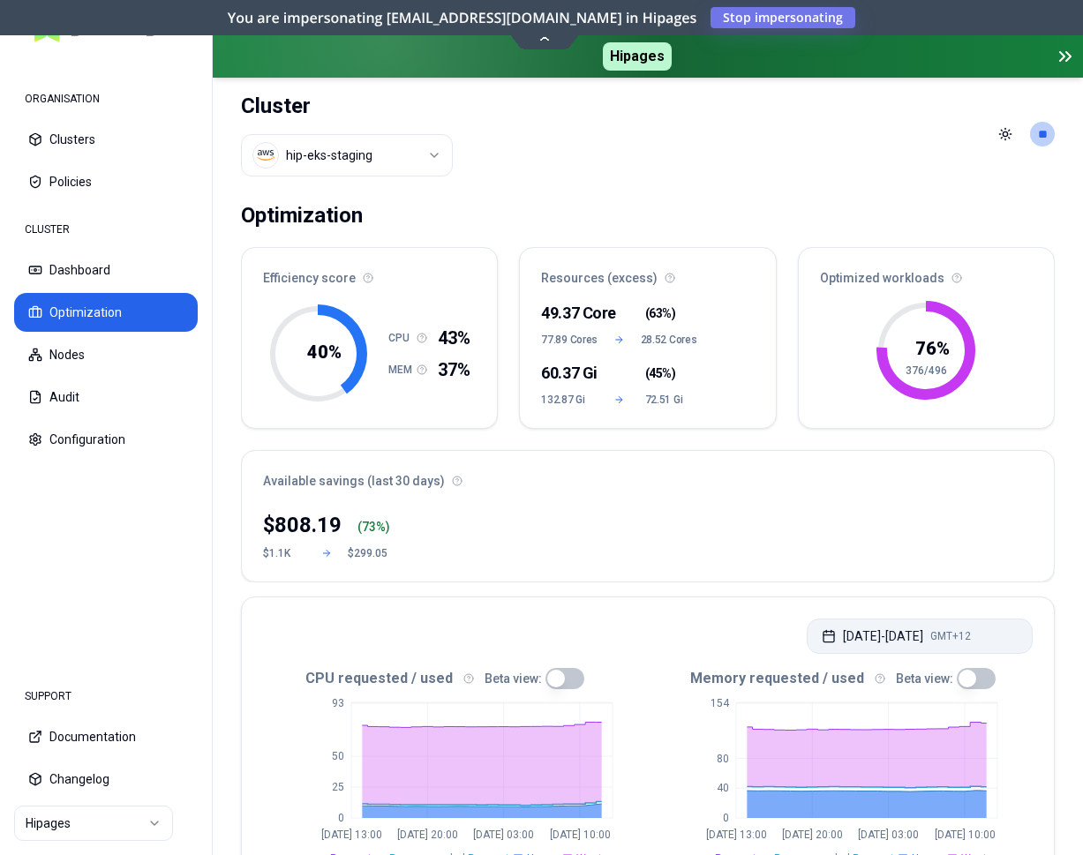
click at [926, 635] on button "[DATE] - [DATE] GMT+12" at bounding box center [920, 636] width 226 height 35
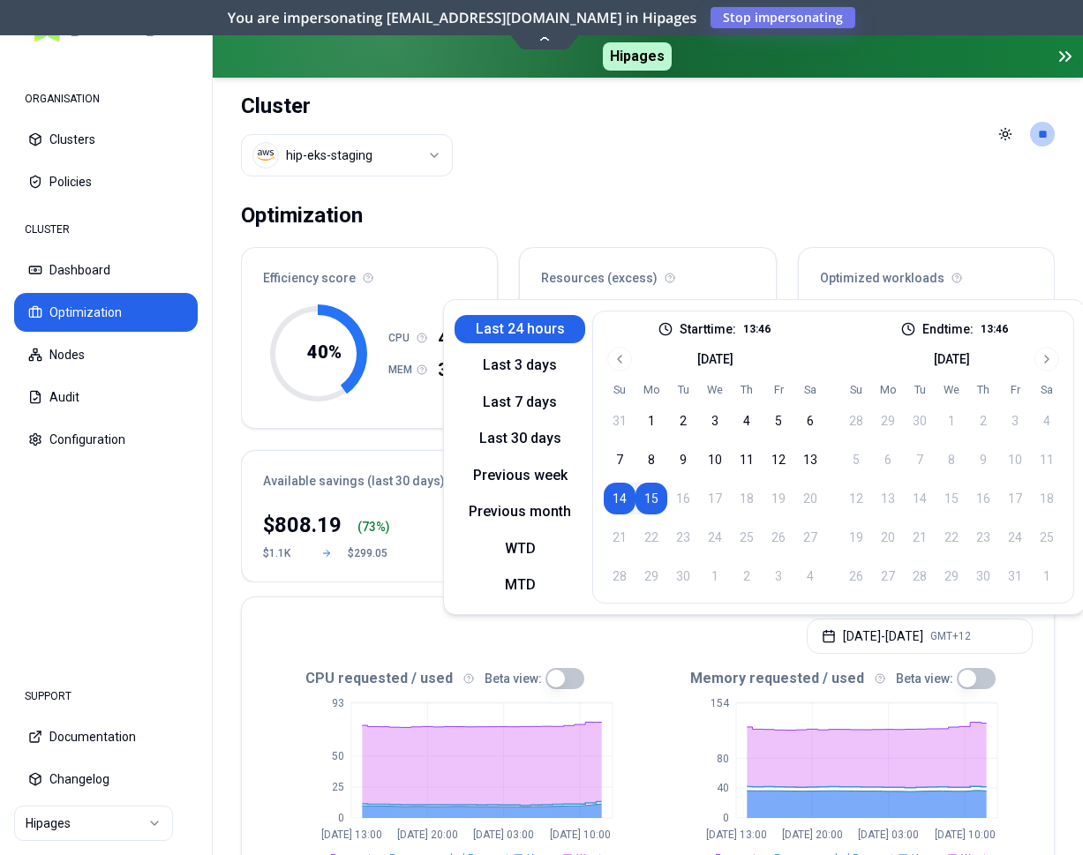
click at [514, 330] on button "Last 24 hours" at bounding box center [519, 329] width 131 height 28
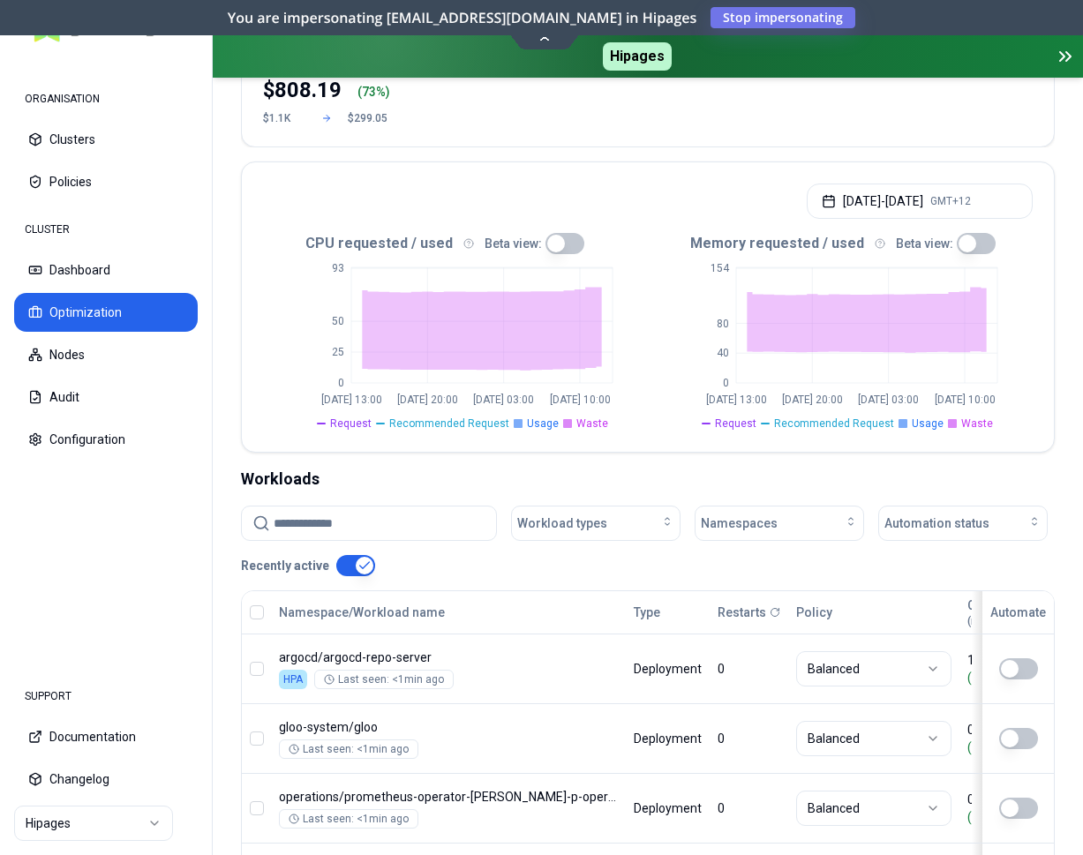
scroll to position [450, 0]
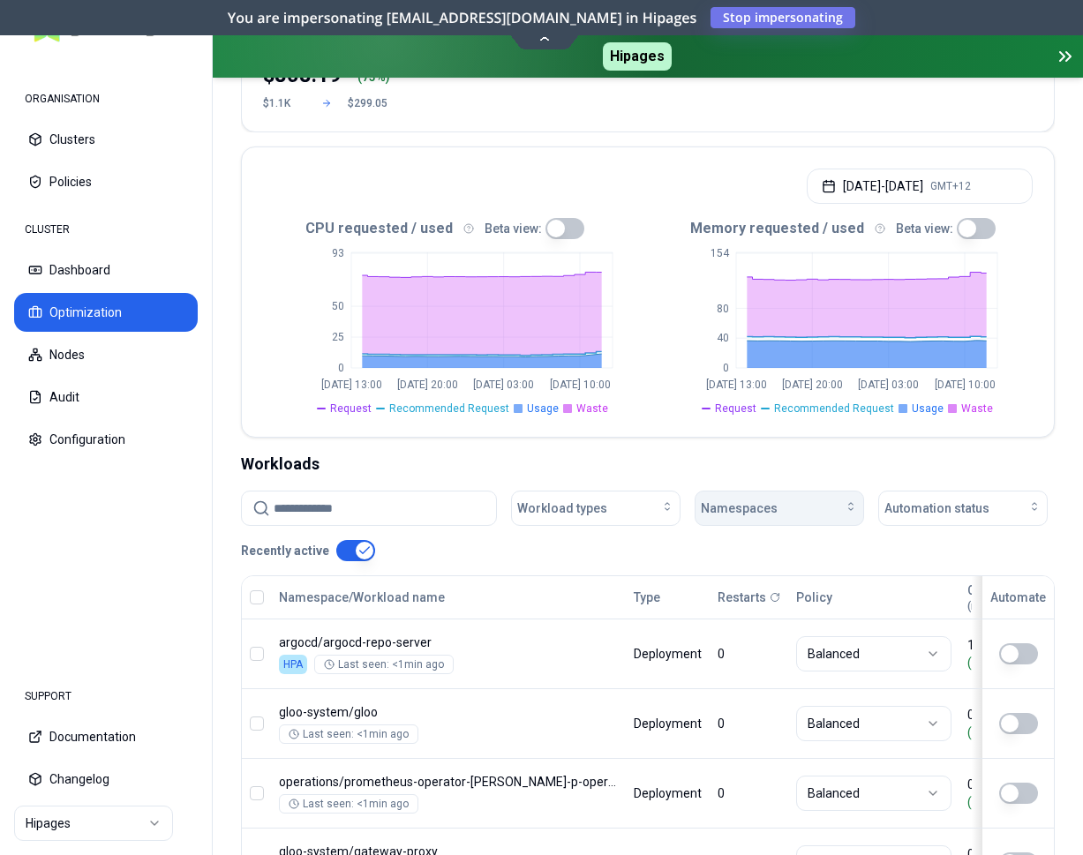
click at [748, 520] on button "Namespaces" at bounding box center [779, 508] width 169 height 35
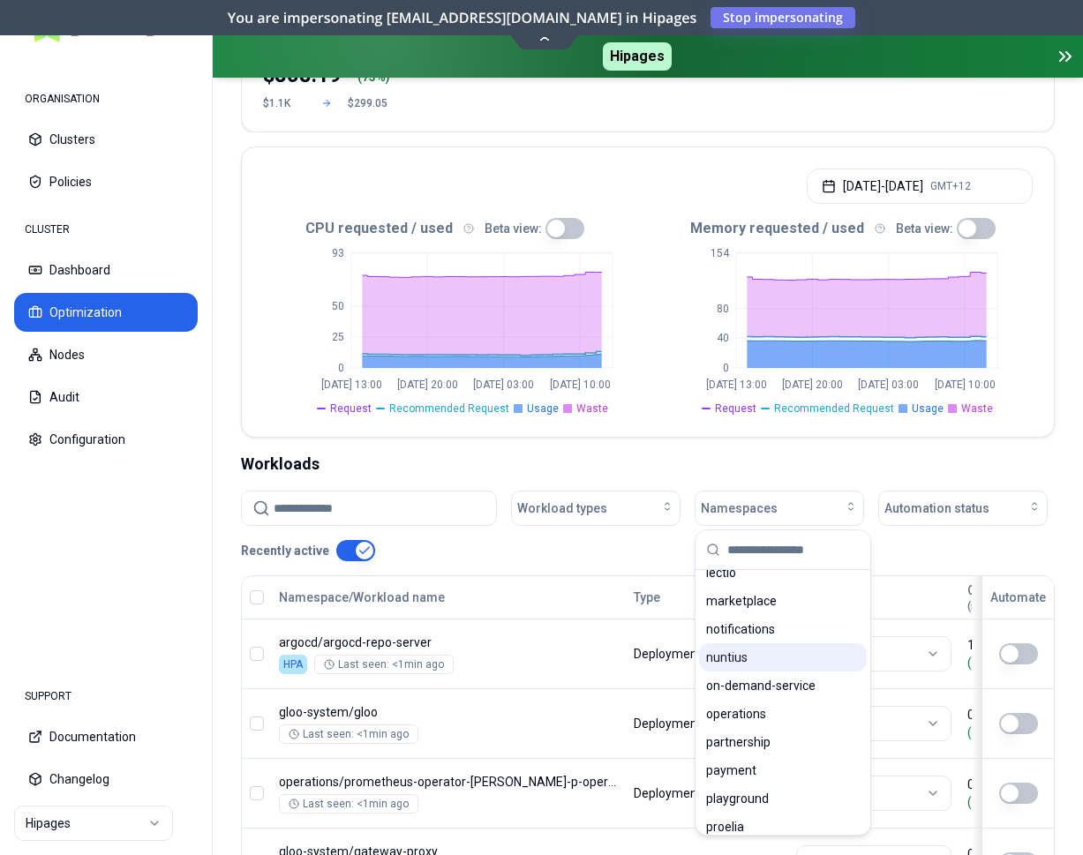
scroll to position [810, 0]
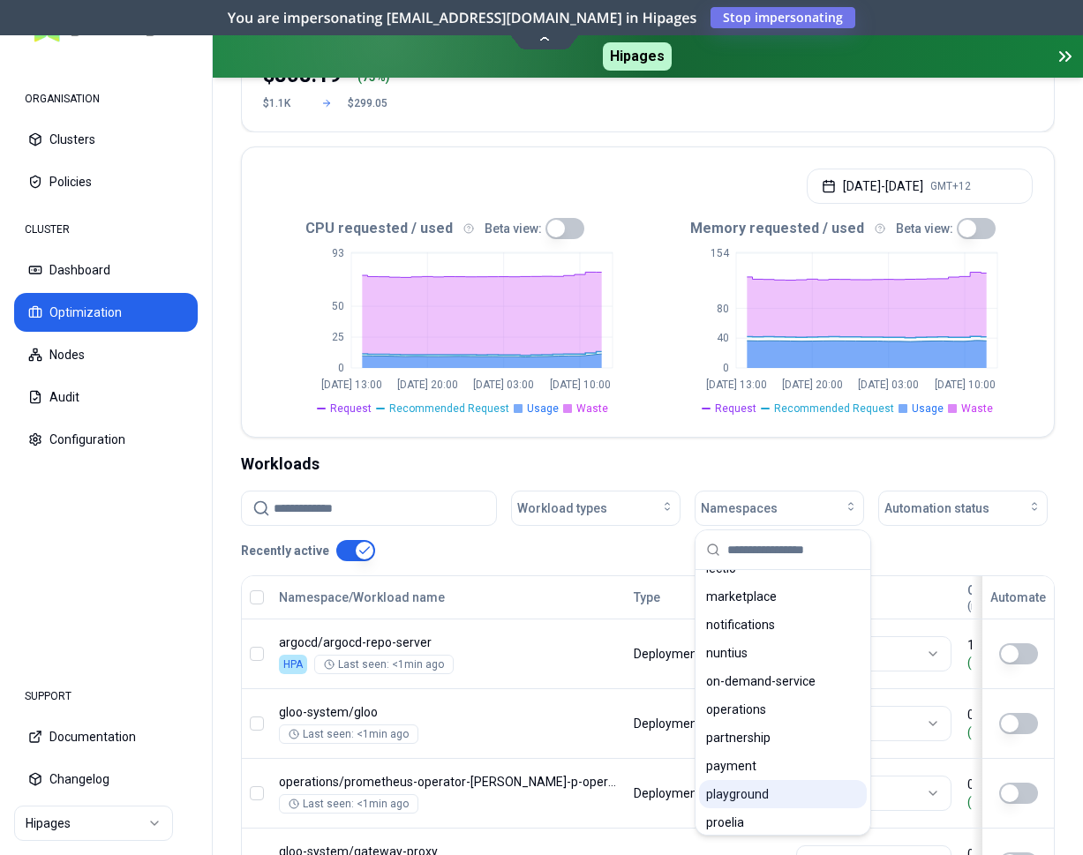
click at [740, 792] on span "playground" at bounding box center [737, 794] width 63 height 18
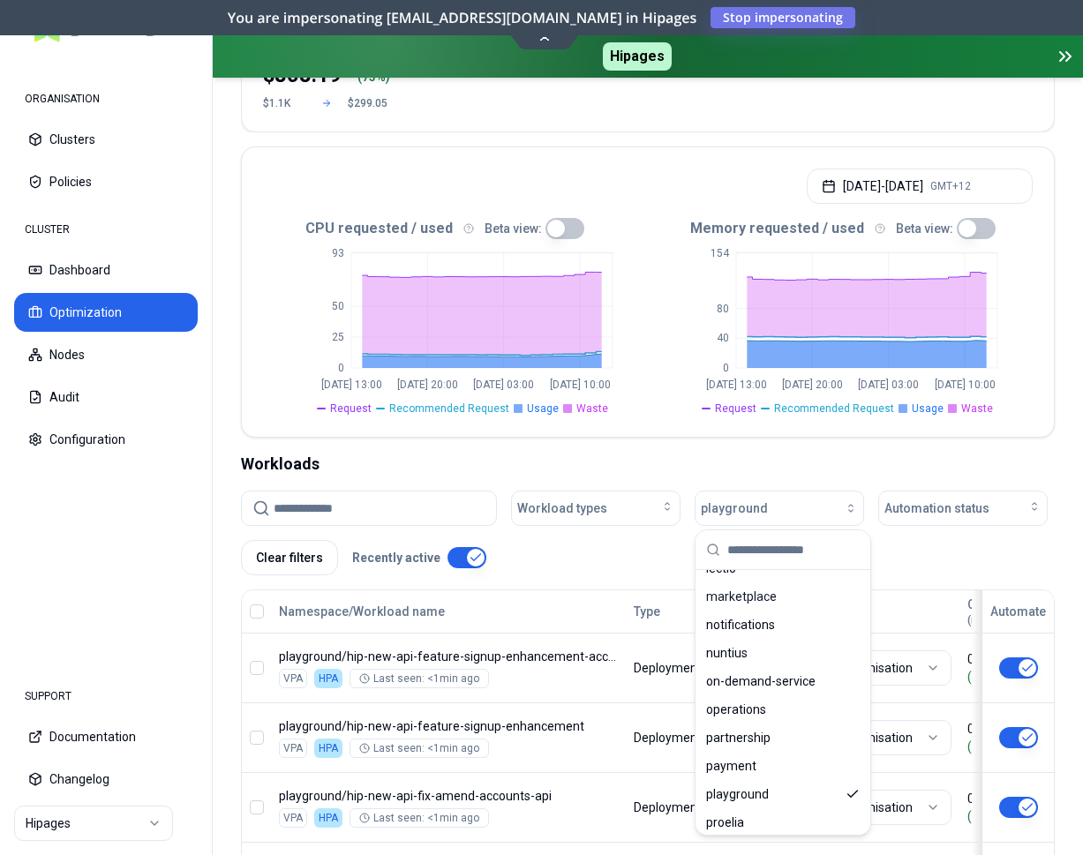
click at [764, 459] on div "Workloads" at bounding box center [648, 464] width 814 height 25
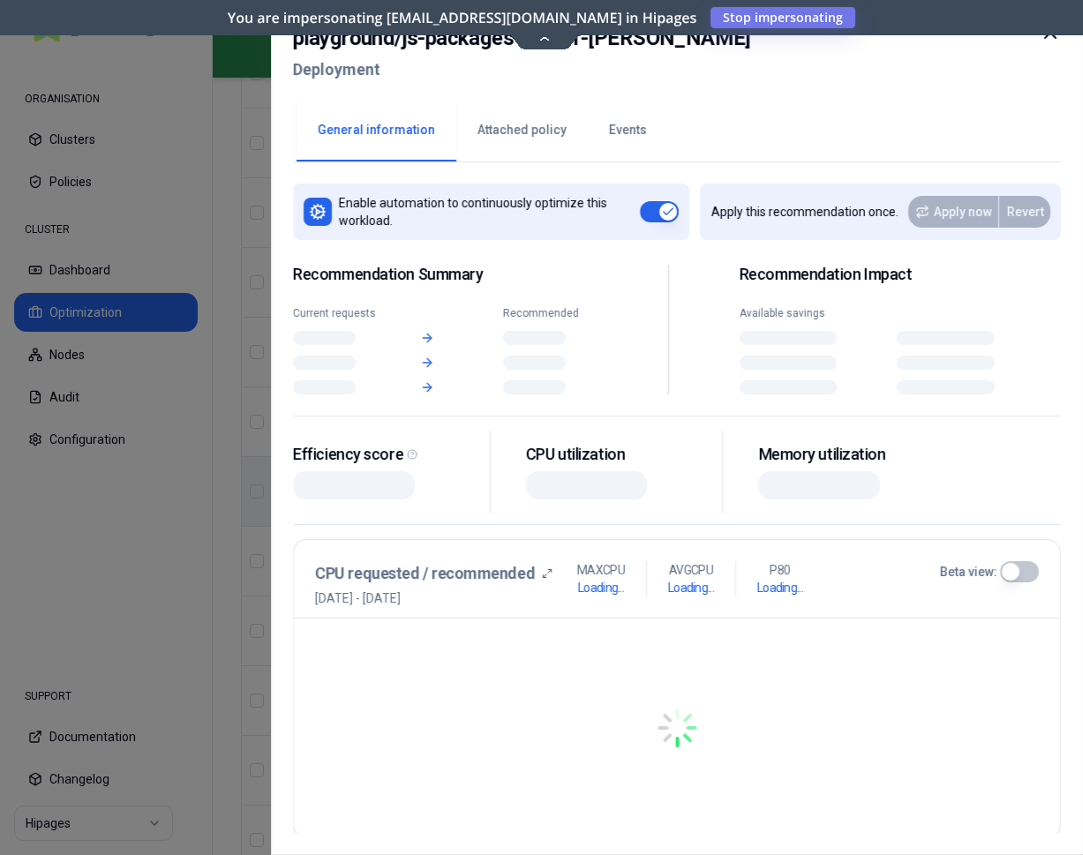
scroll to position [2160, 0]
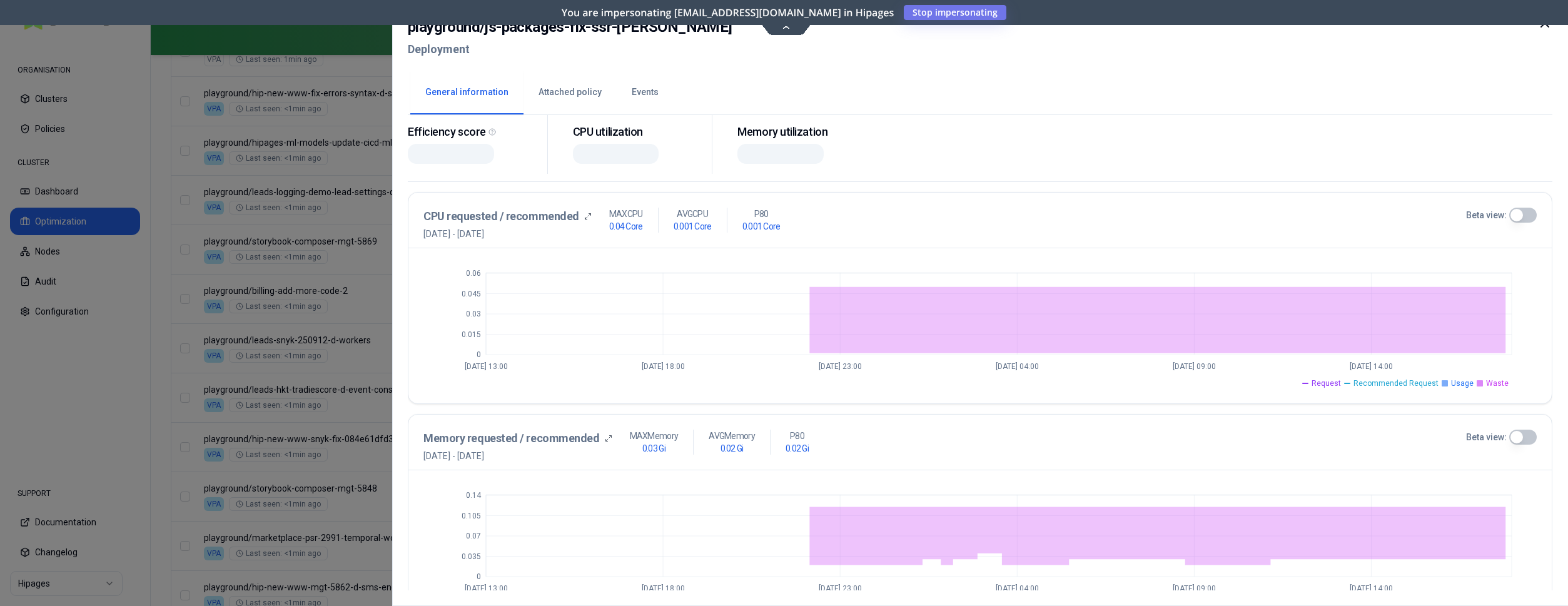
scroll to position [320, 0]
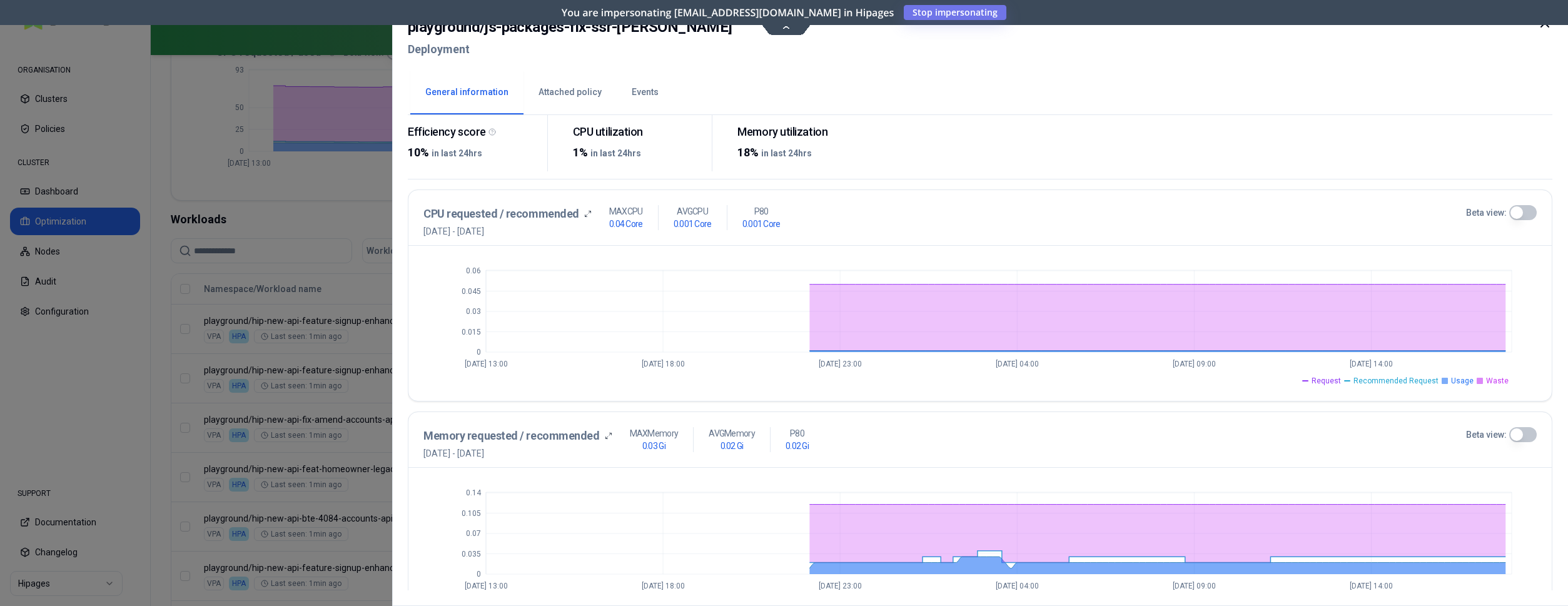
click at [42, 203] on div at bounding box center [784, 303] width 1568 height 606
click at [61, 192] on div at bounding box center [784, 303] width 1568 height 606
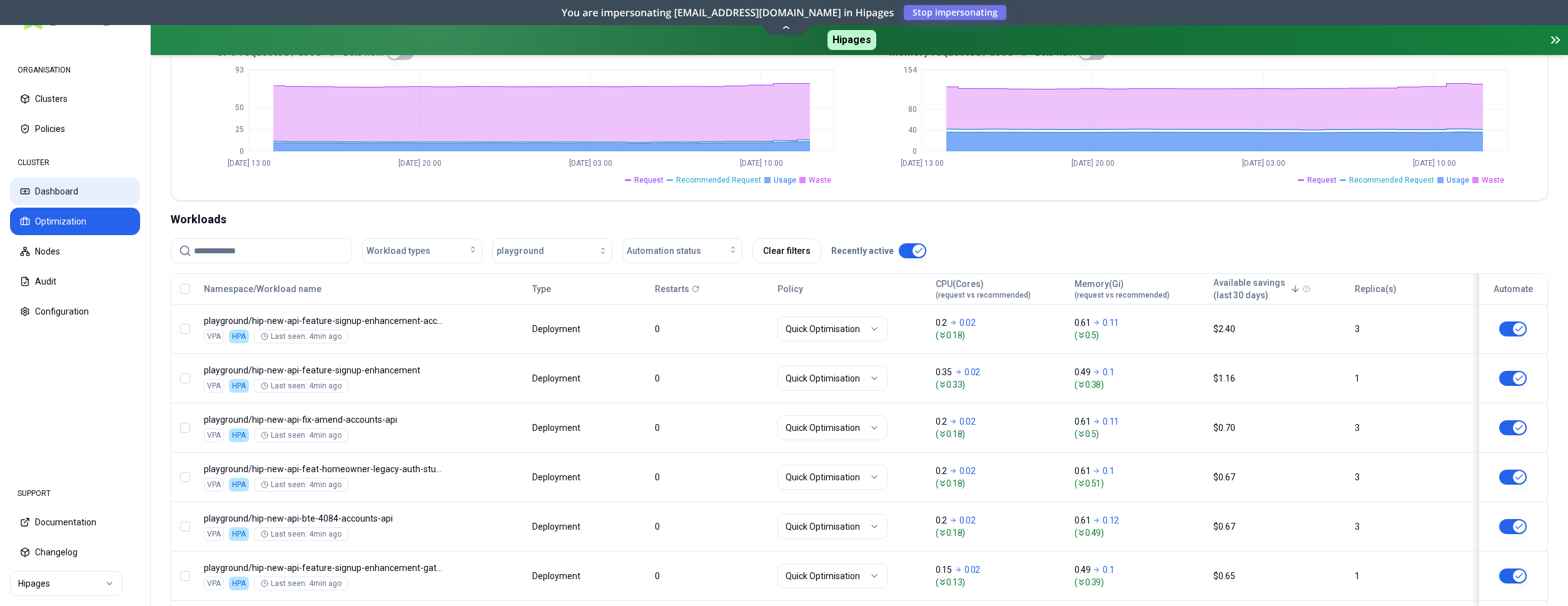
click at [67, 196] on button "Dashboard" at bounding box center [75, 191] width 130 height 28
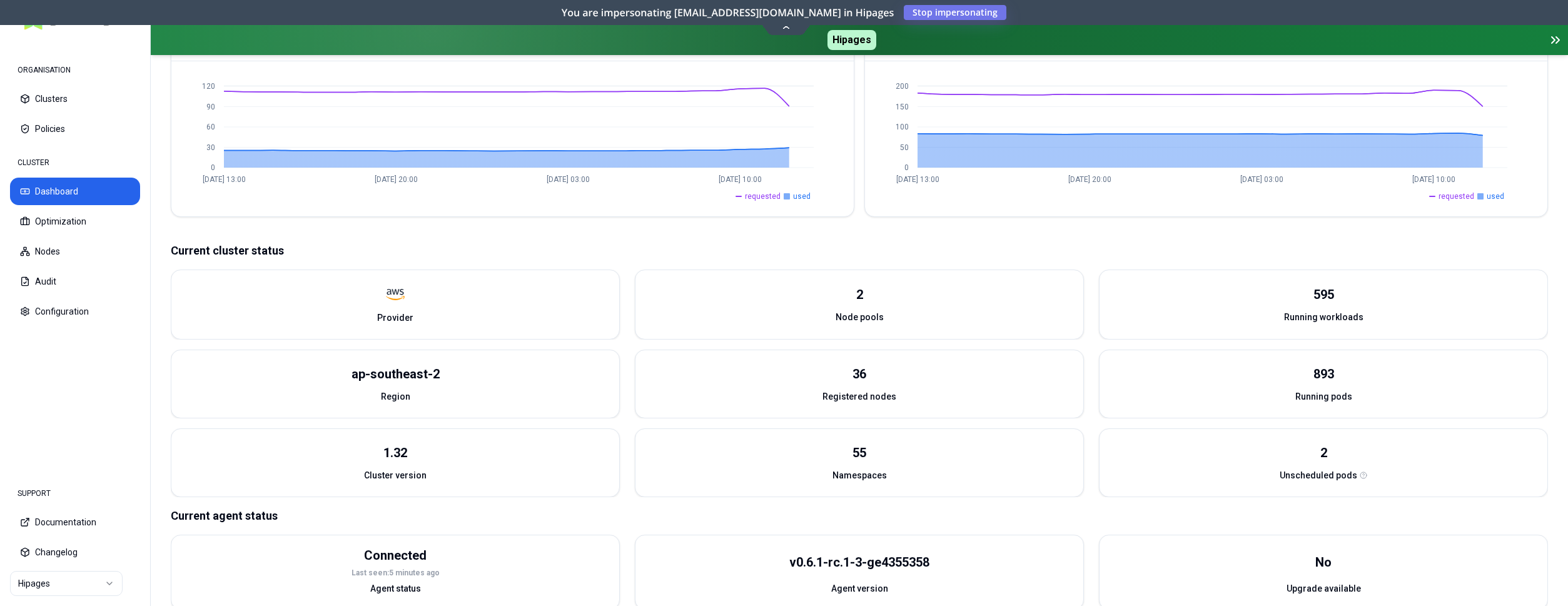
scroll to position [404, 0]
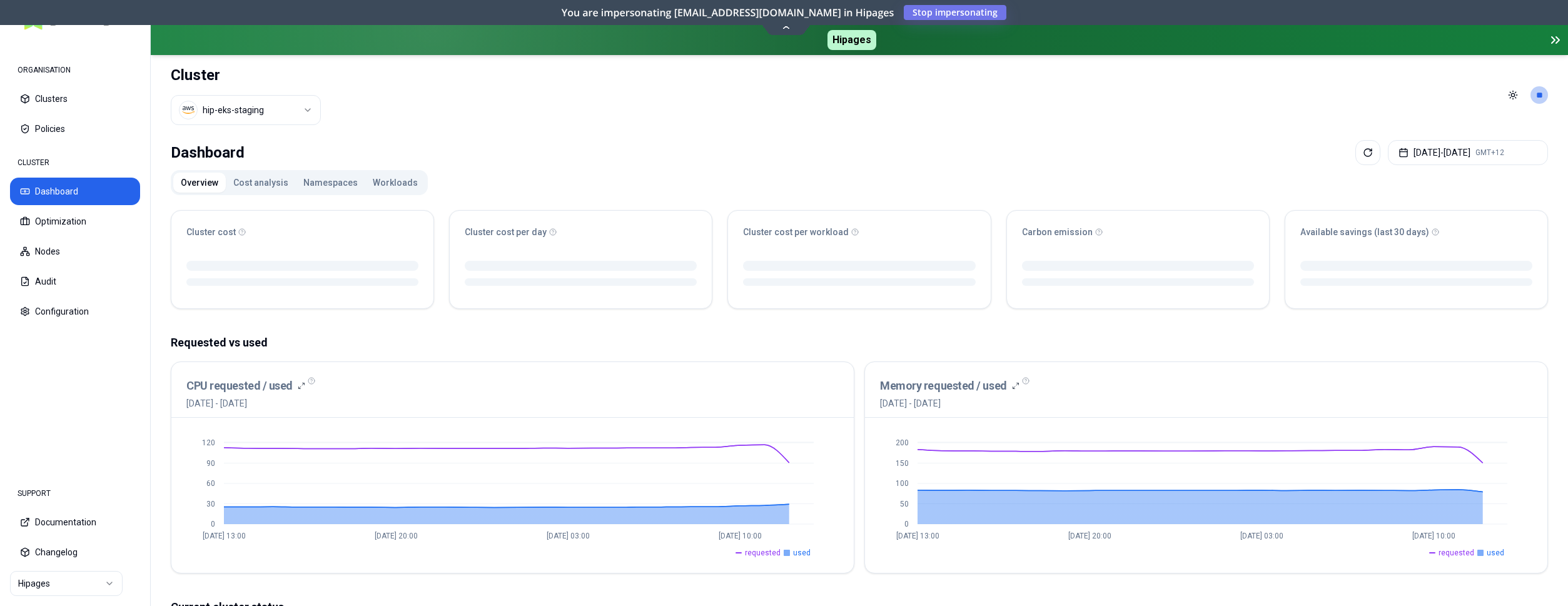
scroll to position [381, 0]
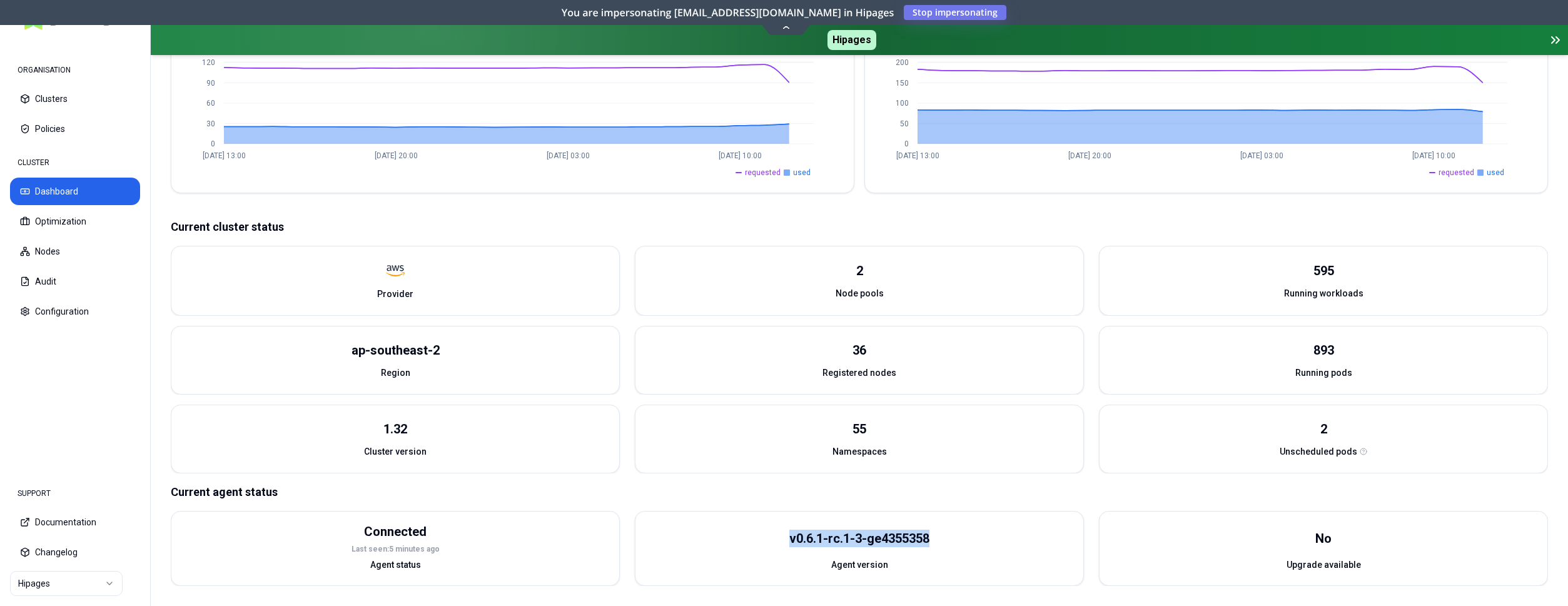
drag, startPoint x: 950, startPoint y: 536, endPoint x: 788, endPoint y: 537, distance: 162.0
click at [788, 537] on div "v0.6.1-rc.1-3-ge4355358" at bounding box center [860, 539] width 448 height 40
copy div "v0.6.1-rc.1-3-ge4355358"
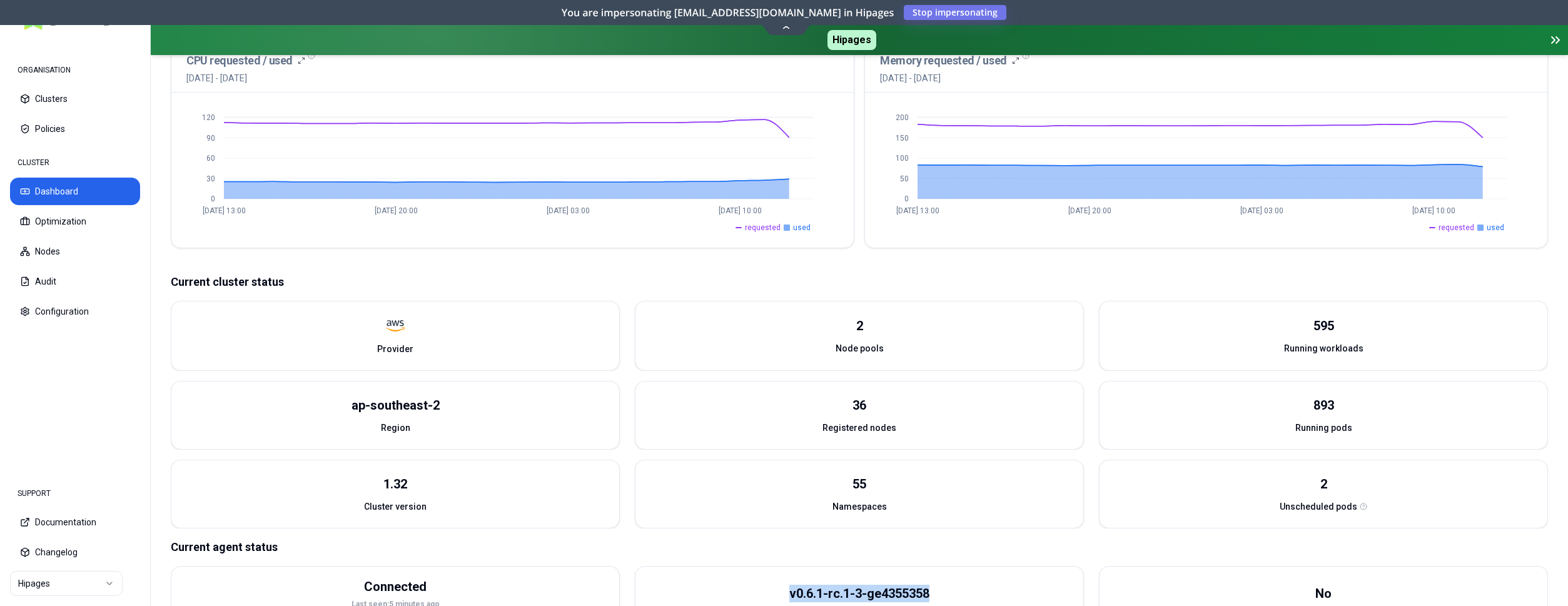
scroll to position [370, 0]
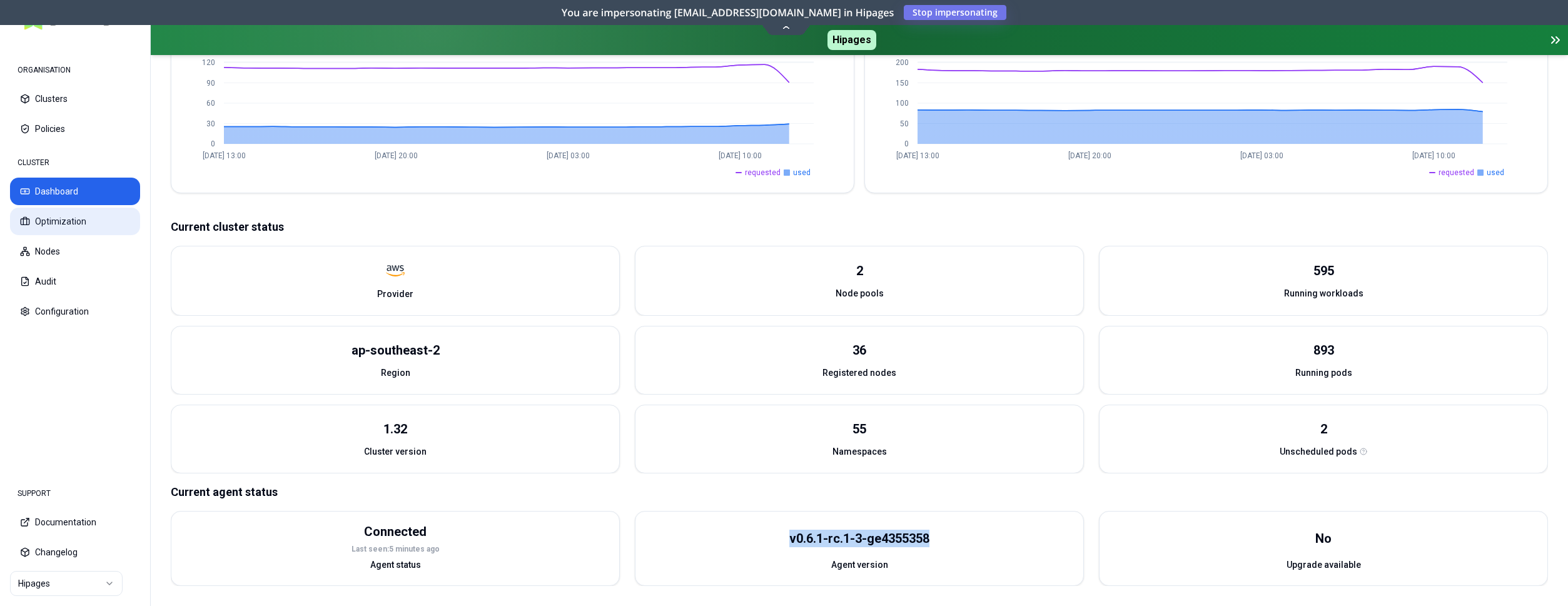
click at [63, 223] on button "Optimization" at bounding box center [75, 221] width 130 height 28
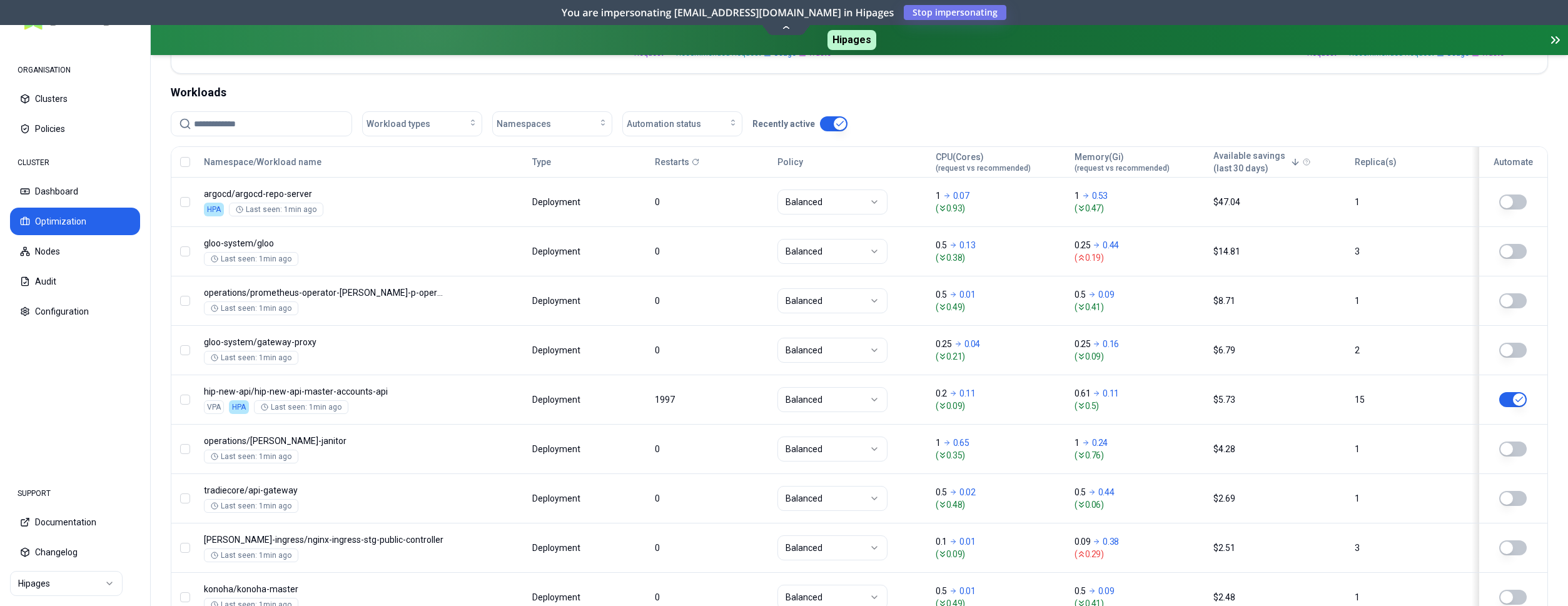
scroll to position [64, 0]
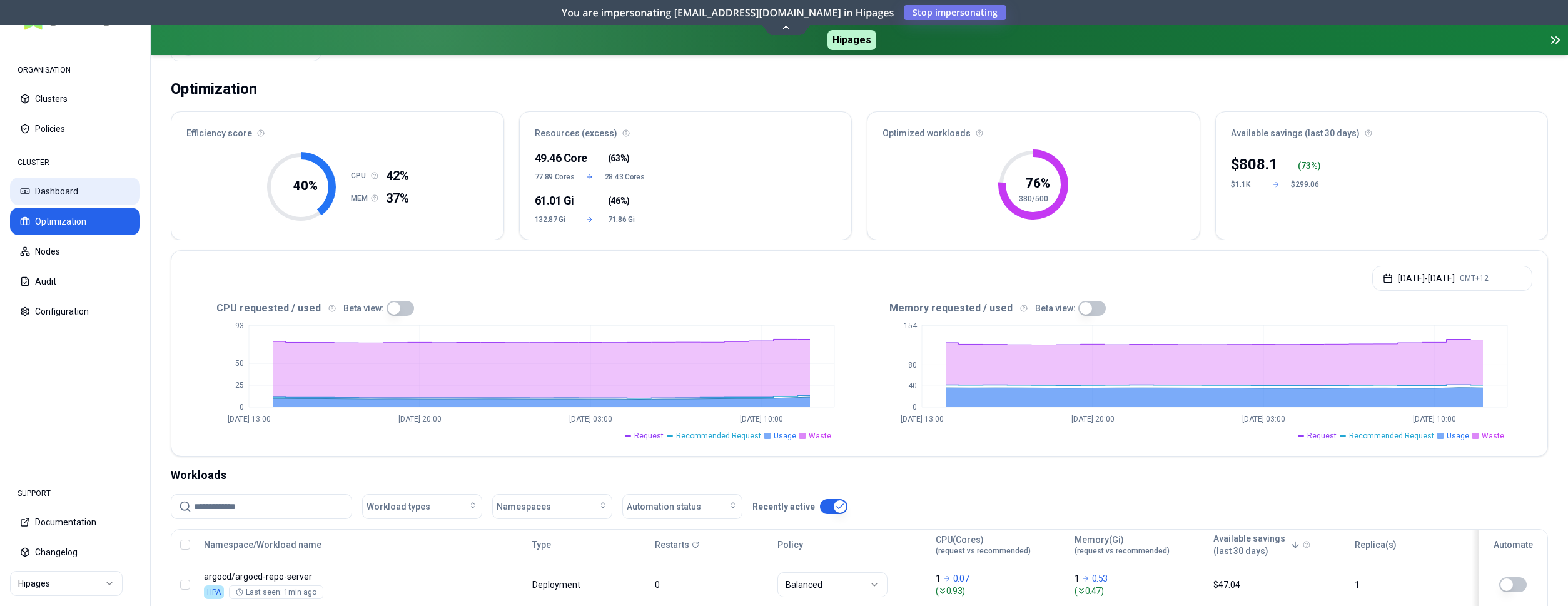
click at [116, 193] on button "Dashboard" at bounding box center [75, 191] width 130 height 28
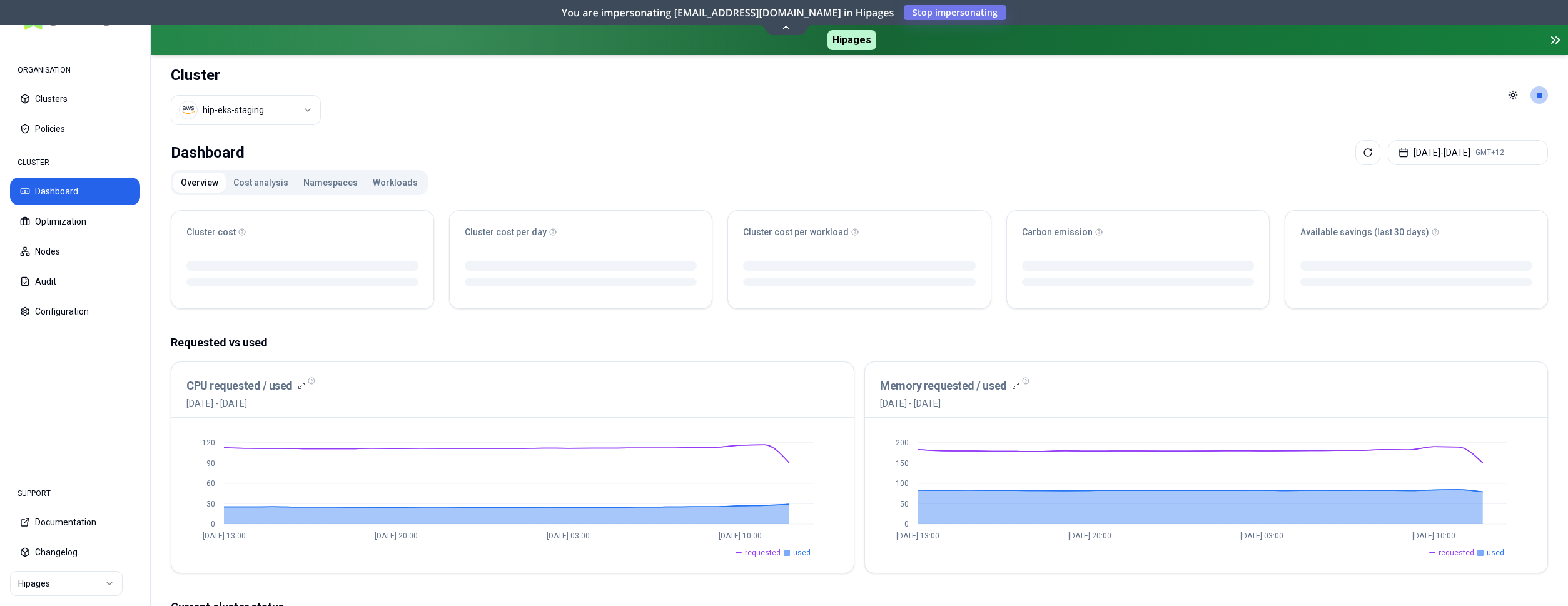
click at [93, 224] on button "Optimization" at bounding box center [75, 221] width 130 height 28
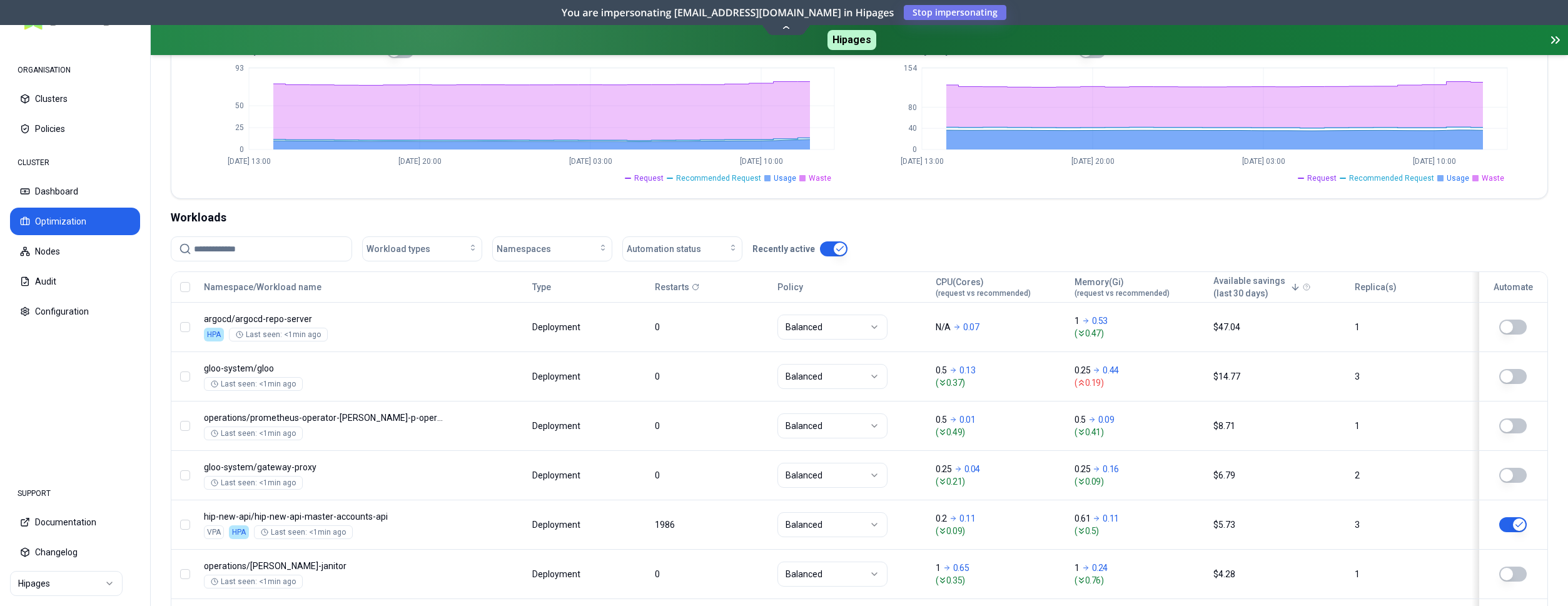
scroll to position [383, 0]
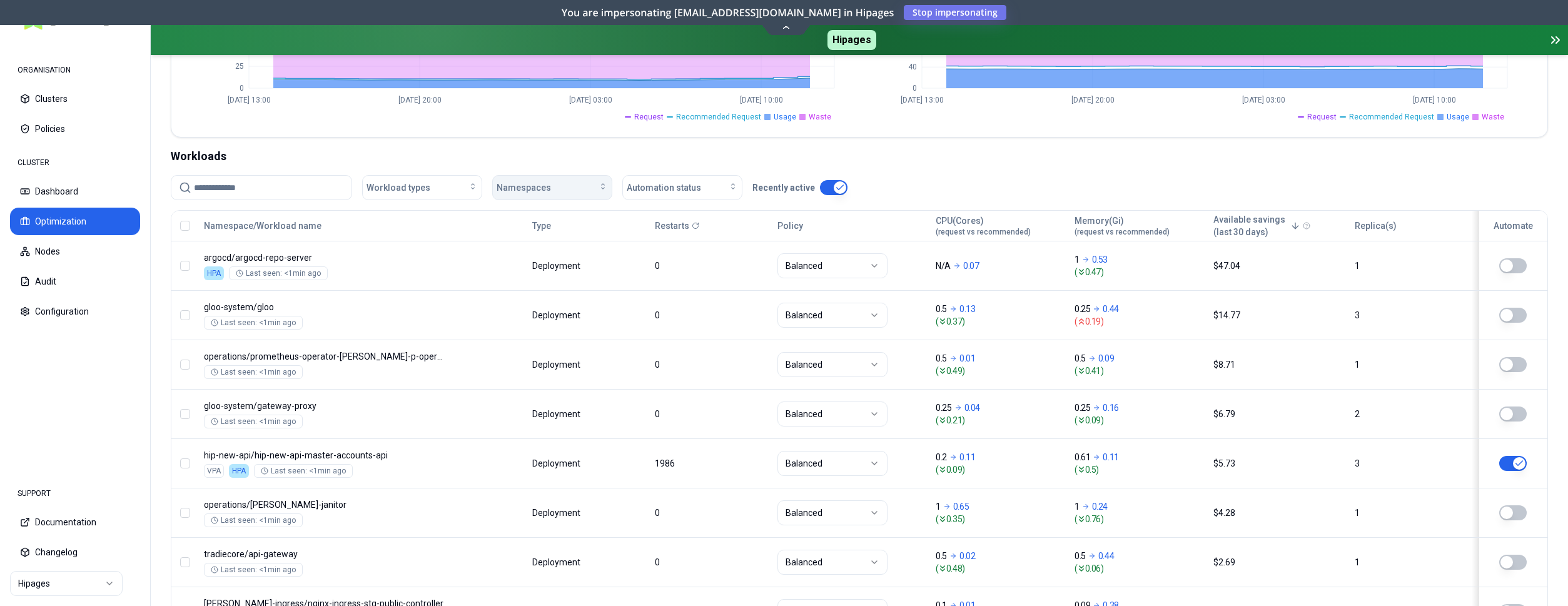
click at [586, 188] on div "Namespaces" at bounding box center [552, 188] width 111 height 13
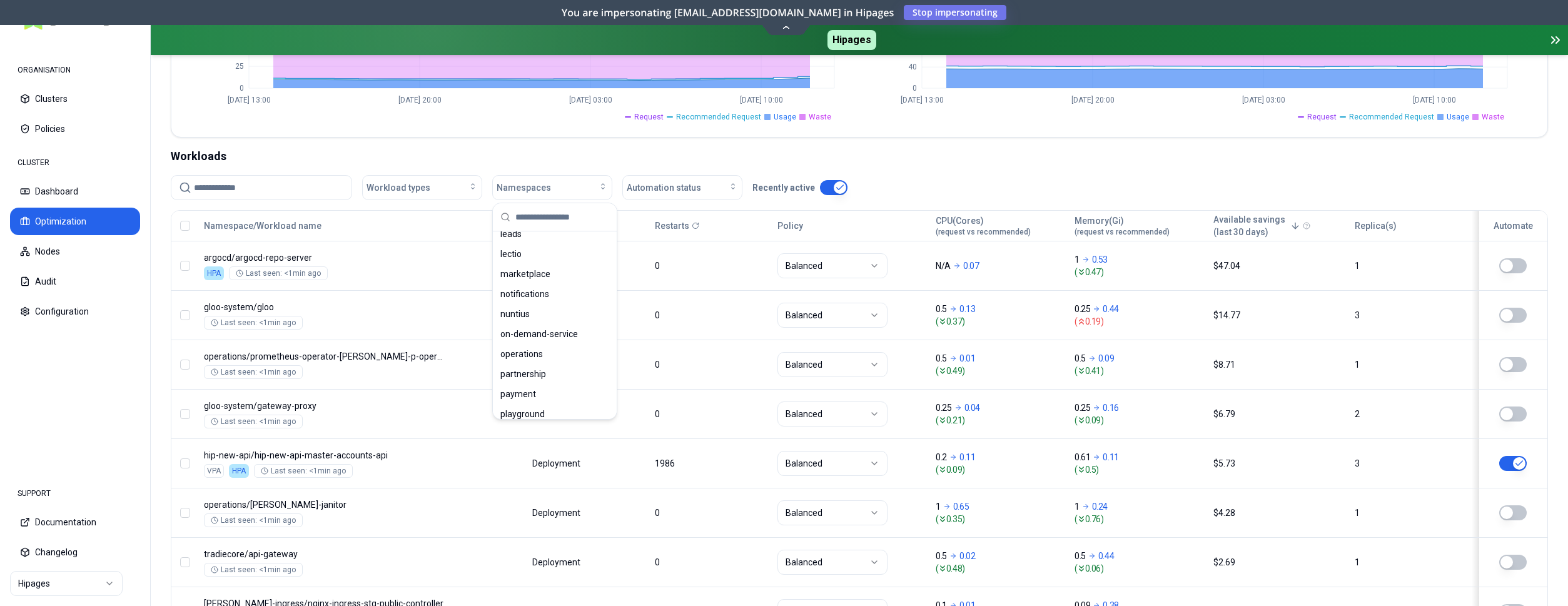
scroll to position [574, 0]
click at [542, 383] on div "playground" at bounding box center [555, 391] width 119 height 20
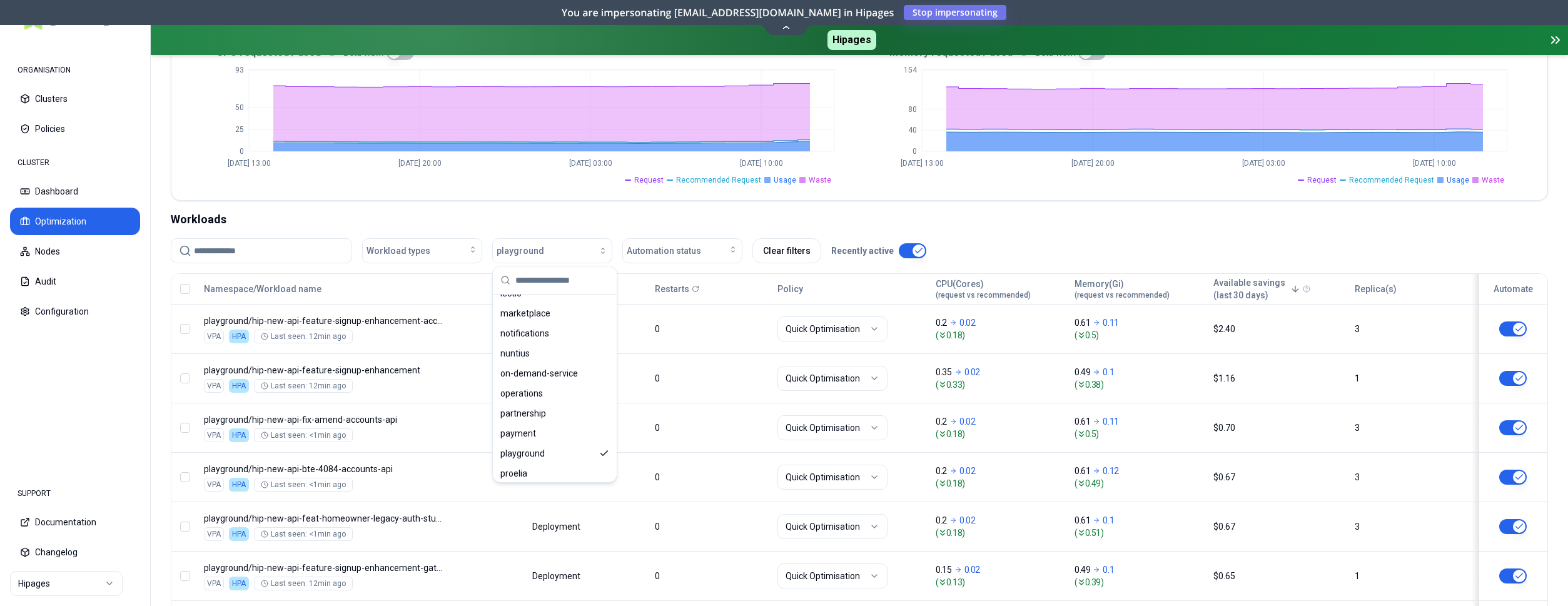
click at [633, 226] on div "Workloads" at bounding box center [859, 219] width 1377 height 18
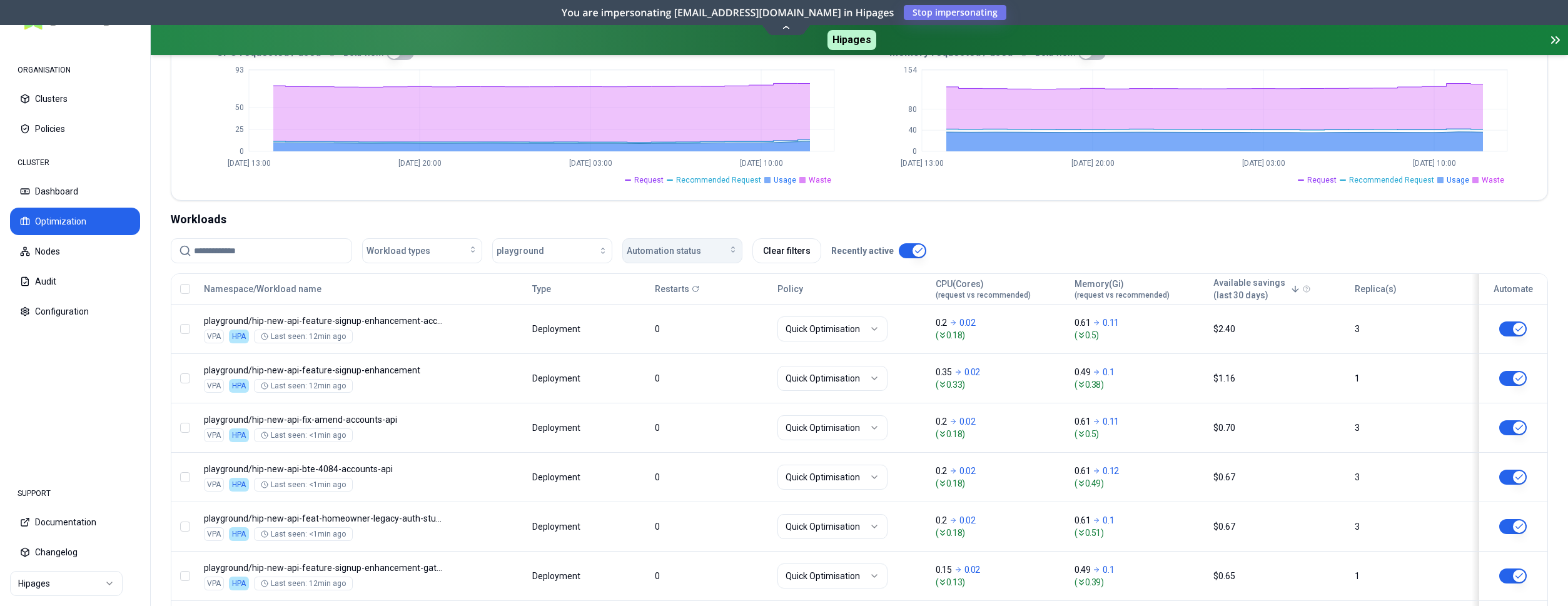
click at [678, 249] on span "Automation status" at bounding box center [663, 251] width 74 height 13
click at [677, 281] on div "on" at bounding box center [685, 279] width 119 height 20
click at [1036, 264] on div "Workload types playground on Clear filters Recently active" at bounding box center [859, 255] width 1377 height 35
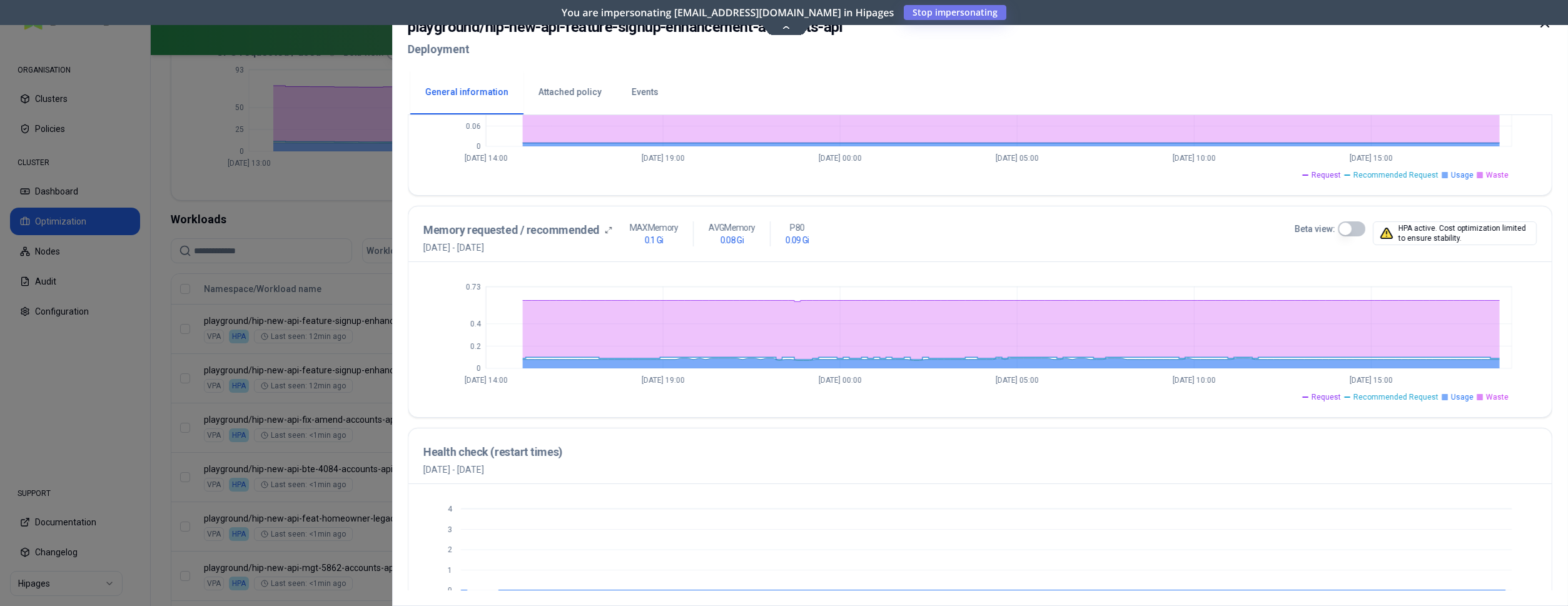
scroll to position [198, 0]
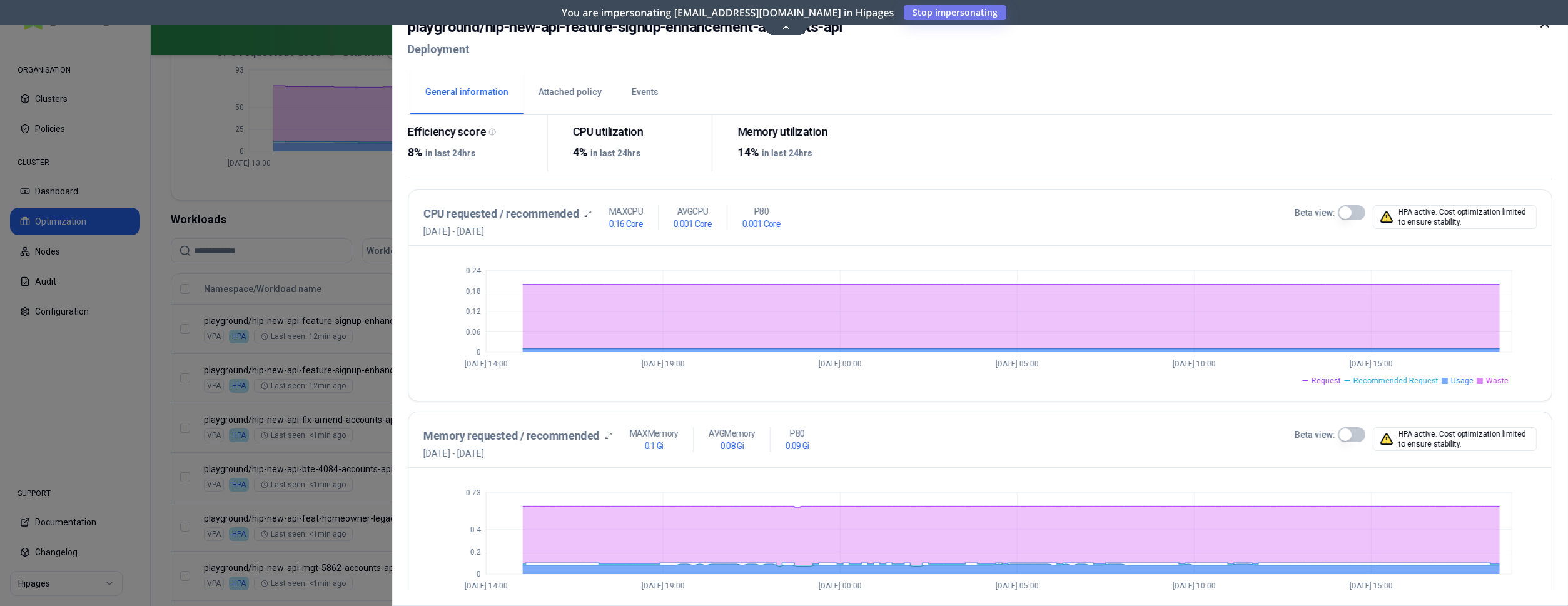
click at [1540, 29] on icon at bounding box center [1545, 23] width 15 height 15
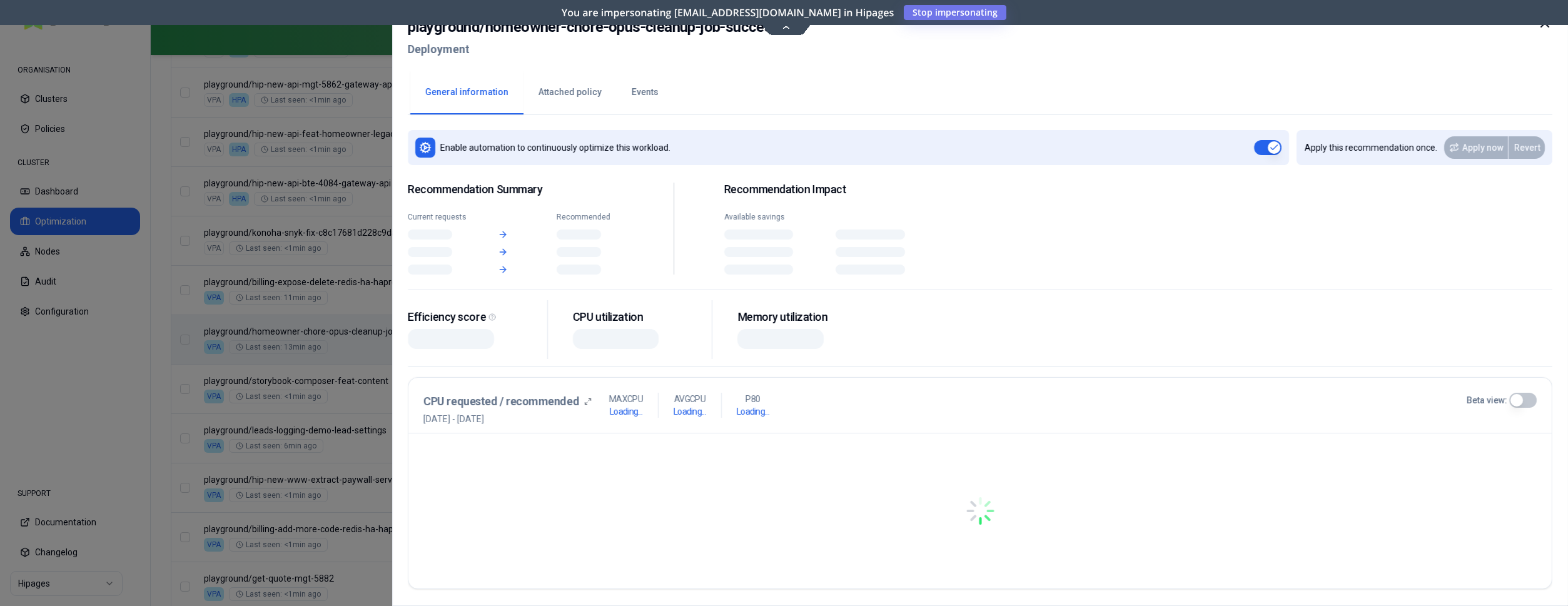
scroll to position [1149, 0]
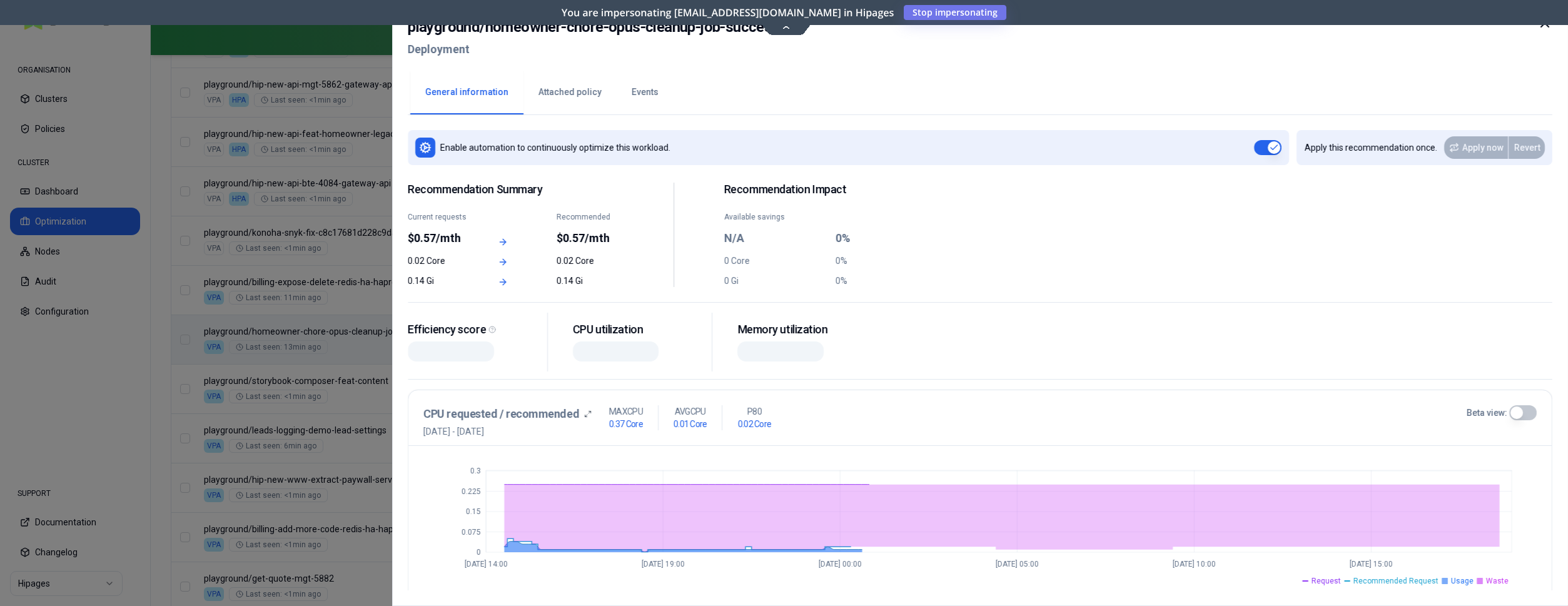
click at [380, 335] on div at bounding box center [784, 303] width 1568 height 606
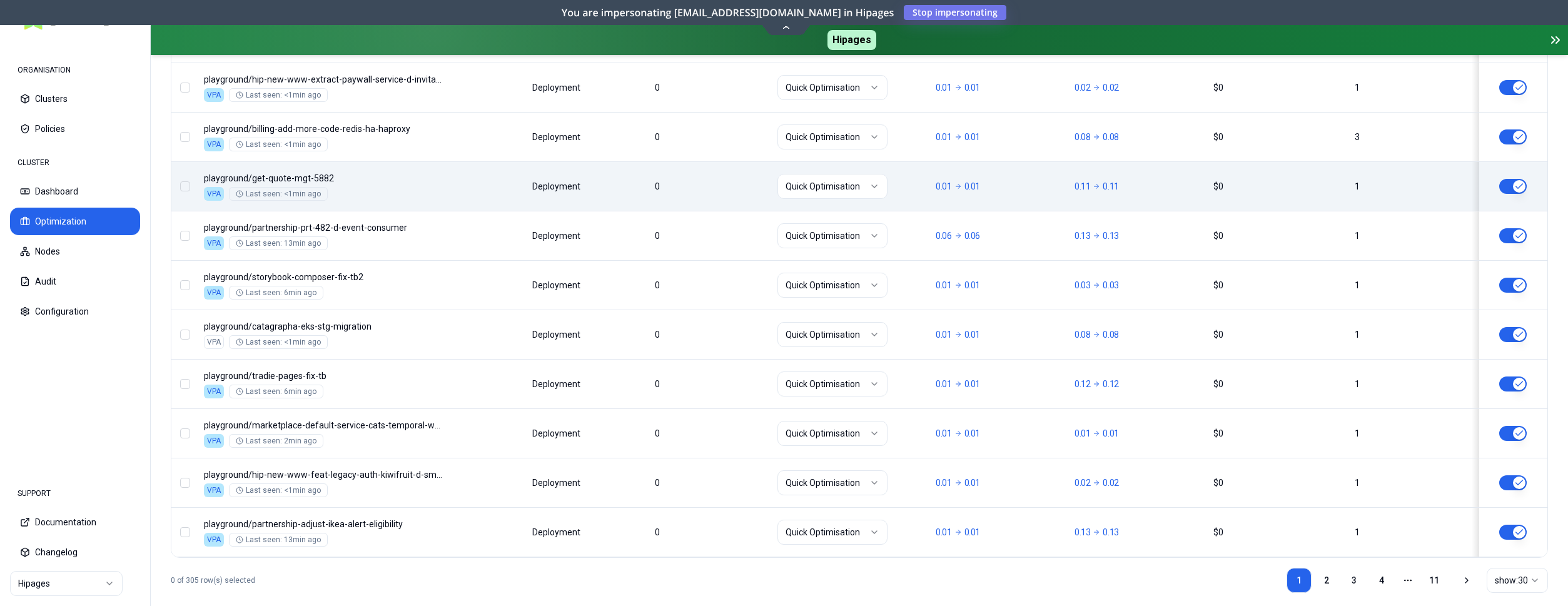
scroll to position [1566, 0]
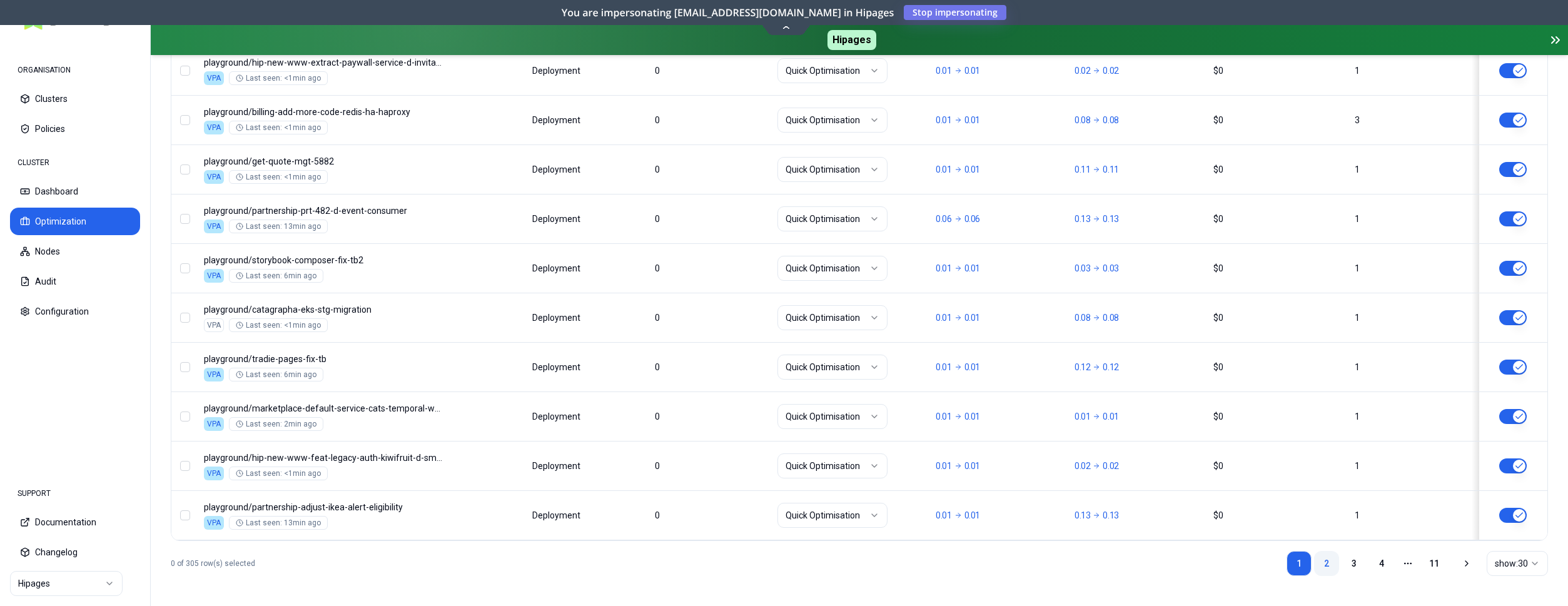
click at [1331, 561] on link "2" at bounding box center [1326, 563] width 25 height 25
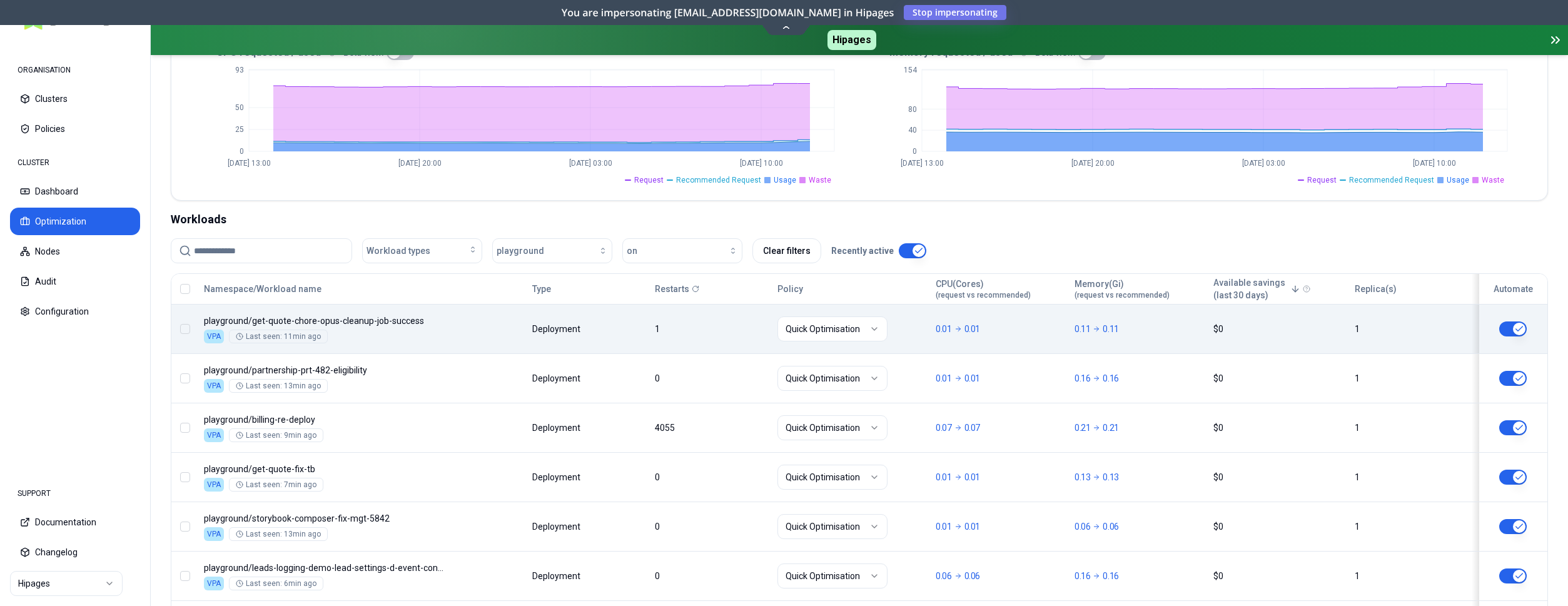
scroll to position [447, 0]
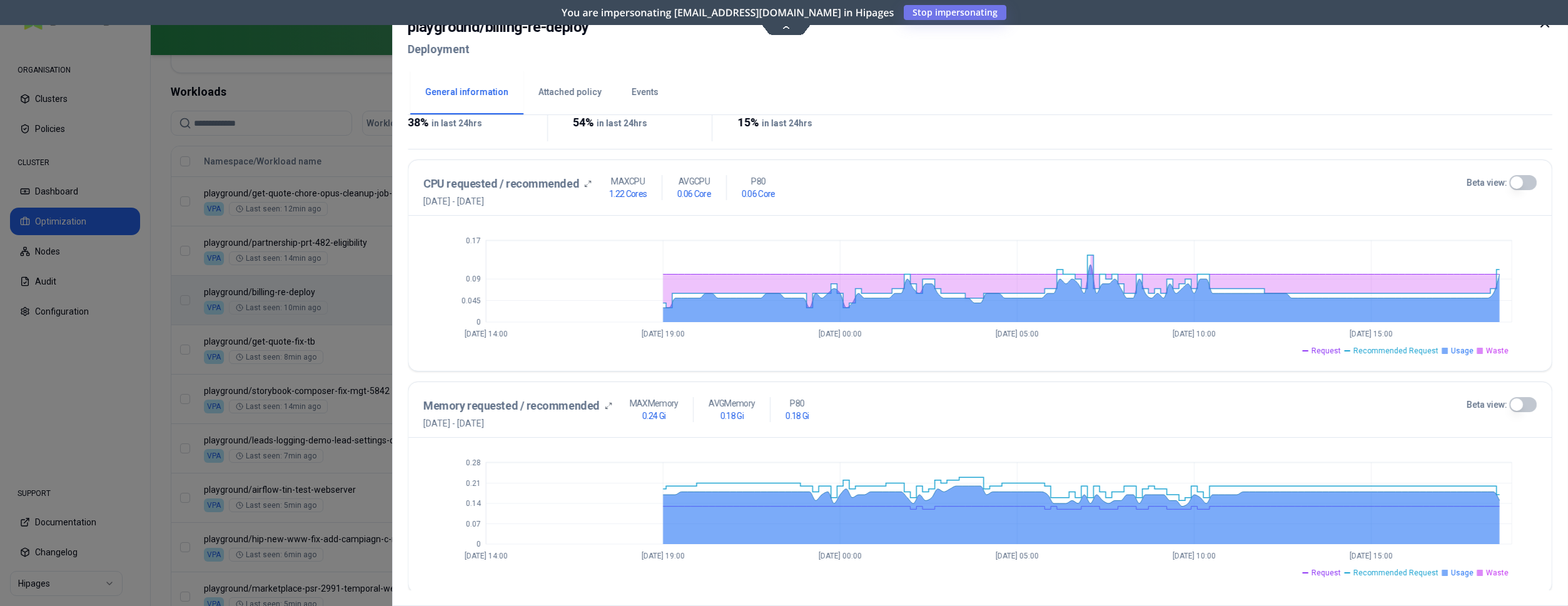
scroll to position [198, 0]
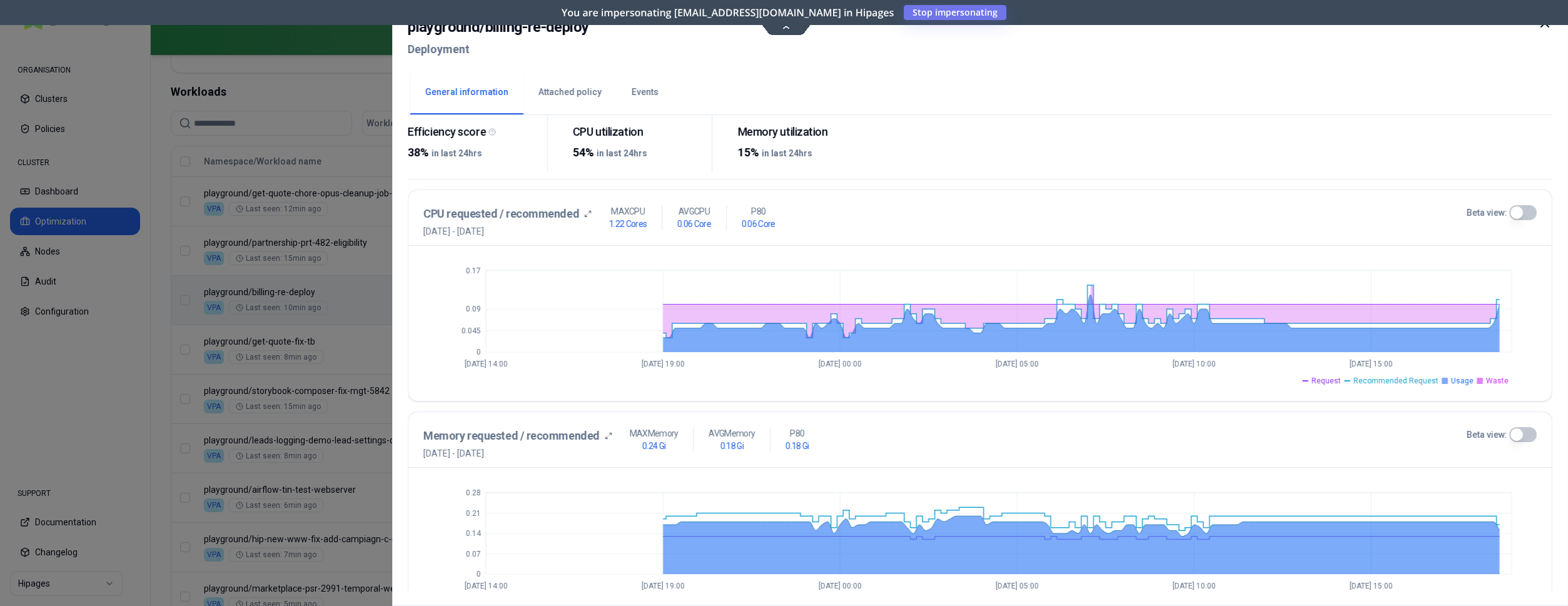
click at [1542, 24] on icon at bounding box center [1545, 23] width 15 height 15
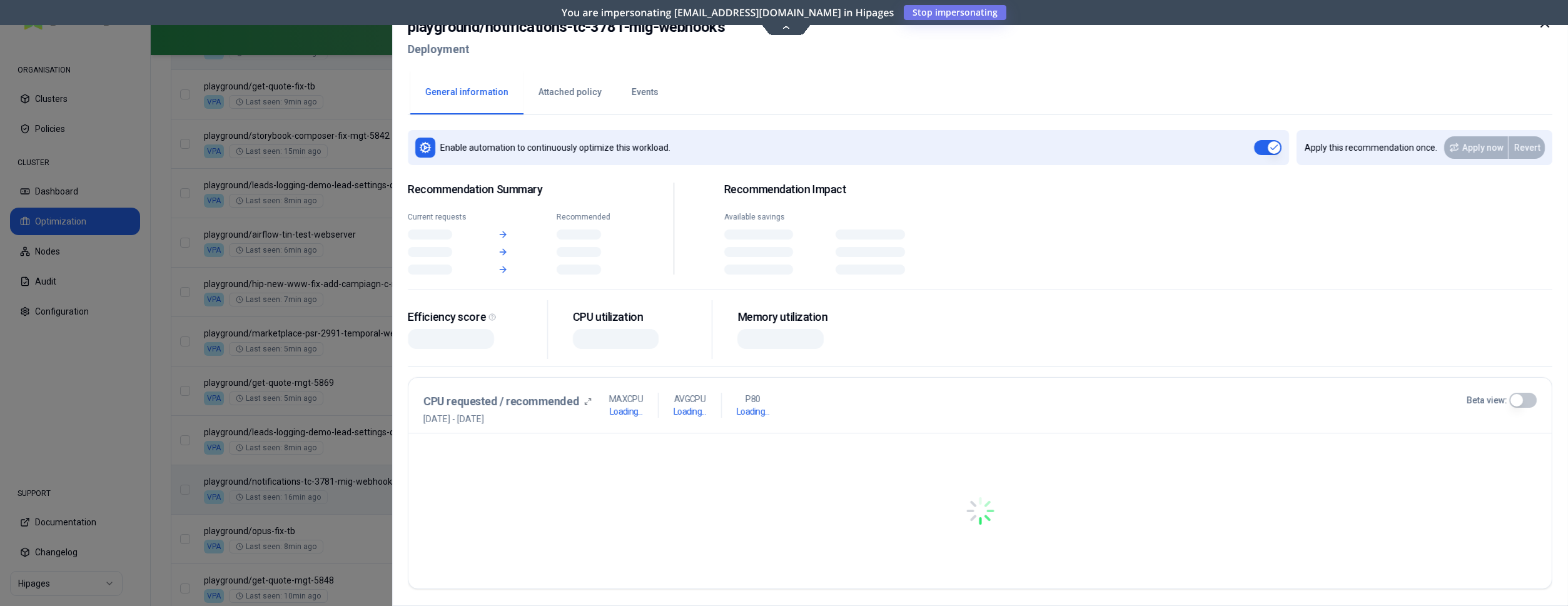
scroll to position [702, 0]
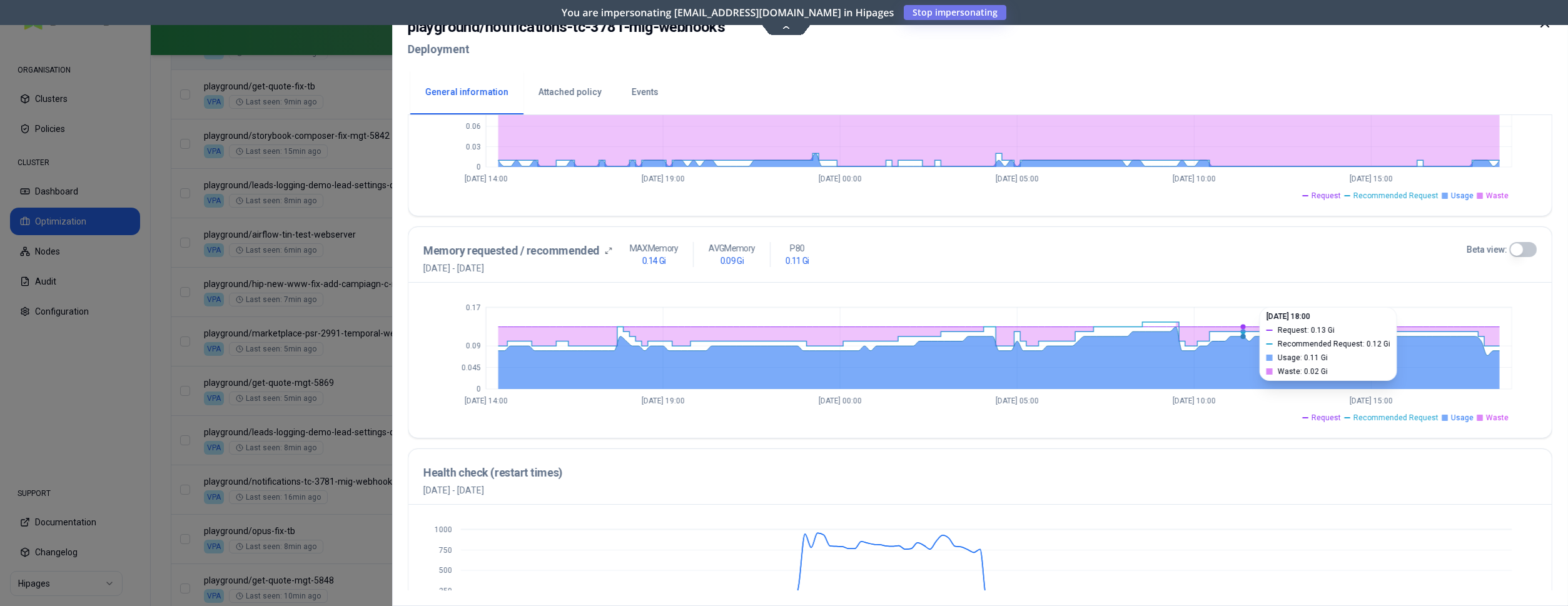
scroll to position [381, 0]
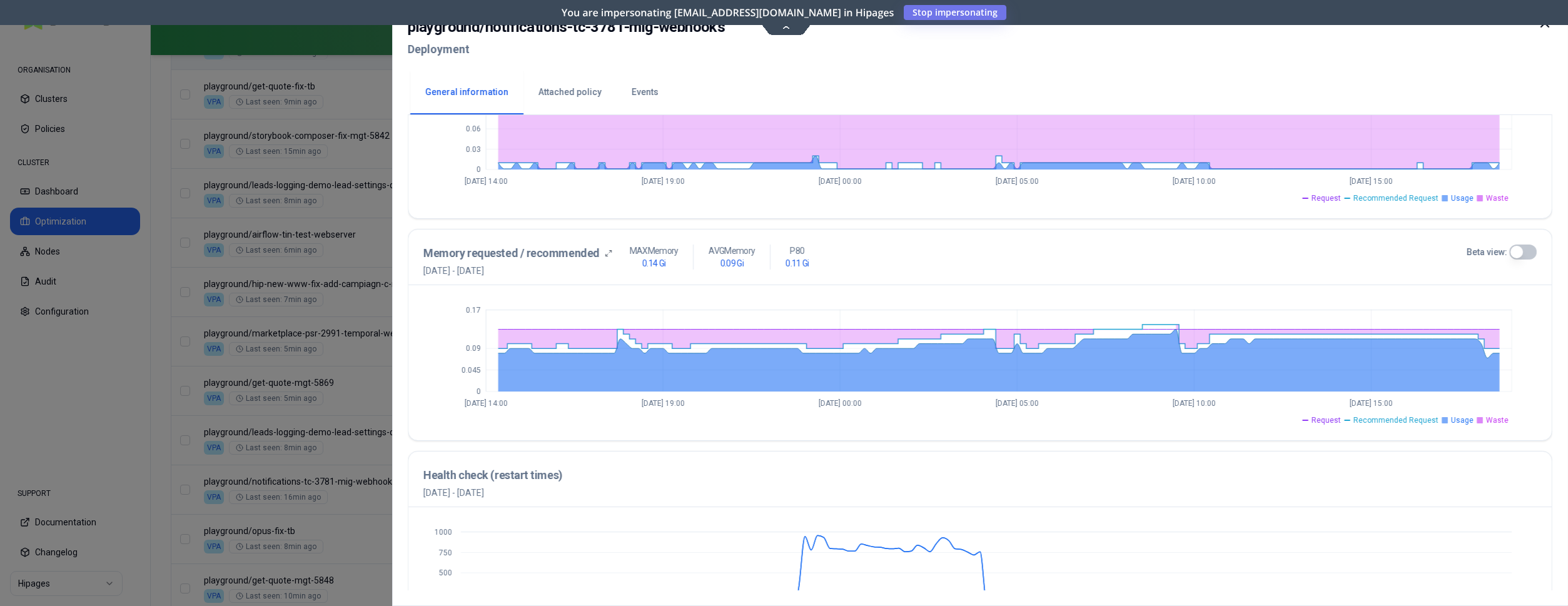
click at [1520, 254] on button "Beta view:" at bounding box center [1523, 252] width 28 height 15
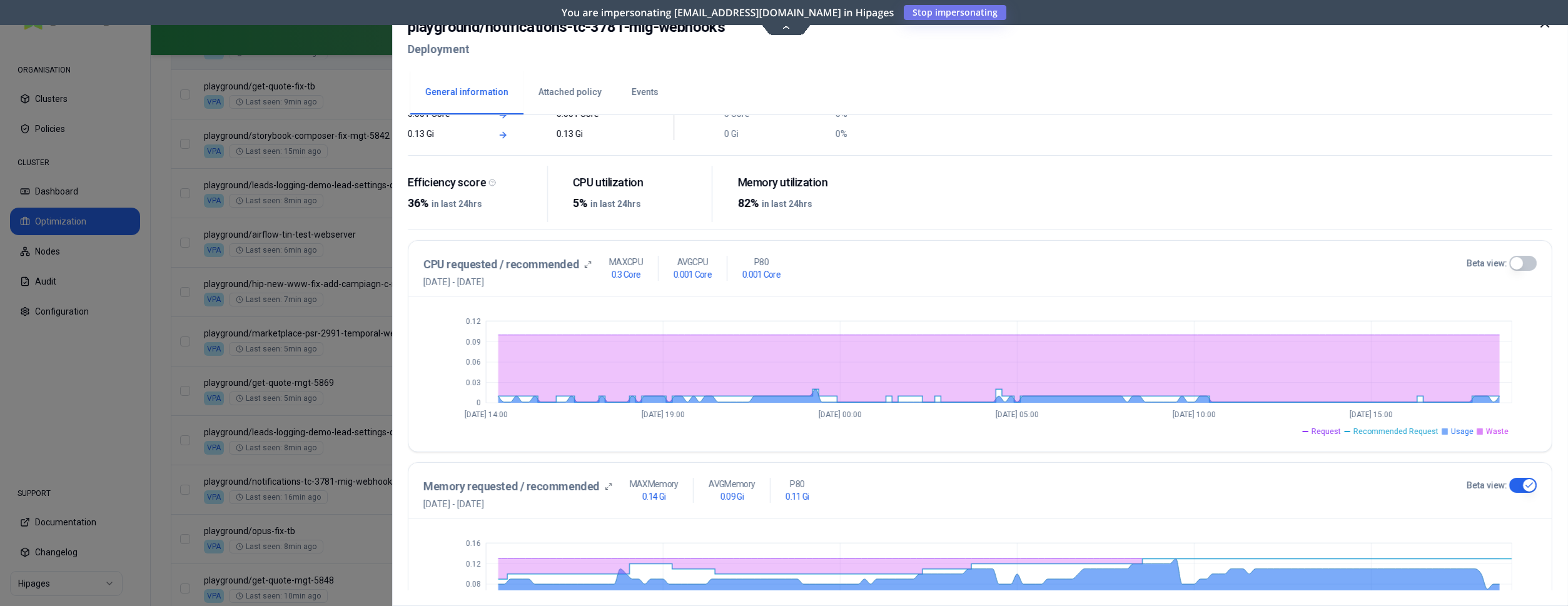
scroll to position [134, 0]
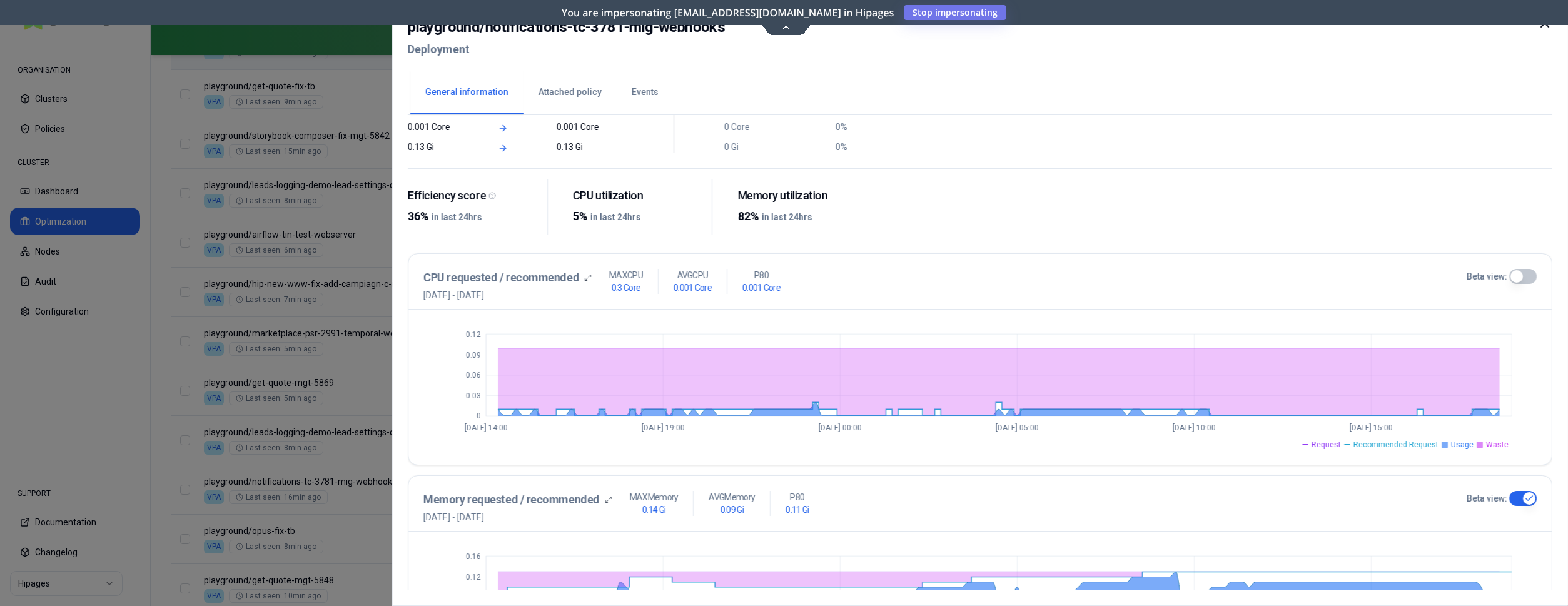
click at [1515, 270] on button "Beta view:" at bounding box center [1523, 276] width 28 height 15
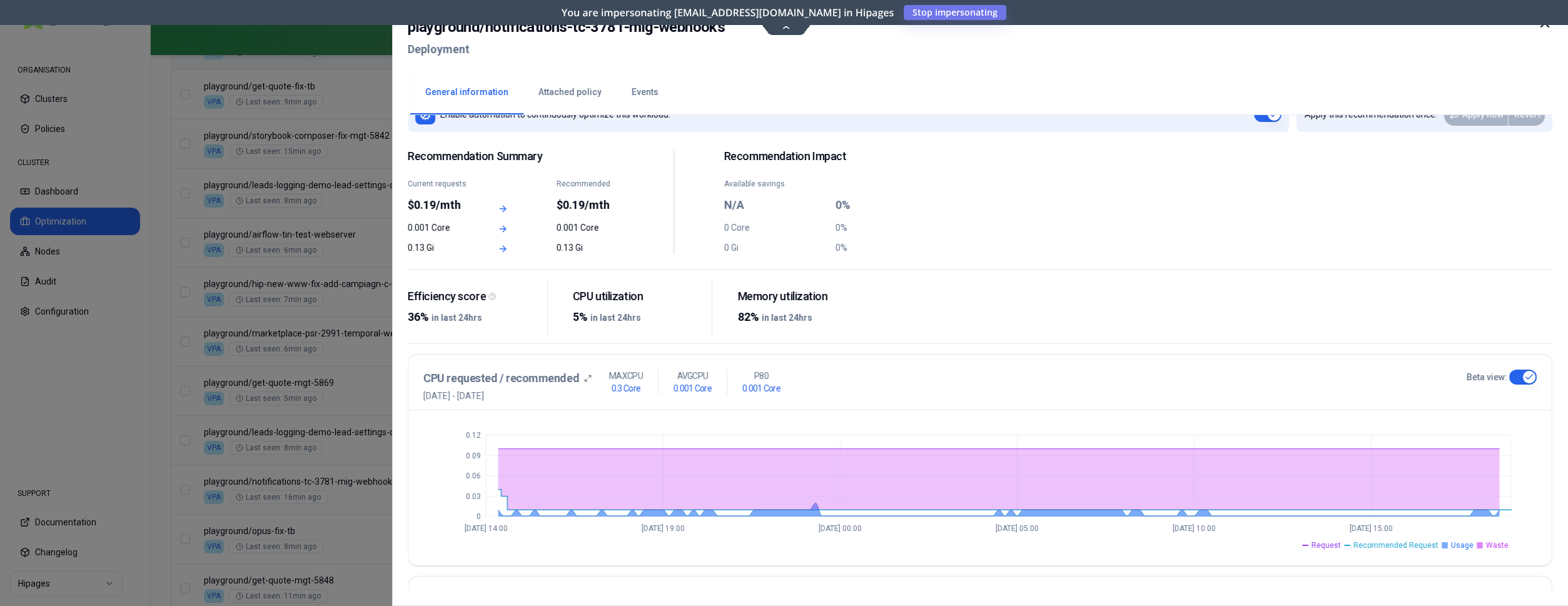
scroll to position [0, 0]
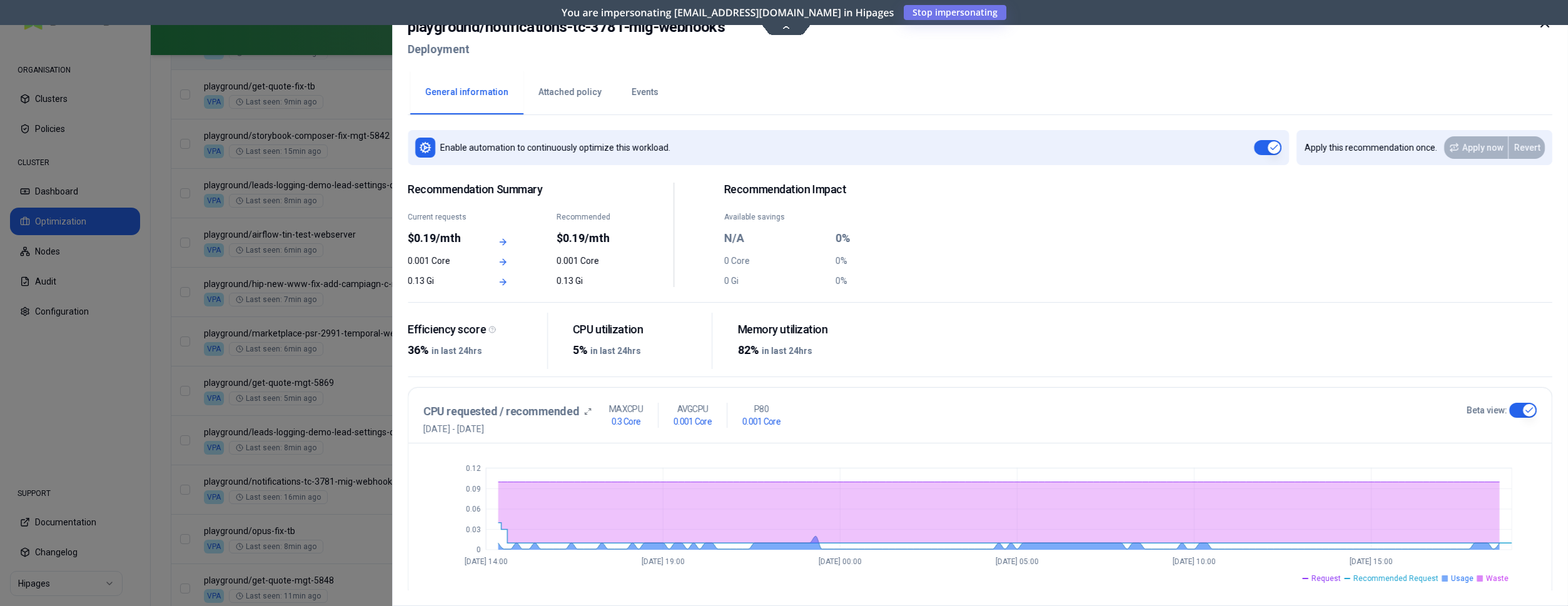
click at [561, 89] on button "Attached policy" at bounding box center [570, 93] width 93 height 44
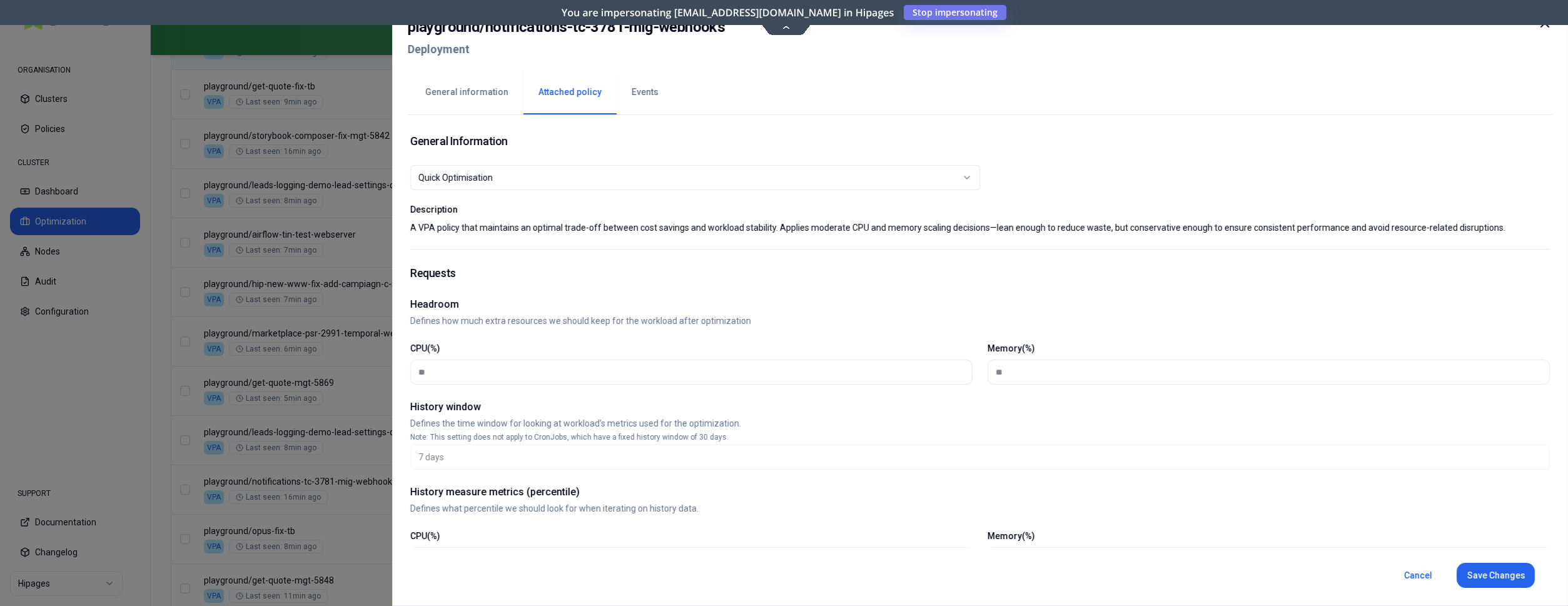
click at [479, 91] on button "General information" at bounding box center [467, 93] width 113 height 44
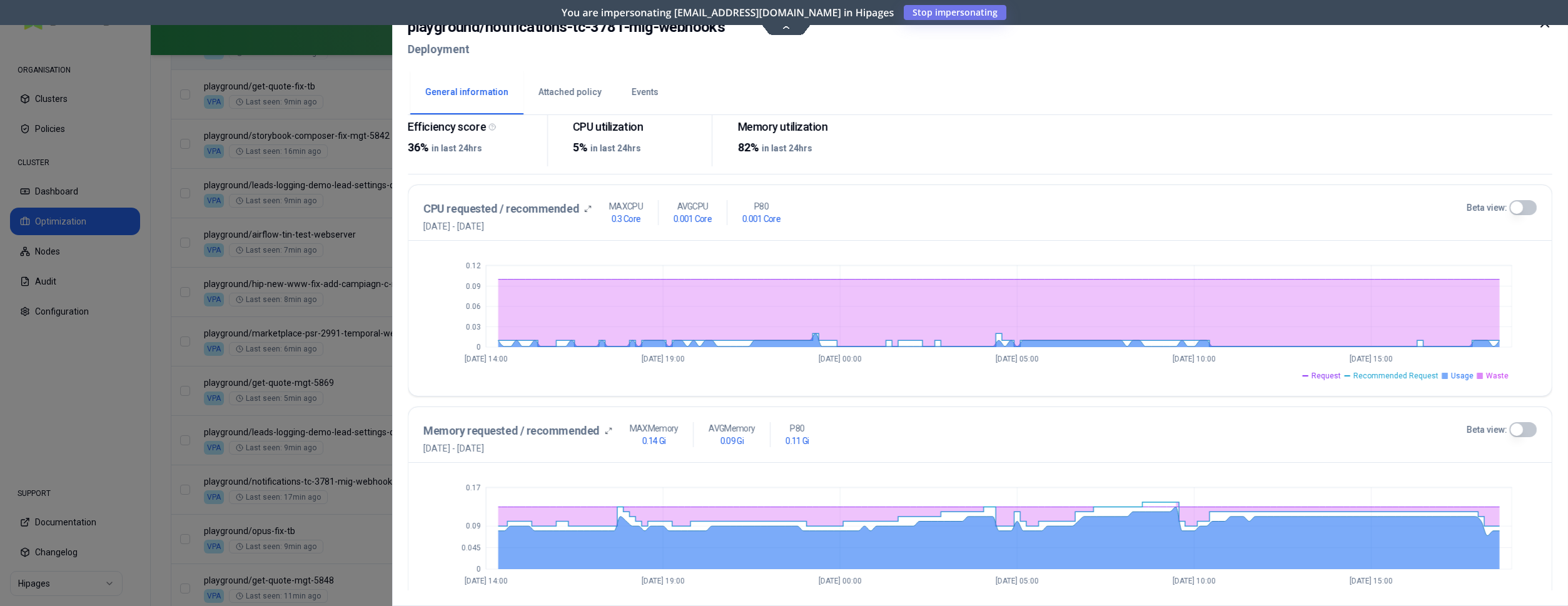
scroll to position [255, 0]
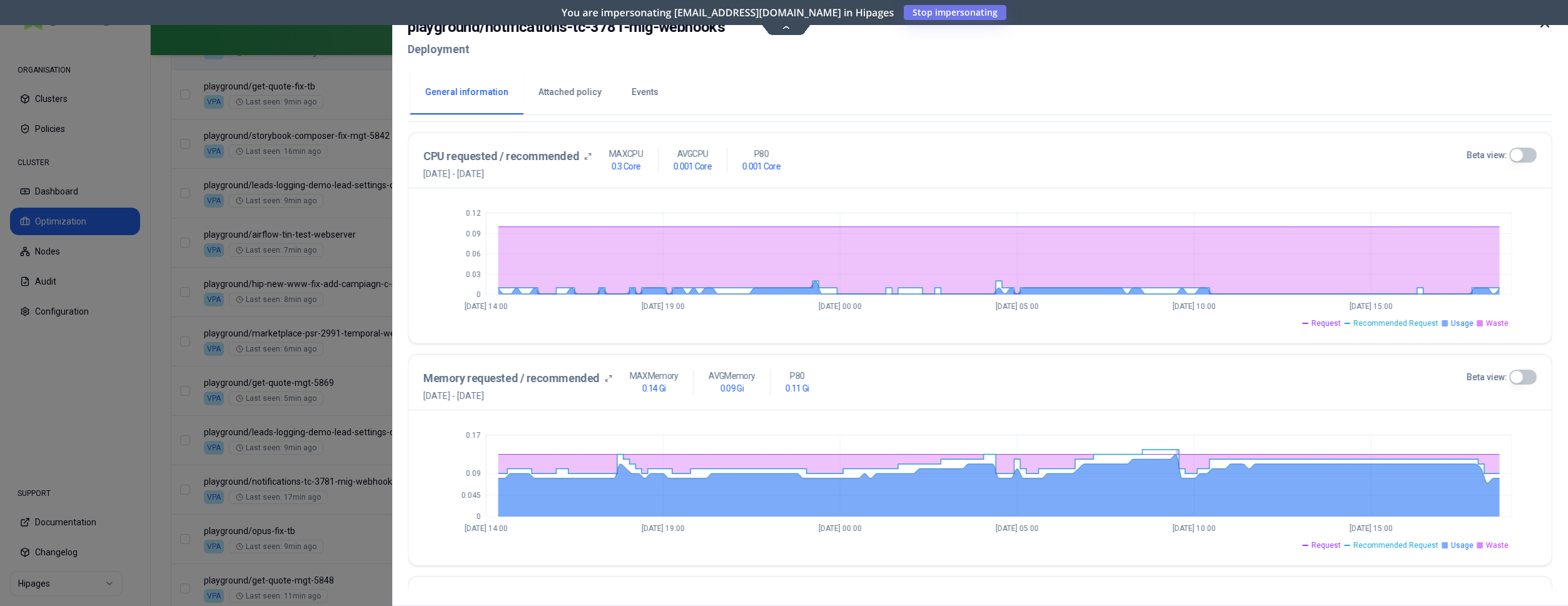
click at [1516, 153] on button "Beta view:" at bounding box center [1523, 155] width 28 height 15
click at [1515, 377] on button "Beta view:" at bounding box center [1523, 377] width 28 height 15
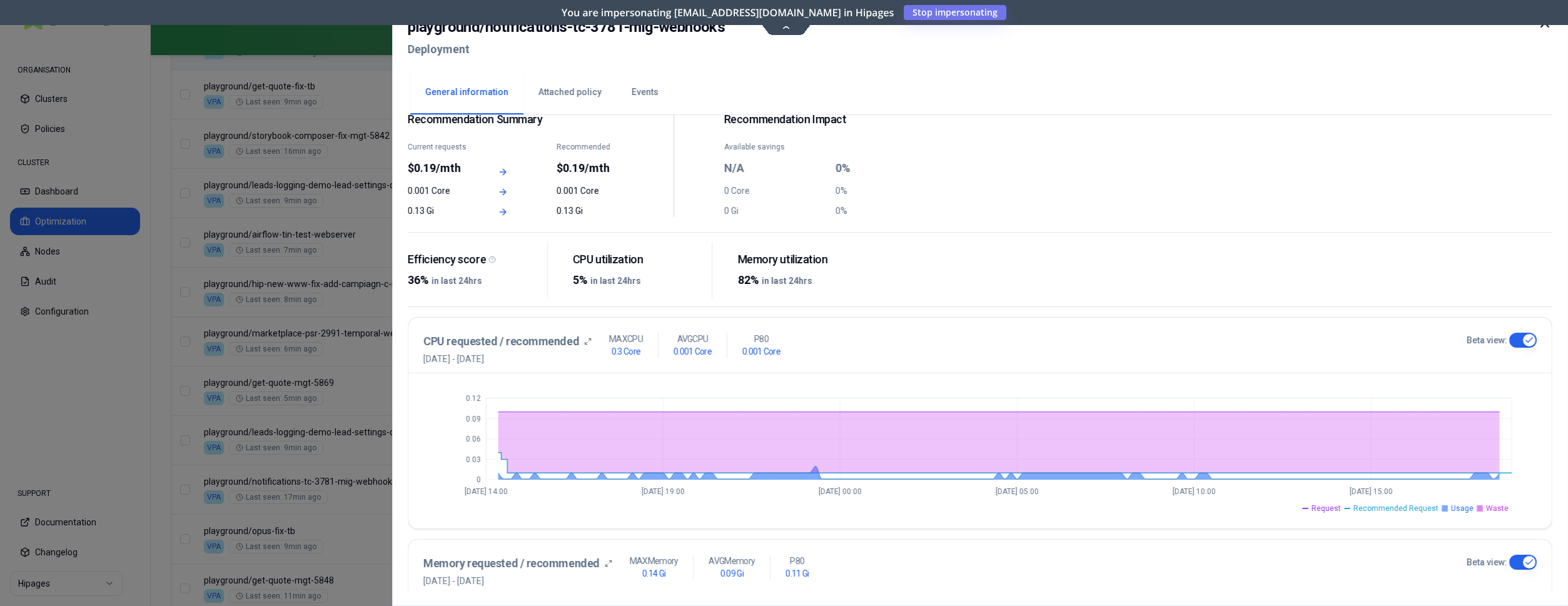
scroll to position [0, 0]
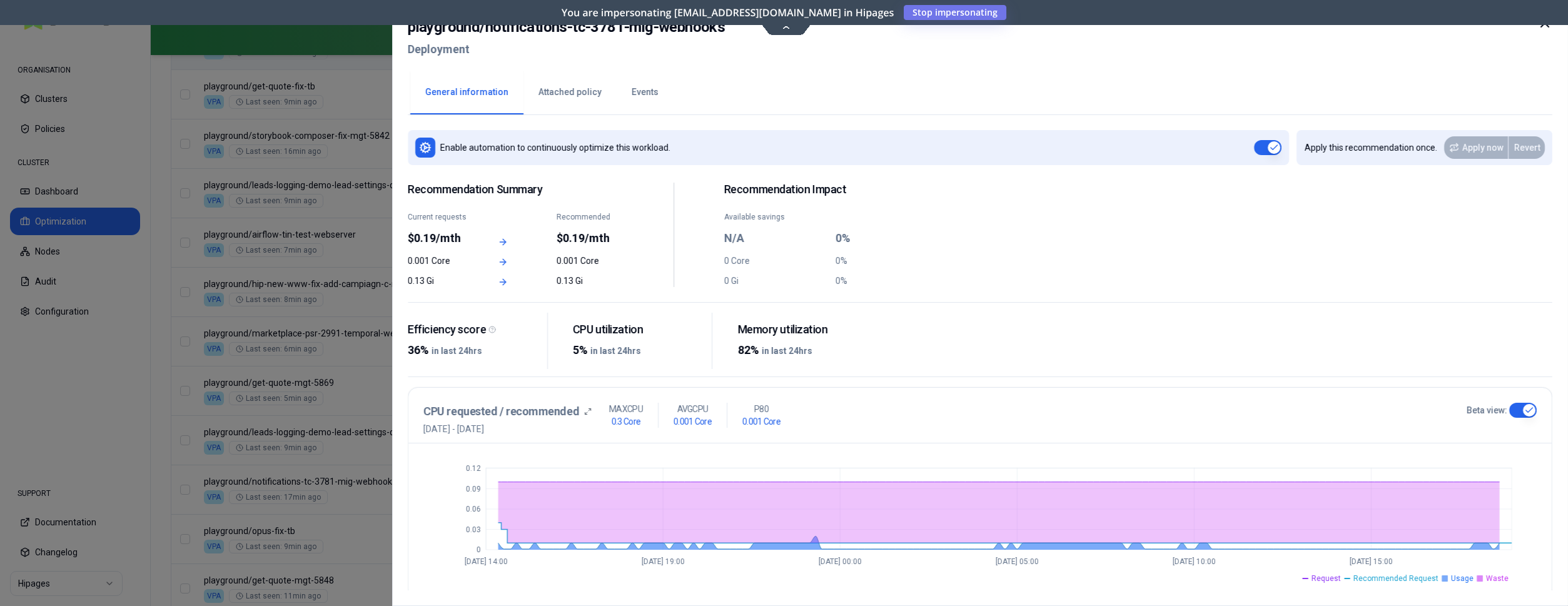
click at [887, 347] on div "Efficiency score 36% in last 24hrs CPU utilization 5% in last 24hrs Memory util…" at bounding box center [980, 345] width 1145 height 65
click at [142, 313] on div at bounding box center [784, 303] width 1568 height 606
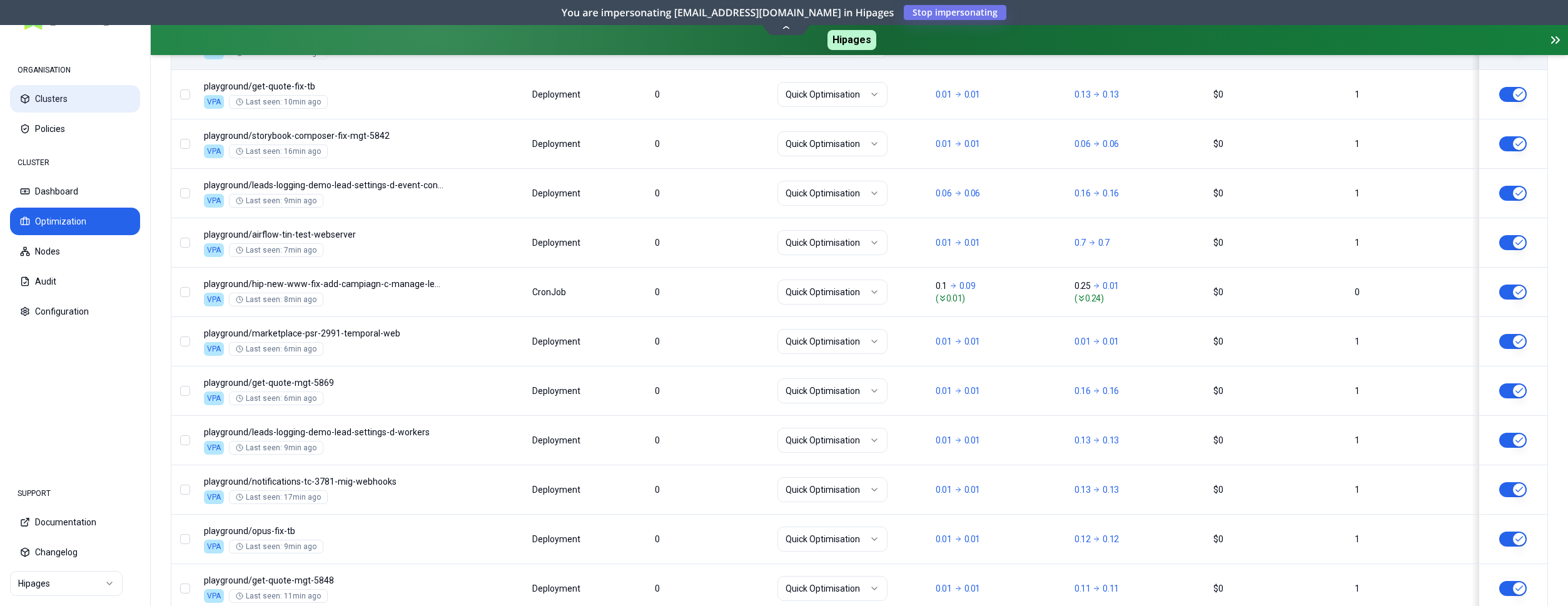
click at [69, 100] on button "Clusters" at bounding box center [75, 99] width 130 height 28
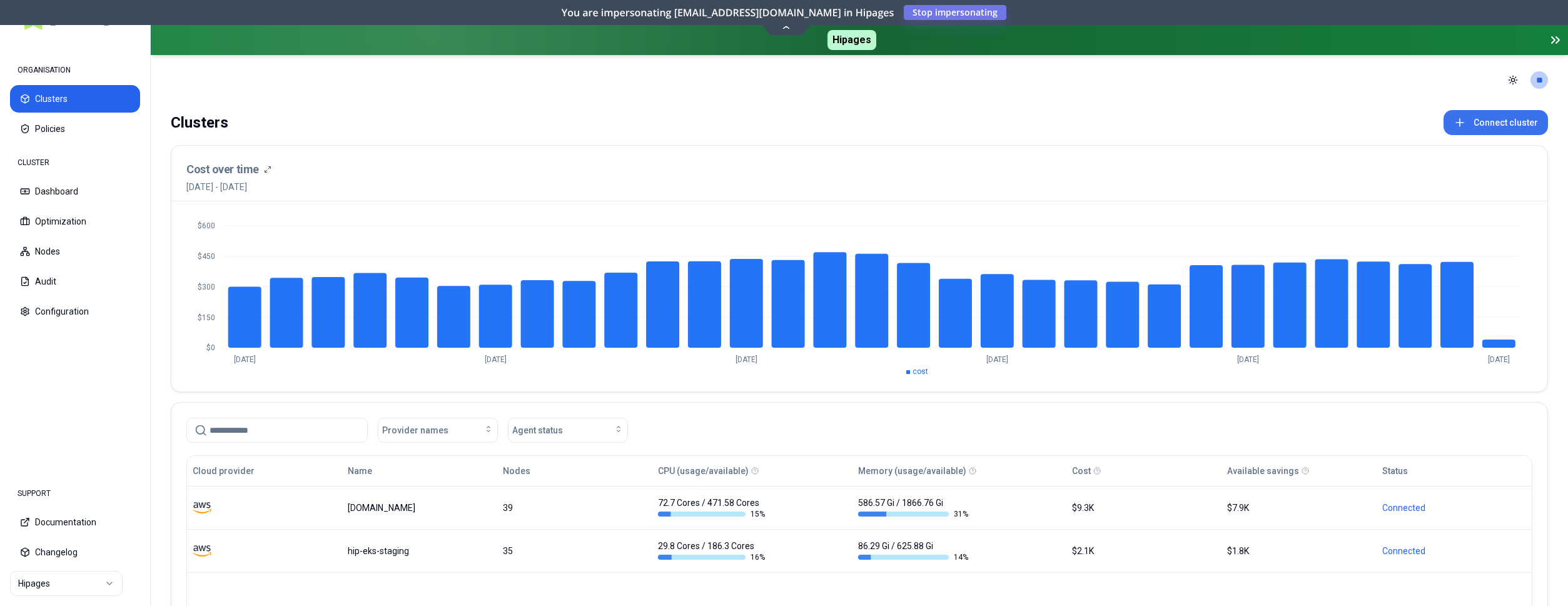
click at [1491, 125] on button "Connect cluster" at bounding box center [1496, 122] width 104 height 25
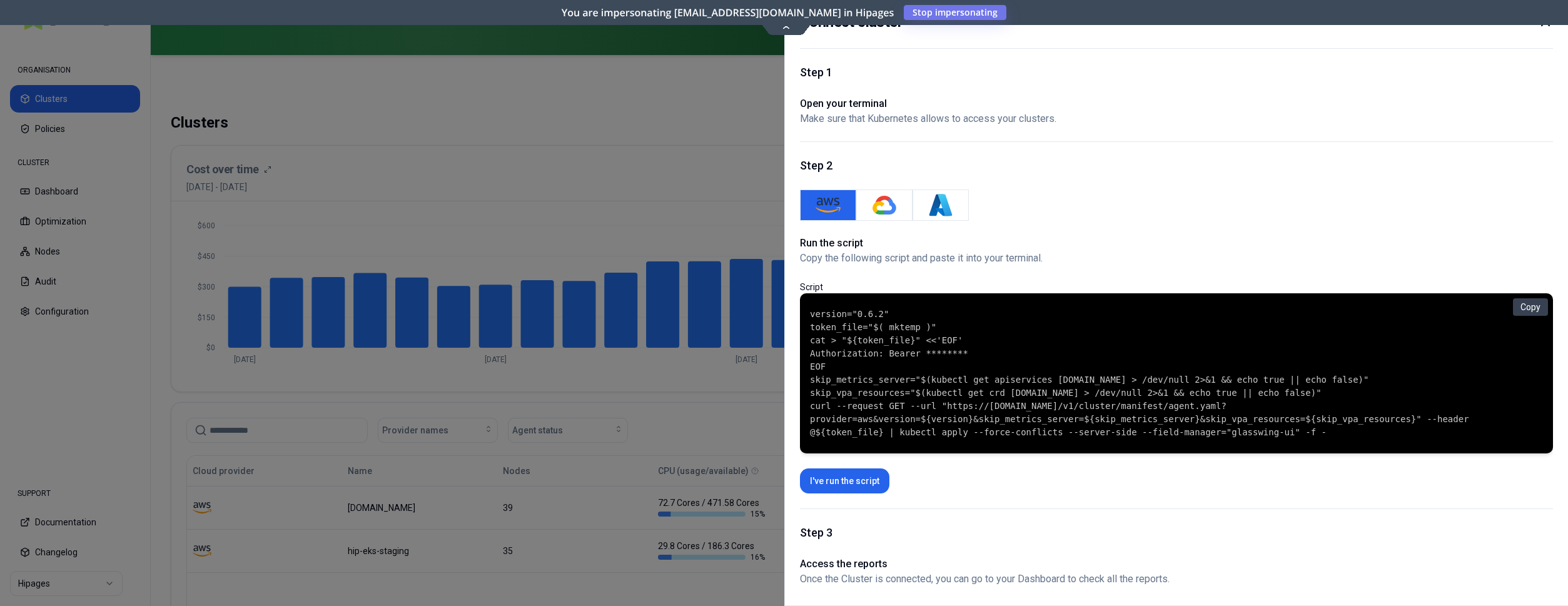
click at [1542, 26] on icon at bounding box center [1545, 22] width 8 height 8
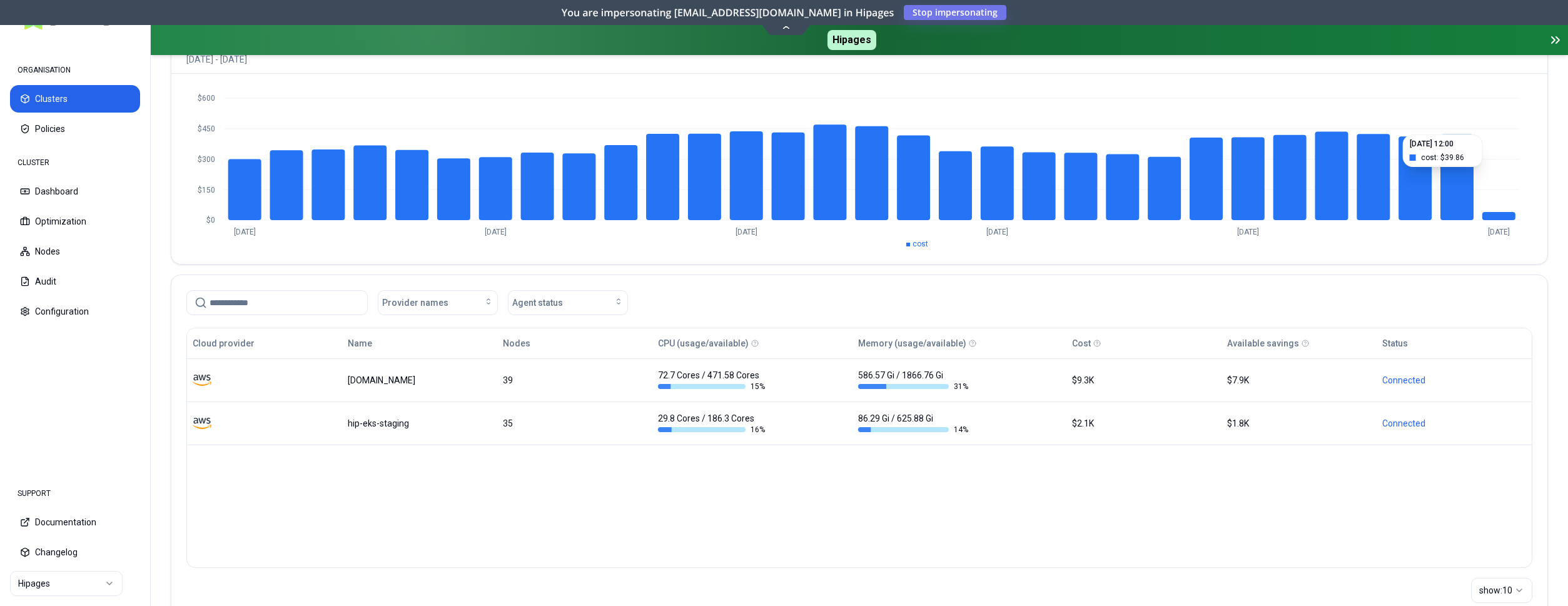
scroll to position [170, 0]
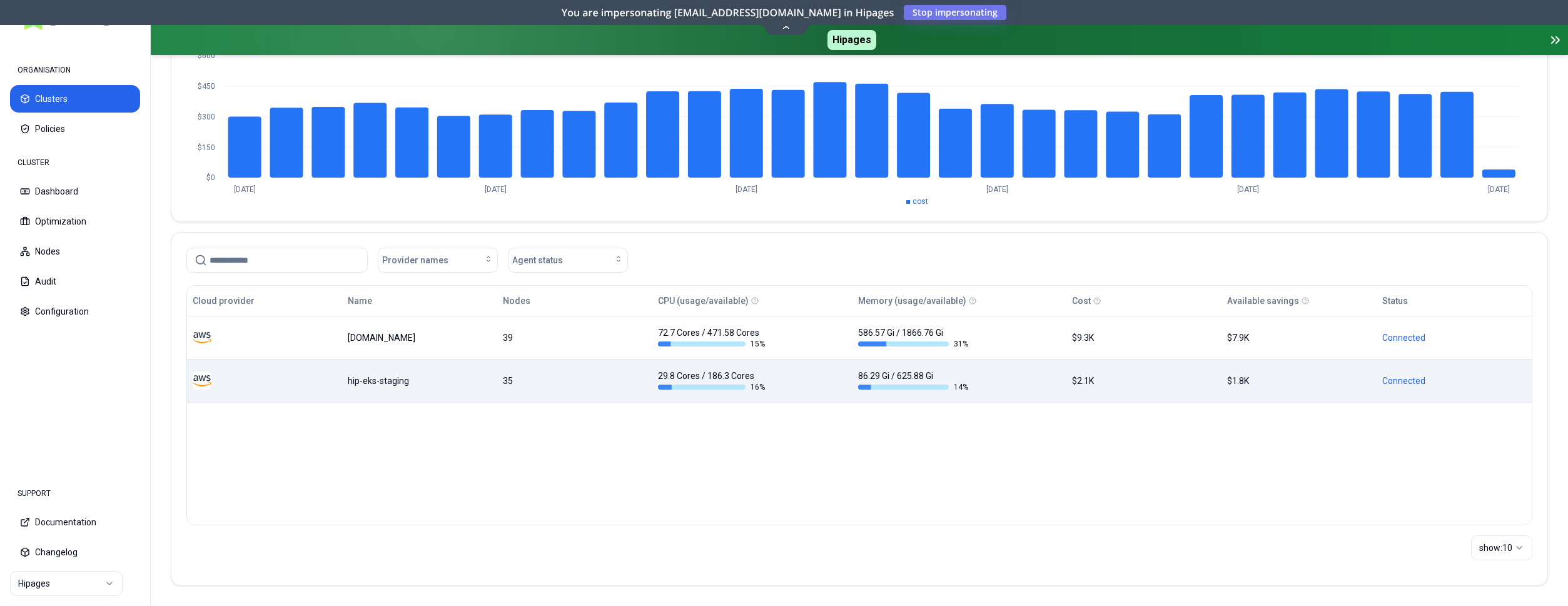
click at [402, 379] on div "hip-eks-staging" at bounding box center [420, 381] width 144 height 13
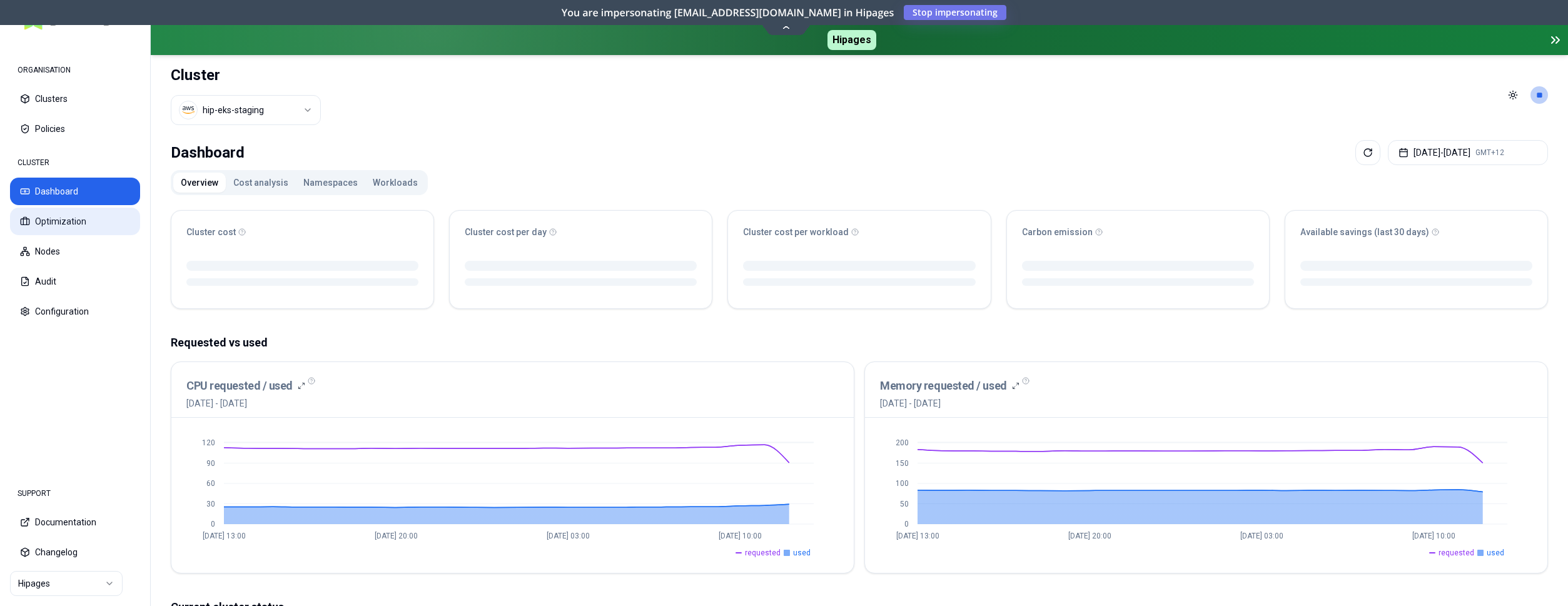
click at [45, 224] on button "Optimization" at bounding box center [75, 221] width 130 height 28
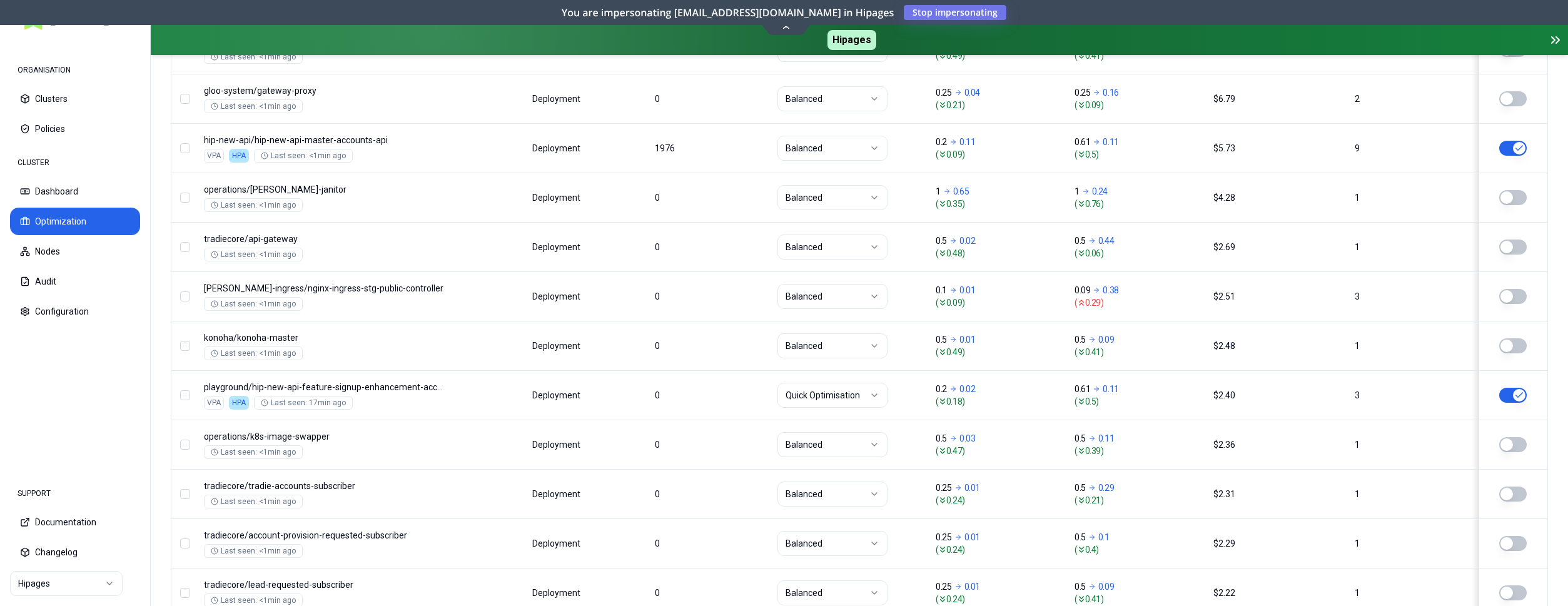
scroll to position [702, 0]
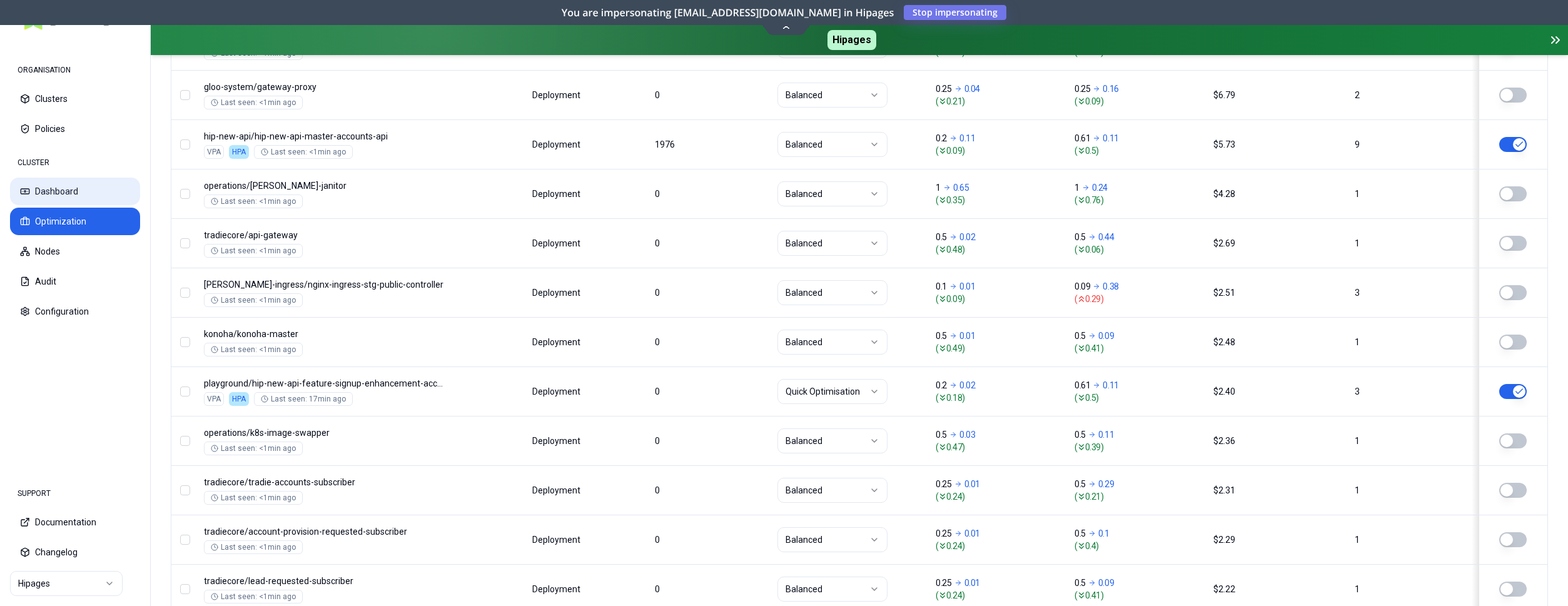
click at [62, 181] on button "Dashboard" at bounding box center [75, 191] width 130 height 28
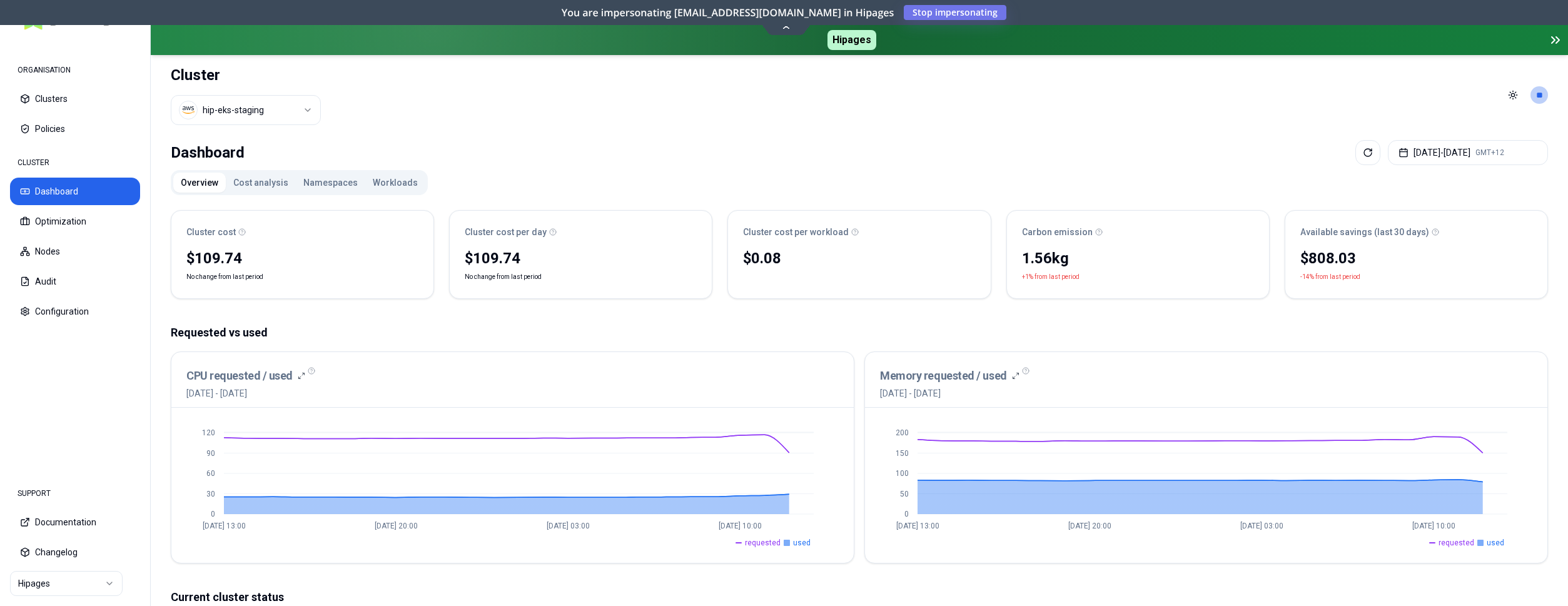
click at [383, 184] on button "Workloads" at bounding box center [395, 183] width 60 height 20
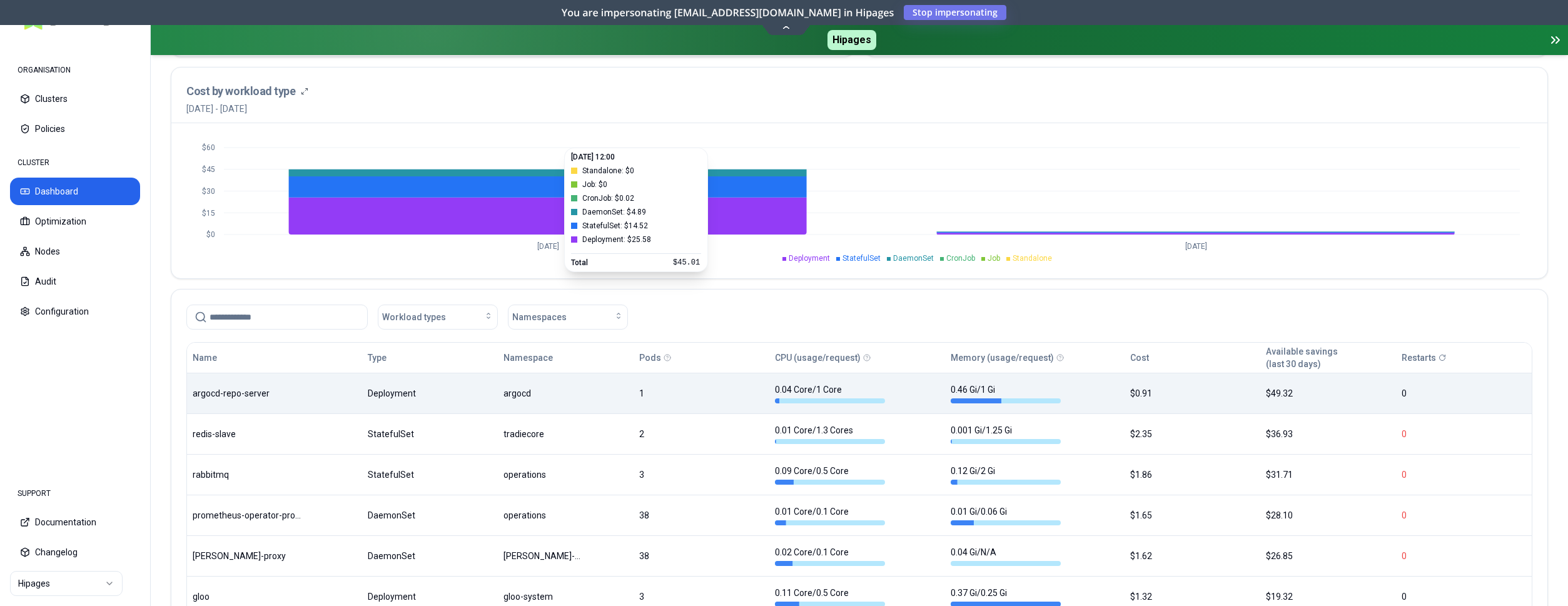
scroll to position [574, 0]
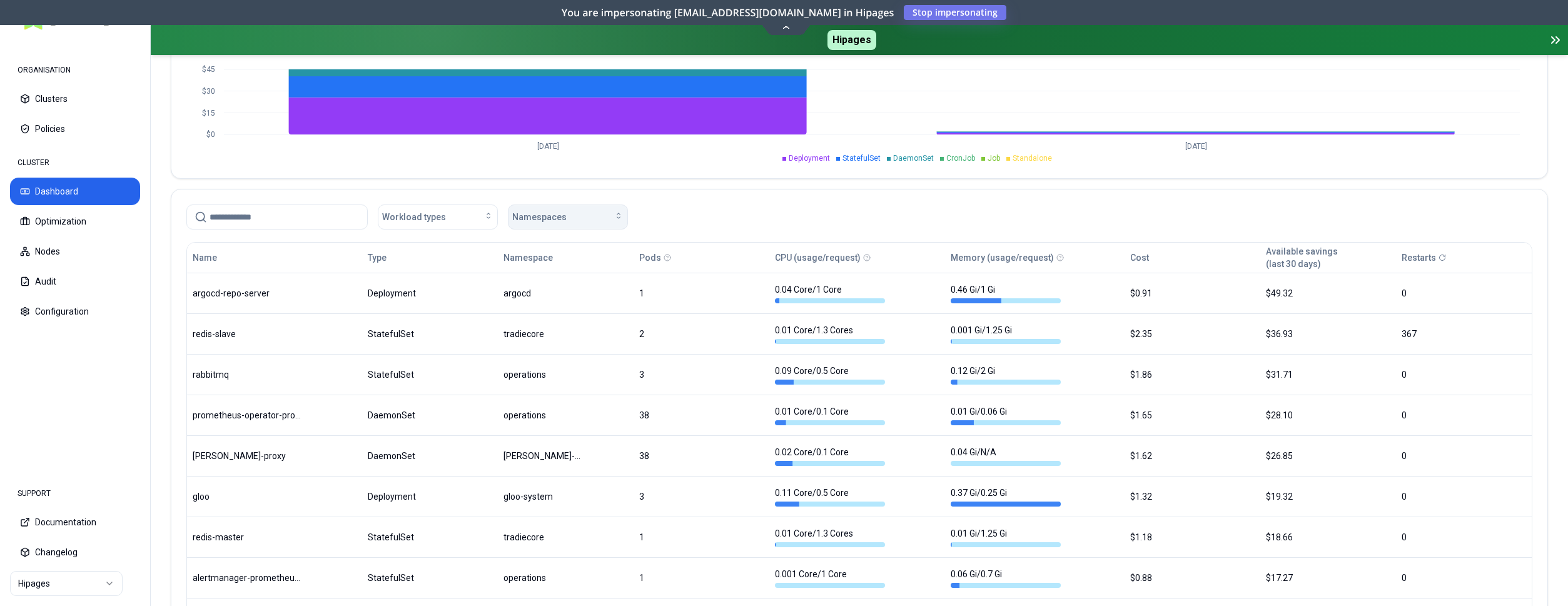
click at [545, 215] on span "Namespaces" at bounding box center [539, 217] width 55 height 13
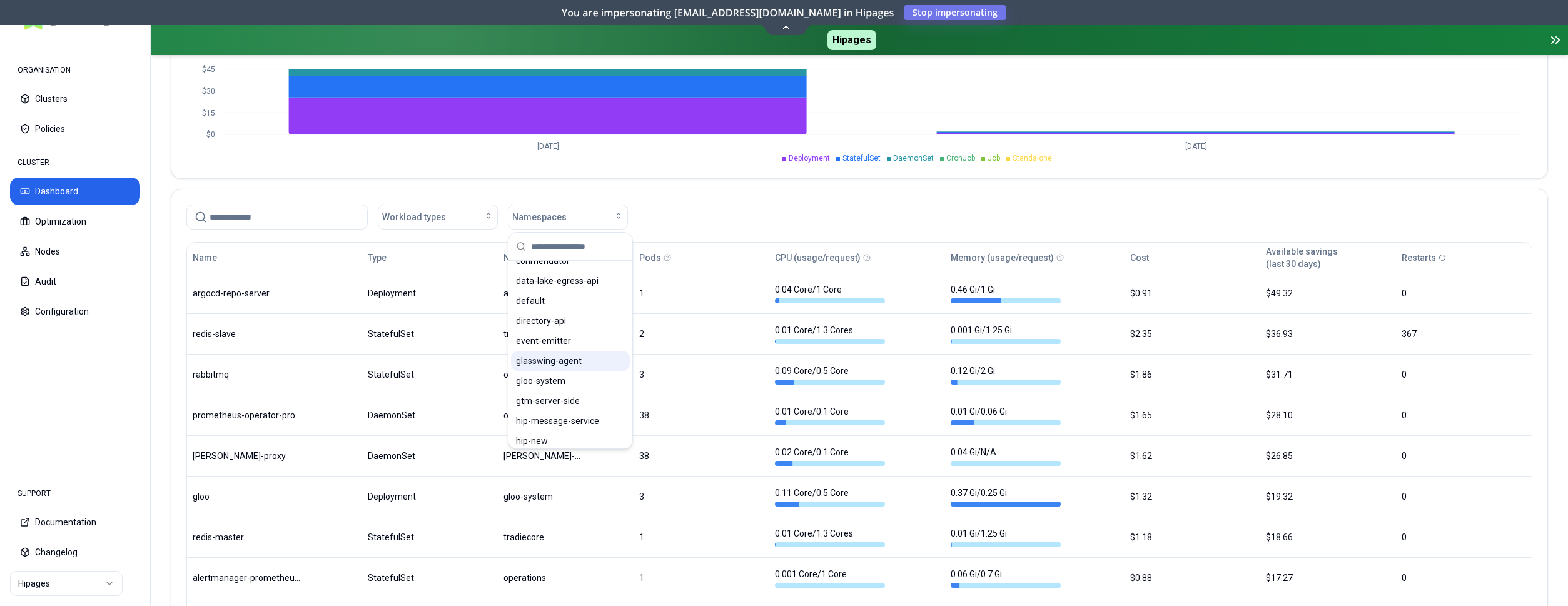
click at [565, 359] on span "glasswing-agent" at bounding box center [549, 361] width 66 height 13
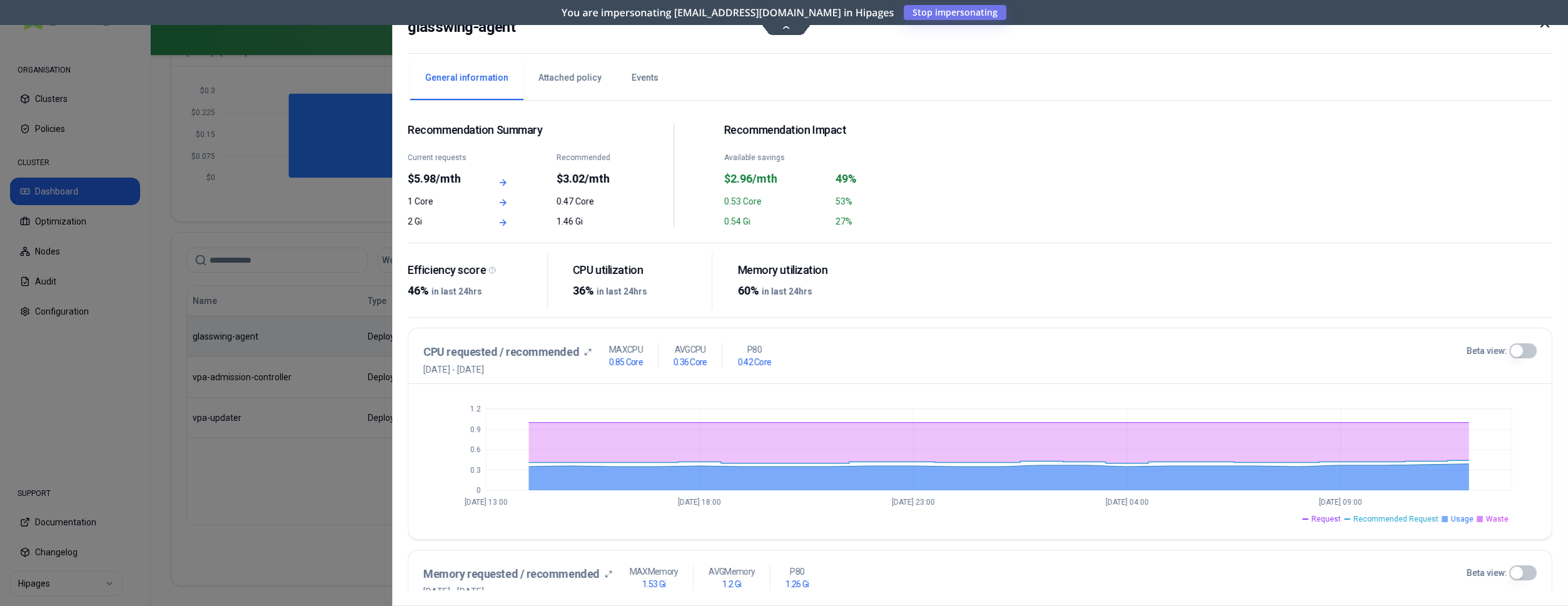
click at [551, 83] on button "Attached policy" at bounding box center [570, 78] width 93 height 44
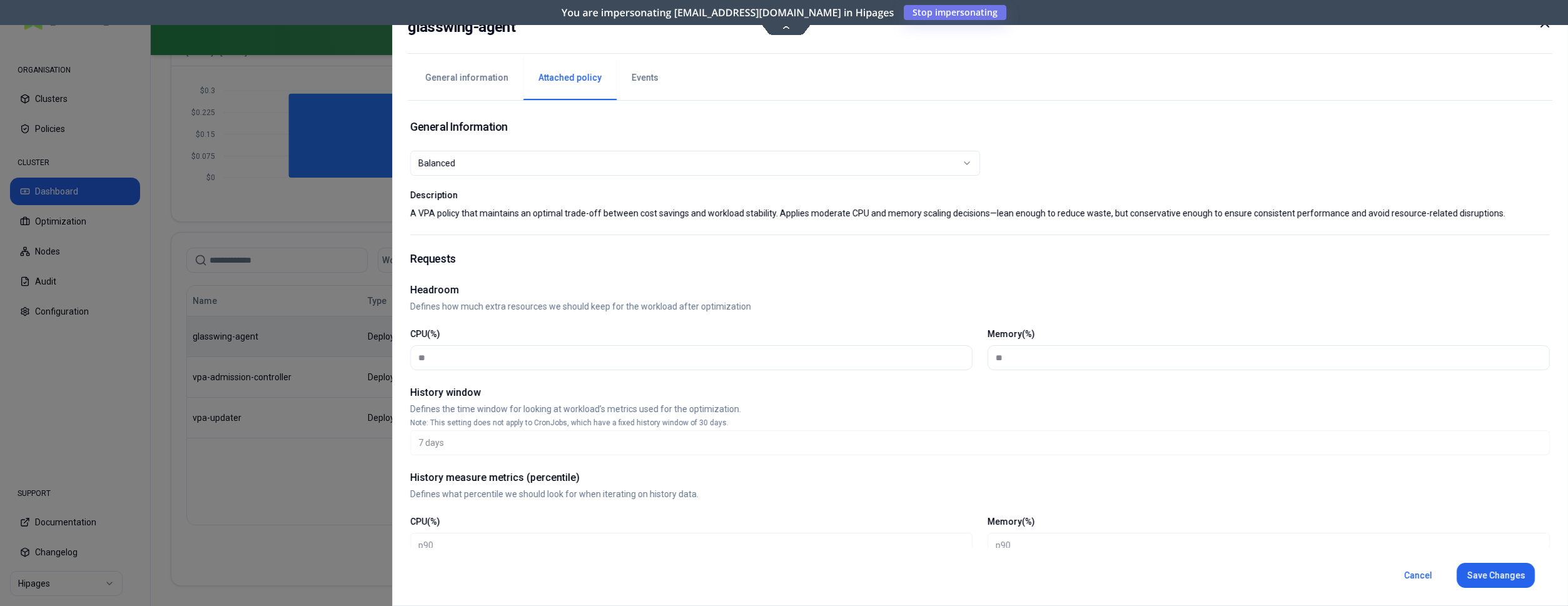
click at [652, 82] on button "Events" at bounding box center [645, 78] width 57 height 44
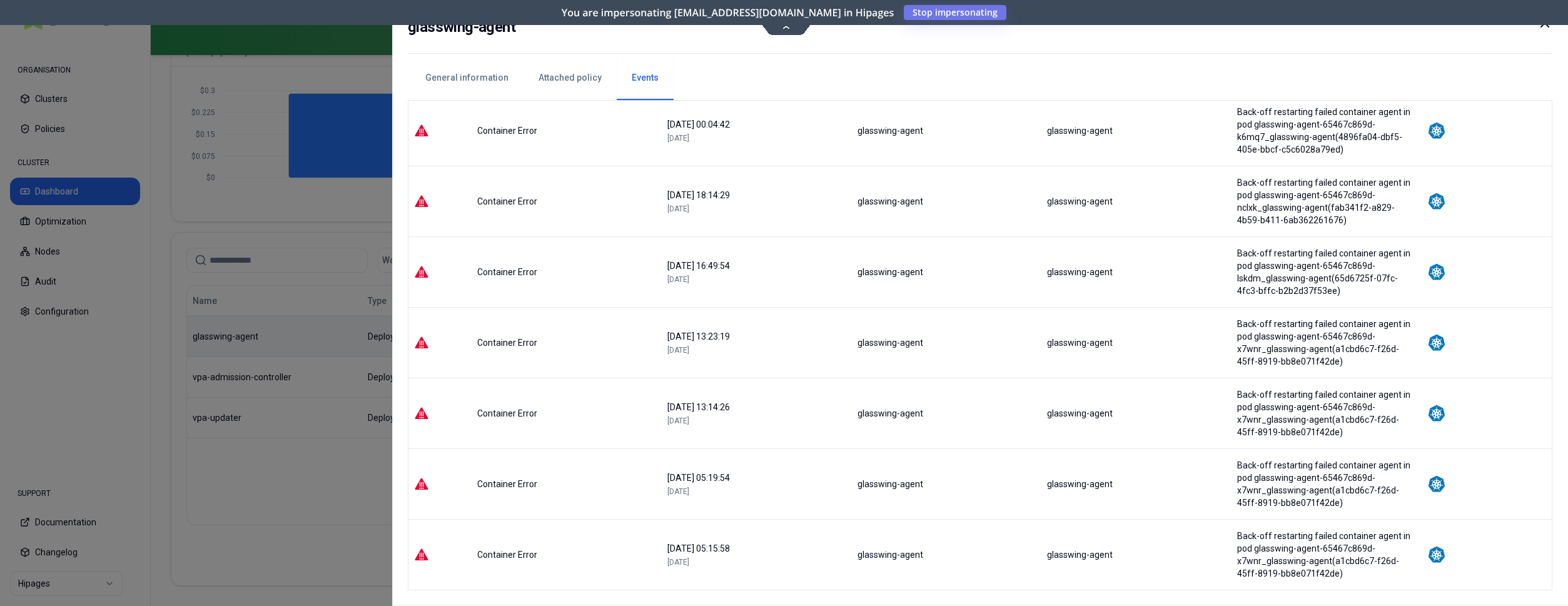
scroll to position [64, 0]
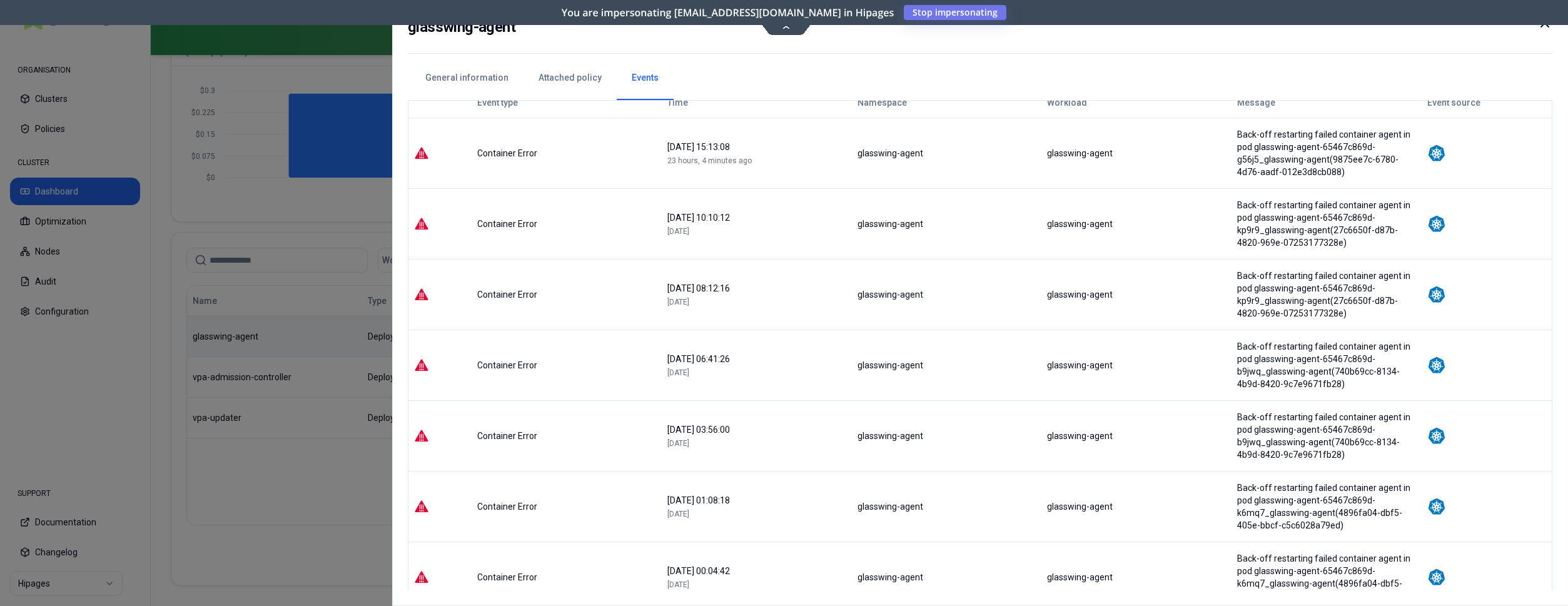
click at [1545, 26] on icon at bounding box center [1545, 23] width 15 height 15
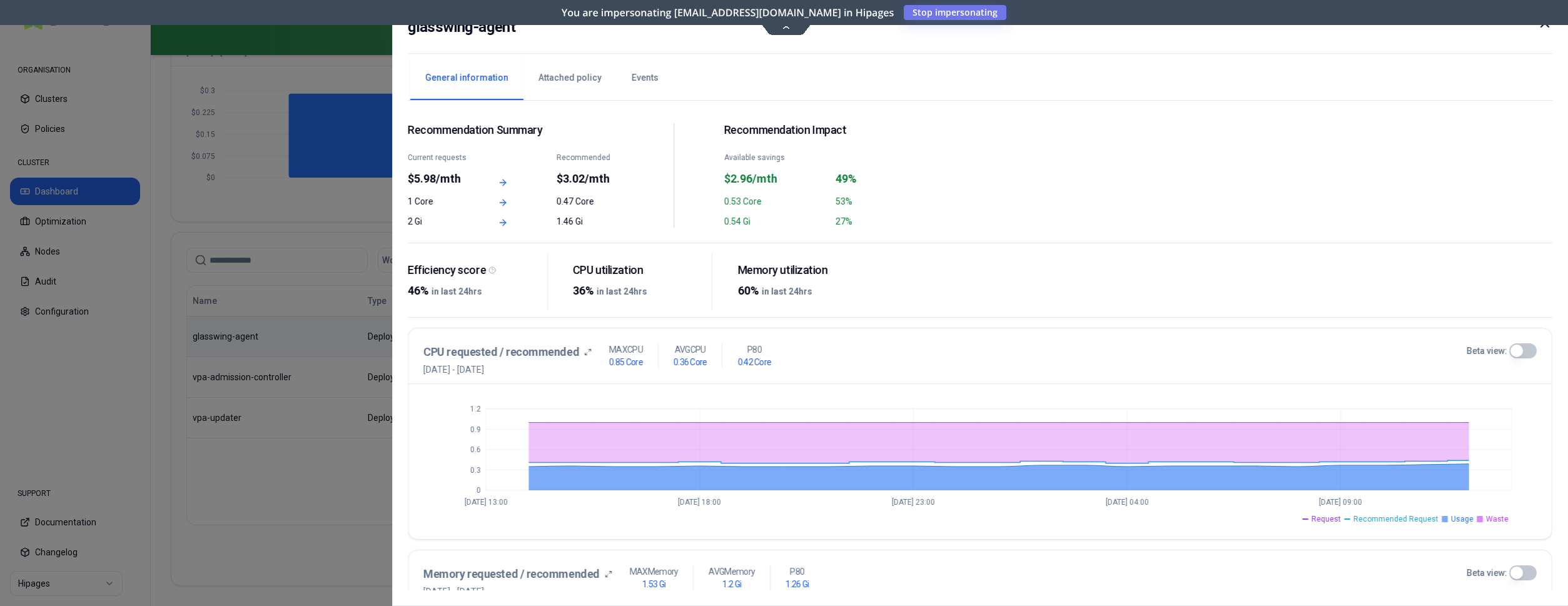
click at [1548, 23] on icon at bounding box center [1545, 23] width 15 height 15
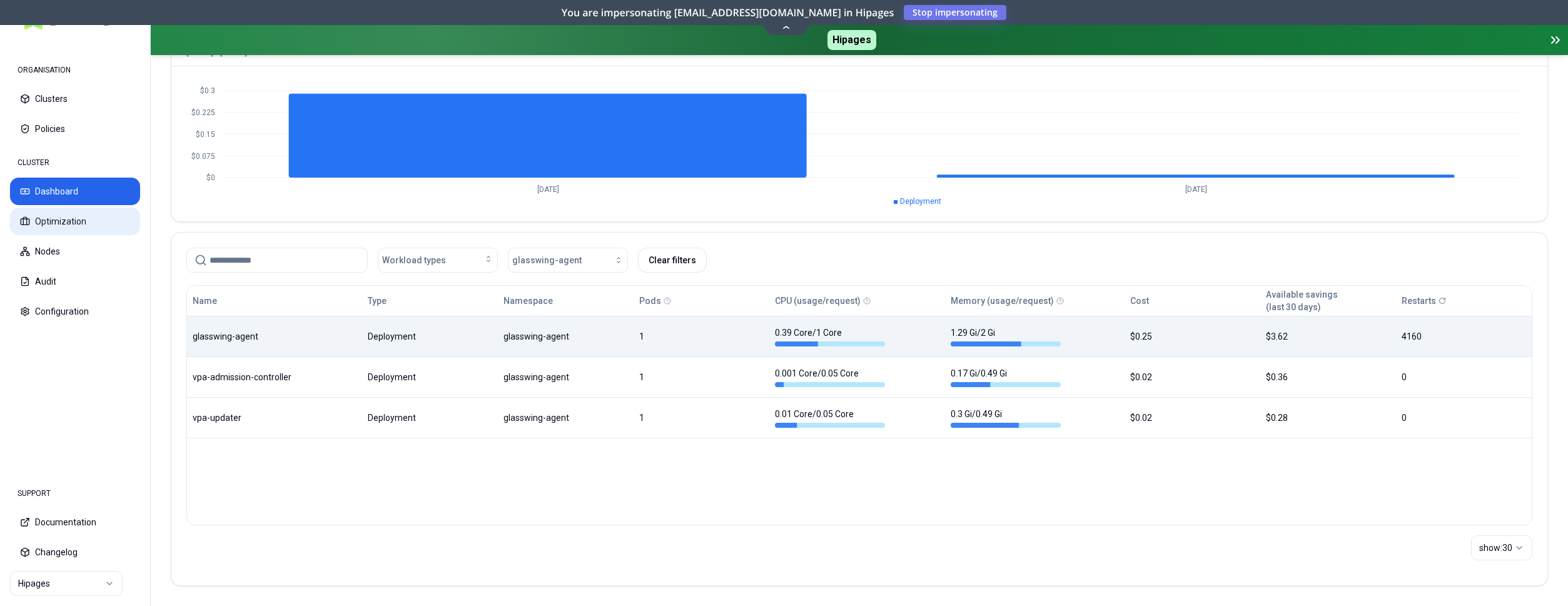
click at [40, 215] on button "Optimization" at bounding box center [75, 221] width 130 height 28
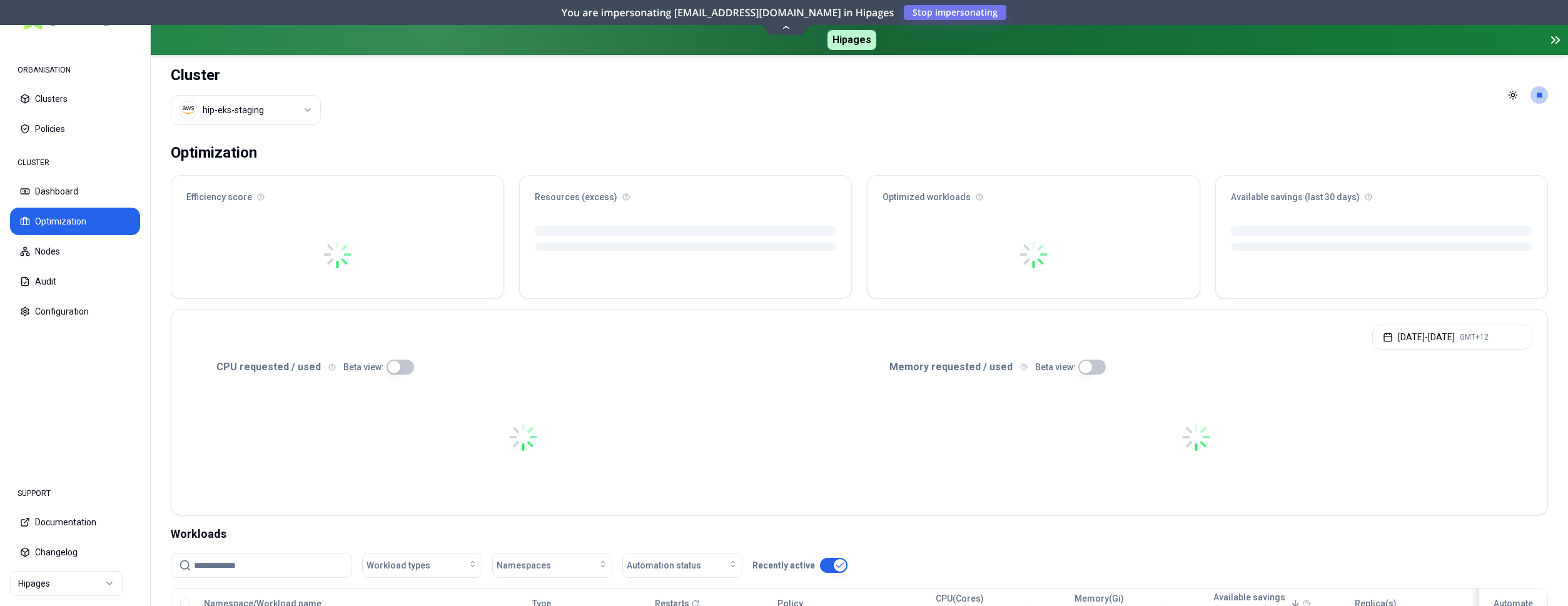
click at [46, 193] on button "Dashboard" at bounding box center [75, 191] width 130 height 28
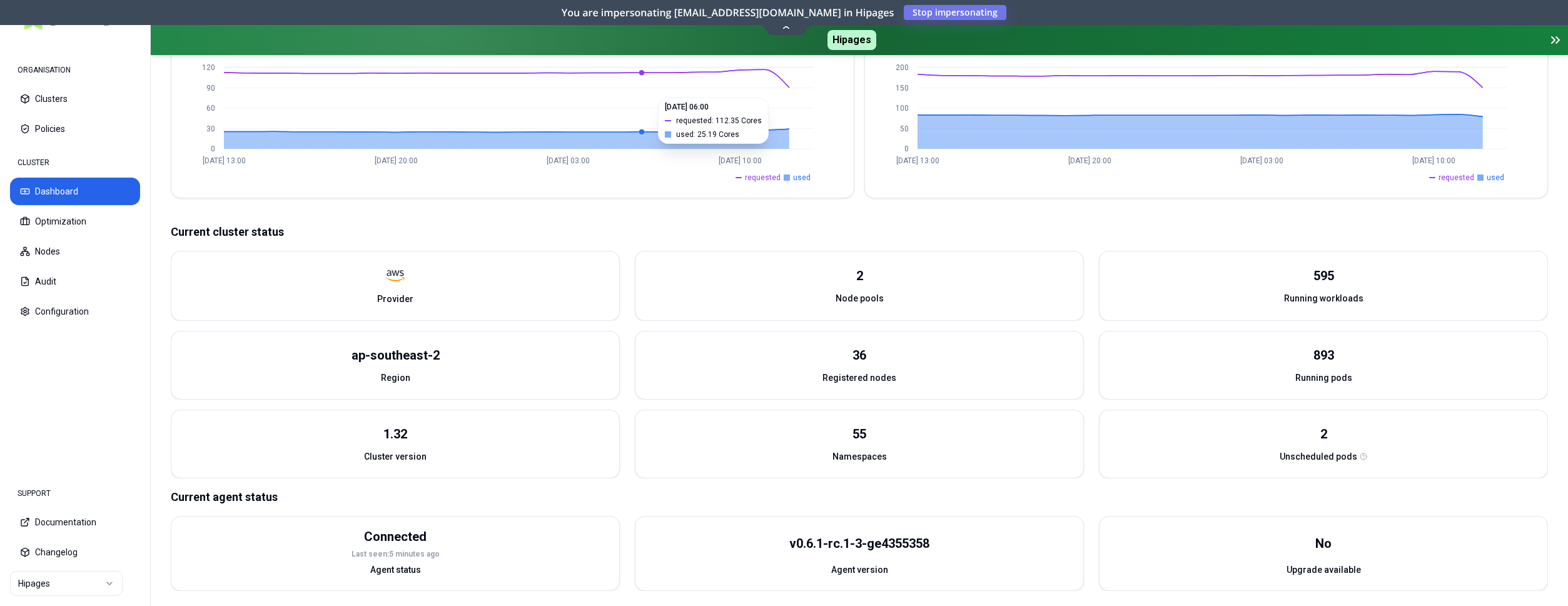
scroll to position [370, 0]
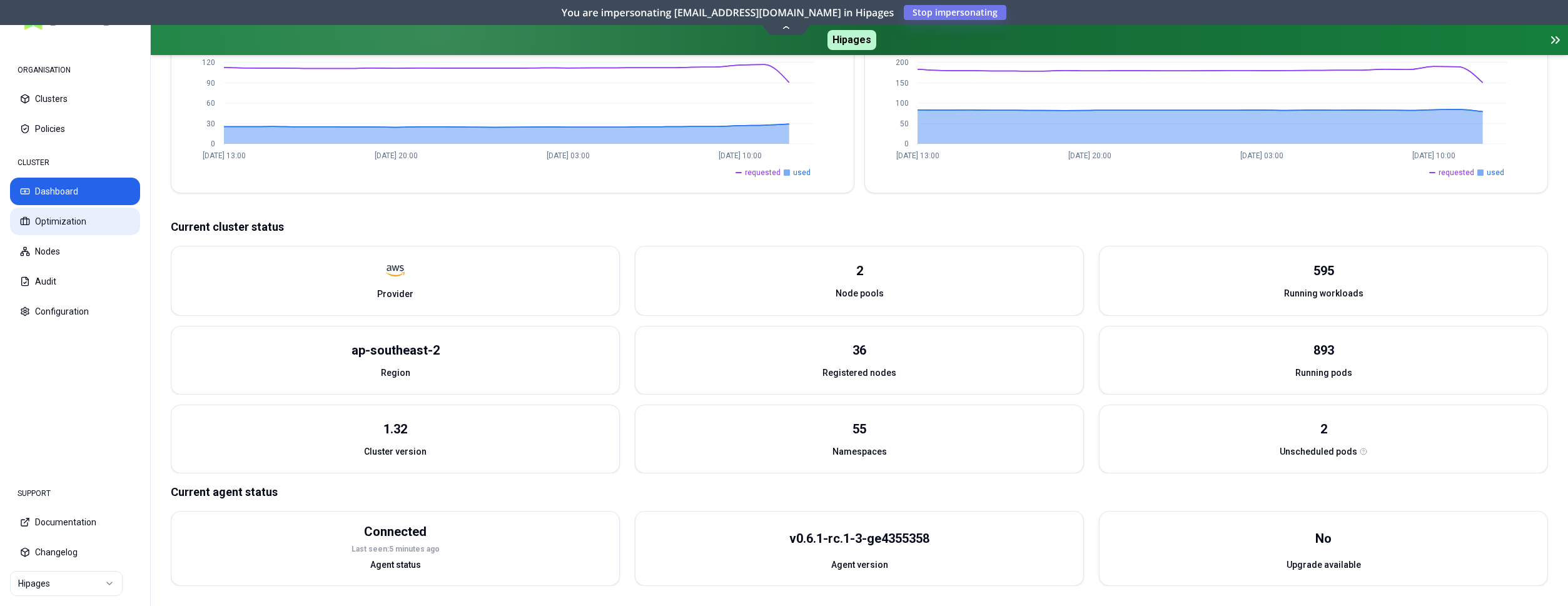
click at [65, 216] on button "Optimization" at bounding box center [75, 221] width 130 height 28
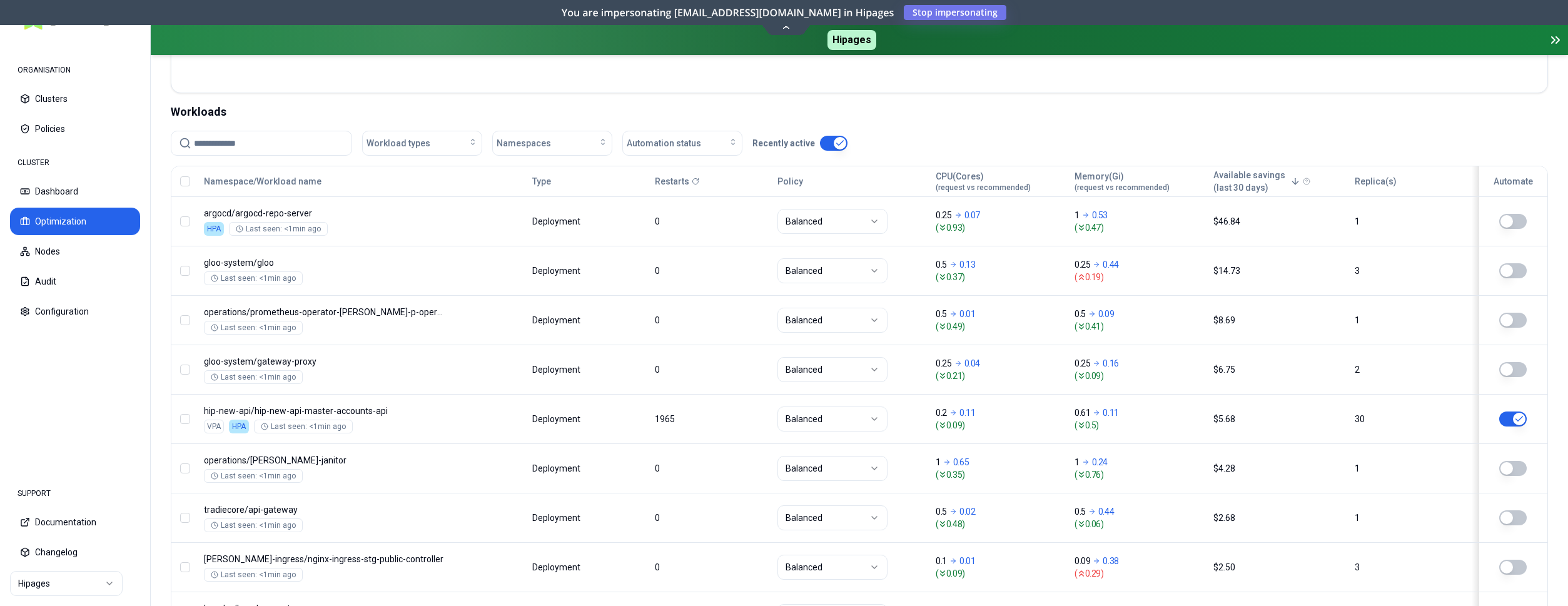
scroll to position [447, 0]
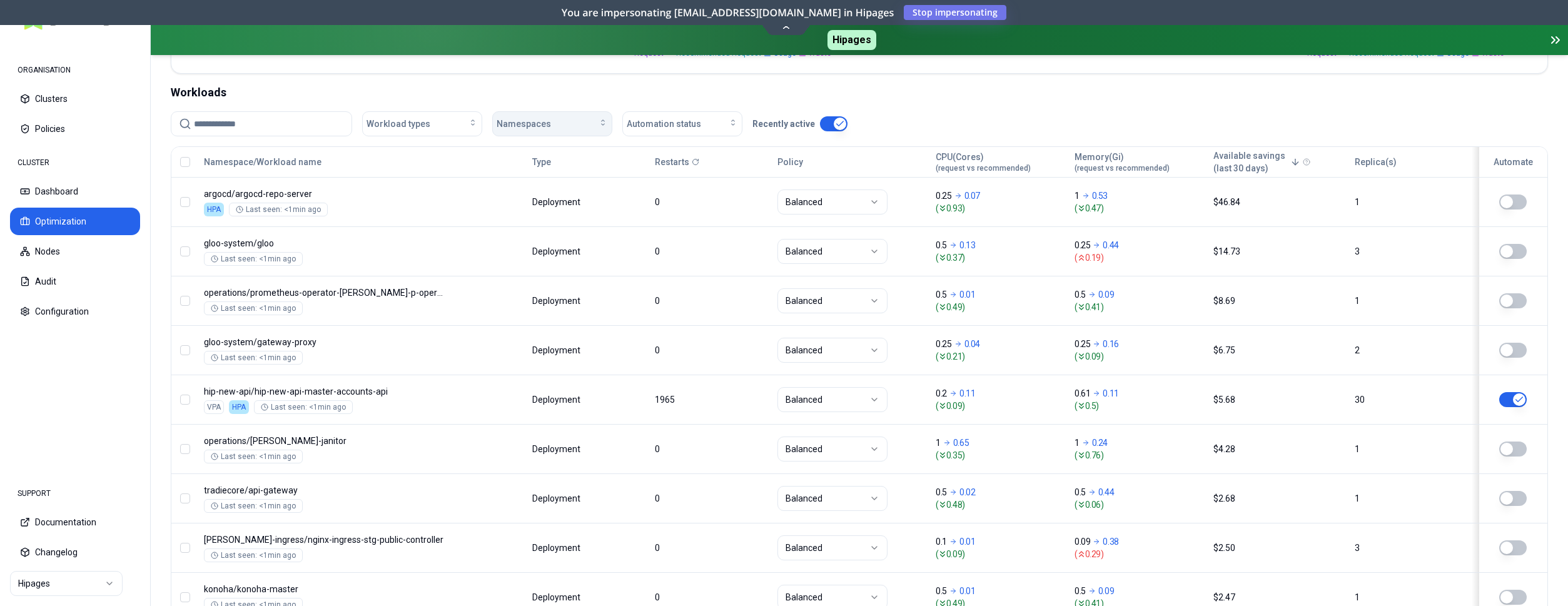
click at [564, 130] on button "Namespaces" at bounding box center [552, 123] width 120 height 25
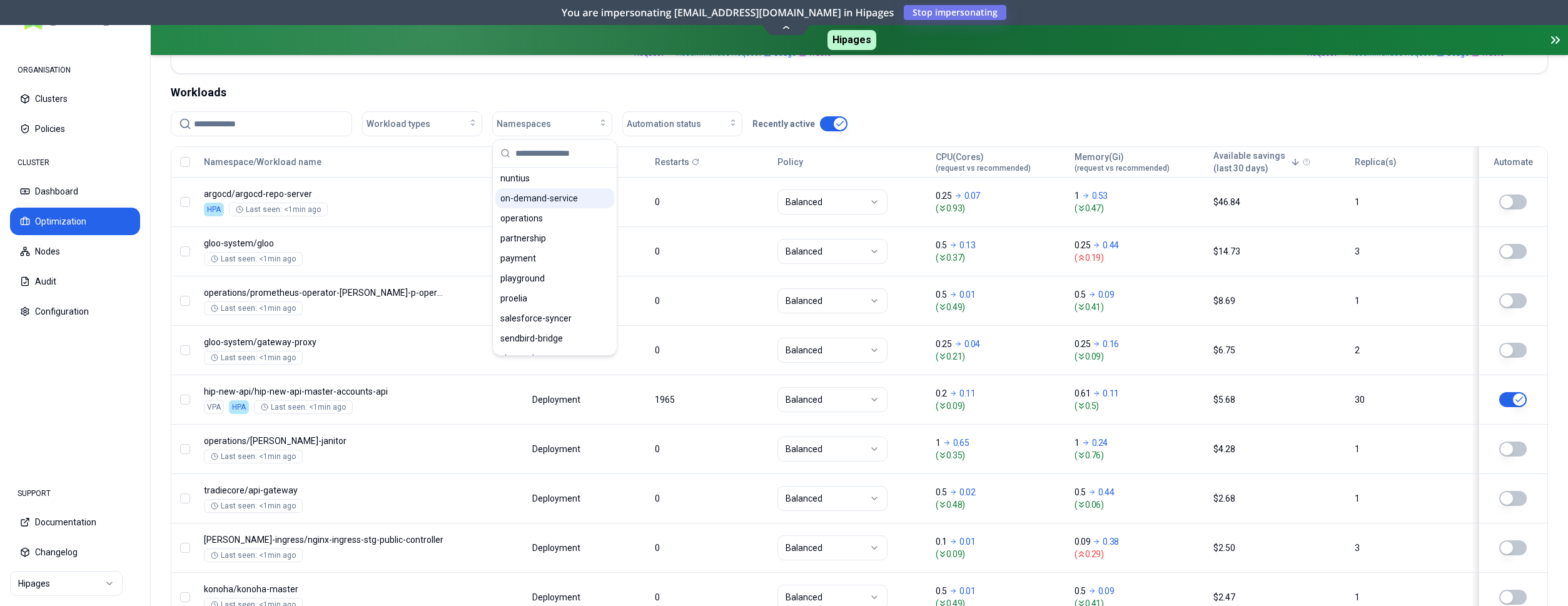
scroll to position [638, 0]
click at [541, 262] on span "playground" at bounding box center [522, 263] width 45 height 13
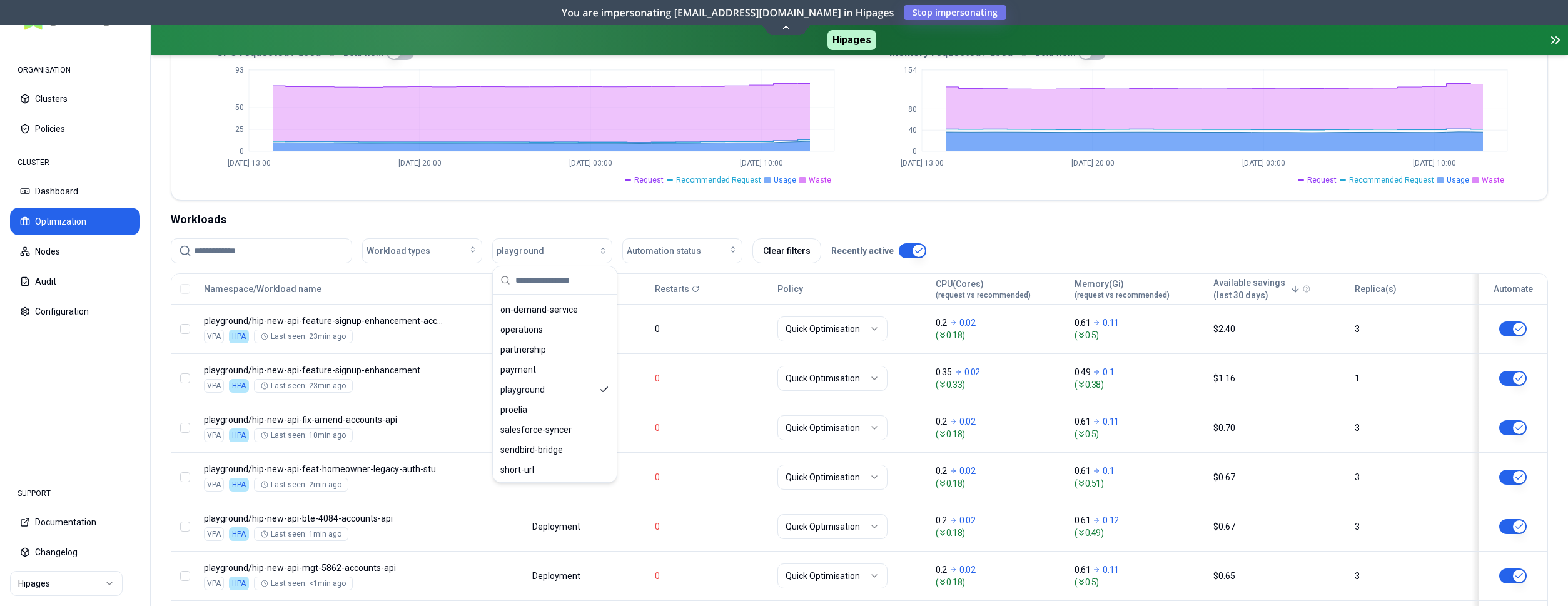
scroll to position [638, 0]
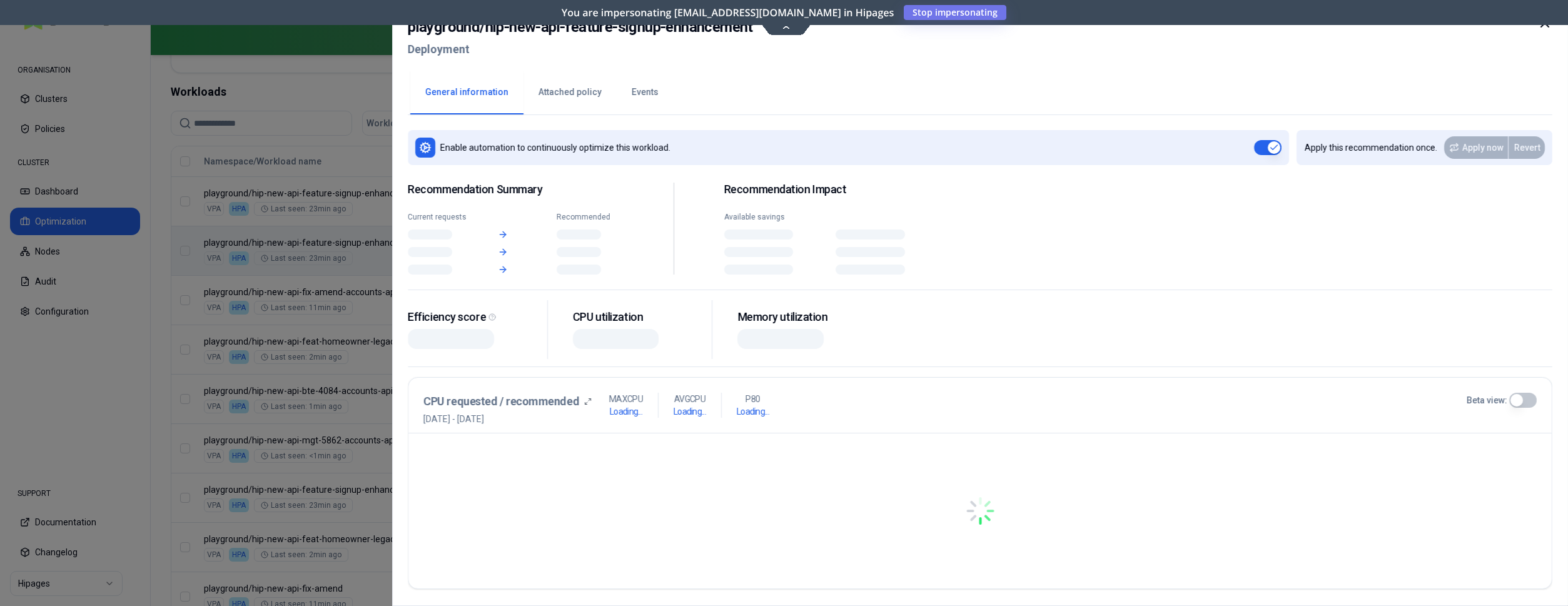
scroll to position [447, 0]
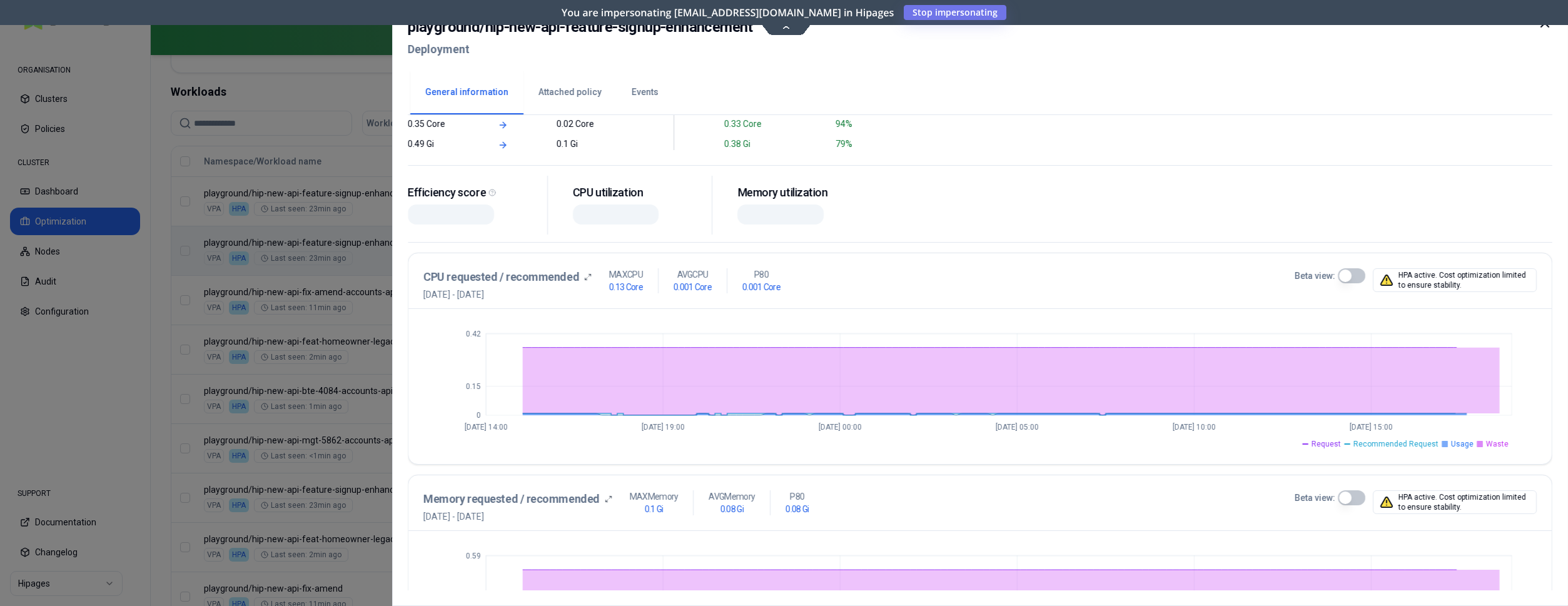
scroll to position [255, 0]
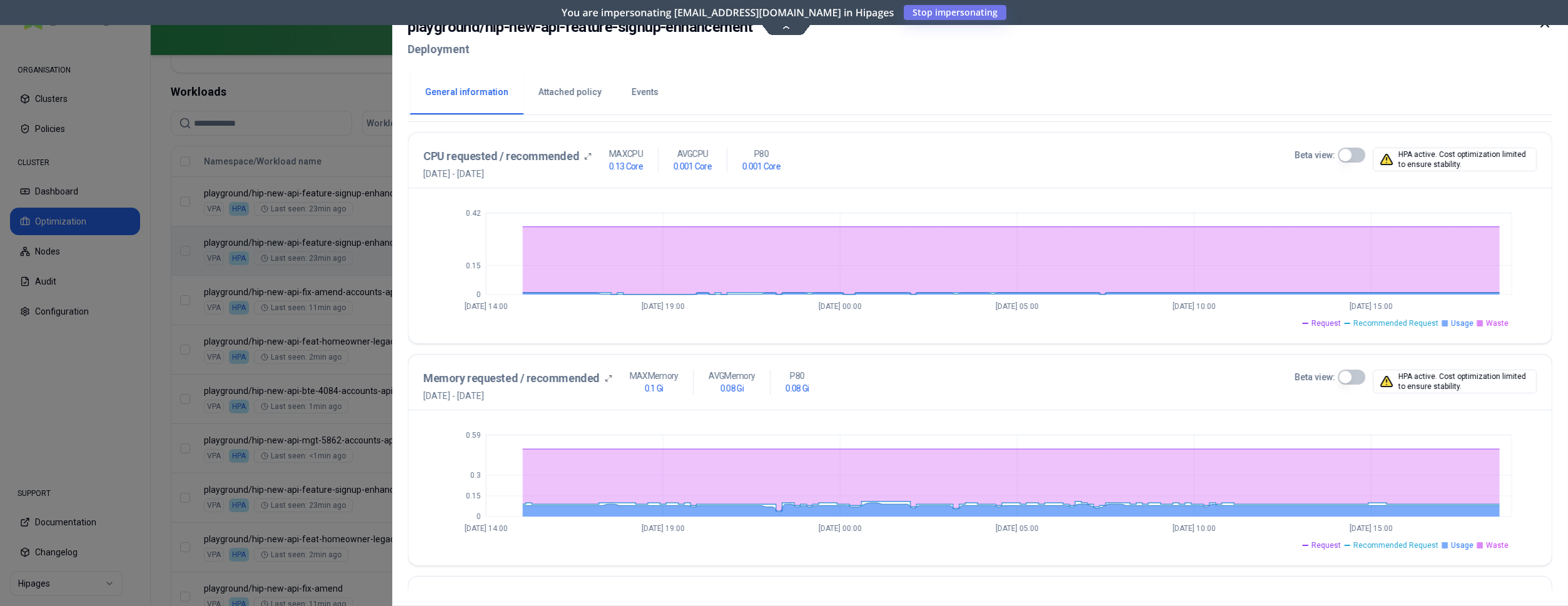
click at [301, 301] on div at bounding box center [784, 303] width 1568 height 606
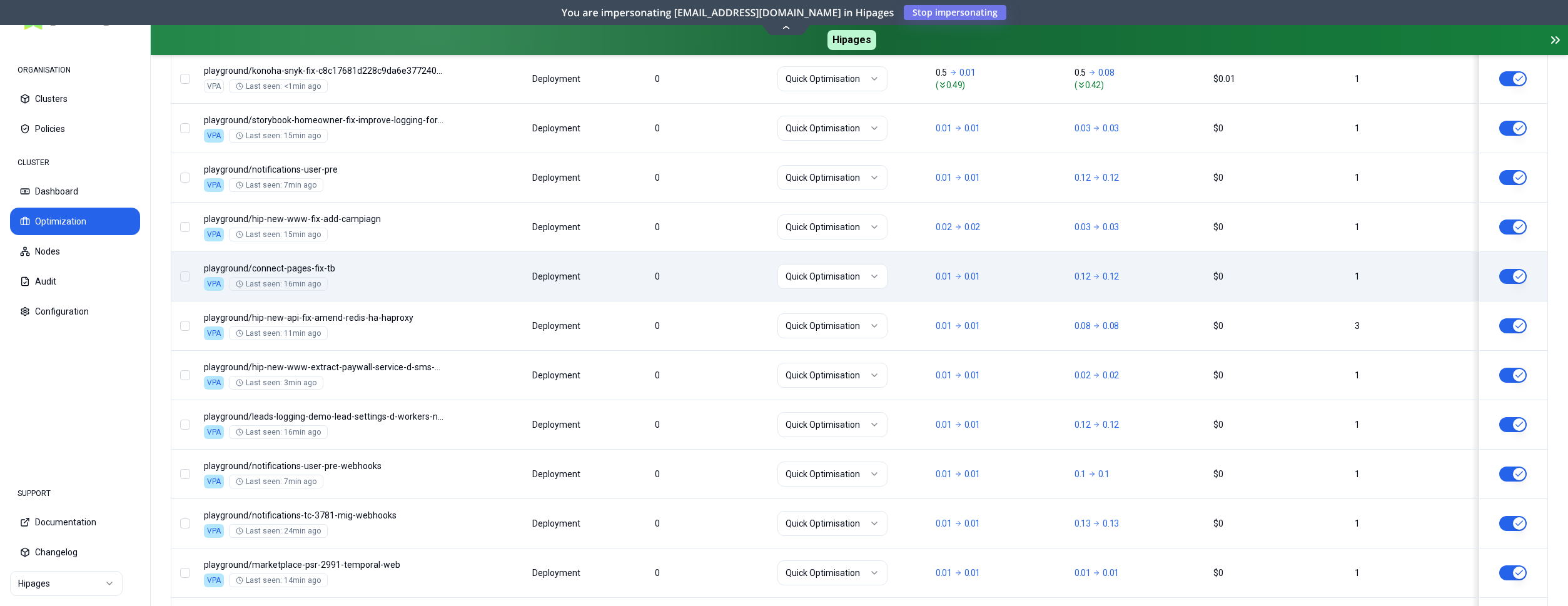
scroll to position [1056, 0]
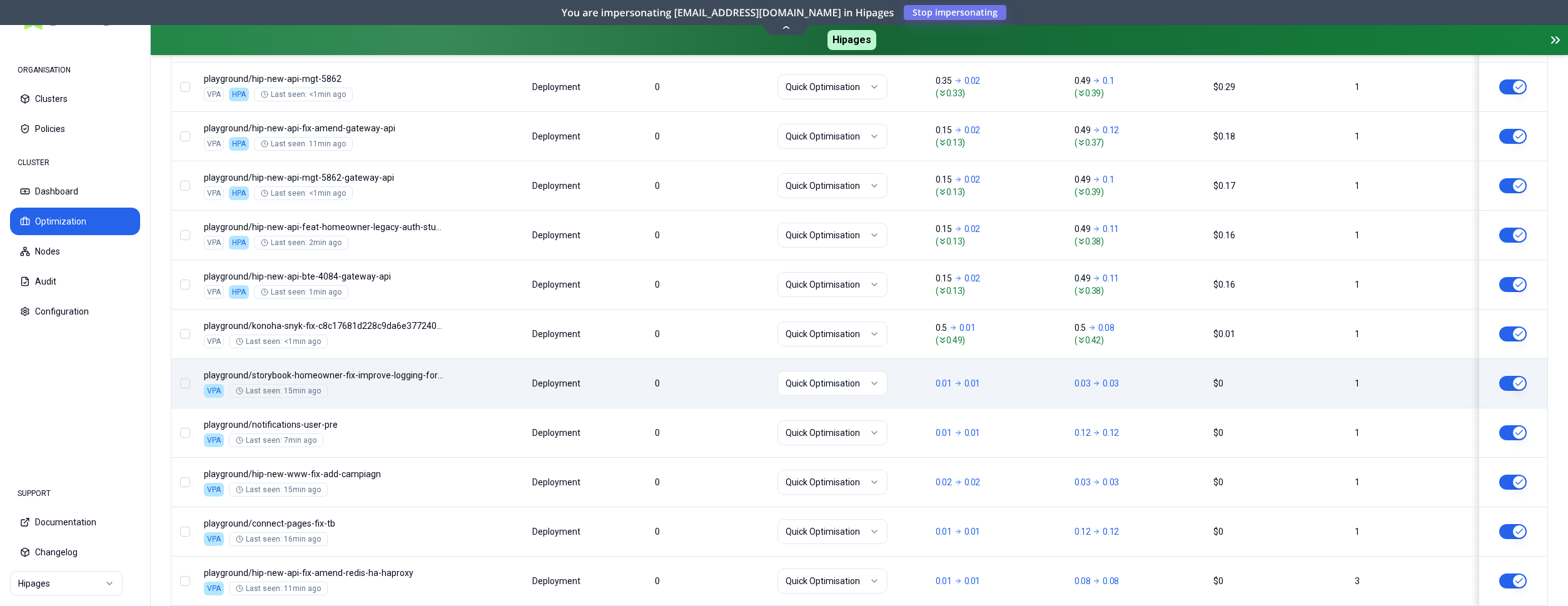
click at [491, 400] on div "Namespace/Workload name Type Restarts Policy CPU(Cores) (request vs recommended…" at bounding box center [859, 294] width 1376 height 1513
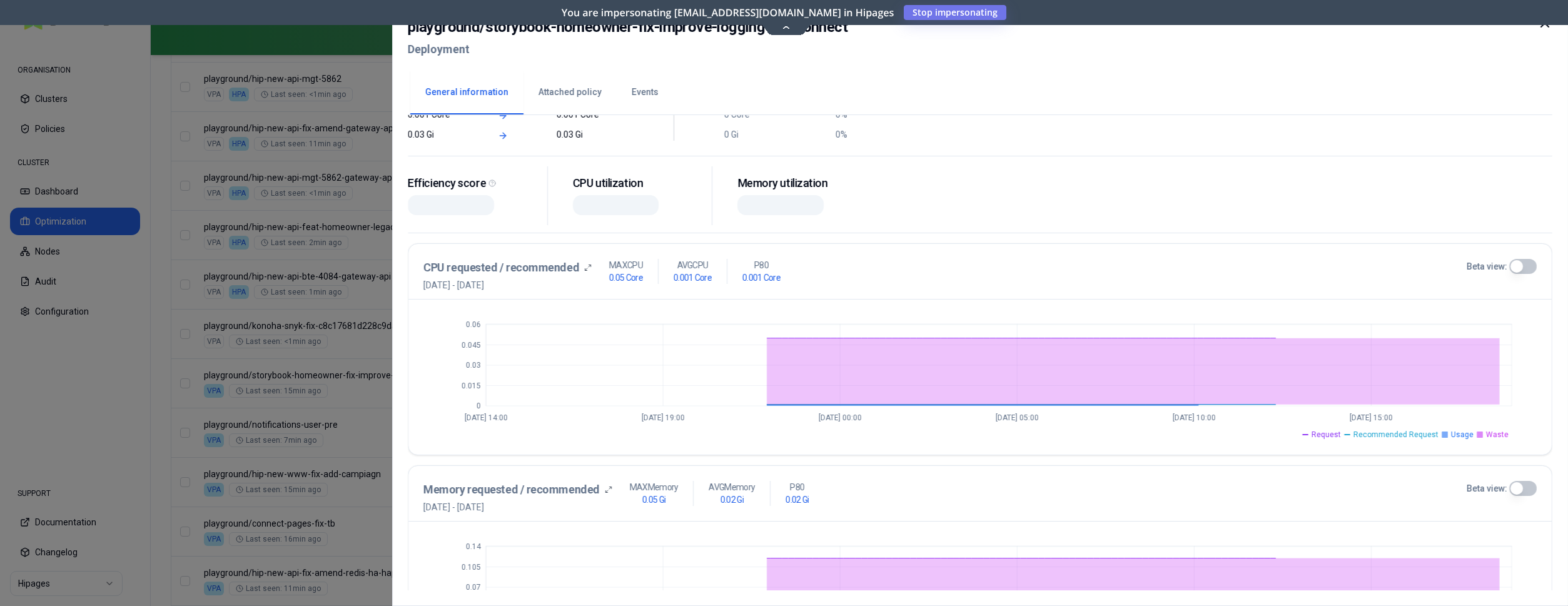
scroll to position [191, 0]
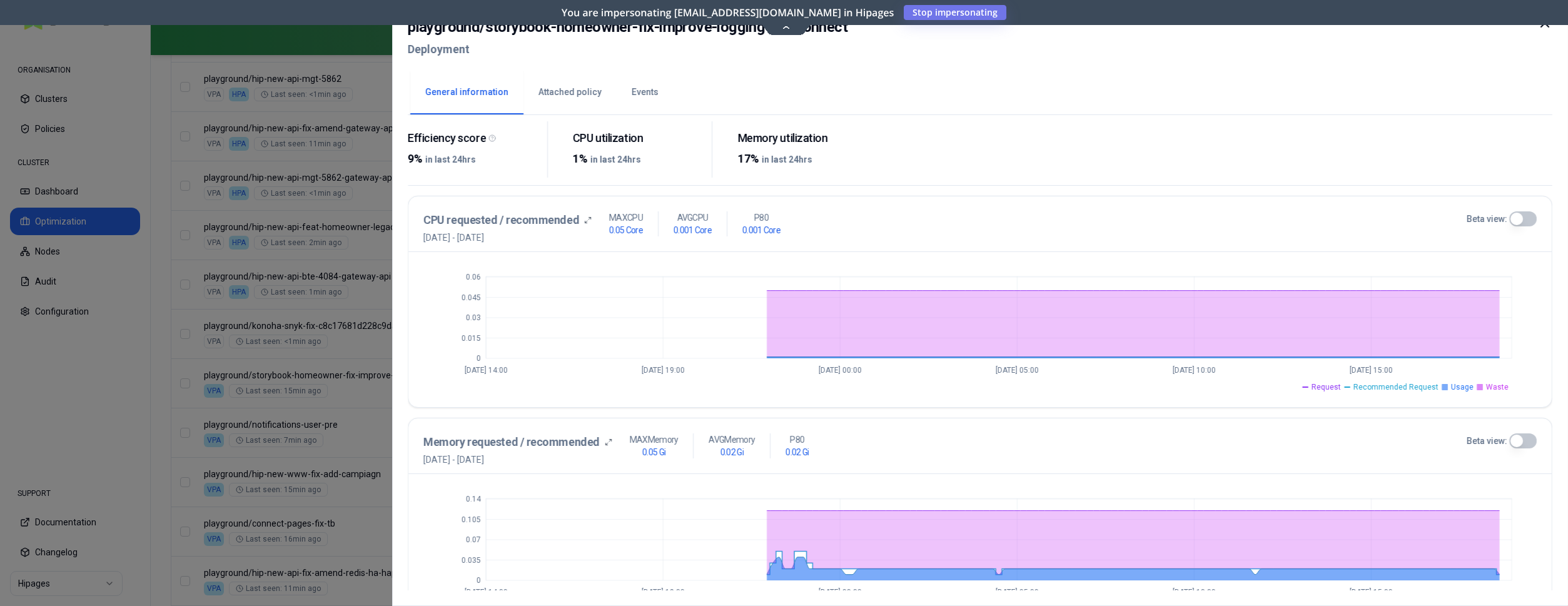
click at [1518, 436] on button "Beta view:" at bounding box center [1523, 441] width 28 height 15
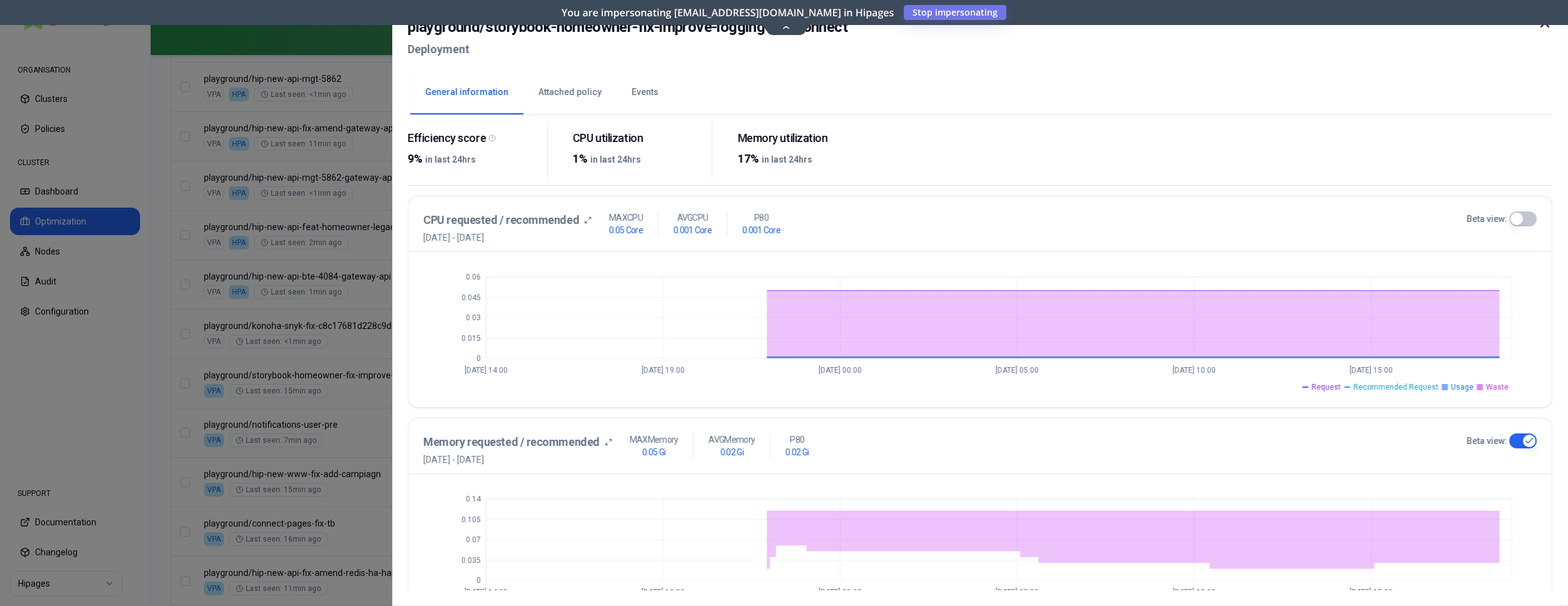
click at [1522, 216] on button "Beta view:" at bounding box center [1523, 218] width 28 height 15
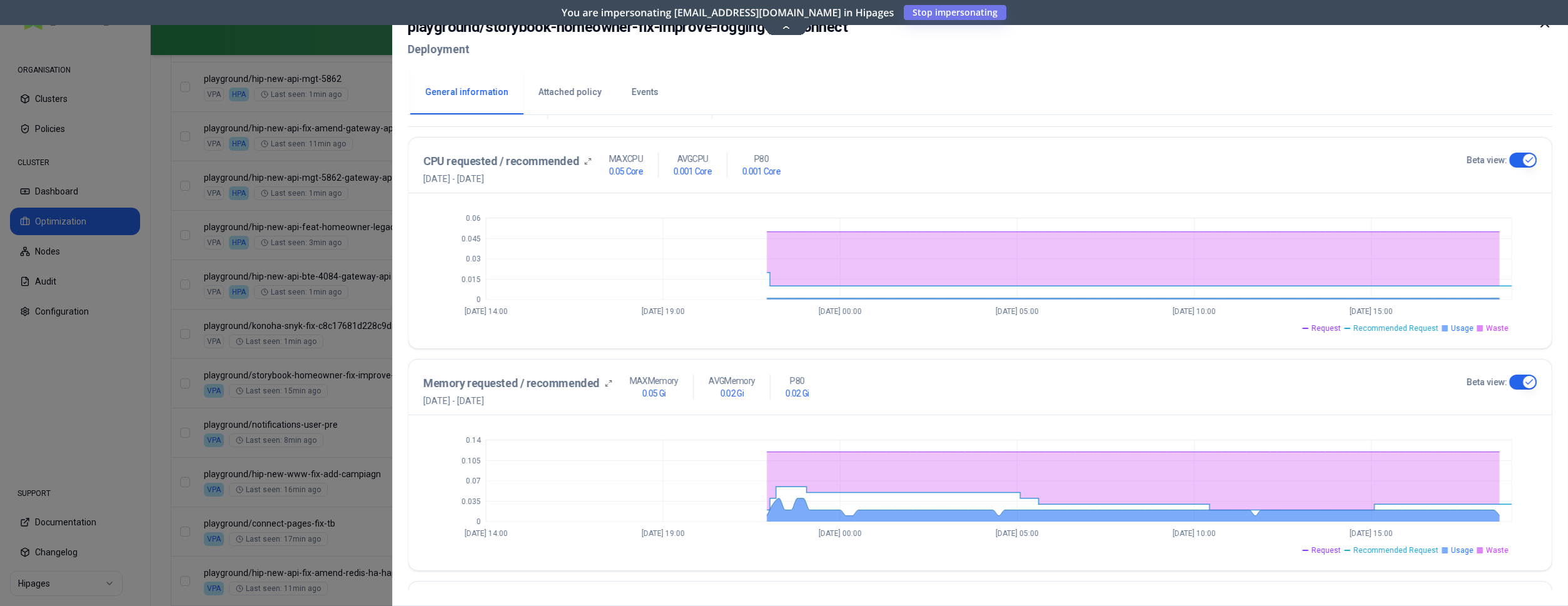
scroll to position [255, 0]
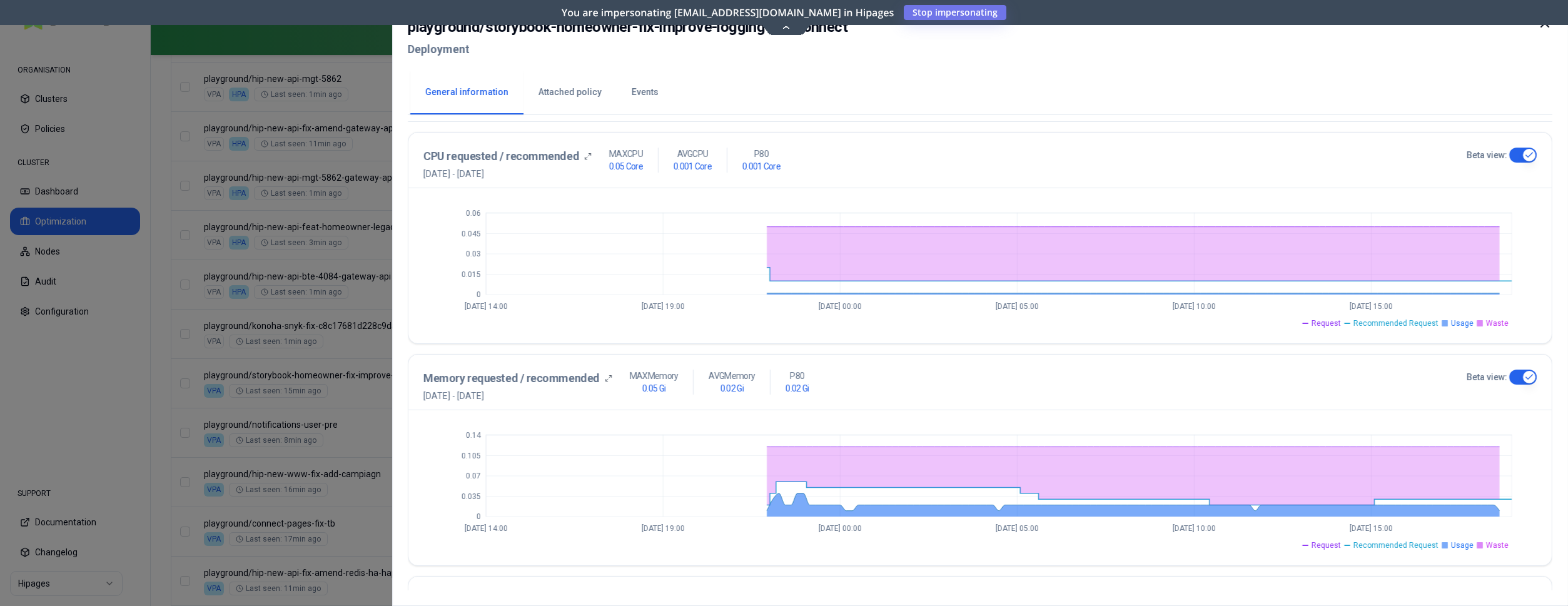
click at [1542, 24] on icon at bounding box center [1545, 23] width 15 height 15
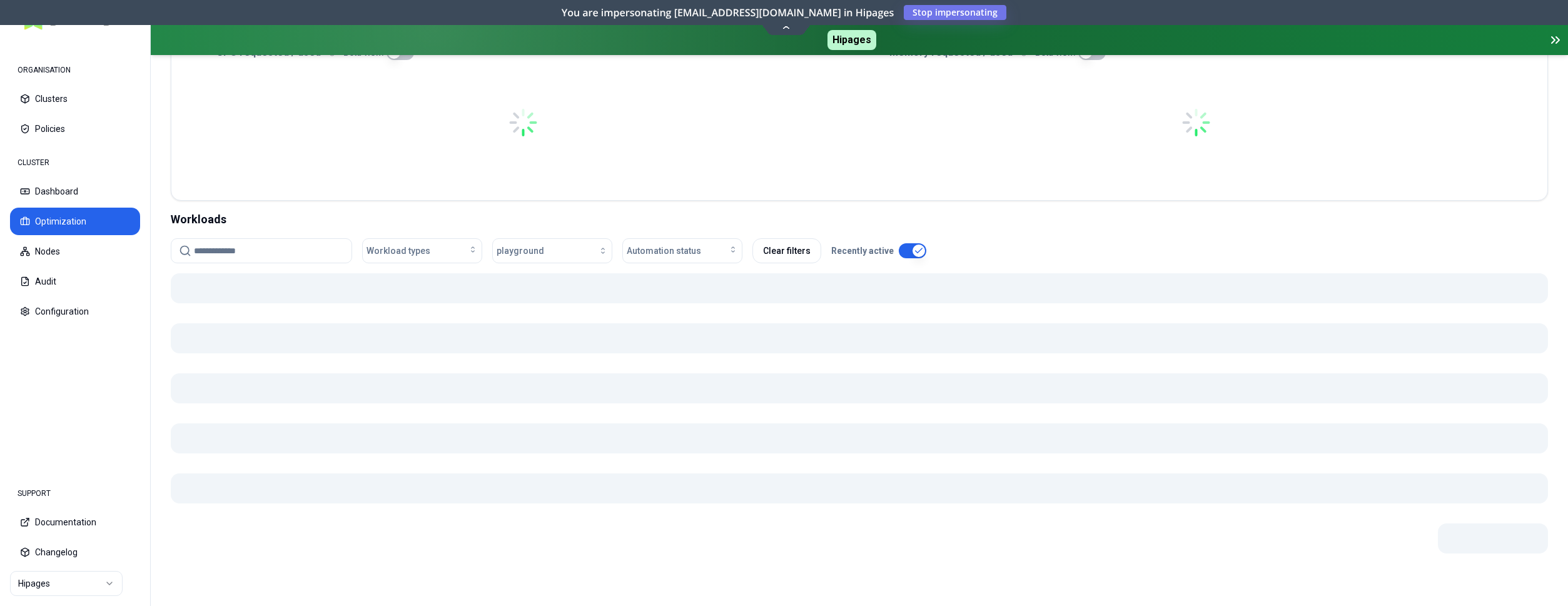
scroll to position [315, 0]
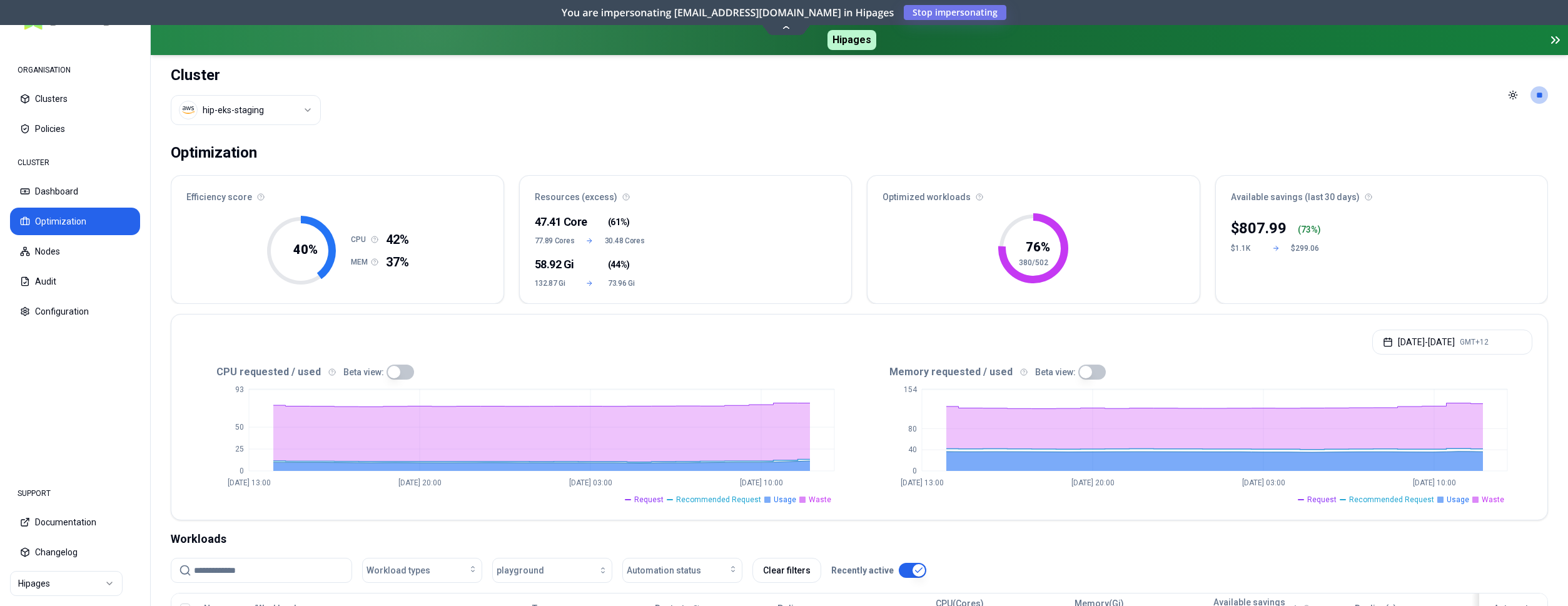
scroll to position [315, 0]
